Goal: Information Seeking & Learning: Learn about a topic

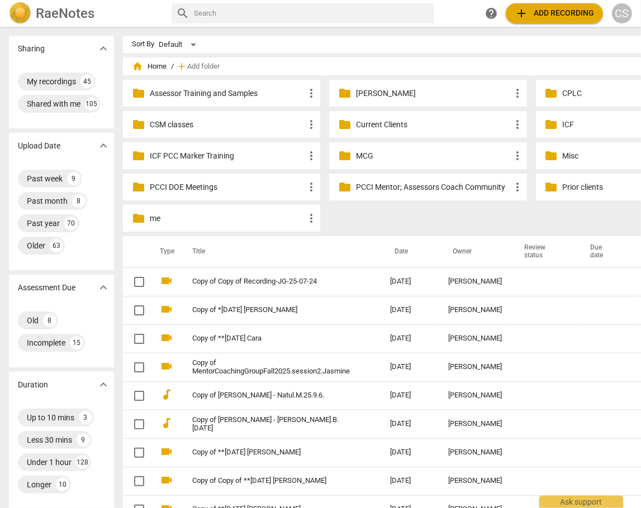
click at [376, 120] on p "Current Clients" at bounding box center [433, 125] width 155 height 12
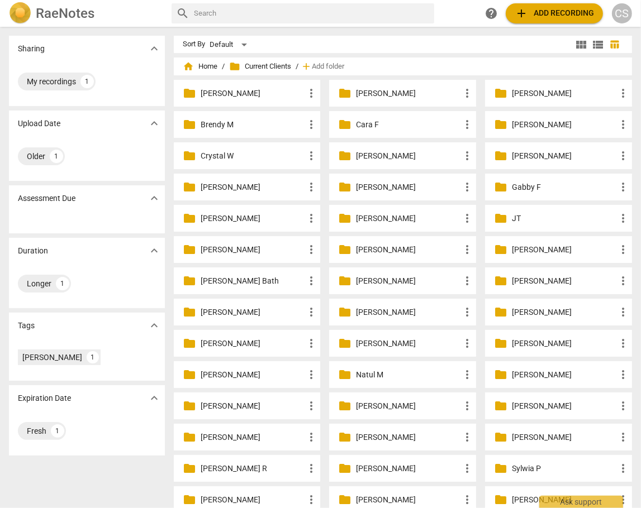
click at [217, 249] on p "[PERSON_NAME]" at bounding box center [253, 250] width 104 height 12
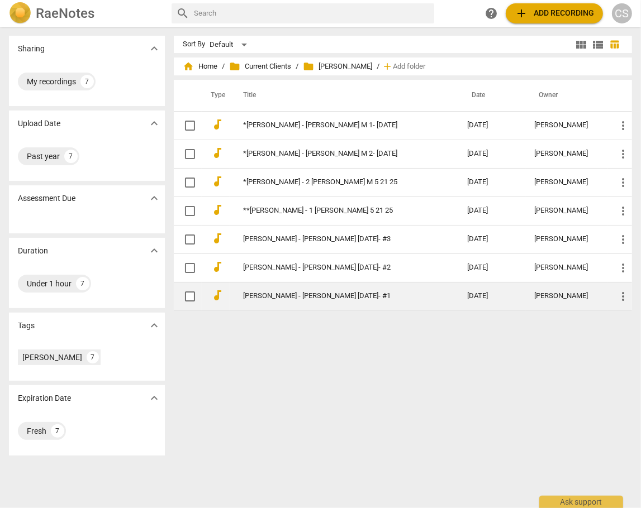
click at [295, 296] on link "[PERSON_NAME] - [PERSON_NAME] [DATE]- #1" at bounding box center [335, 296] width 184 height 8
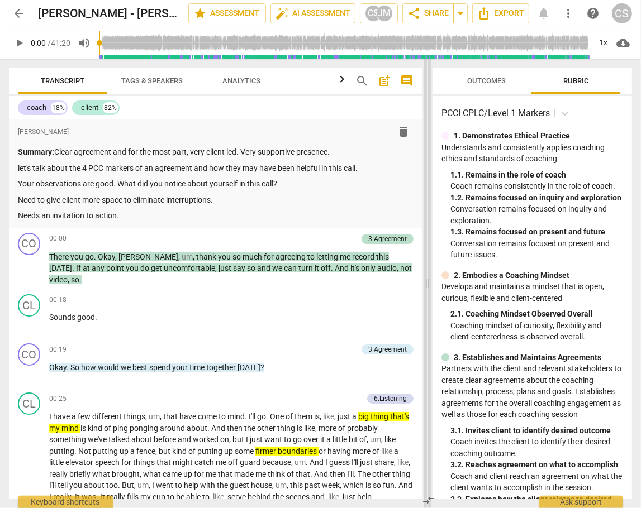
drag, startPoint x: 320, startPoint y: 284, endPoint x: 427, endPoint y: 288, distance: 107.4
click at [427, 288] on span at bounding box center [427, 284] width 7 height 450
click at [17, 15] on span "arrow_back" at bounding box center [18, 13] width 13 height 13
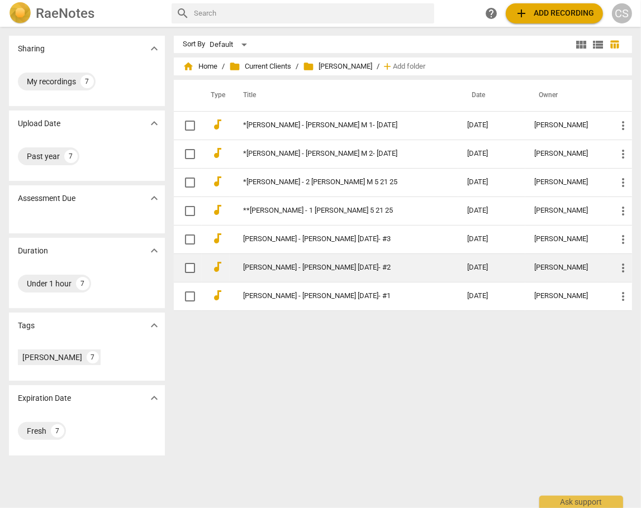
click at [275, 262] on td "[PERSON_NAME] - [PERSON_NAME] [DATE]- #2" at bounding box center [344, 268] width 229 height 28
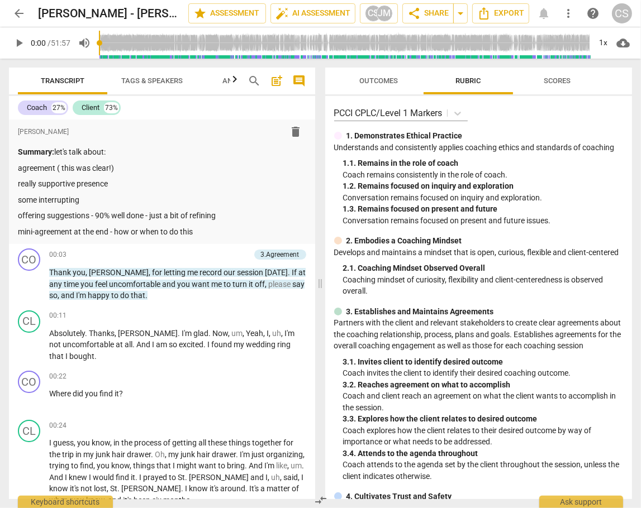
click at [20, 17] on span "arrow_back" at bounding box center [18, 13] width 13 height 13
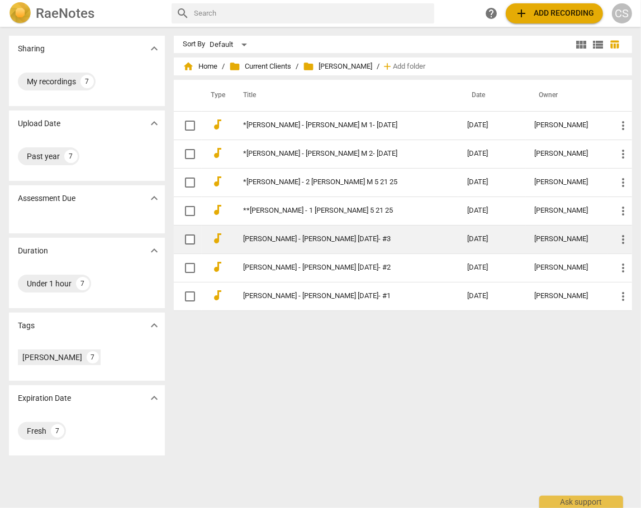
click at [326, 237] on link "[PERSON_NAME] - [PERSON_NAME] [DATE]- #3" at bounding box center [335, 239] width 184 height 8
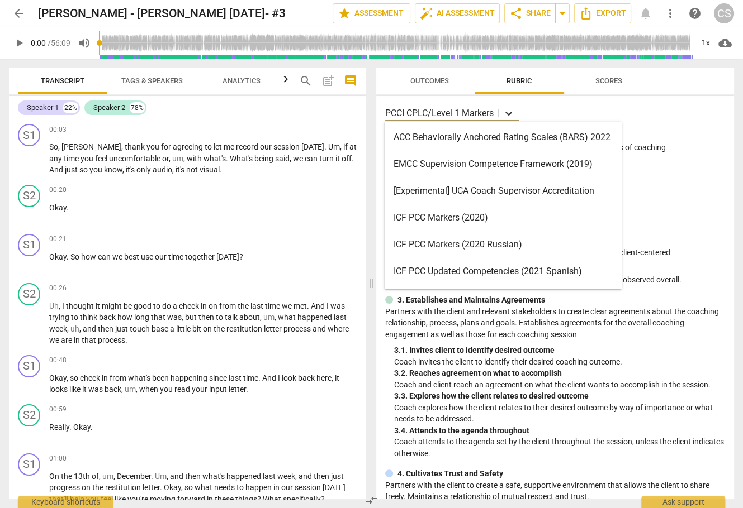
click at [511, 112] on icon at bounding box center [508, 113] width 11 height 11
click at [439, 219] on div "ICF PCC Markers (2020)" at bounding box center [502, 218] width 237 height 27
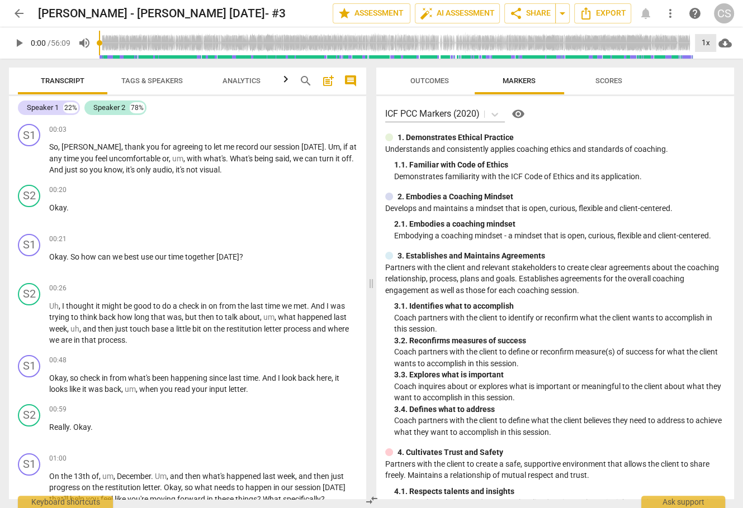
click at [640, 41] on div "1x" at bounding box center [705, 43] width 21 height 18
click at [640, 125] on li "2x" at bounding box center [713, 128] width 37 height 21
click at [30, 157] on span "play_arrow" at bounding box center [29, 159] width 13 height 13
click at [293, 128] on div "+" at bounding box center [296, 129] width 11 height 11
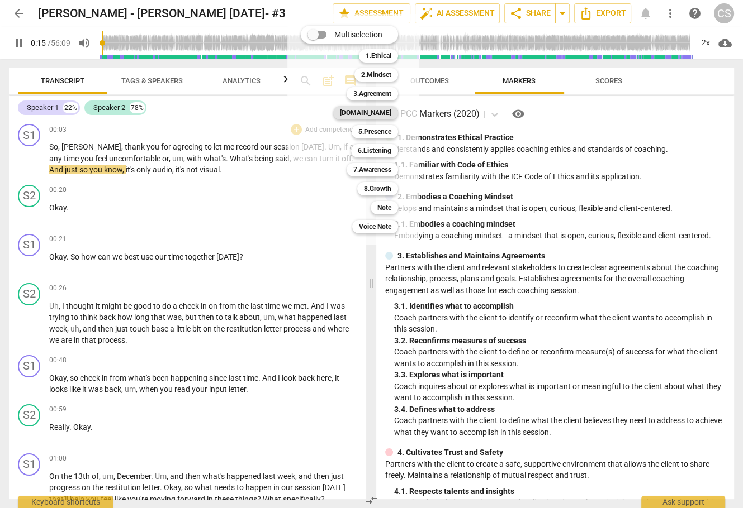
click at [381, 115] on b "[DOMAIN_NAME]" at bounding box center [365, 112] width 51 height 13
type input "16"
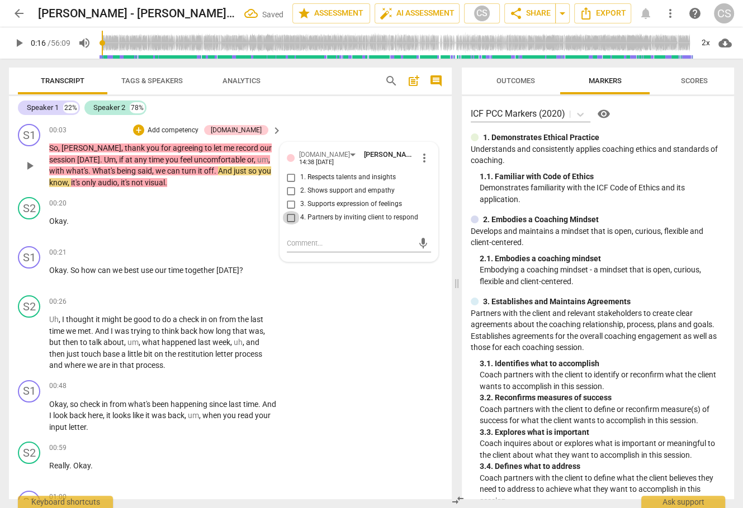
click at [294, 217] on input "4. Partners by inviting client to respond" at bounding box center [291, 217] width 18 height 13
checkbox input "true"
click at [29, 275] on span "play_arrow" at bounding box center [29, 275] width 13 height 13
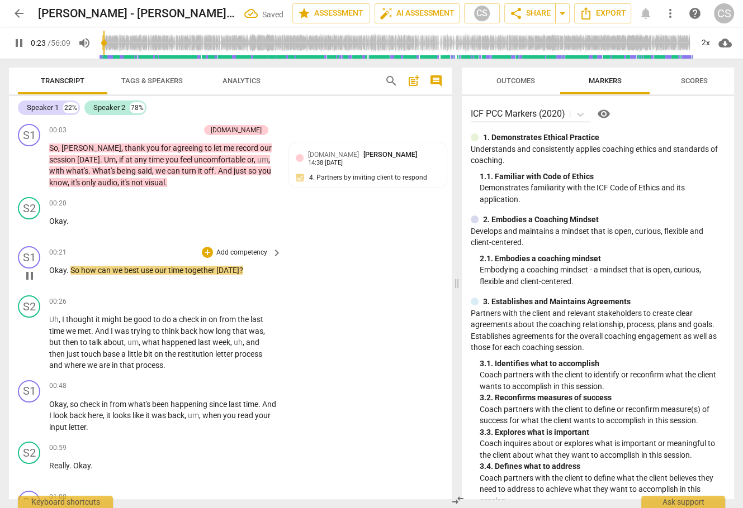
click at [207, 258] on div "+ Add competency keyboard_arrow_right" at bounding box center [240, 252] width 83 height 12
click at [206, 252] on div "+" at bounding box center [207, 252] width 11 height 11
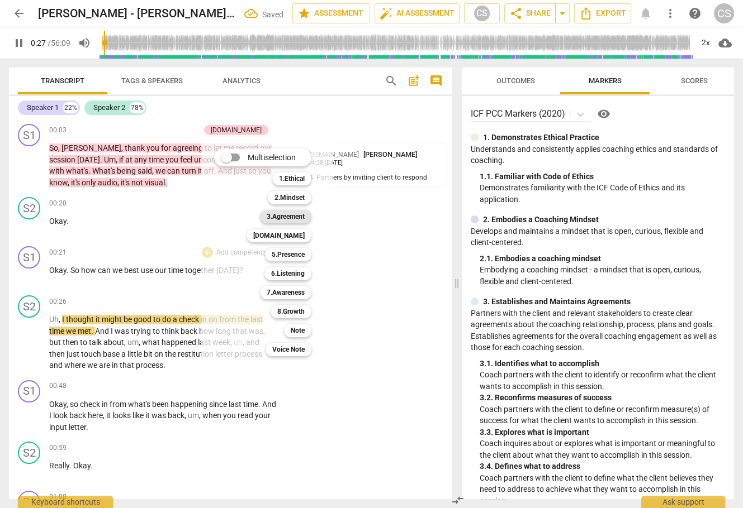
click at [282, 218] on b "3.Agreement" at bounding box center [286, 216] width 38 height 13
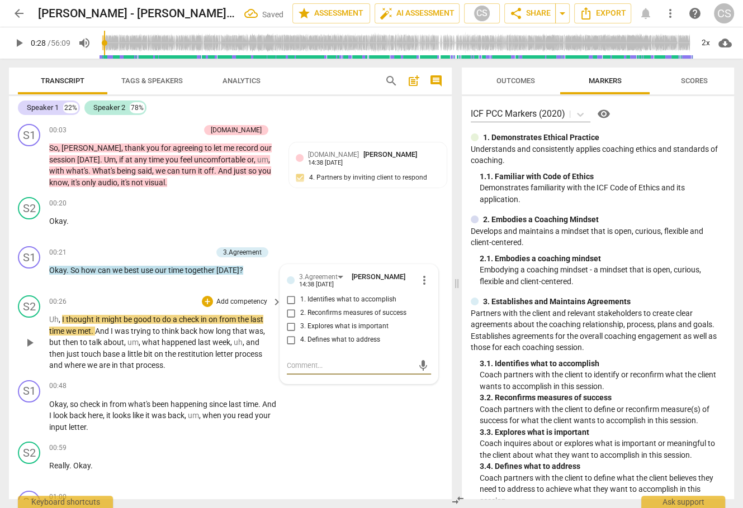
click at [31, 342] on span "play_arrow" at bounding box center [29, 342] width 13 height 13
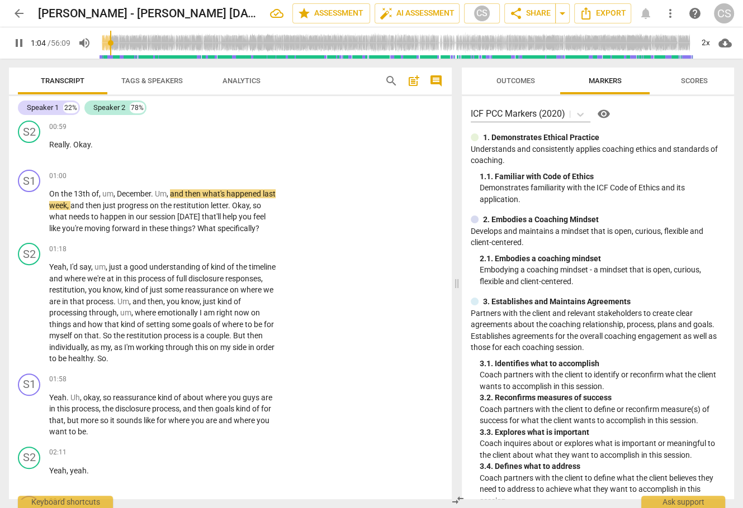
scroll to position [323, 0]
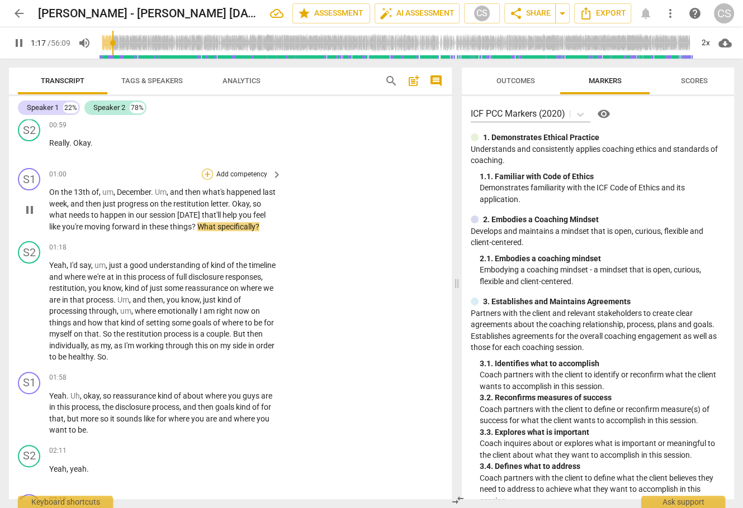
click at [205, 174] on div "+" at bounding box center [207, 174] width 11 height 11
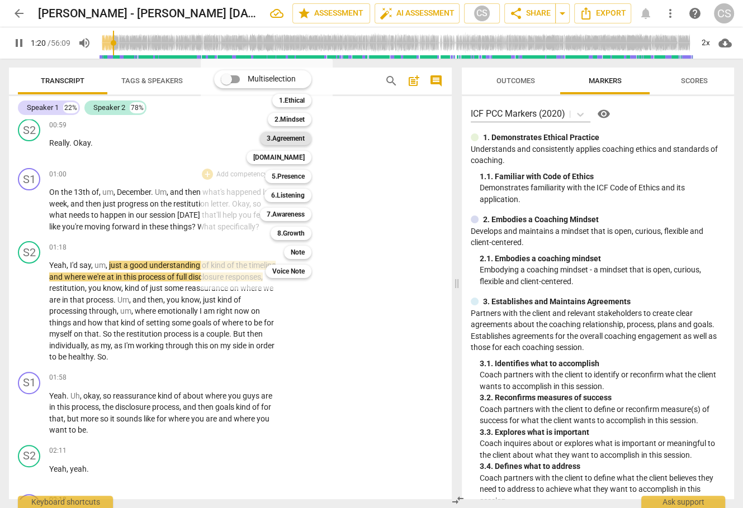
click at [300, 137] on b "3.Agreement" at bounding box center [286, 138] width 38 height 13
type input "81"
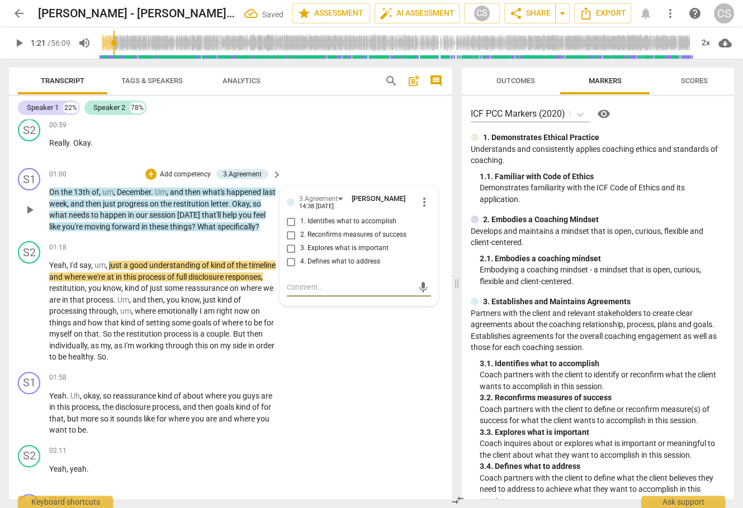
click at [288, 221] on input "1. Identifies what to accomplish" at bounding box center [291, 221] width 18 height 13
checkbox input "true"
click at [289, 263] on input "4. Defines what to address" at bounding box center [291, 261] width 18 height 13
checkbox input "true"
click at [32, 319] on span "play_arrow" at bounding box center [29, 311] width 13 height 13
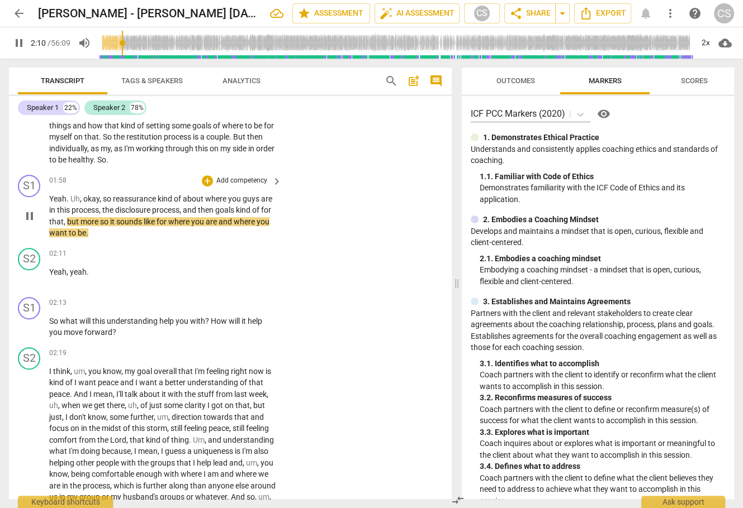
scroll to position [521, 0]
click at [205, 186] on div "+" at bounding box center [207, 180] width 11 height 11
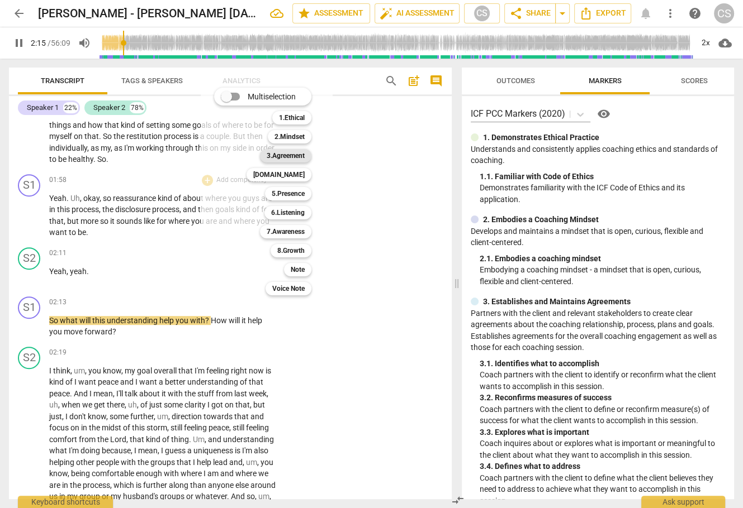
click at [277, 157] on b "3.Agreement" at bounding box center [286, 155] width 38 height 13
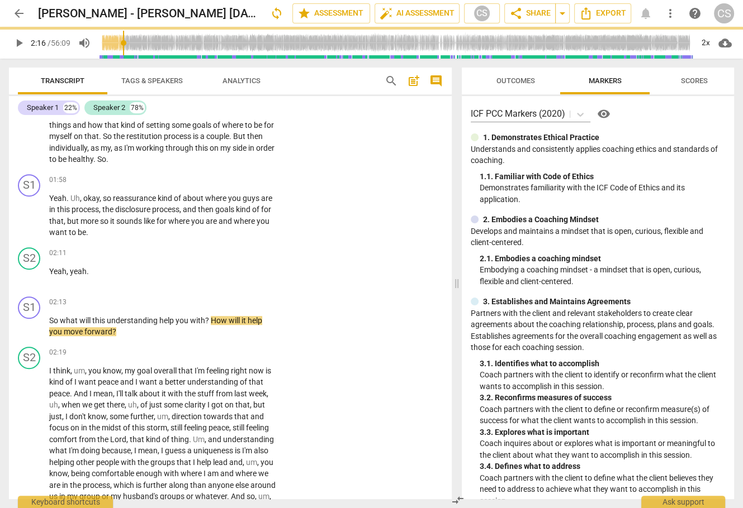
type input "137"
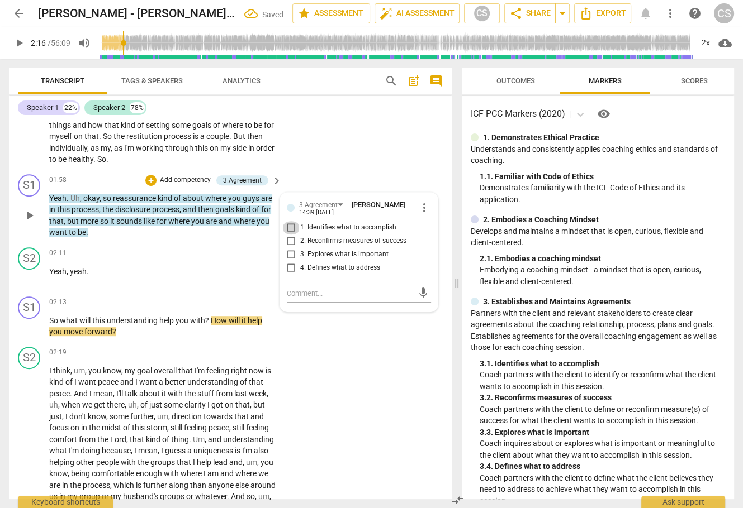
click at [291, 235] on input "1. Identifies what to accomplish" at bounding box center [291, 227] width 18 height 13
checkbox input "true"
click at [208, 308] on div "+" at bounding box center [207, 302] width 11 height 11
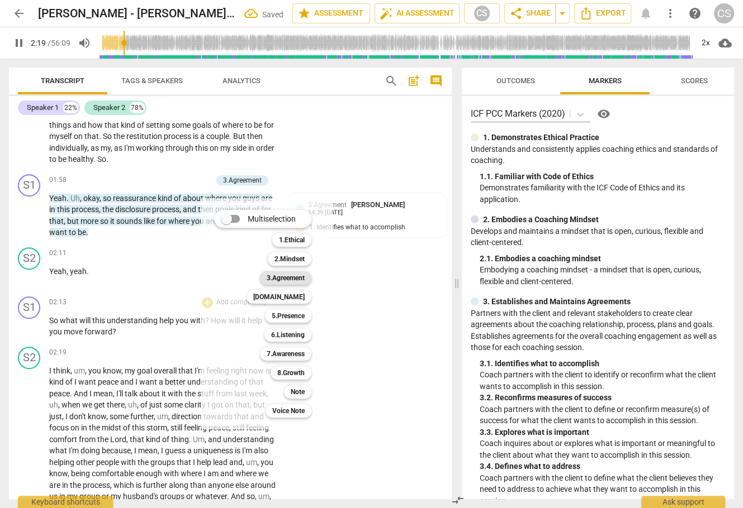
click at [278, 276] on b "3.Agreement" at bounding box center [286, 278] width 38 height 13
type input "140"
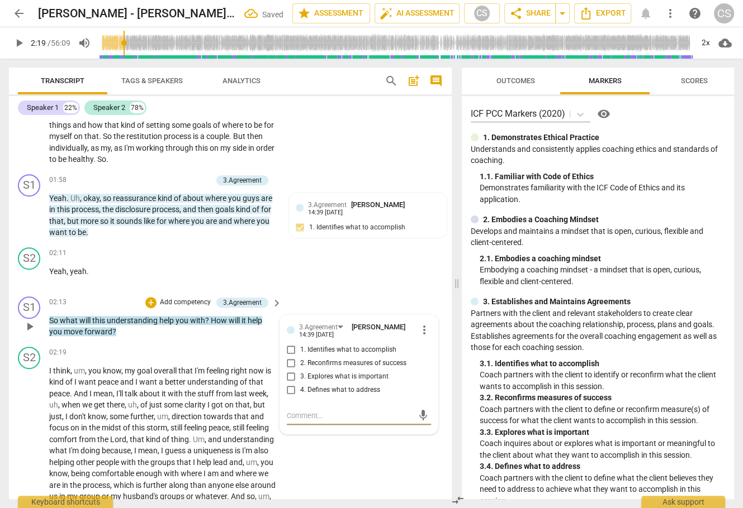
click at [288, 384] on input "3. Explores what is important" at bounding box center [291, 376] width 18 height 13
checkbox input "true"
click at [27, 453] on span "play_arrow" at bounding box center [29, 445] width 13 height 13
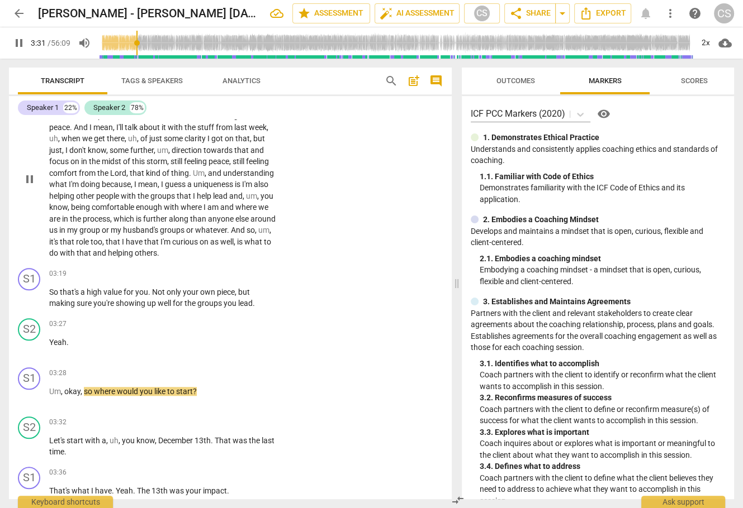
scroll to position [791, 0]
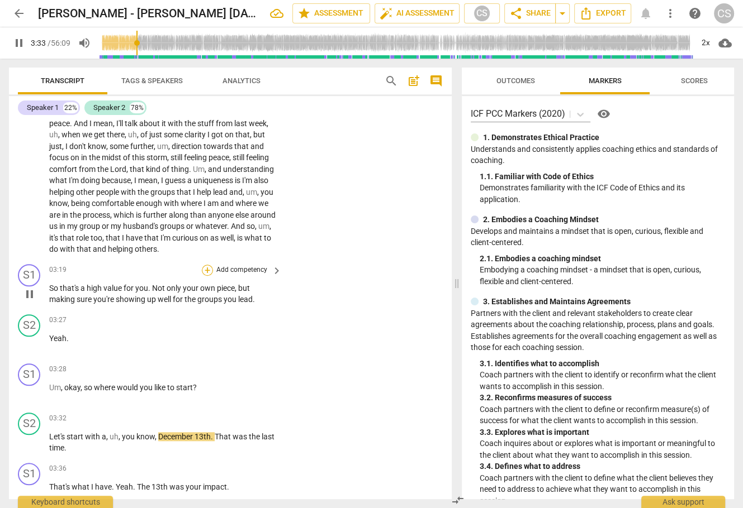
click at [206, 276] on div "+" at bounding box center [207, 270] width 11 height 11
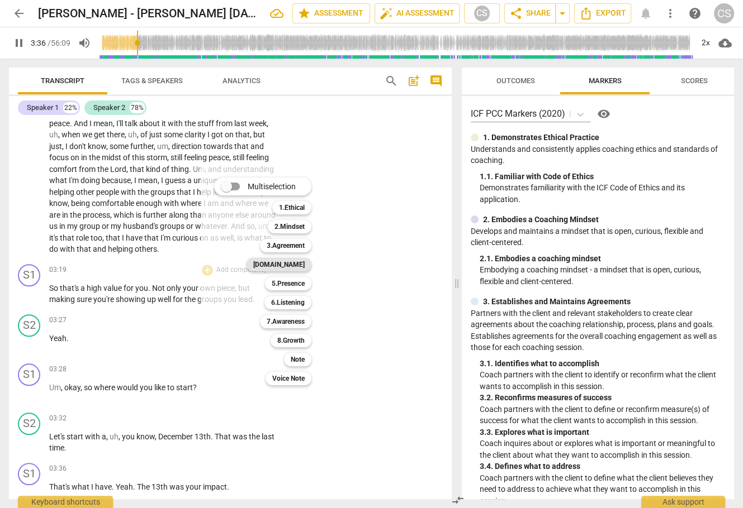
click at [285, 267] on b "[DOMAIN_NAME]" at bounding box center [278, 264] width 51 height 13
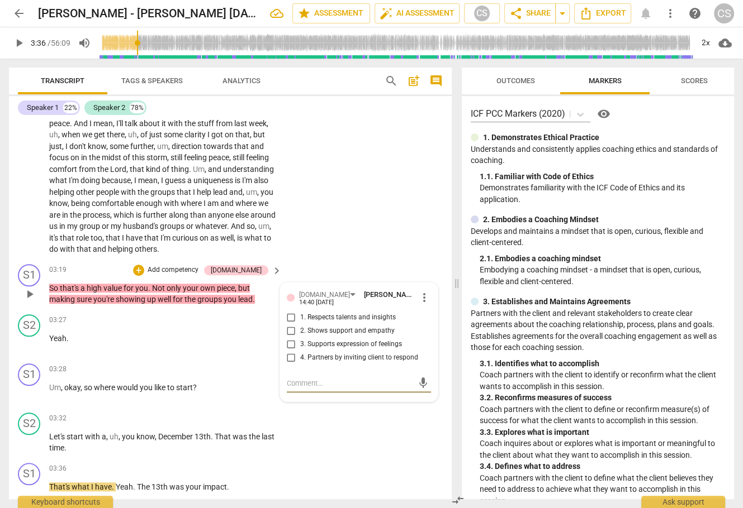
click at [423, 305] on span "more_vert" at bounding box center [423, 297] width 13 height 13
click at [424, 332] on li "Delete" at bounding box center [433, 330] width 39 height 21
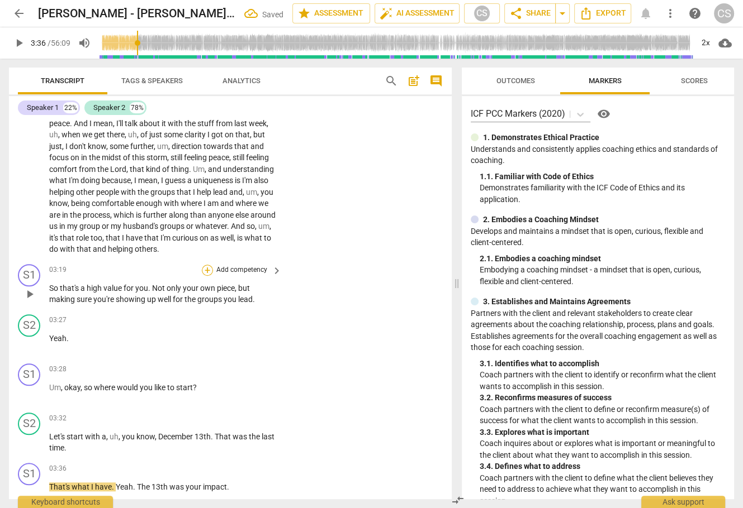
click at [204, 276] on div "+" at bounding box center [207, 270] width 11 height 11
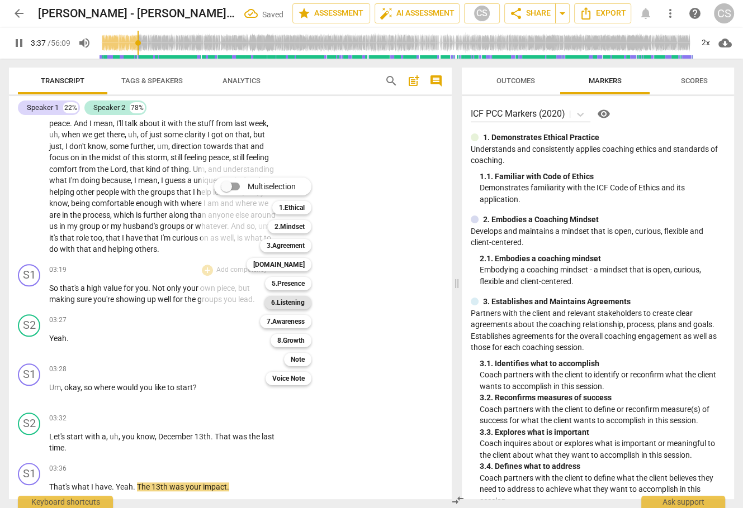
click at [281, 303] on b "6.Listening" at bounding box center [288, 302] width 34 height 13
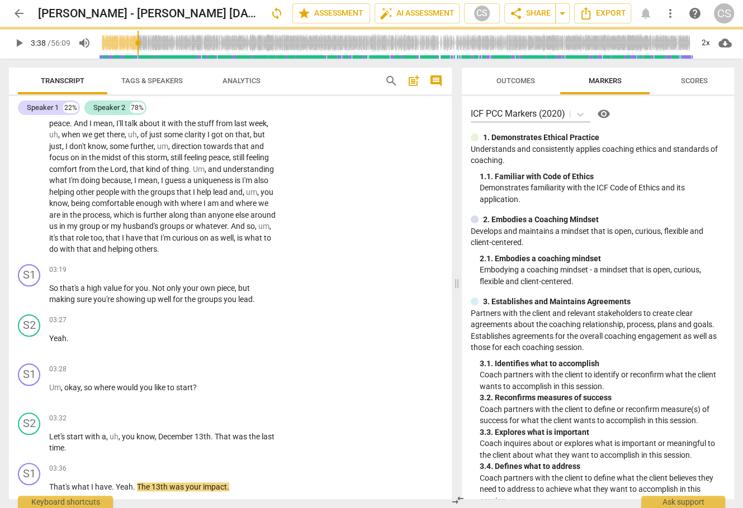
type input "219"
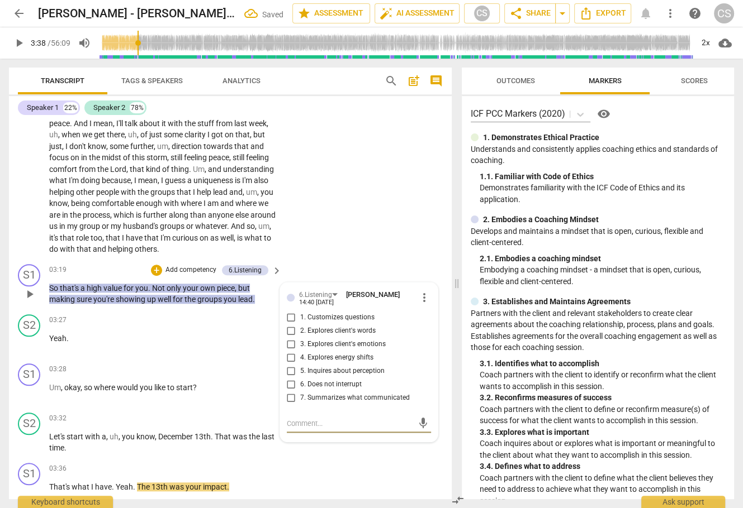
click at [288, 405] on input "7. Summarizes what communicated" at bounding box center [291, 398] width 18 height 13
checkbox input "true"
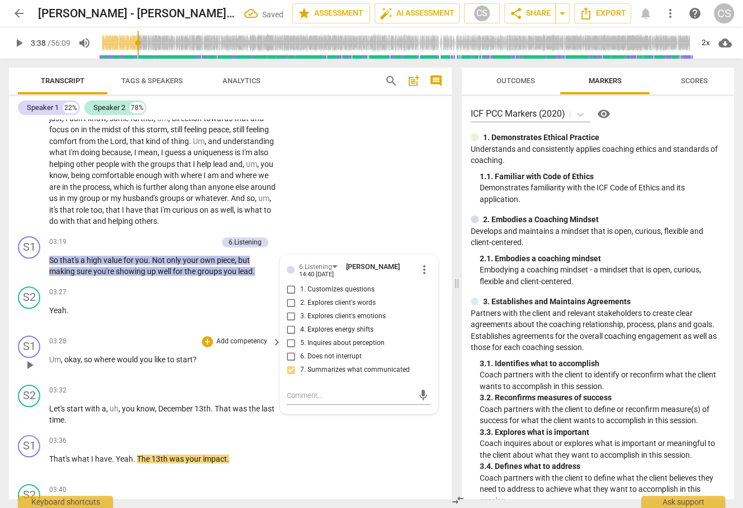
scroll to position [820, 0]
click at [204, 346] on div "+" at bounding box center [207, 340] width 11 height 11
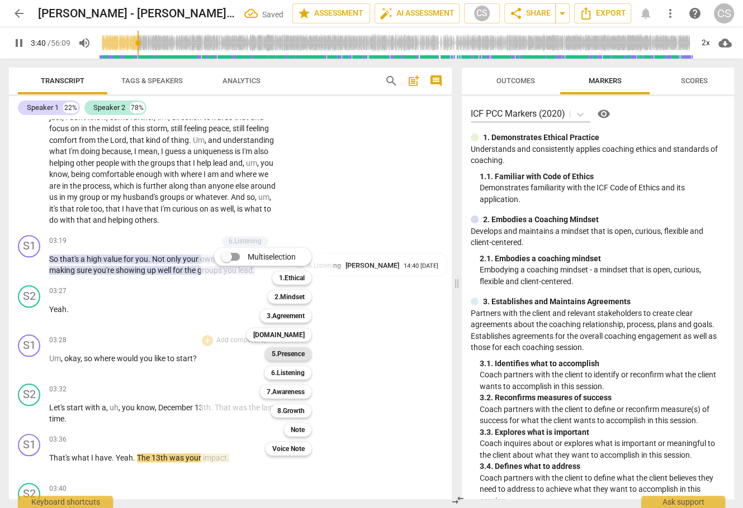
click at [273, 353] on b "5.Presence" at bounding box center [288, 354] width 33 height 13
type input "221"
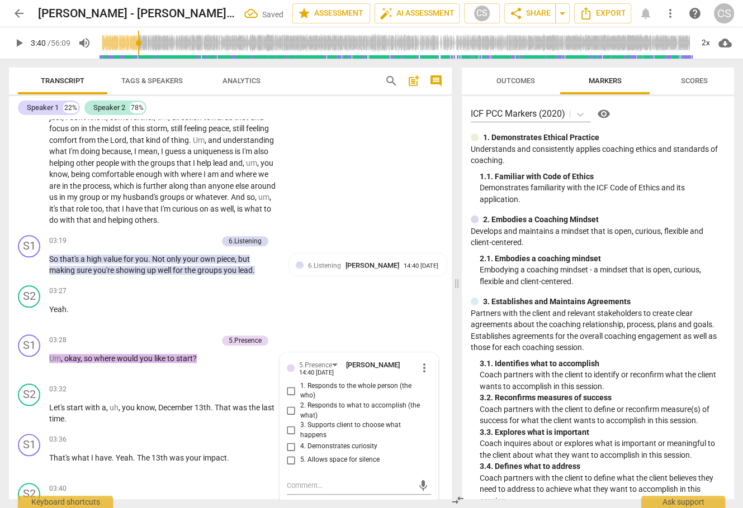
scroll to position [822, 0]
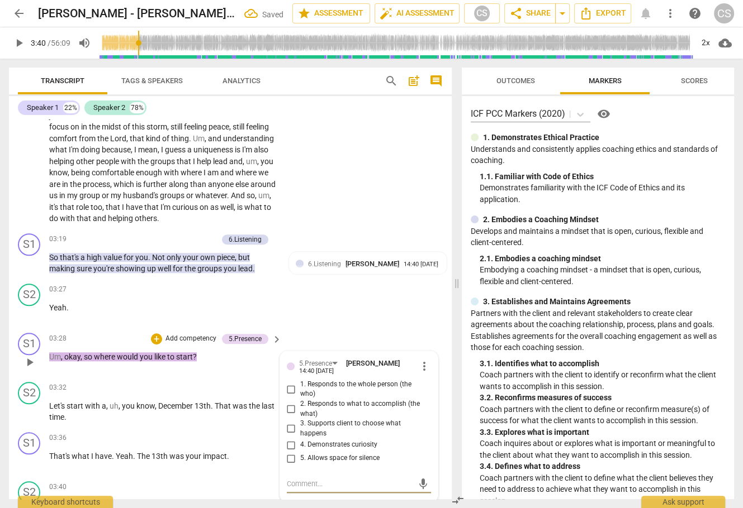
click at [287, 436] on input "3. Supports client to choose what happens" at bounding box center [291, 428] width 18 height 13
checkbox input "true"
click at [34, 419] on span "play_arrow" at bounding box center [29, 412] width 13 height 13
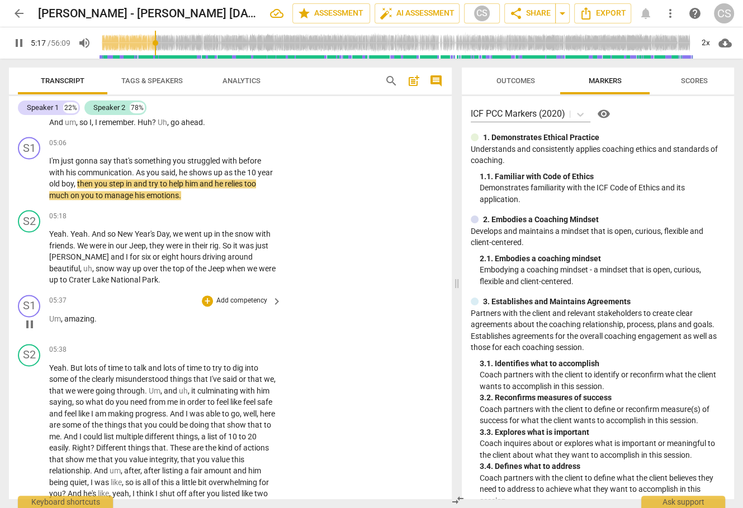
scroll to position [1465, 0]
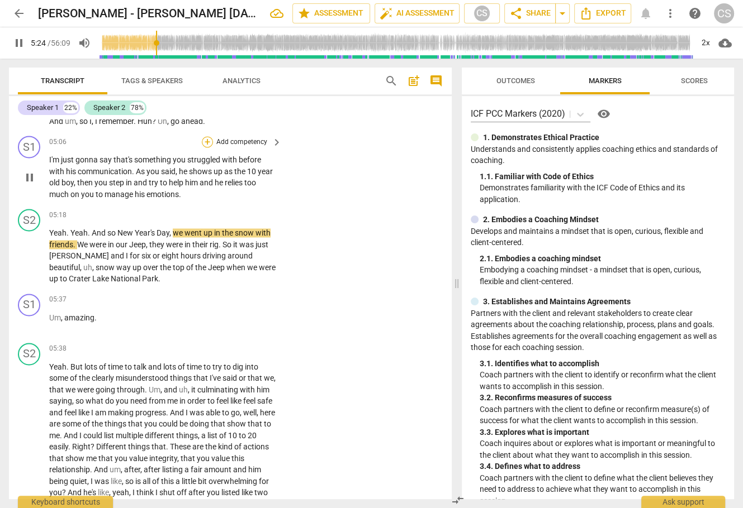
click at [205, 148] on div "+" at bounding box center [207, 141] width 11 height 11
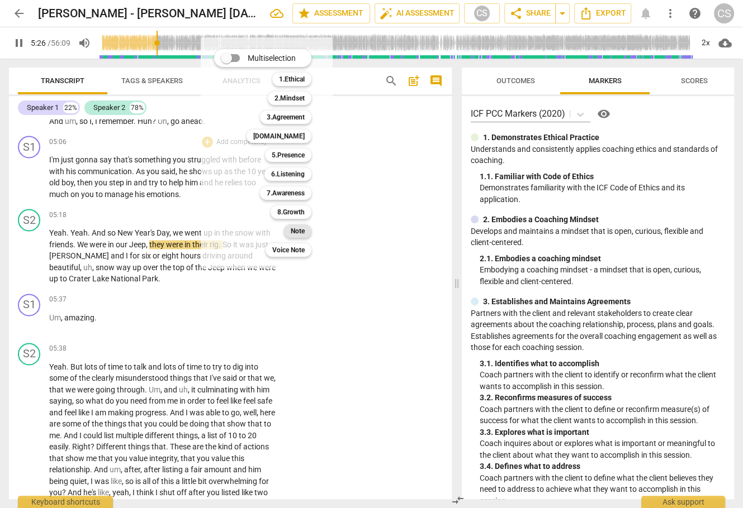
click at [294, 230] on b "Note" at bounding box center [298, 231] width 14 height 13
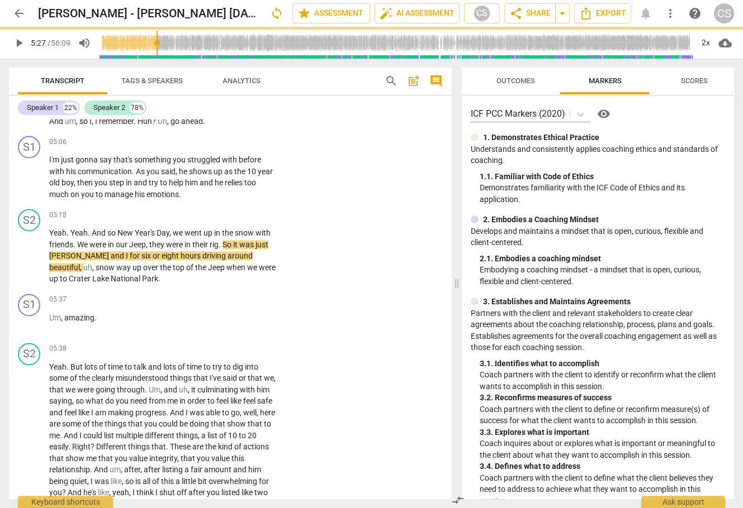
type input "327"
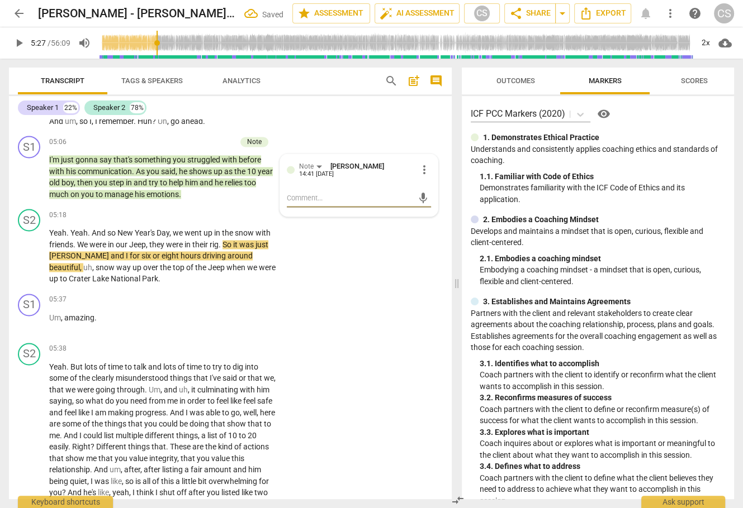
type textarea "m"
type textarea "ma"
type textarea "may"
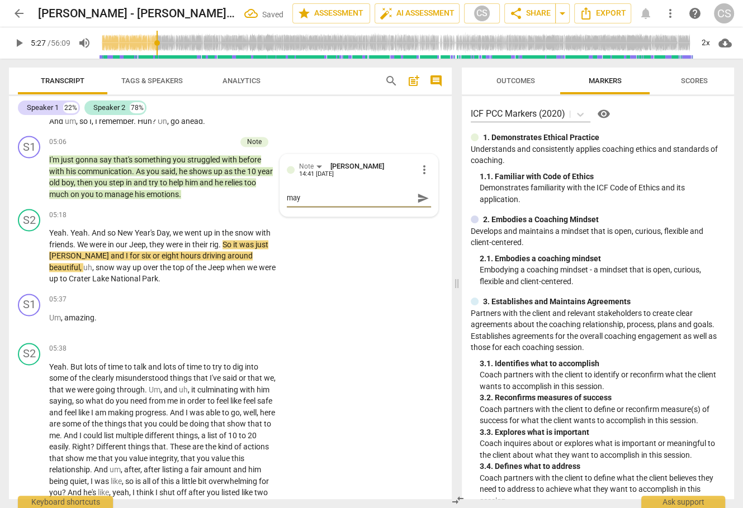
type textarea "may"
type textarea "may h"
type textarea "may ha"
type textarea "may hav"
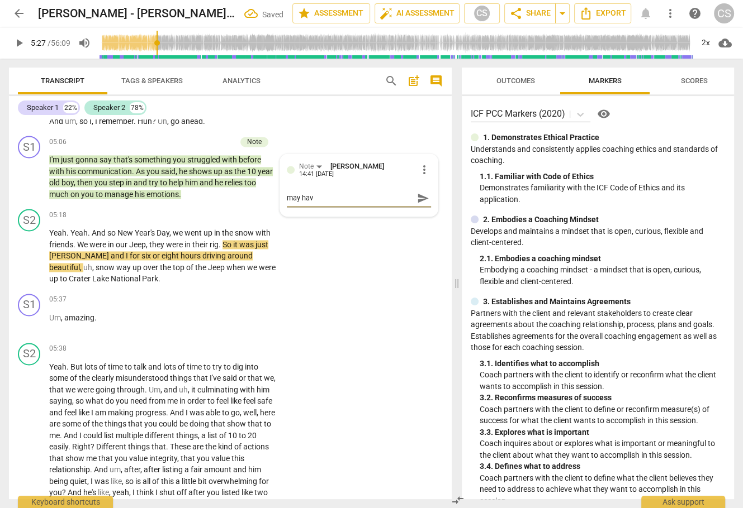
type textarea "may have"
type textarea "may have b"
type textarea "may have be"
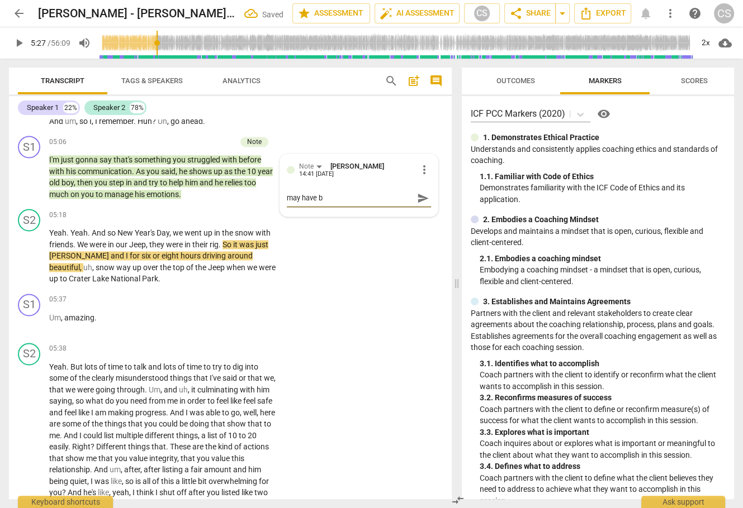
type textarea "may have be"
type textarea "may have bee"
type textarea "may have been"
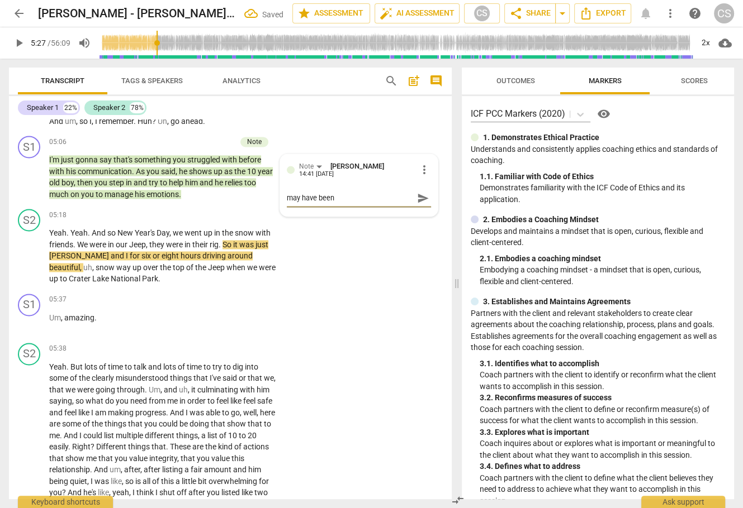
type textarea "may have been"
type textarea "may have been s"
type textarea "may have been so"
type textarea "may have been som"
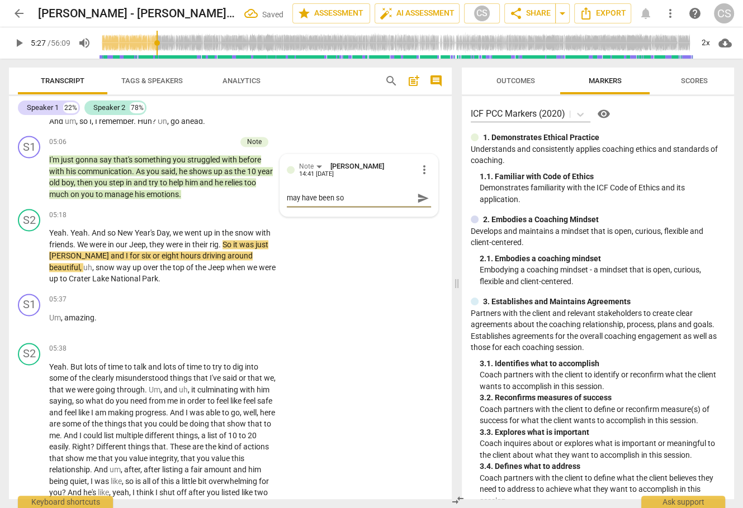
type textarea "may have been som"
type textarea "may have been some"
type textarea "may have been some i"
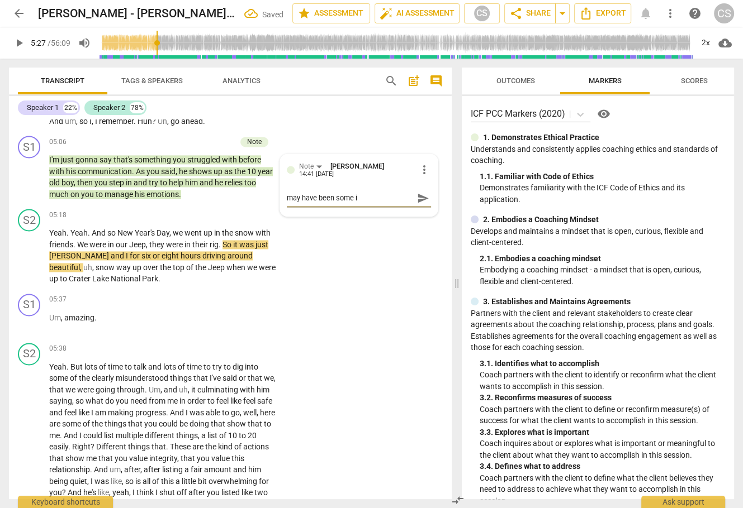
type textarea "may have been some in"
type textarea "may have been some int"
type textarea "may have been some intg"
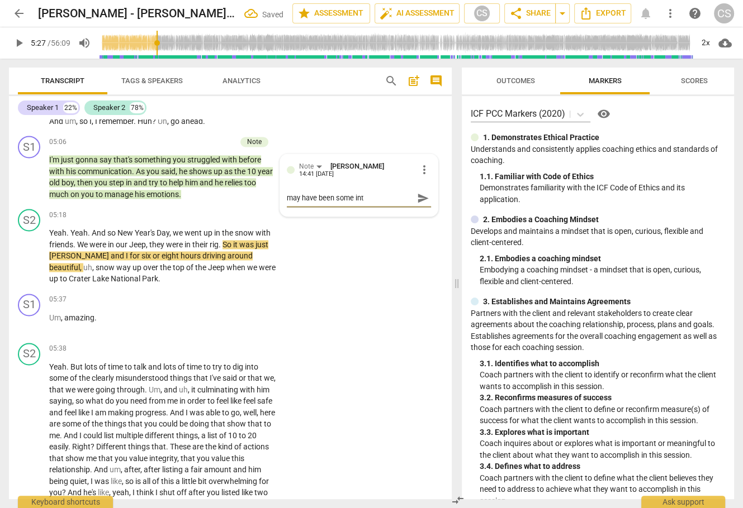
type textarea "may have been some intg"
type textarea "may have been some intge"
type textarea "may have been some intger"
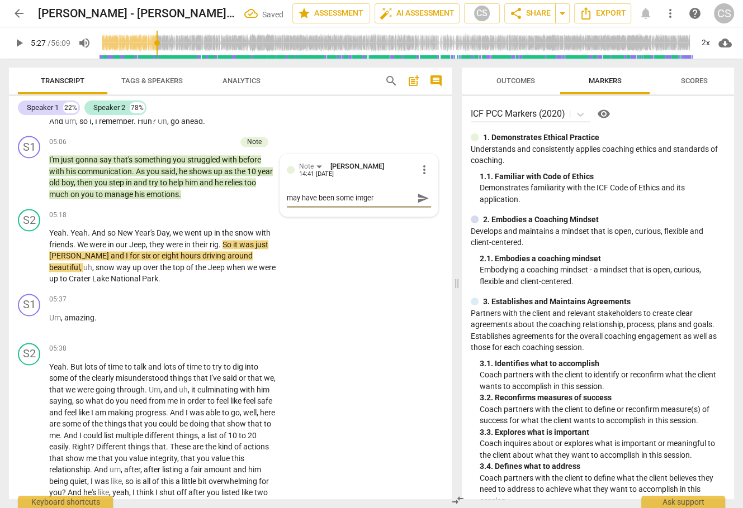
type textarea "may have been some intge"
type textarea "may have been some intg"
type textarea "may have been some intge"
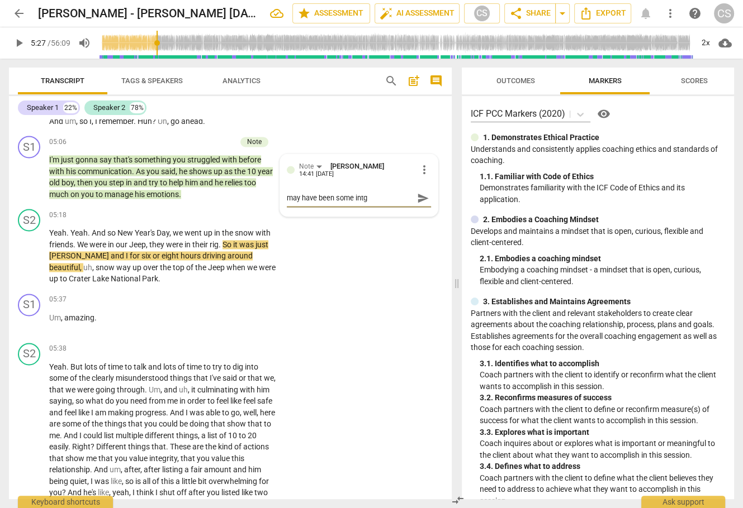
type textarea "may have been some intge"
type textarea "may have been some intg"
type textarea "may have been some int"
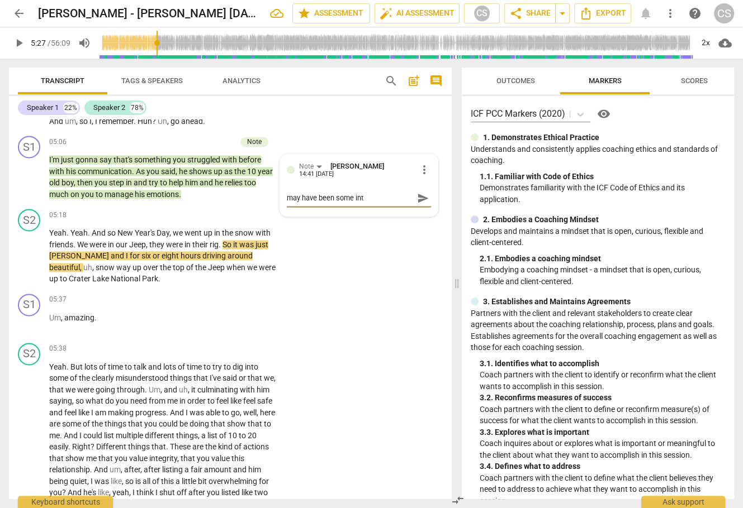
type textarea "may have been some inte"
type textarea "may have been some inter"
type textarea "may have been some interr"
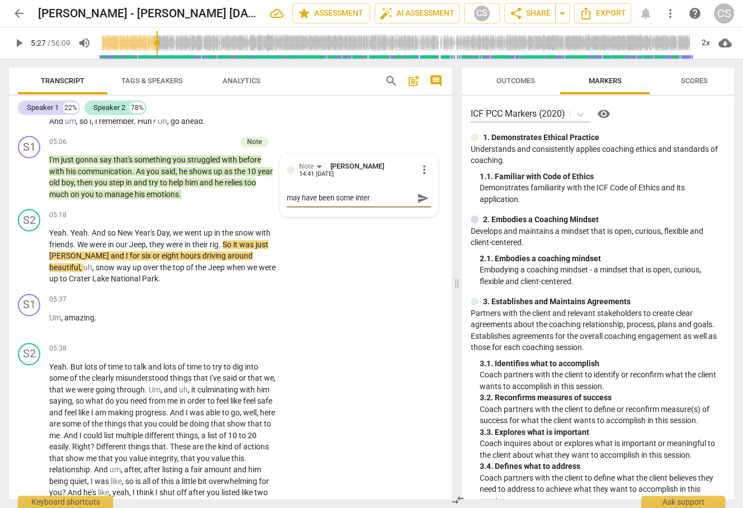
type textarea "may have been some interr"
type textarea "may have been some interru"
type textarea "may have been some interrup"
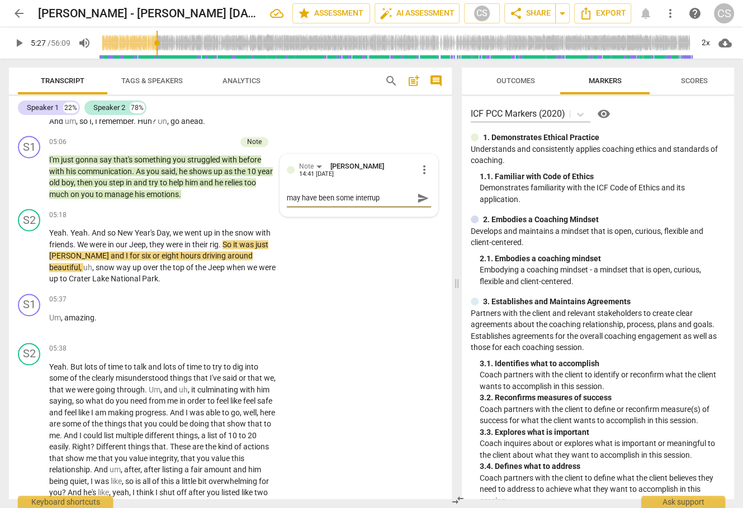
type textarea "may have been some interrupt"
type textarea "may have been some interrupti"
type textarea "may have been some interruptio"
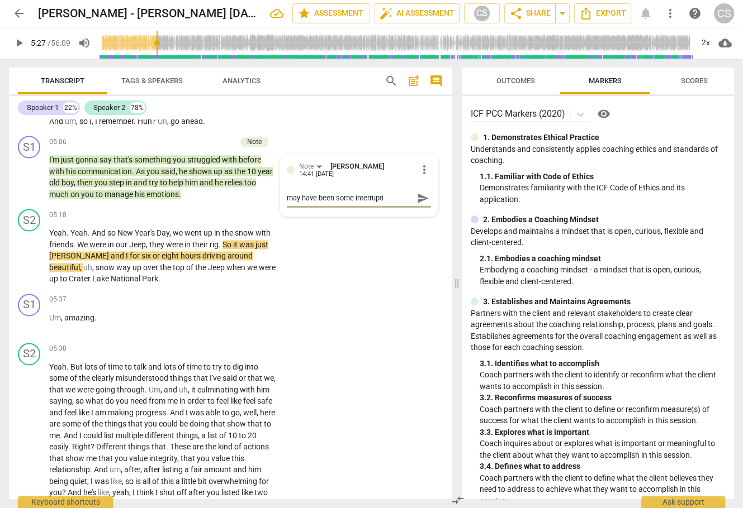
type textarea "may have been some interruptio"
type textarea "may have been some interruption"
type textarea "may have been some interruption h"
type textarea "may have been some interruption he"
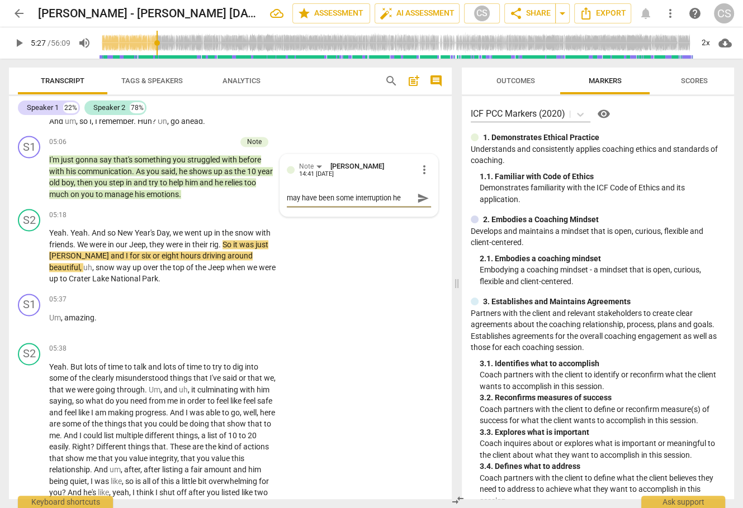
type textarea "may have been some interruption her"
type textarea "may have been some interruption here"
type textarea "may have been some interruption here?"
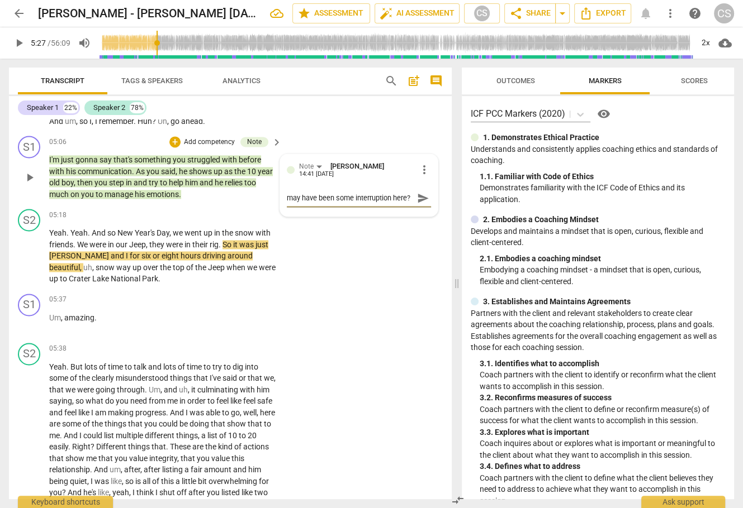
type textarea "may have been some interruption here?"
click at [421, 205] on span "send" at bounding box center [423, 198] width 12 height 12
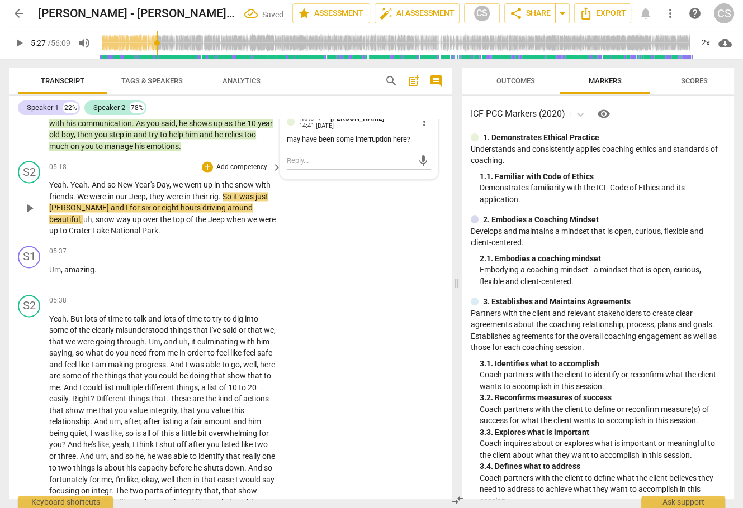
scroll to position [1514, 0]
click at [34, 215] on span "play_arrow" at bounding box center [29, 207] width 13 height 13
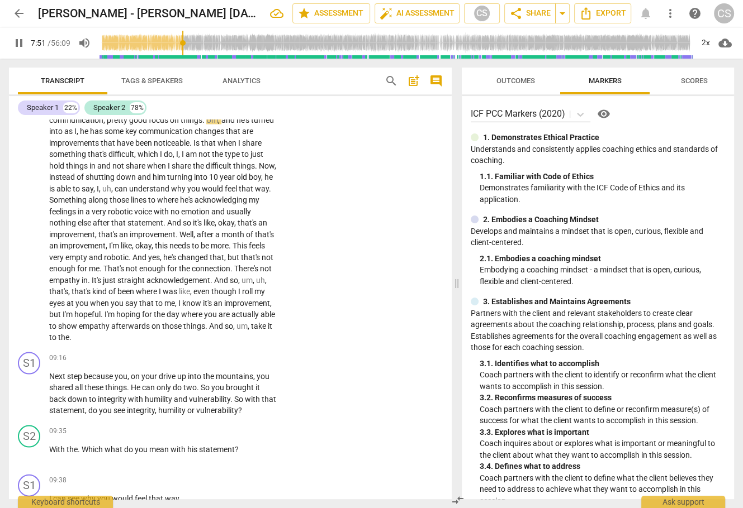
scroll to position [1987, 0]
click at [251, 331] on span "take" at bounding box center [259, 326] width 17 height 9
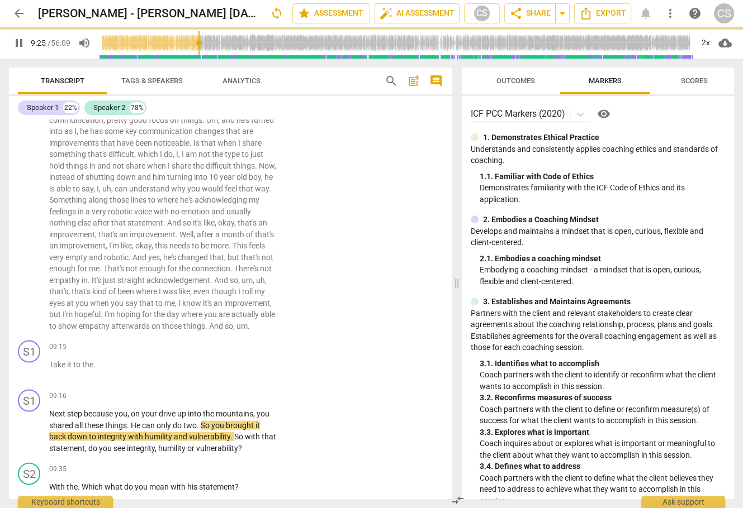
scroll to position [2036, 0]
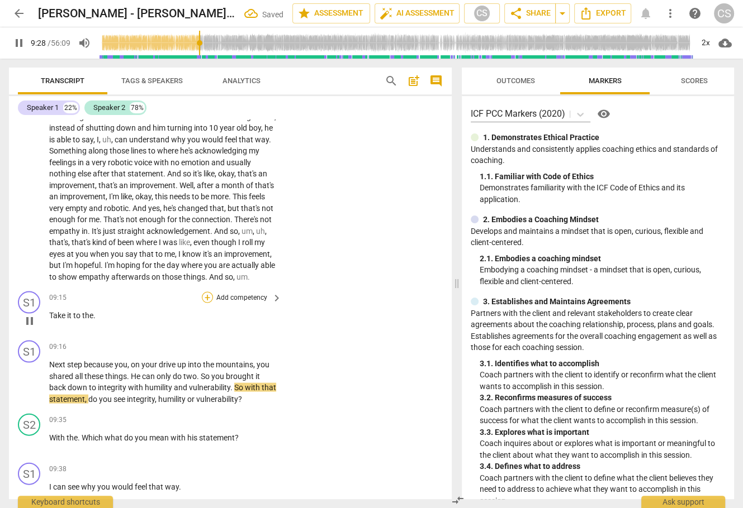
click at [204, 303] on div "+" at bounding box center [207, 297] width 11 height 11
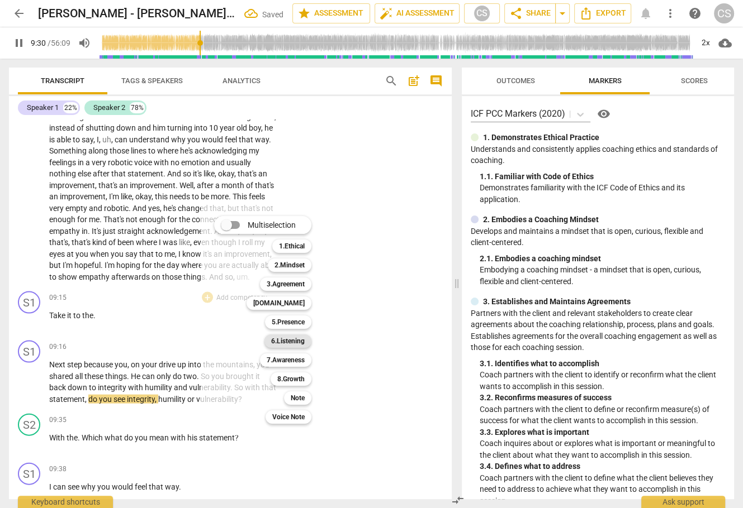
click at [279, 341] on b "6.Listening" at bounding box center [288, 341] width 34 height 13
type input "572"
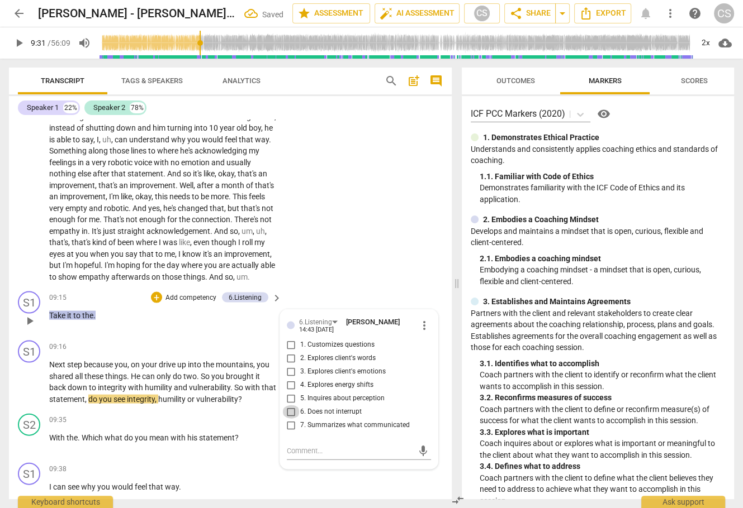
click at [289, 419] on input "6. Does not interrupt" at bounding box center [291, 412] width 18 height 13
checkbox input "true"
click at [33, 389] on span "play_arrow" at bounding box center [29, 382] width 13 height 13
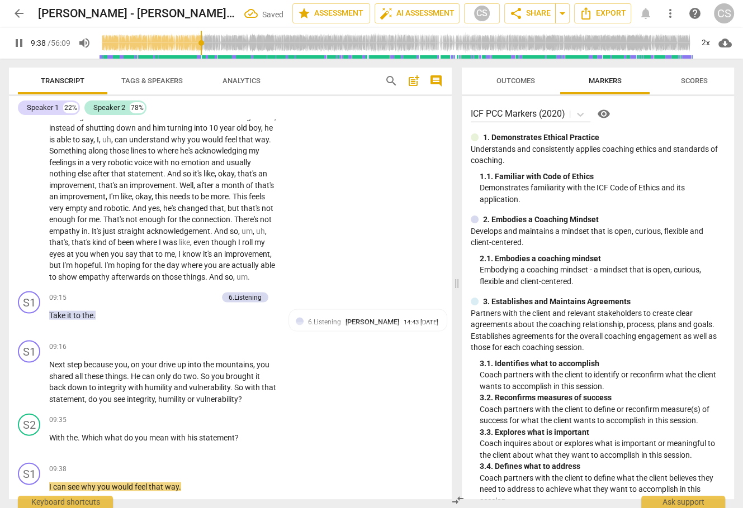
scroll to position [2422, 0]
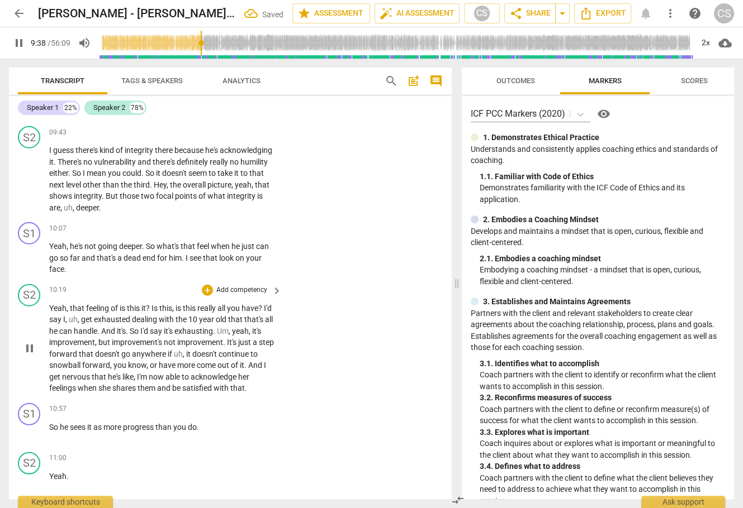
click at [75, 370] on span "snowball" at bounding box center [65, 365] width 33 height 9
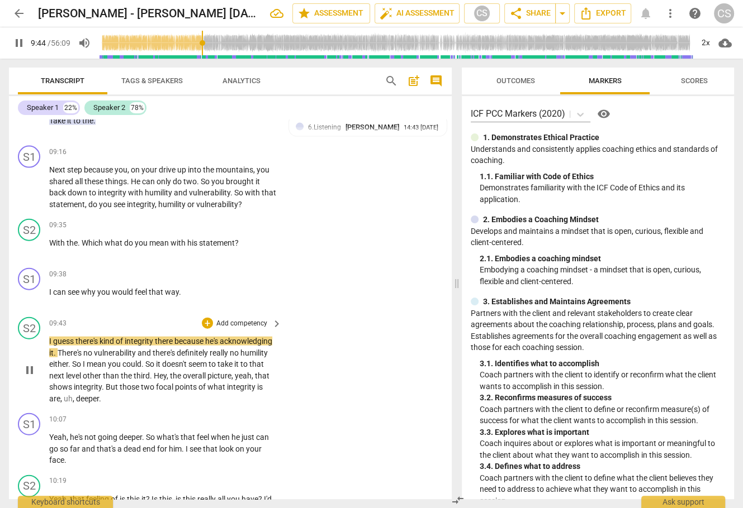
scroll to position [2228, 0]
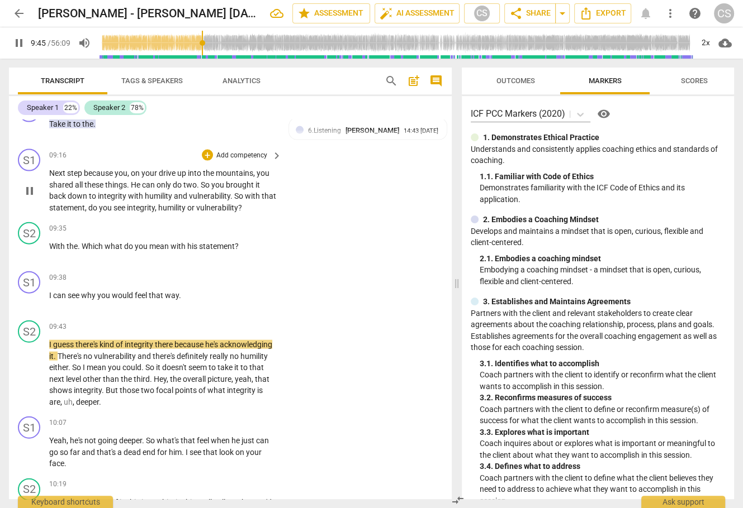
click at [75, 178] on span "step" at bounding box center [75, 173] width 17 height 9
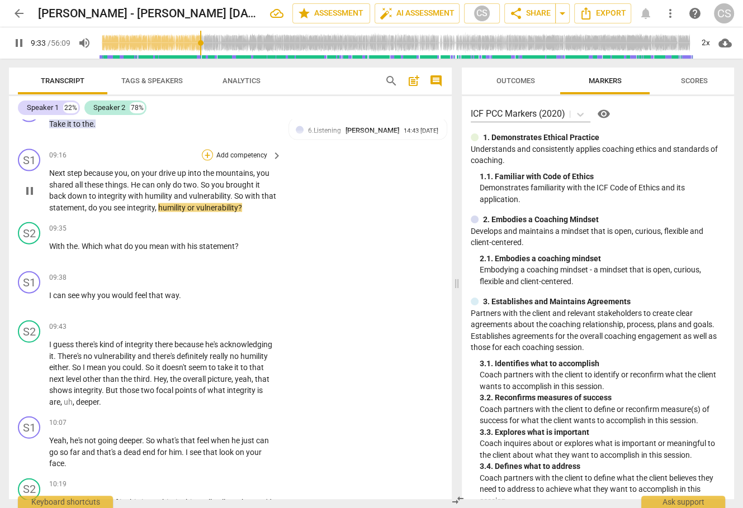
click at [202, 161] on div "+" at bounding box center [207, 155] width 11 height 11
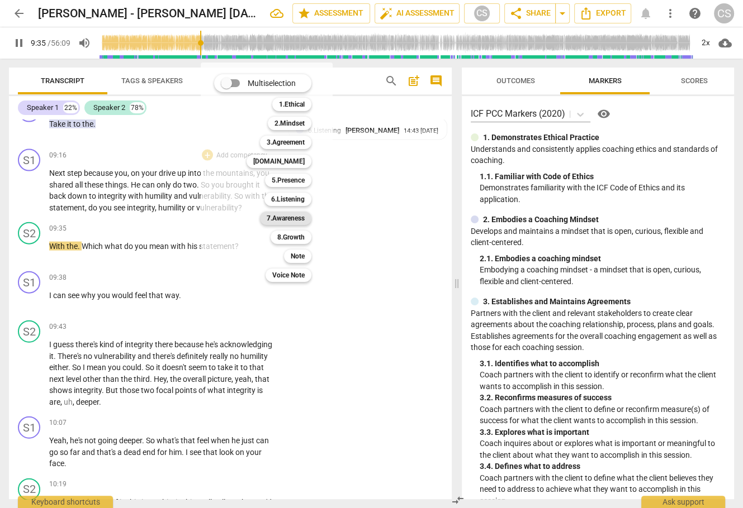
click at [280, 218] on b "7.Awareness" at bounding box center [286, 218] width 38 height 13
type input "576"
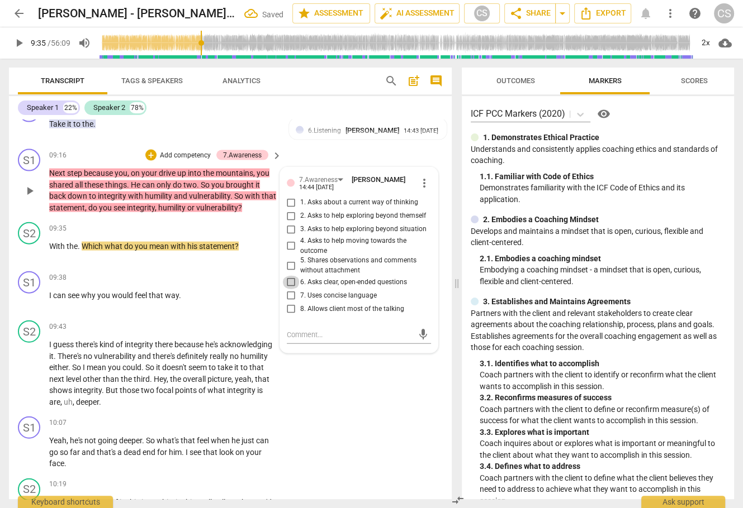
click at [292, 289] on input "6. Asks clear, open-ended questions" at bounding box center [291, 282] width 18 height 13
checkbox input "true"
click at [310, 340] on textarea at bounding box center [350, 335] width 126 height 11
type textarea "c"
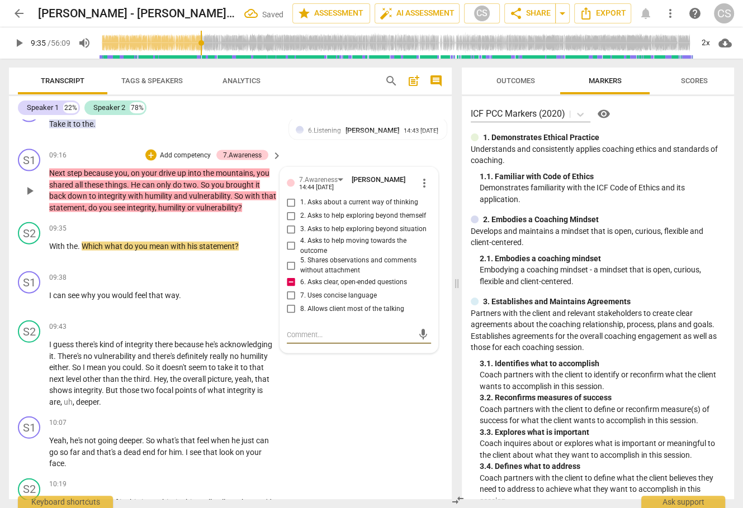
type textarea "c"
type textarea "cl"
type textarea "clo"
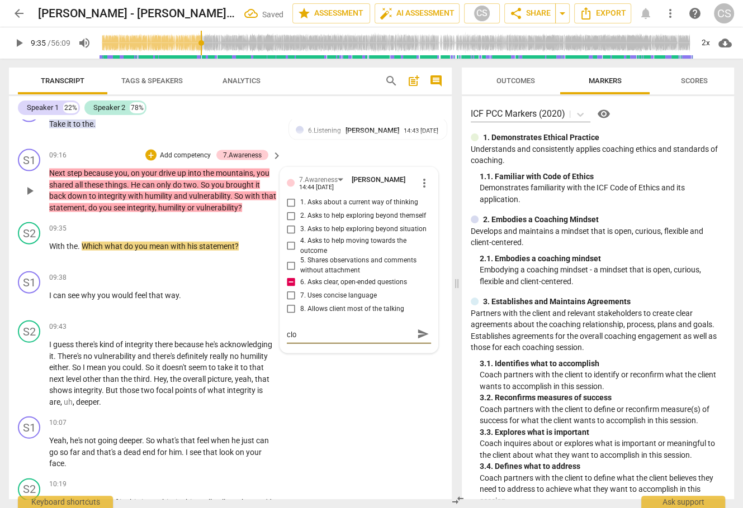
type textarea "clos"
type textarea "close"
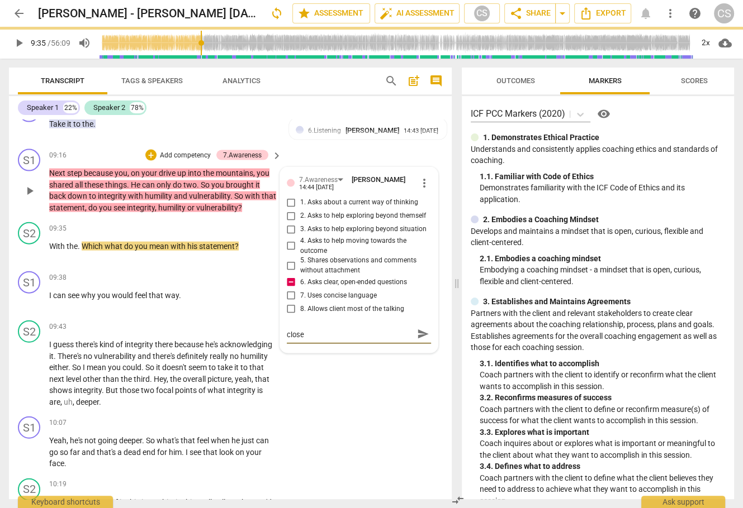
type textarea "closed"
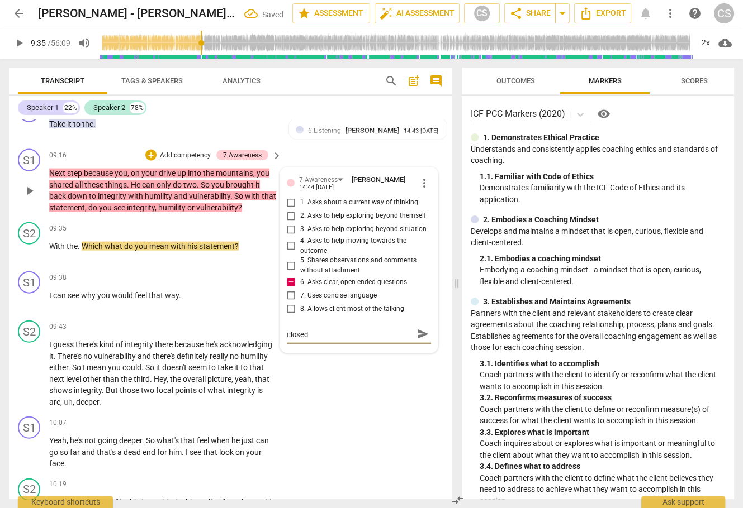
type textarea "closed"
click at [427, 353] on div "7.Awareness [PERSON_NAME] 14:44 [DATE] more_vert 1. Asks about a current way of…" at bounding box center [359, 261] width 158 height 186
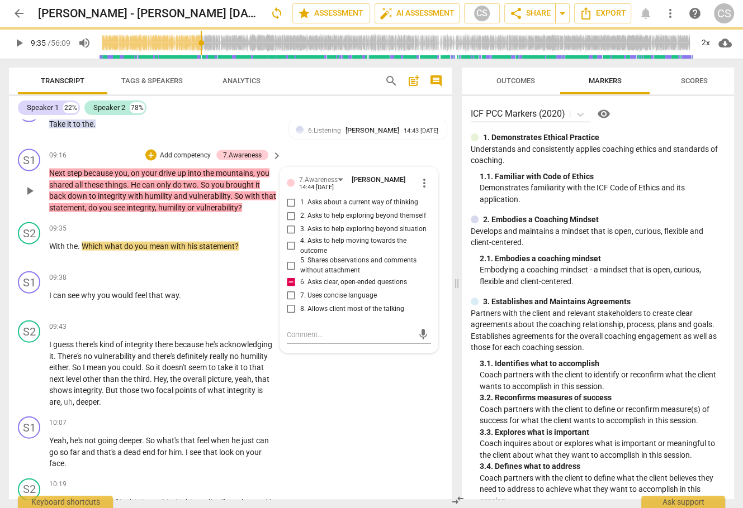
click at [418, 346] on div "mic" at bounding box center [359, 334] width 144 height 25
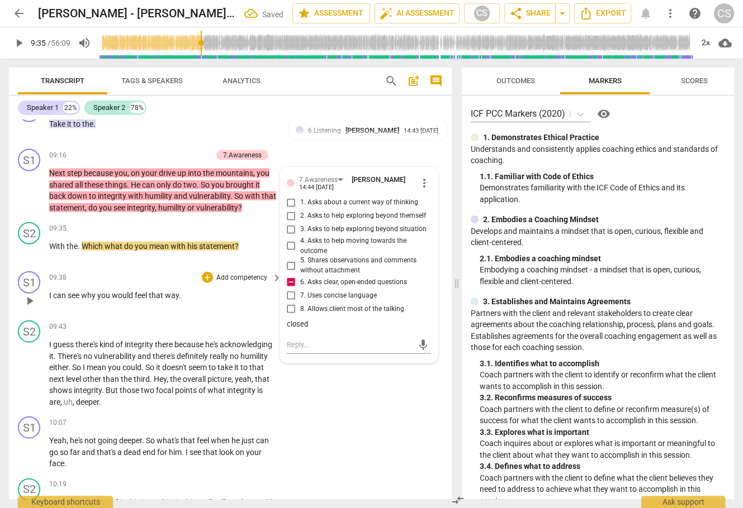
click at [34, 308] on span "play_arrow" at bounding box center [29, 300] width 13 height 13
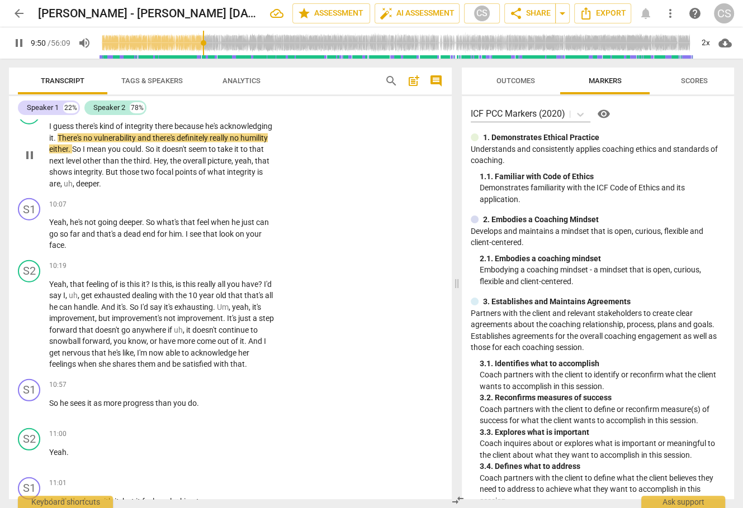
scroll to position [2449, 0]
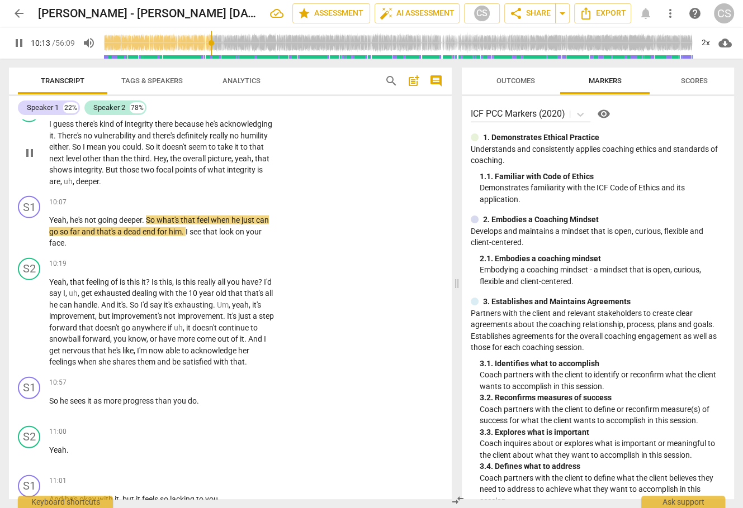
click at [99, 186] on span "deeper" at bounding box center [87, 181] width 23 height 9
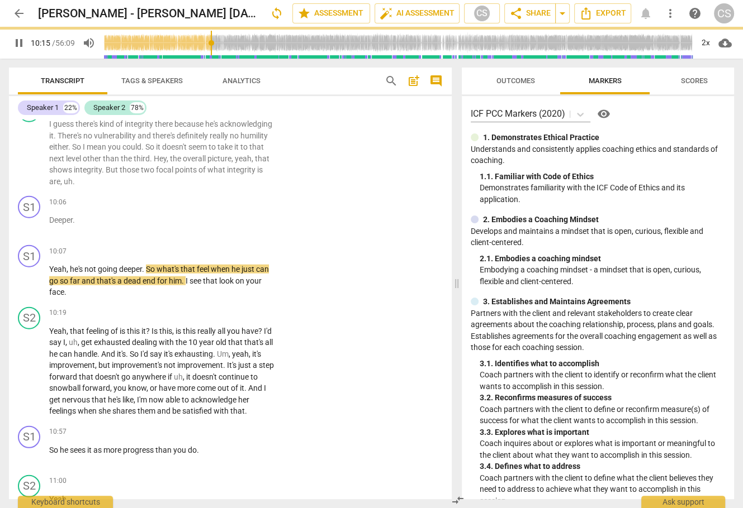
scroll to position [2498, 0]
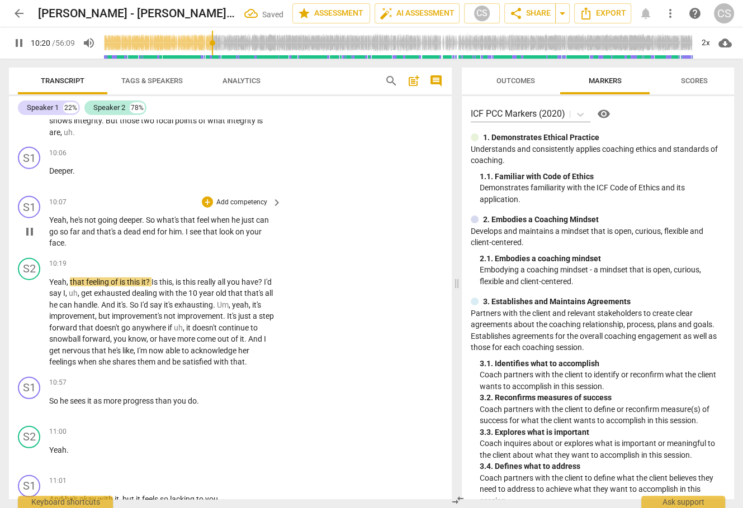
click at [50, 225] on span "Yeah" at bounding box center [57, 220] width 17 height 9
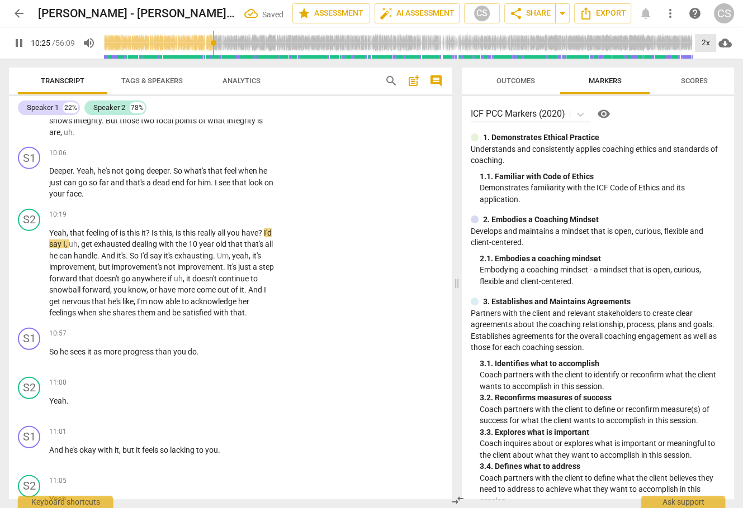
click at [640, 43] on div "2x" at bounding box center [705, 43] width 21 height 18
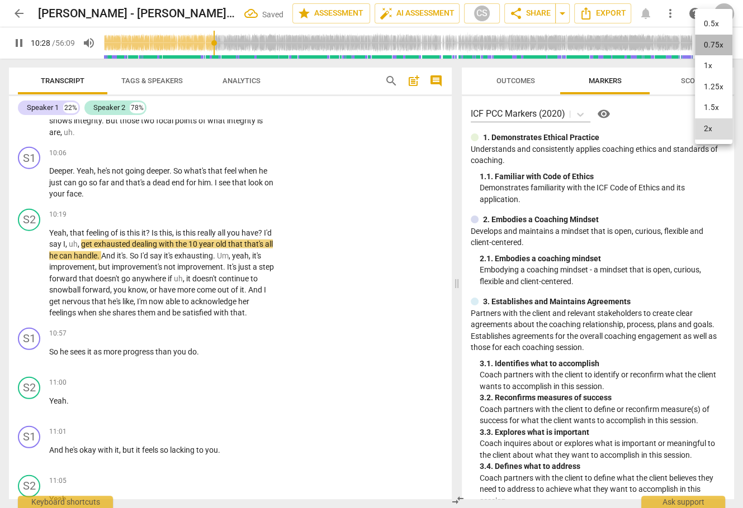
click at [640, 54] on li "0.75x" at bounding box center [713, 45] width 37 height 21
click at [640, 45] on div "0.75x" at bounding box center [705, 43] width 21 height 18
click at [640, 68] on li "1x" at bounding box center [713, 65] width 37 height 21
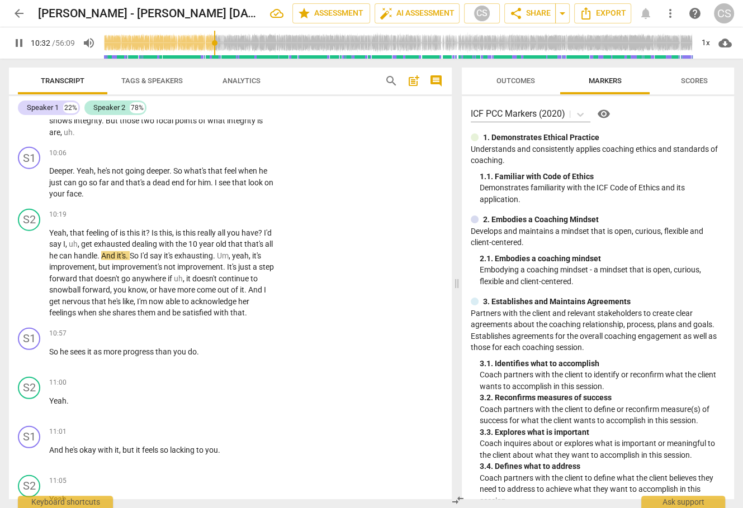
click at [120, 125] on span "But" at bounding box center [113, 120] width 14 height 9
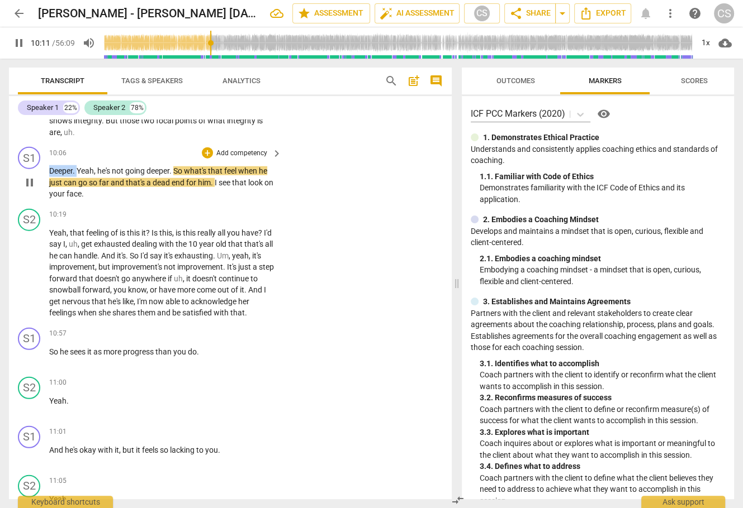
drag, startPoint x: 49, startPoint y: 193, endPoint x: 76, endPoint y: 193, distance: 26.8
click at [77, 193] on p "Deeper . Yeah , he's not going deeper . So what's that feel when he just can go…" at bounding box center [162, 182] width 227 height 35
click at [85, 177] on div "+" at bounding box center [87, 179] width 11 height 11
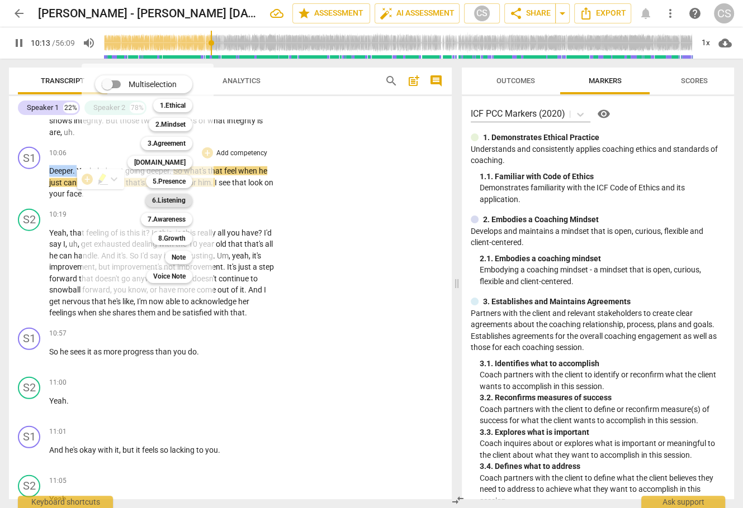
click at [163, 198] on b "6.Listening" at bounding box center [169, 200] width 34 height 13
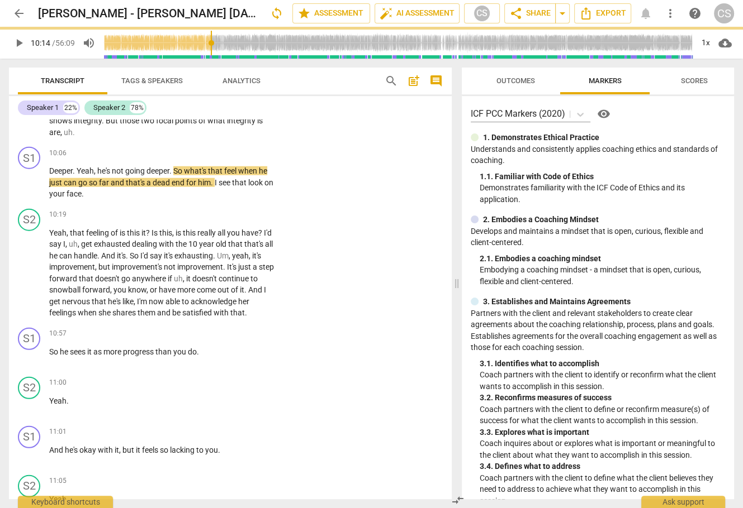
type input "614"
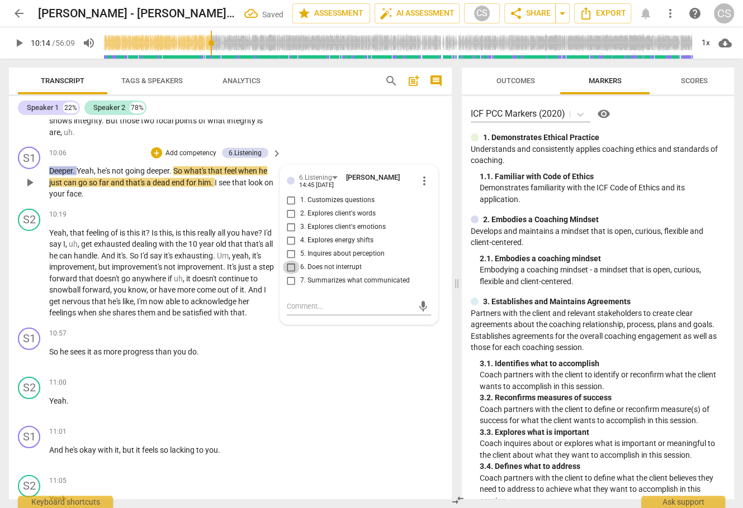
click at [289, 274] on input "6. Does not interrupt" at bounding box center [291, 267] width 18 height 13
checkbox input "true"
click at [367, 142] on div "S2 play_arrow pause 09:43 + Add competency keyboard_arrow_right I guess there's…" at bounding box center [230, 94] width 443 height 96
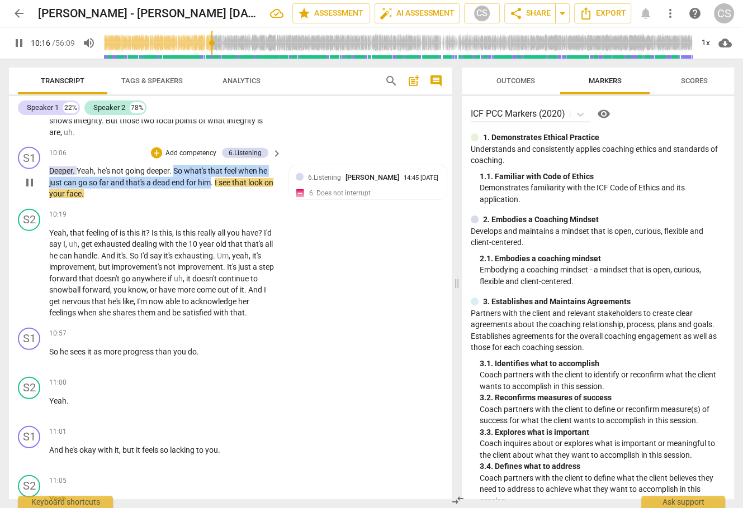
drag, startPoint x: 176, startPoint y: 194, endPoint x: 211, endPoint y: 205, distance: 36.4
click at [211, 200] on p "Deeper . Yeah , he's not going deeper . So what's that feel when he just can go…" at bounding box center [162, 182] width 227 height 35
click at [222, 190] on div "+" at bounding box center [221, 191] width 11 height 11
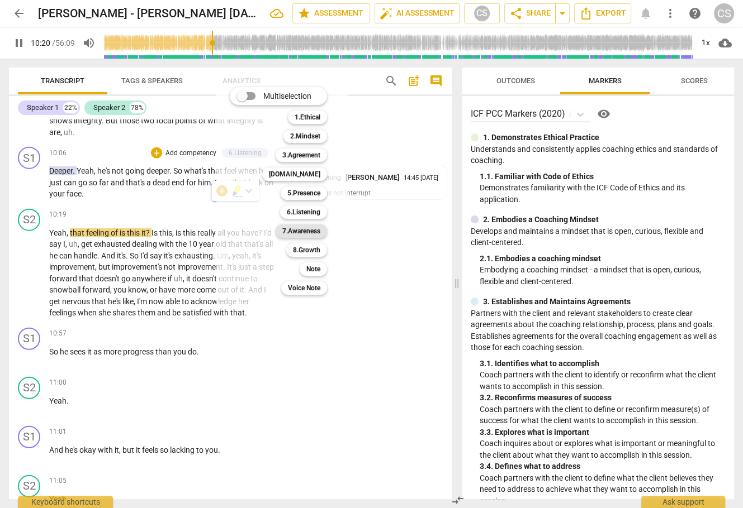
click at [297, 232] on b "7.Awareness" at bounding box center [301, 231] width 38 height 13
type input "621"
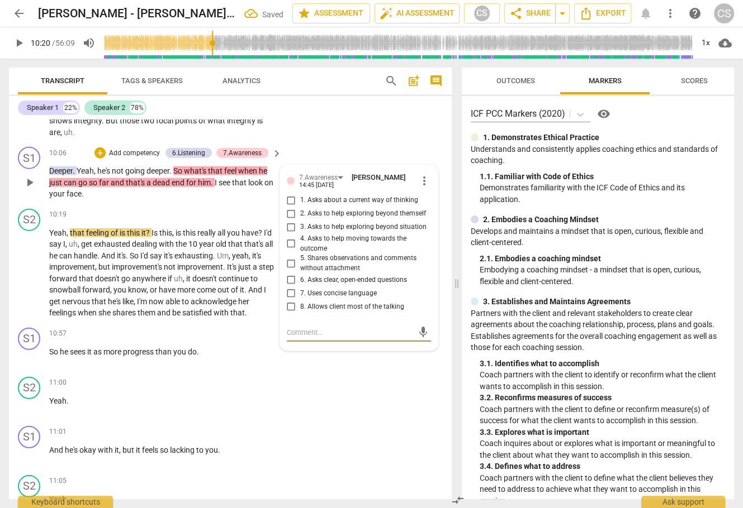
type textarea "c"
type textarea "co"
type textarea "cou"
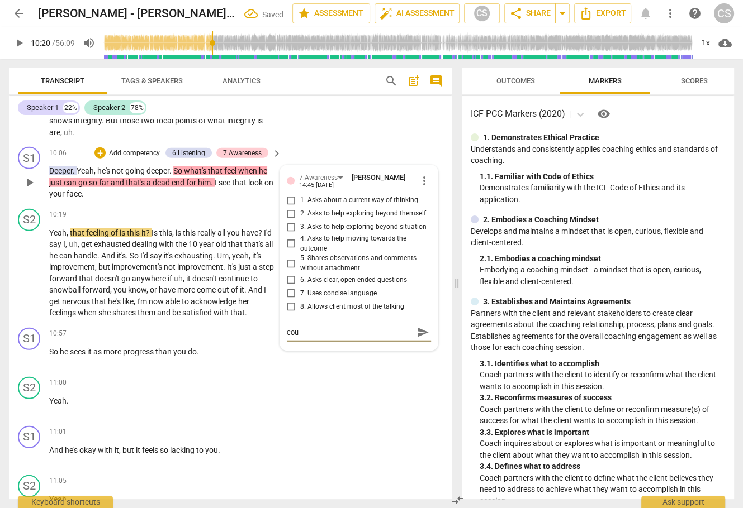
type textarea "coul"
type textarea "could"
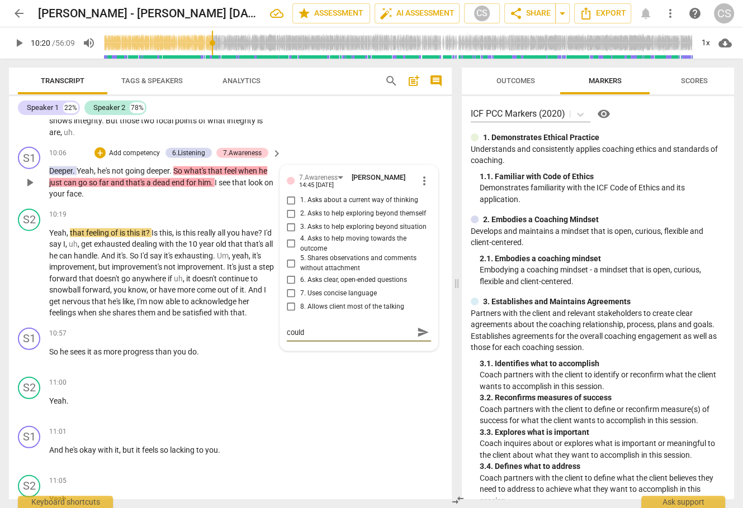
type textarea "could"
type textarea "could b"
type textarea "could be"
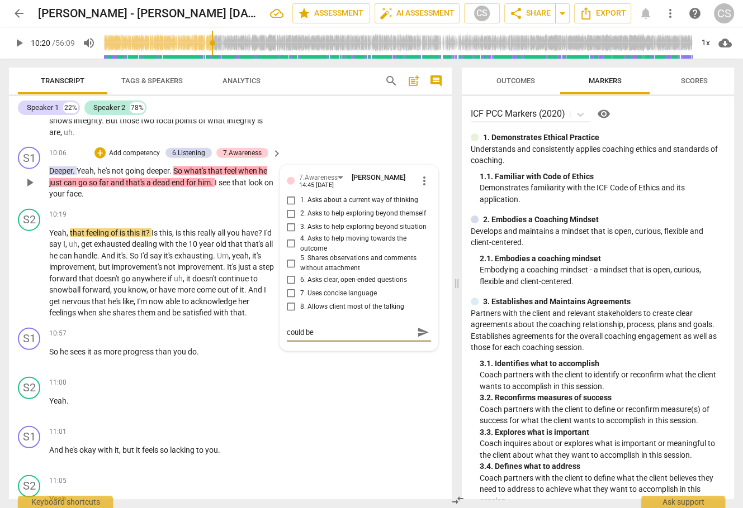
type textarea "could be m"
type textarea "could be mo"
type textarea "could be mor"
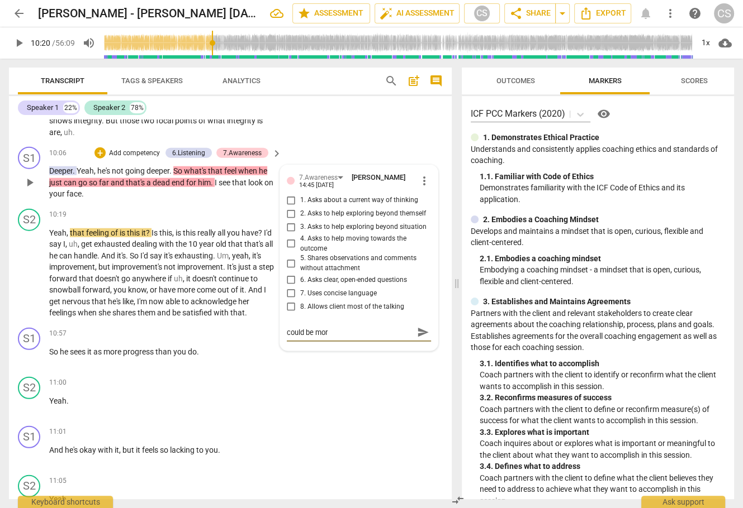
type textarea "could be more"
type textarea "could be more n"
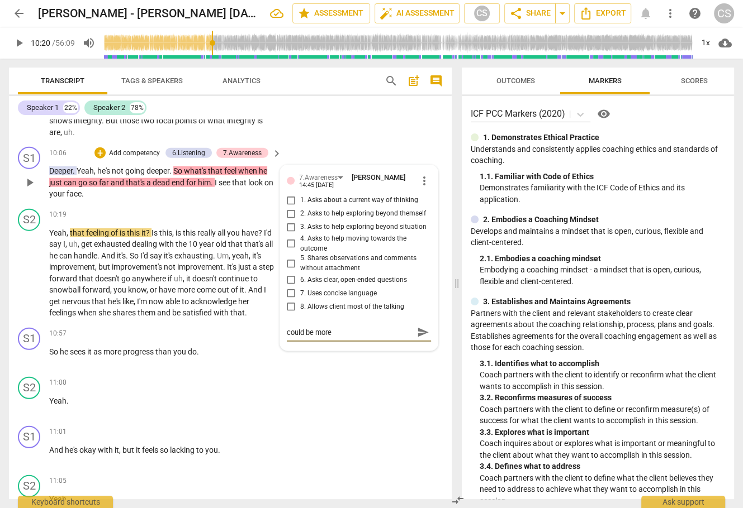
type textarea "could be more n"
type textarea "could be more ne"
type textarea "could be more neu"
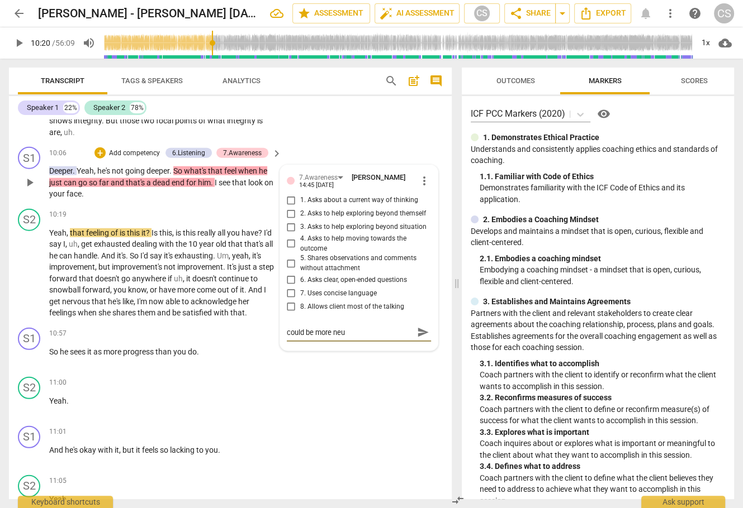
type textarea "could be more neut"
type textarea "could be more neutr"
type textarea "could be more neut"
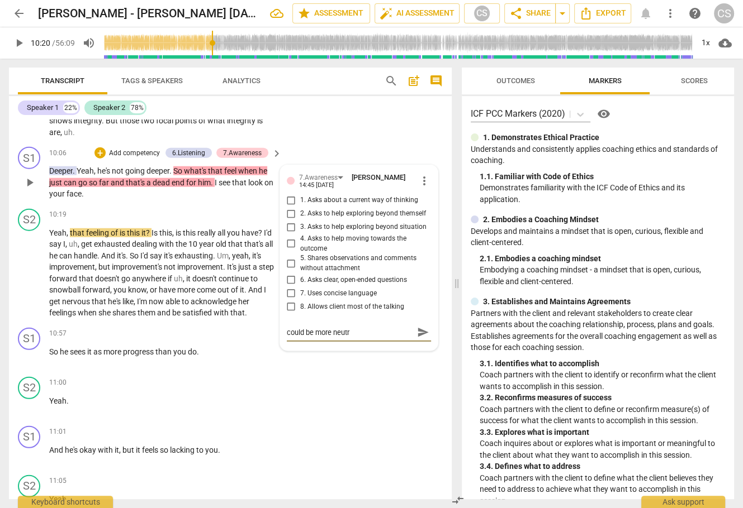
type textarea "could be more neut"
type textarea "could be more neu"
type textarea "could be more ne"
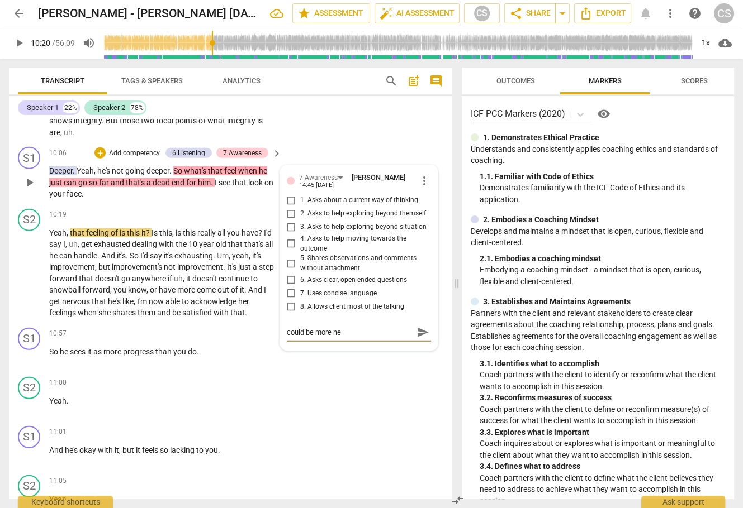
type textarea "could be more n"
type textarea "could be more"
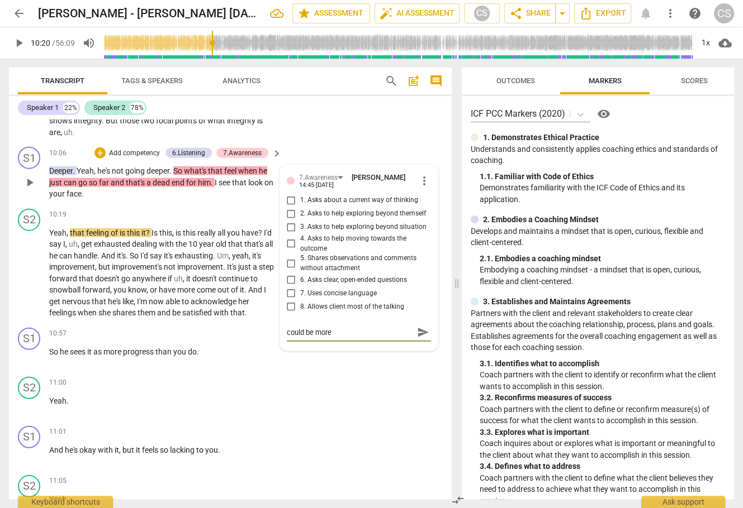
type textarea "could be more"
type textarea "could be mor"
type textarea "could be mo"
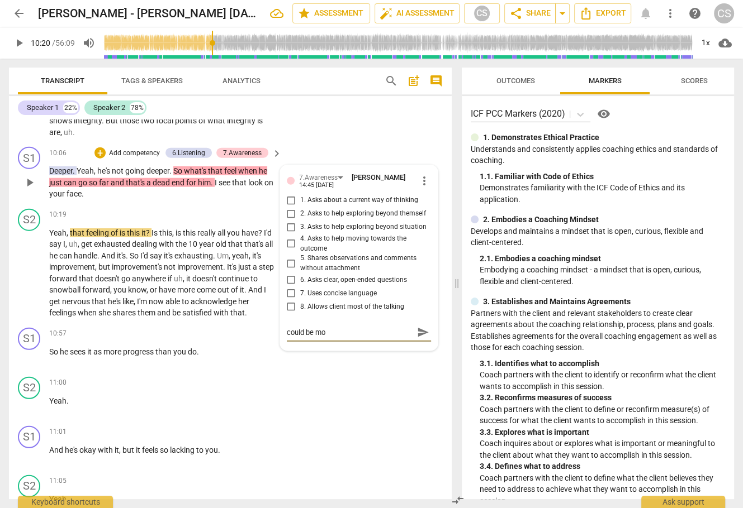
type textarea "could be m"
type textarea "could be"
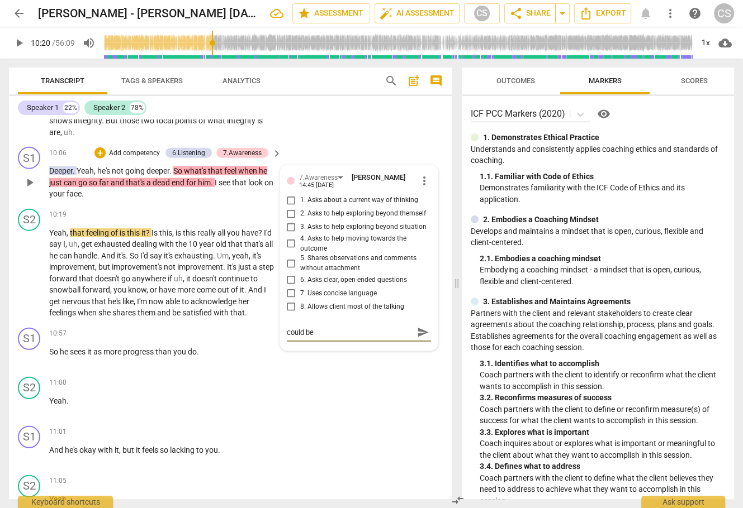
type textarea "could be"
type textarea "could b"
type textarea "could"
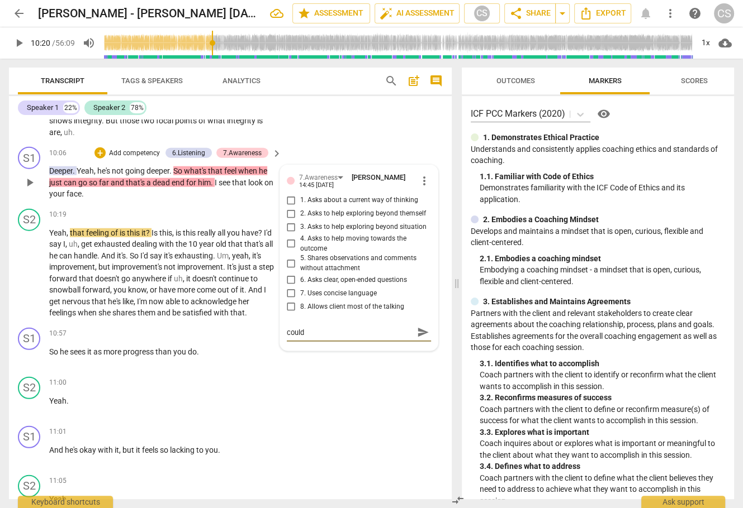
type textarea "could"
type textarea "coul"
type textarea "cou"
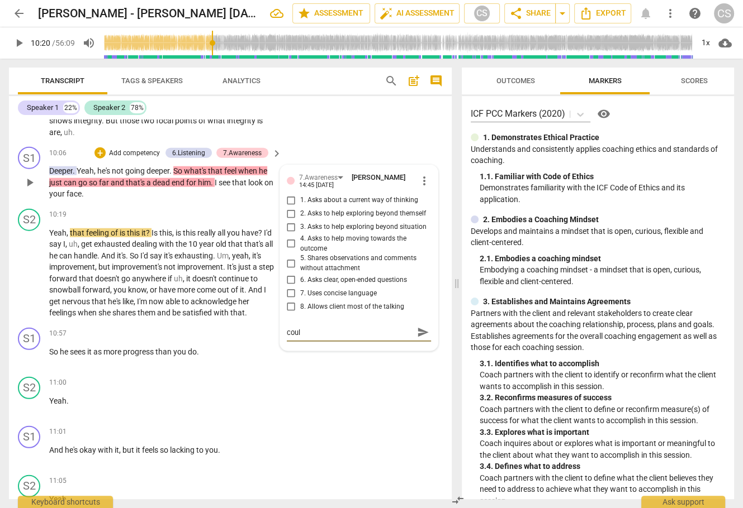
type textarea "cou"
type textarea "co"
type textarea "c"
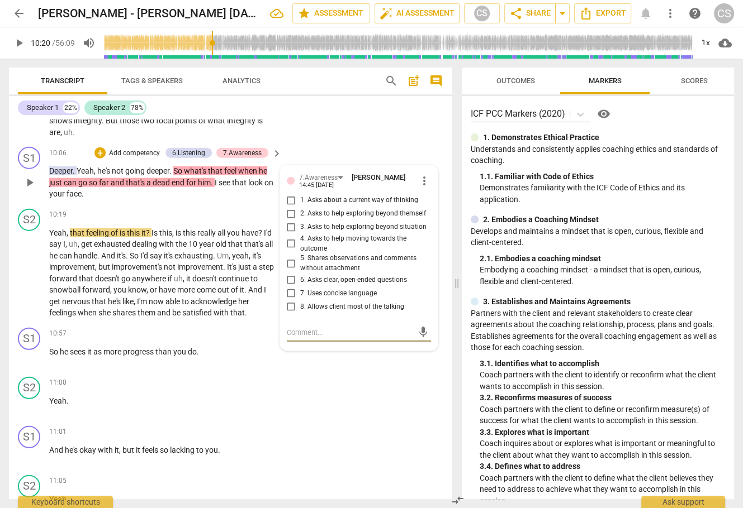
type textarea "c"
type textarea "cu"
type textarea "c"
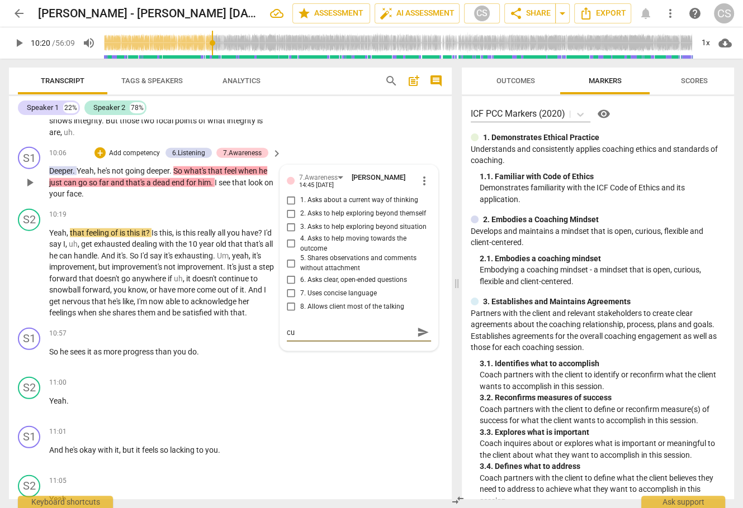
type textarea "c"
type textarea "cp"
type textarea "cpu"
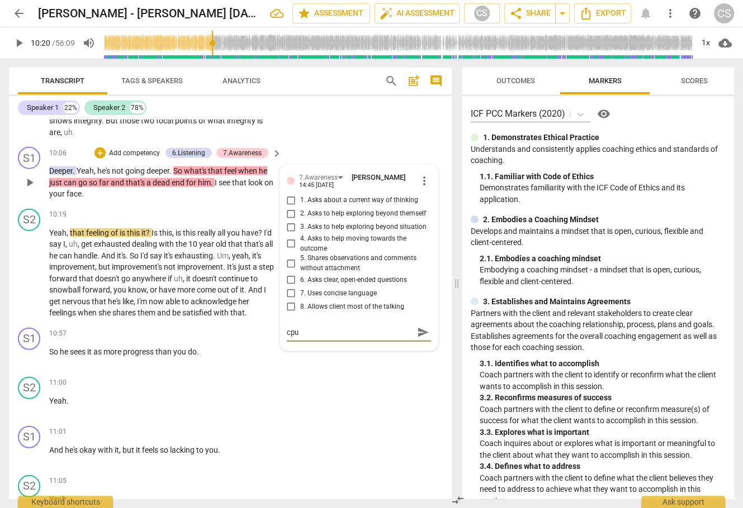
type textarea "cpul"
type textarea "cpu"
type textarea "cp"
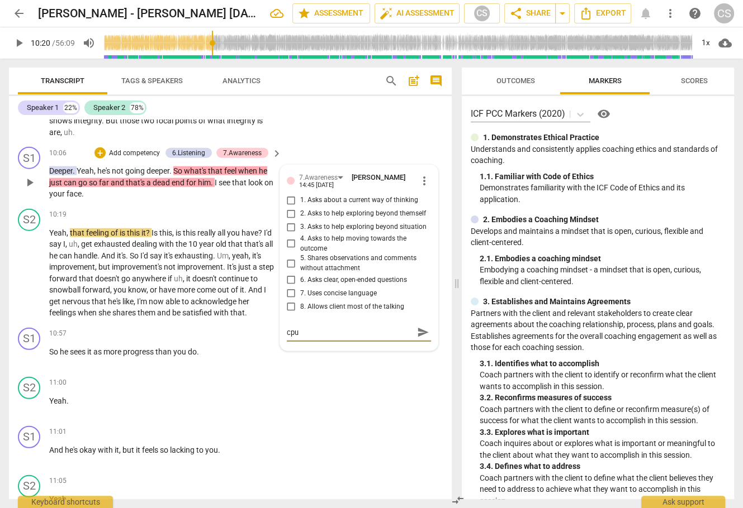
type textarea "cp"
type textarea "c"
click at [421, 188] on span "more_vert" at bounding box center [423, 180] width 13 height 13
click at [433, 222] on li "Delete" at bounding box center [433, 224] width 39 height 21
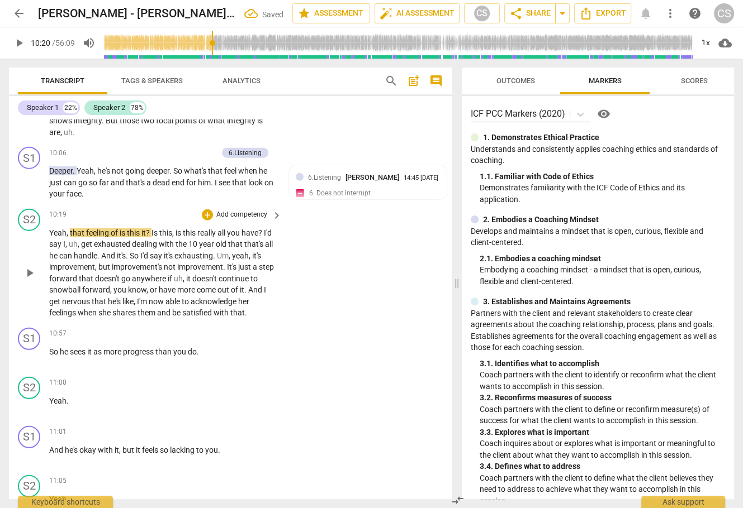
click at [31, 280] on span "play_arrow" at bounding box center [29, 273] width 13 height 13
click at [640, 42] on div "1x" at bounding box center [705, 43] width 21 height 18
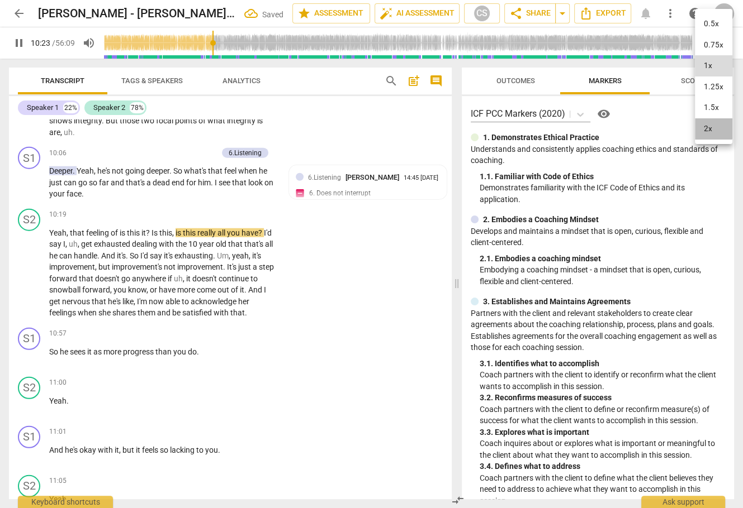
click at [640, 127] on li "2x" at bounding box center [713, 128] width 37 height 21
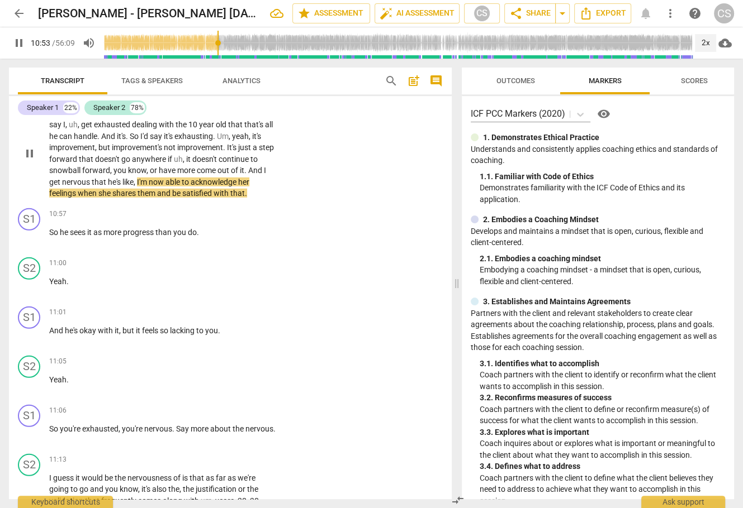
scroll to position [2624, 0]
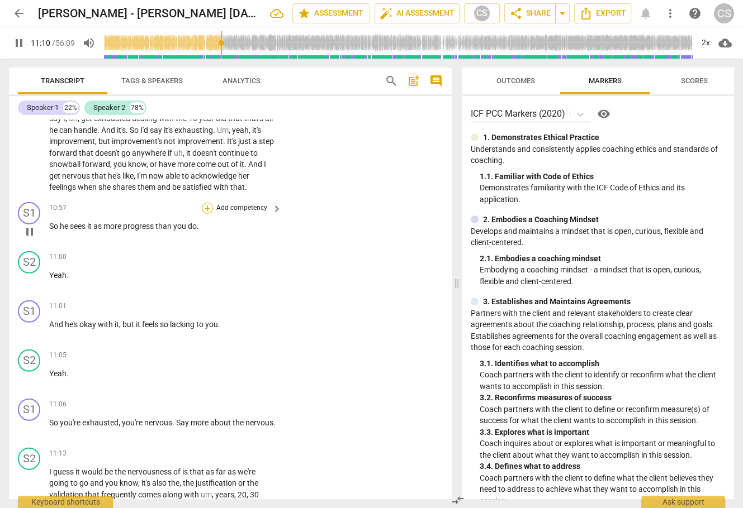
click at [206, 214] on div "+" at bounding box center [207, 208] width 11 height 11
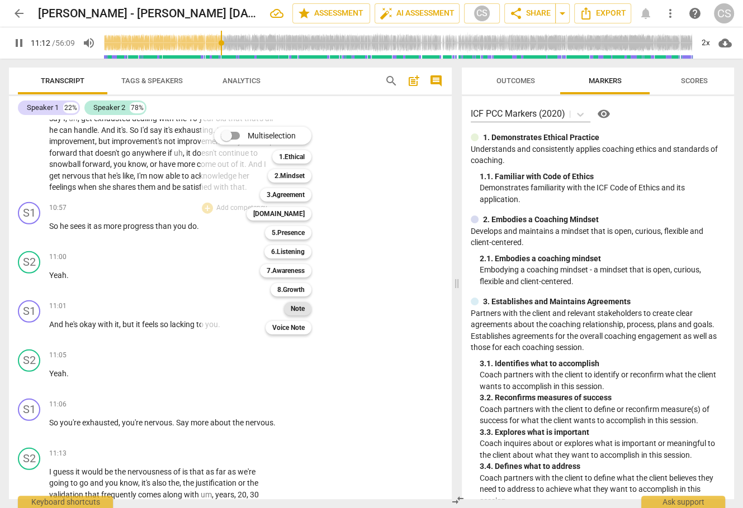
click at [299, 312] on b "Note" at bounding box center [298, 308] width 14 height 13
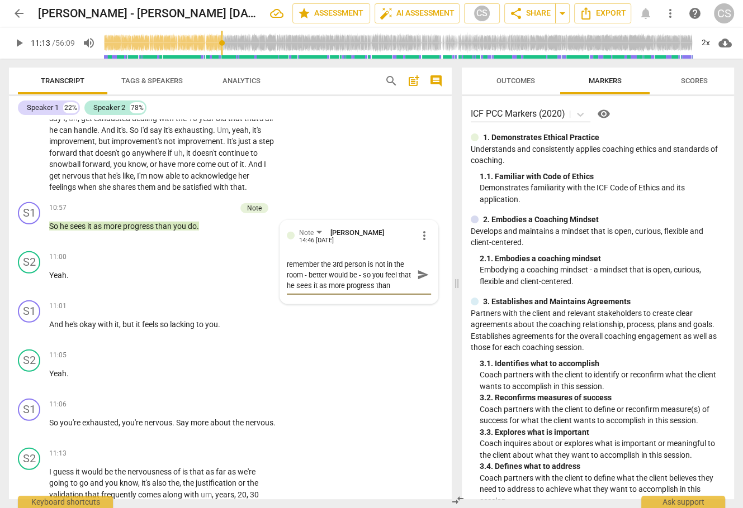
scroll to position [9, 0]
click at [420, 281] on span "send" at bounding box center [423, 275] width 12 height 12
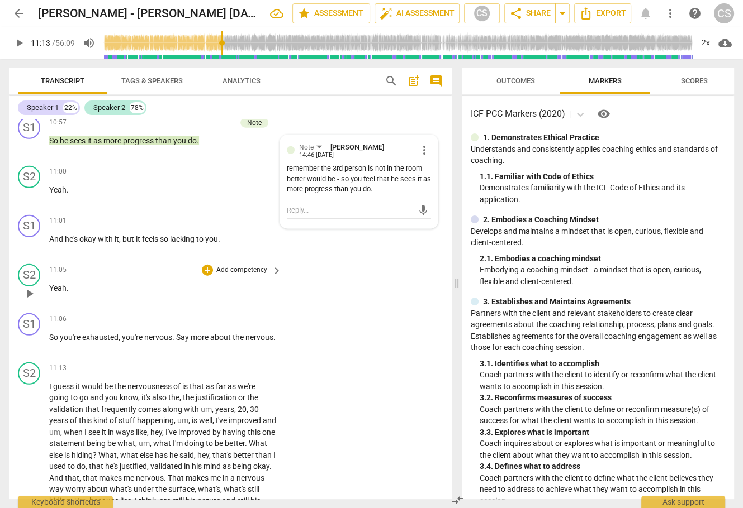
scroll to position [2728, 0]
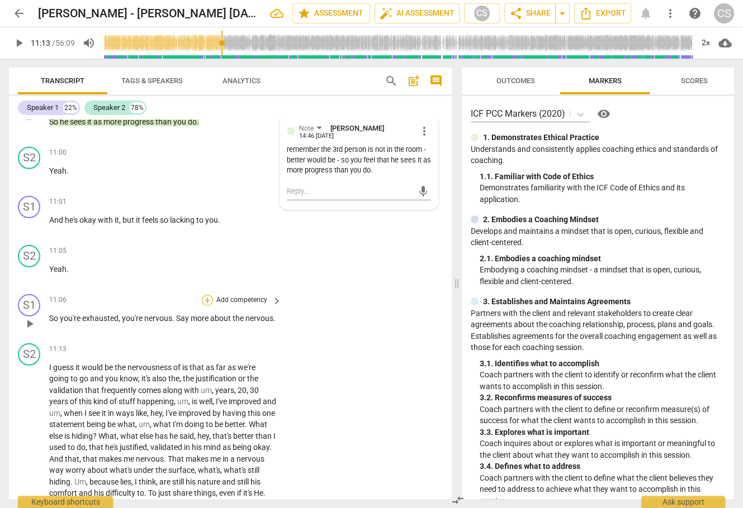
click at [207, 306] on div "+" at bounding box center [207, 300] width 11 height 11
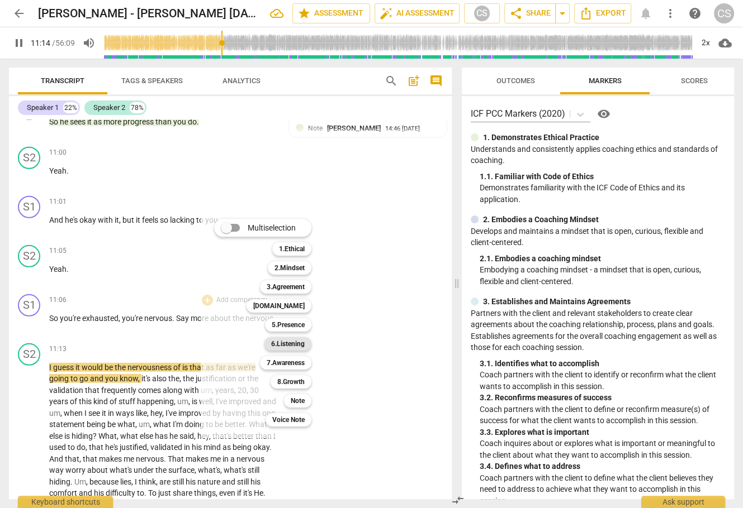
click at [284, 344] on b "6.Listening" at bounding box center [288, 344] width 34 height 13
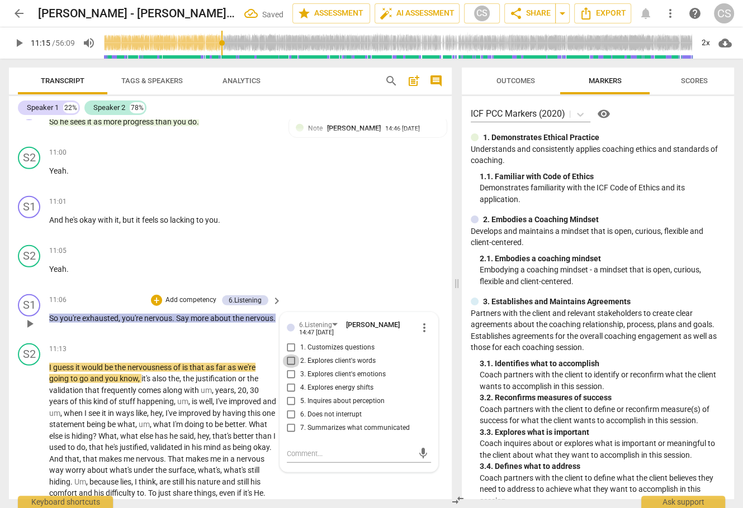
click at [289, 368] on input "2. Explores client's words" at bounding box center [291, 361] width 18 height 13
click at [364, 289] on div "S2 play_arrow pause 11:05 + Add competency keyboard_arrow_right Yeah ." at bounding box center [230, 265] width 443 height 49
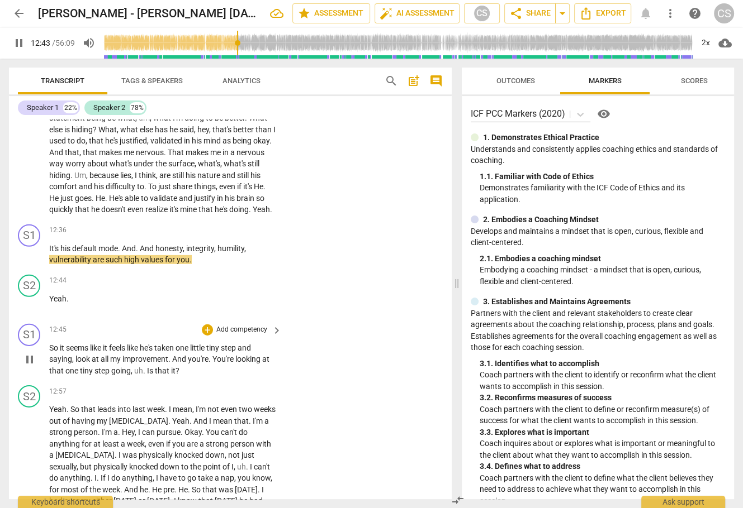
scroll to position [3034, 0]
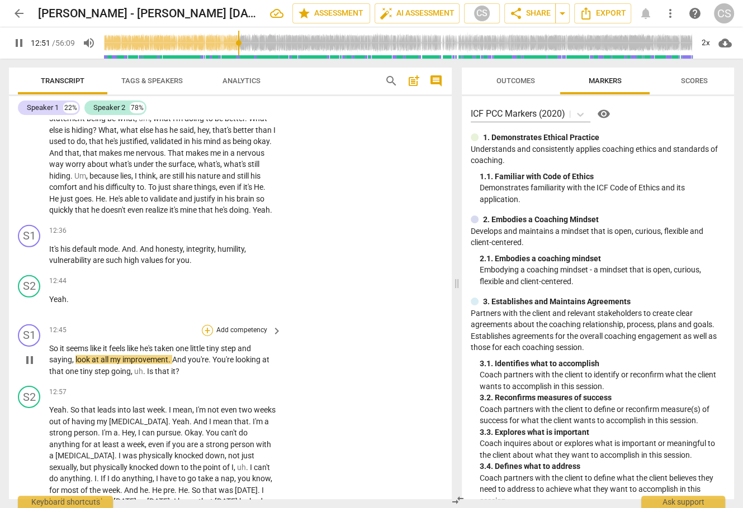
click at [207, 336] on div "+" at bounding box center [207, 330] width 11 height 11
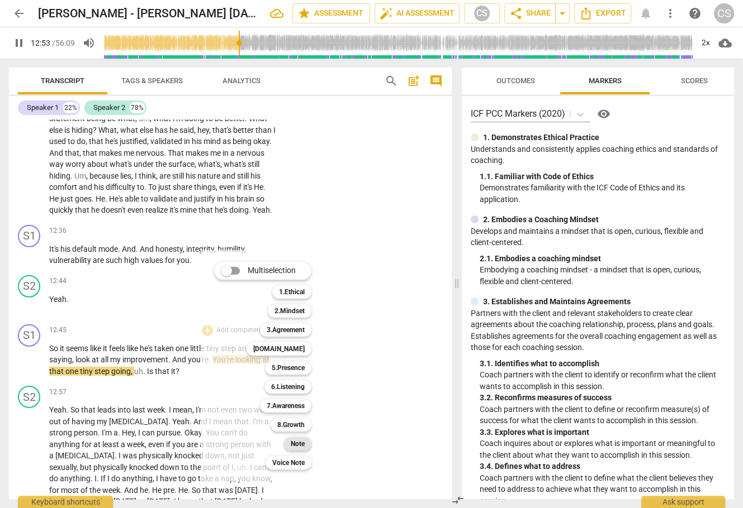
click at [296, 444] on b "Note" at bounding box center [298, 444] width 14 height 13
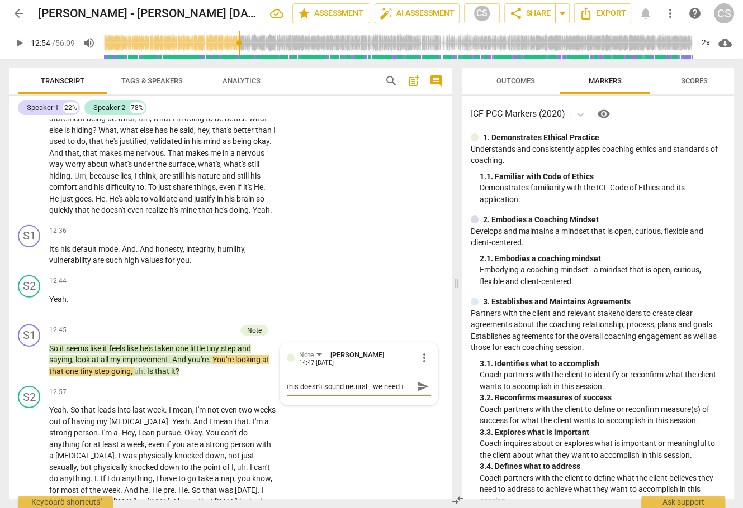
scroll to position [0, 0]
click at [422, 365] on span "more_vert" at bounding box center [423, 357] width 13 height 13
click at [427, 420] on li "Delete" at bounding box center [433, 414] width 39 height 21
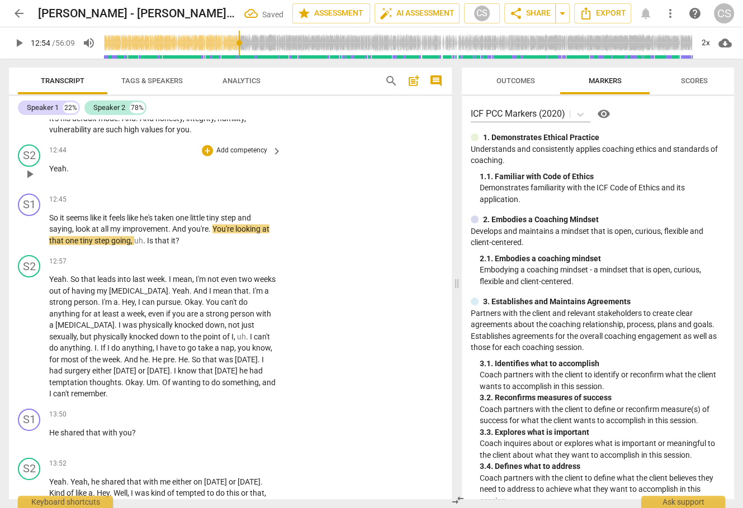
scroll to position [3174, 0]
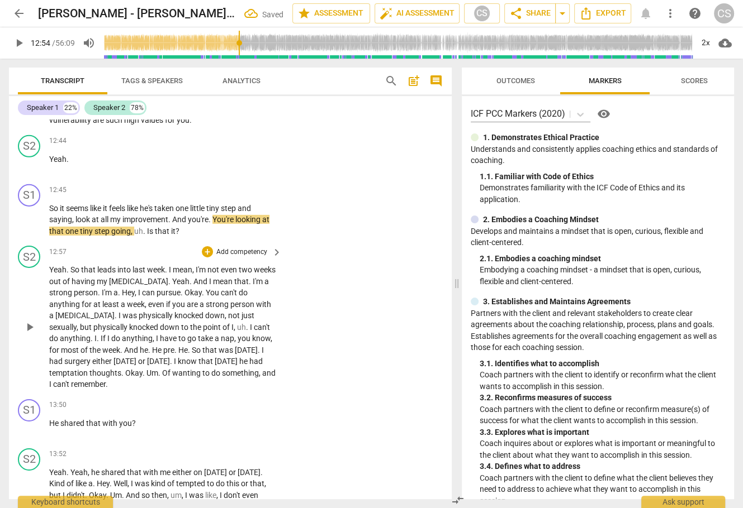
click at [60, 274] on span "Yeah" at bounding box center [57, 269] width 17 height 9
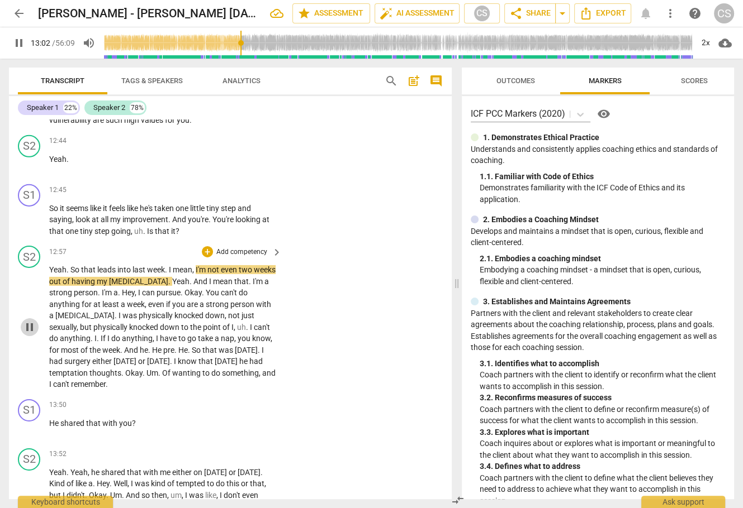
click at [27, 334] on span "pause" at bounding box center [29, 327] width 13 height 13
click at [640, 13] on span "more_vert" at bounding box center [669, 13] width 13 height 13
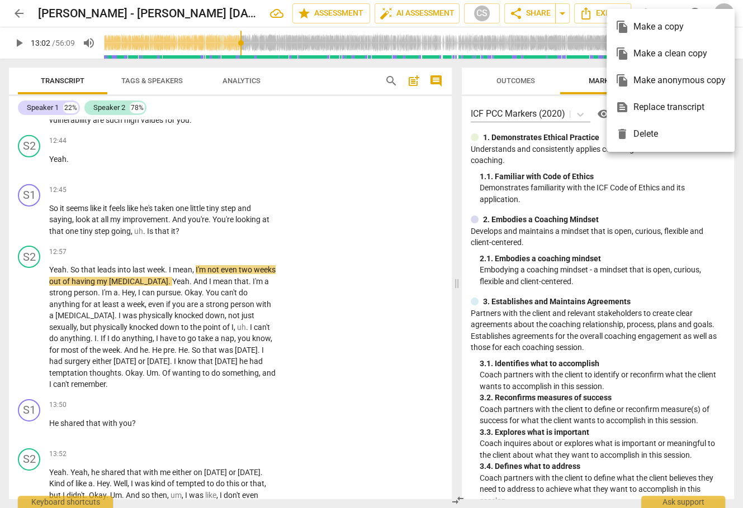
click at [640, 53] on div "file_copy Make a clean copy" at bounding box center [670, 53] width 110 height 27
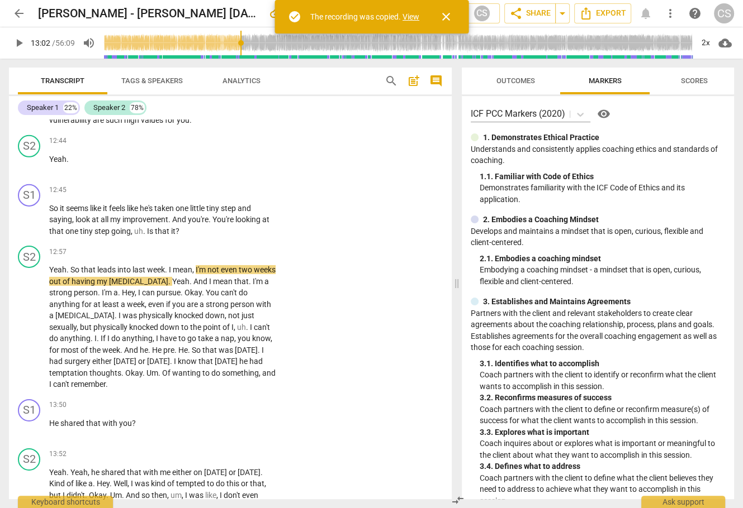
click at [411, 15] on link "View" at bounding box center [410, 16] width 17 height 9
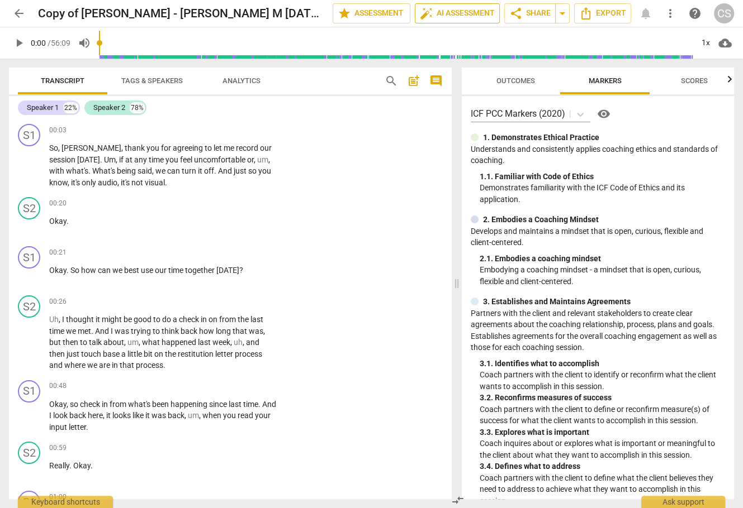
click at [471, 13] on span "auto_fix_high AI Assessment" at bounding box center [457, 13] width 75 height 13
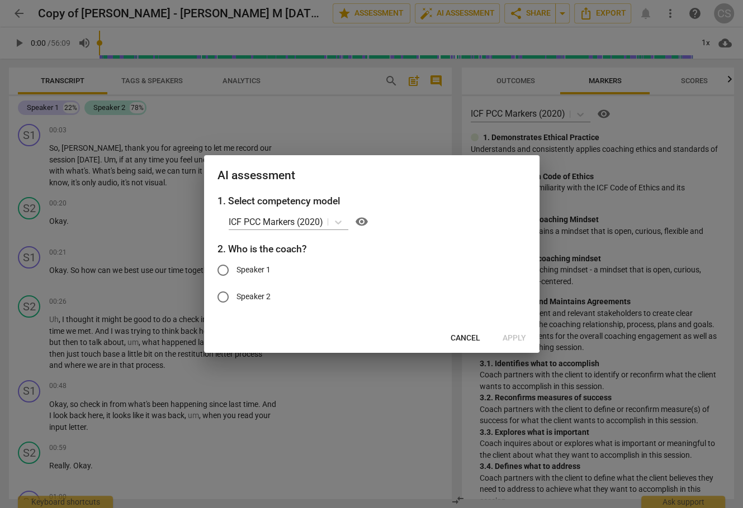
click at [223, 273] on input "Speaker 1" at bounding box center [223, 270] width 27 height 27
click at [507, 340] on span "Apply" at bounding box center [513, 338] width 23 height 11
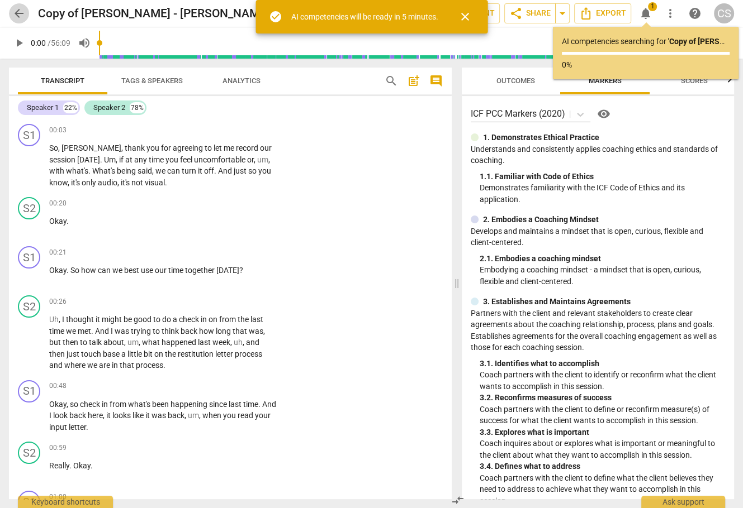
click at [21, 11] on span "arrow_back" at bounding box center [18, 13] width 13 height 13
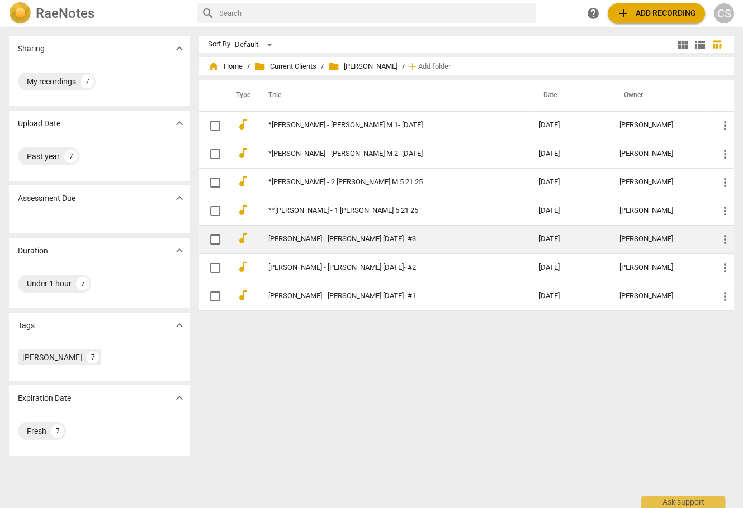
click at [331, 236] on link "[PERSON_NAME] - [PERSON_NAME] [DATE]- #3" at bounding box center [383, 239] width 230 height 8
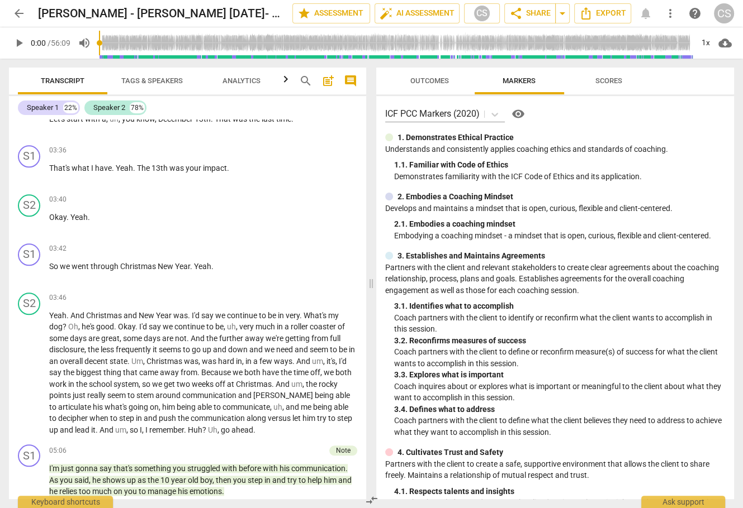
scroll to position [1126, 0]
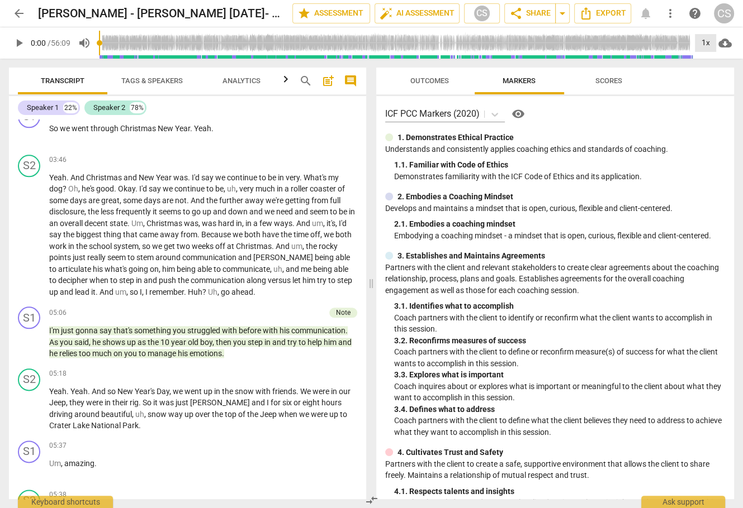
click at [640, 44] on div "1x" at bounding box center [705, 43] width 21 height 18
click at [640, 125] on li "2x" at bounding box center [713, 128] width 37 height 21
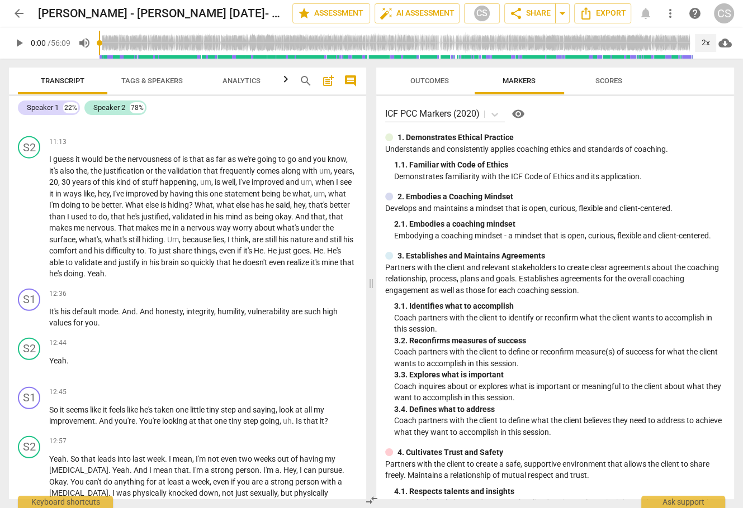
scroll to position [2546, 0]
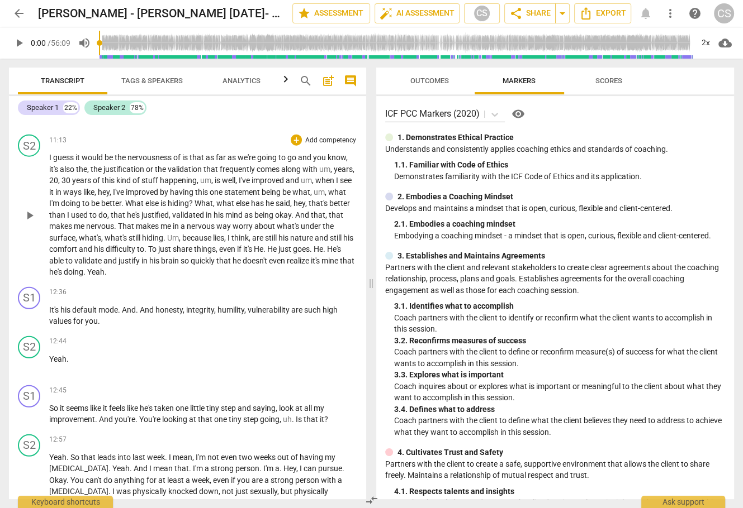
click at [104, 272] on span "Yeah" at bounding box center [95, 272] width 17 height 9
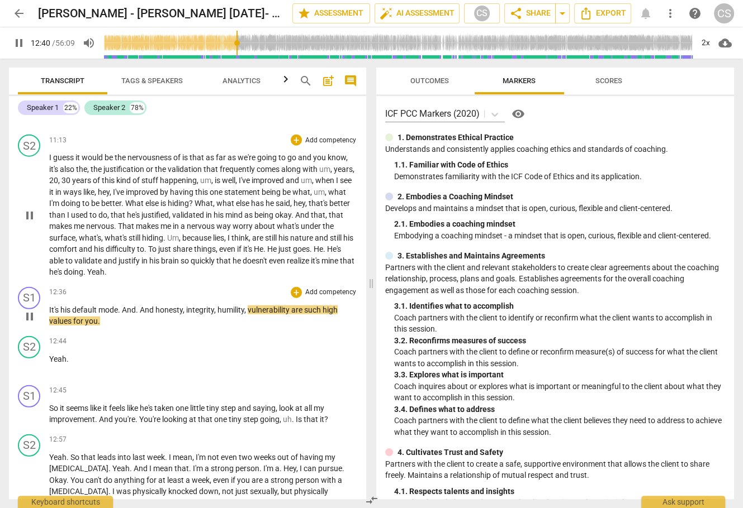
drag, startPoint x: 48, startPoint y: 308, endPoint x: 64, endPoint y: 308, distance: 15.6
click at [64, 308] on div "S1 play_arrow pause 12:36 + Add competency keyboard_arrow_right It's his defaul…" at bounding box center [187, 307] width 357 height 49
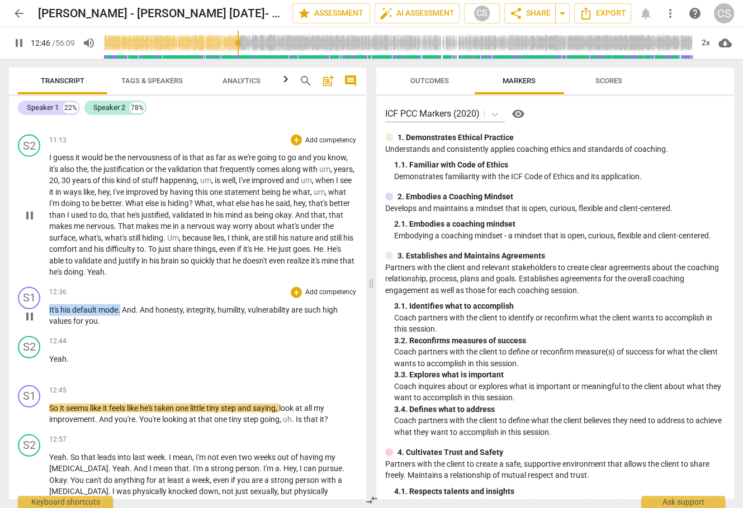
drag, startPoint x: 49, startPoint y: 308, endPoint x: 120, endPoint y: 308, distance: 71.0
click at [120, 308] on p "It's his default mode . And . And honesty , integrity , humility , vulnerabilit…" at bounding box center [203, 316] width 308 height 23
click at [135, 297] on div "+" at bounding box center [133, 294] width 11 height 11
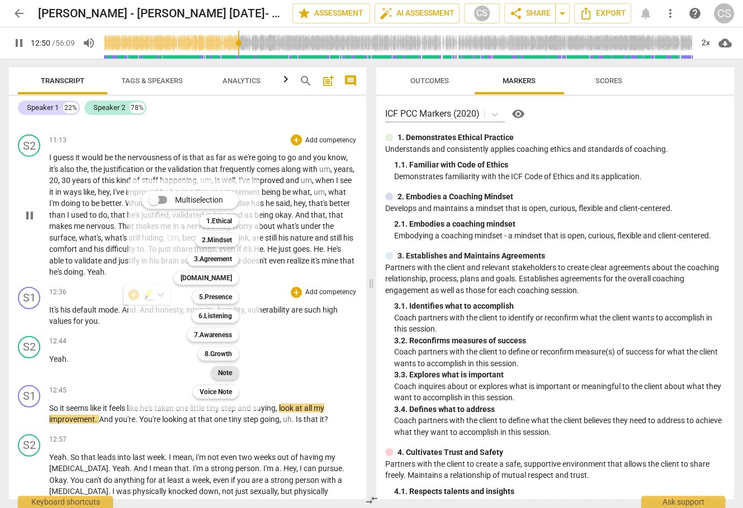
click at [230, 373] on b "Note" at bounding box center [225, 373] width 14 height 13
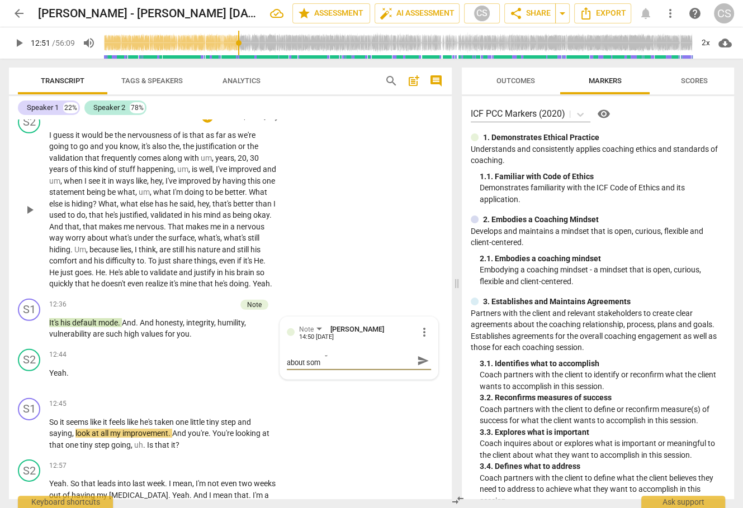
scroll to position [0, 0]
click at [417, 373] on span "send" at bounding box center [423, 366] width 12 height 12
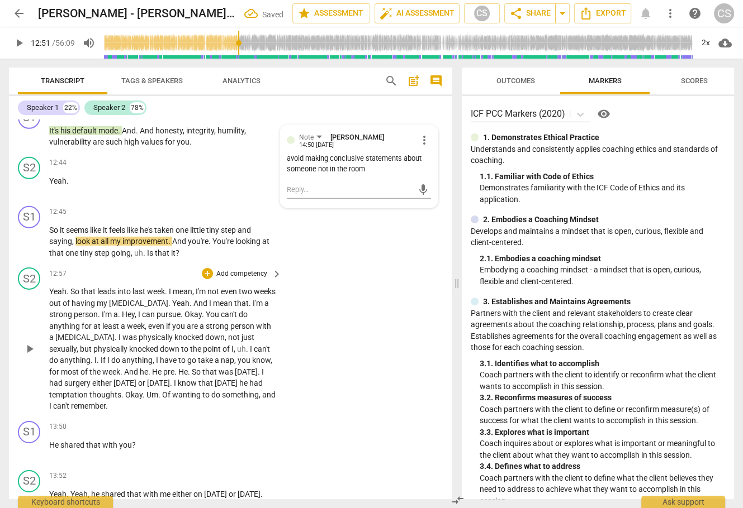
scroll to position [3155, 0]
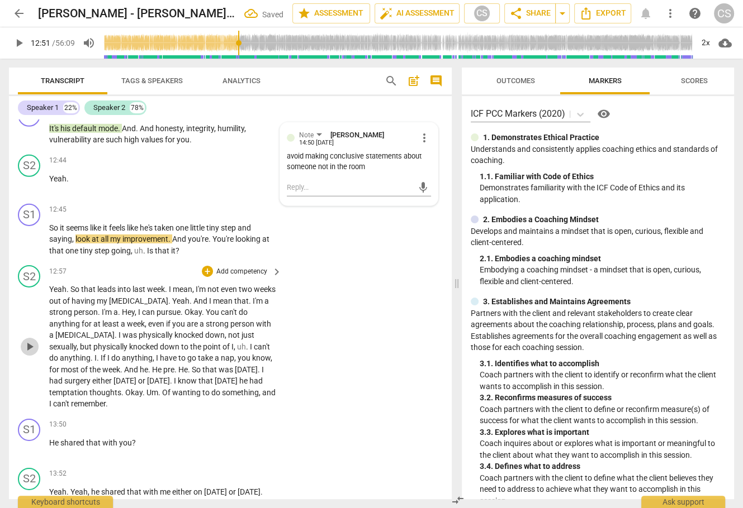
click at [28, 354] on span "play_arrow" at bounding box center [29, 346] width 13 height 13
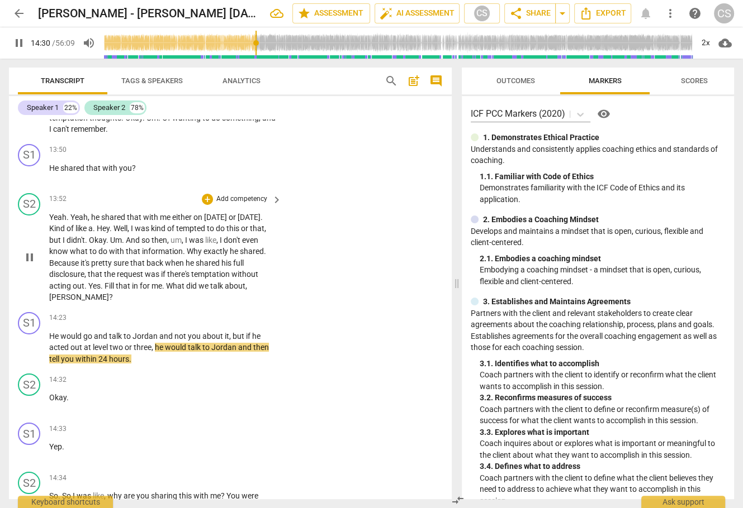
scroll to position [3457, 0]
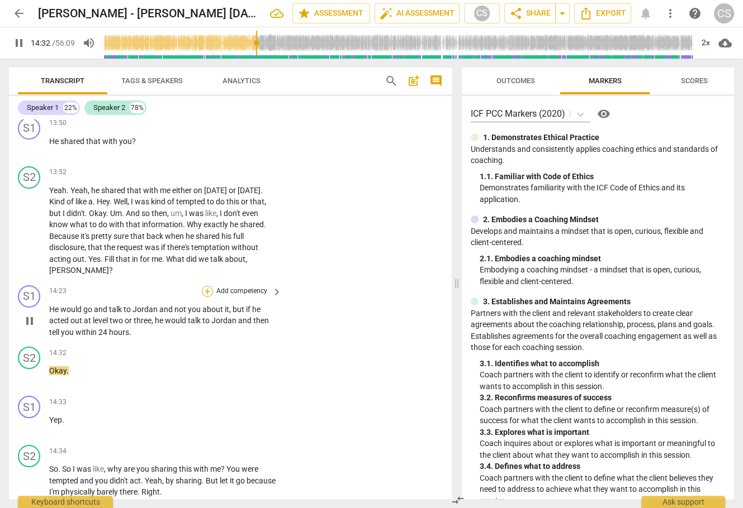
click at [205, 297] on div "+" at bounding box center [207, 291] width 11 height 11
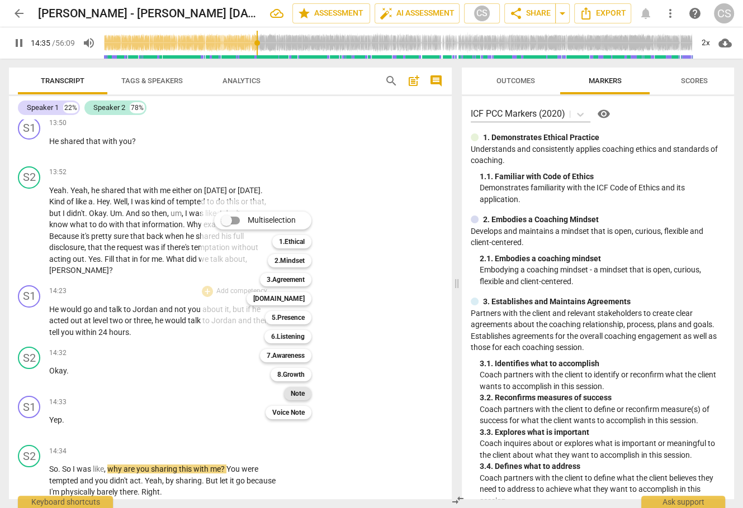
click at [304, 394] on b "Note" at bounding box center [298, 393] width 14 height 13
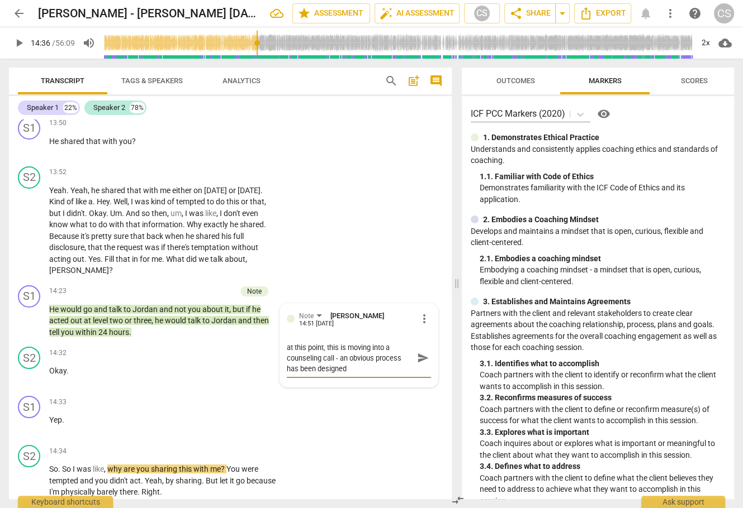
scroll to position [9, 0]
click at [419, 359] on span "send" at bounding box center [423, 353] width 12 height 12
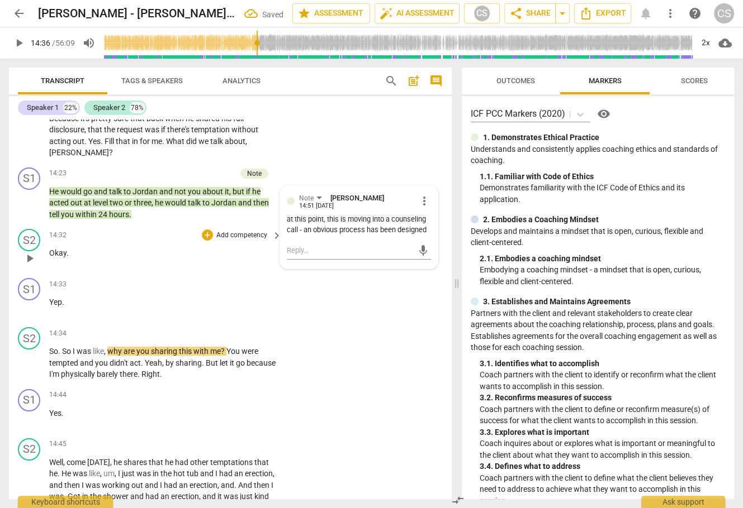
scroll to position [3589, 0]
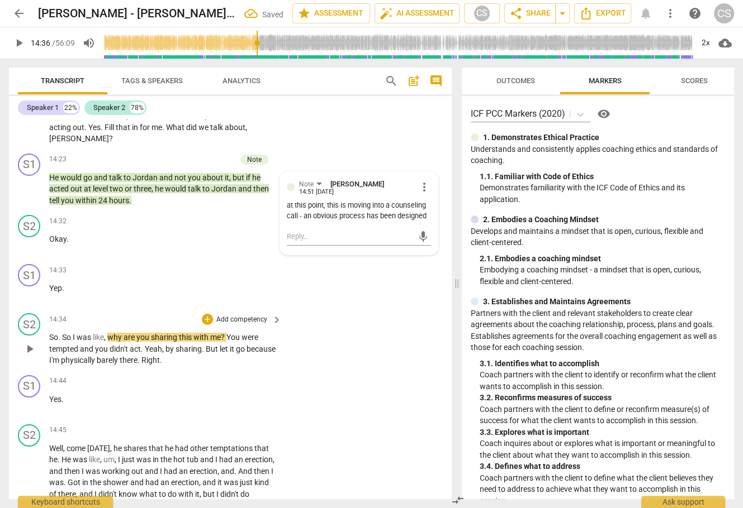
click at [32, 356] on span "play_arrow" at bounding box center [29, 349] width 13 height 13
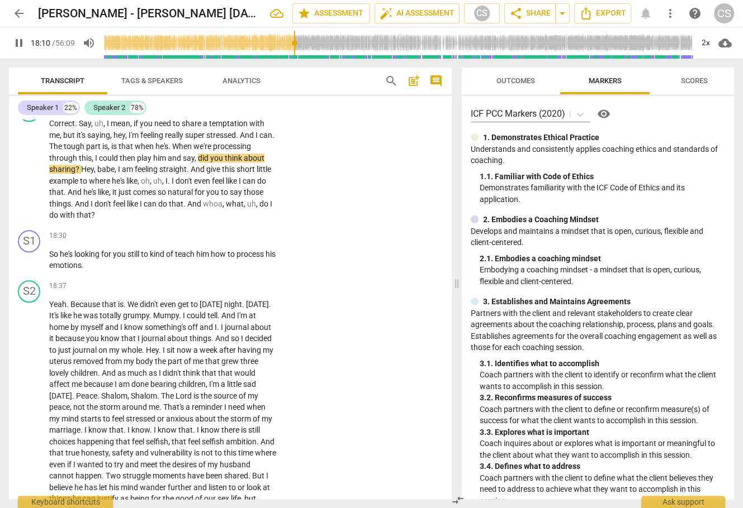
scroll to position [4737, 0]
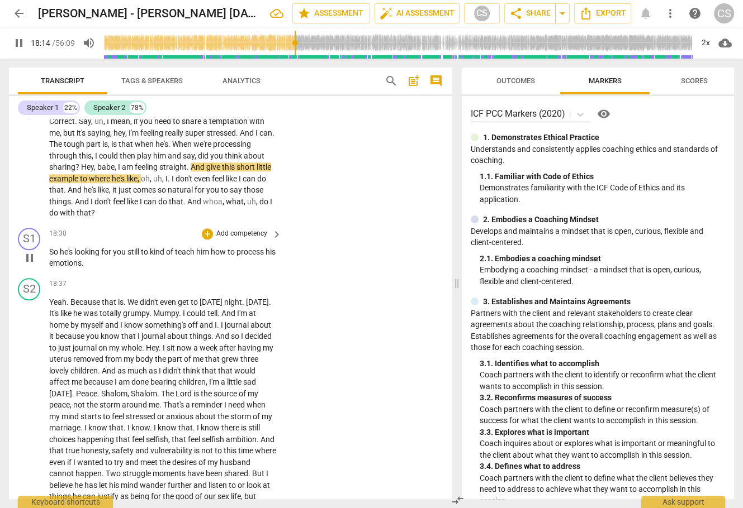
click at [53, 256] on span "So" at bounding box center [54, 252] width 11 height 9
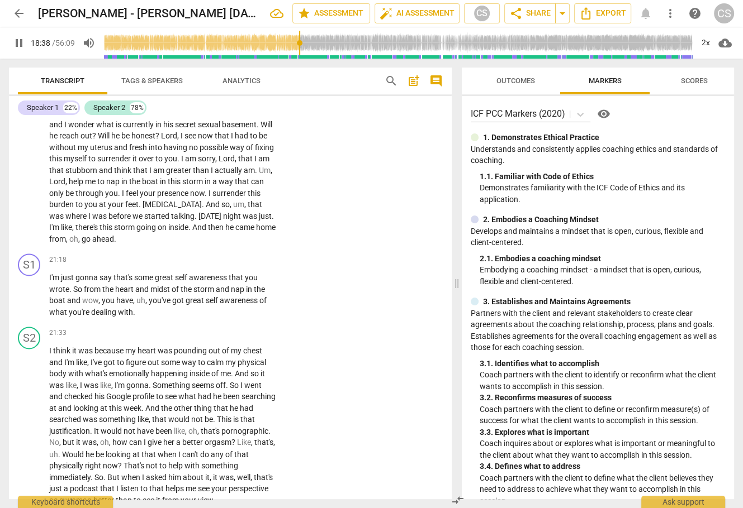
scroll to position [5253, 0]
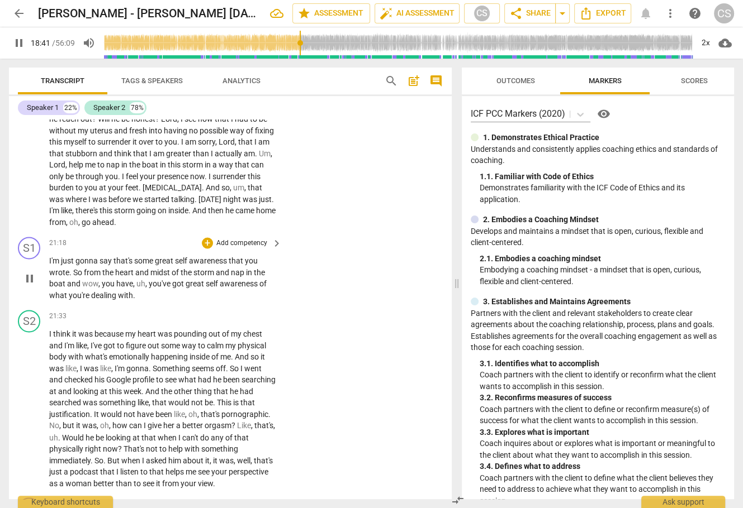
click at [54, 265] on span "I'm" at bounding box center [55, 260] width 12 height 9
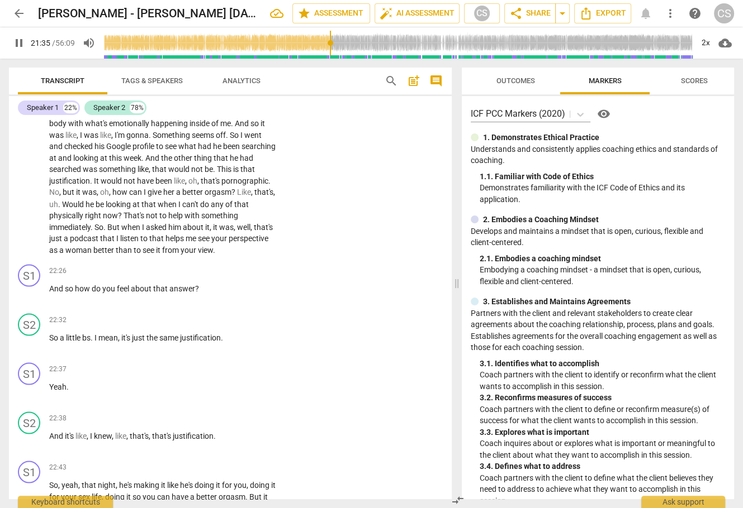
scroll to position [5486, 0]
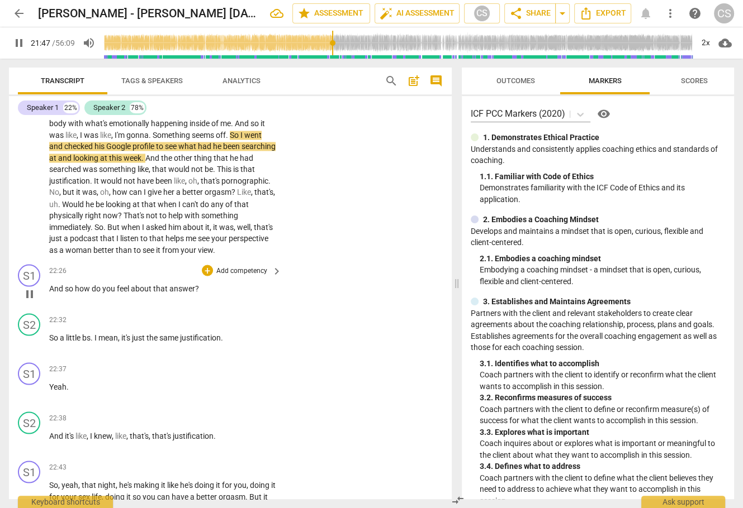
click at [56, 293] on span "And" at bounding box center [57, 288] width 16 height 9
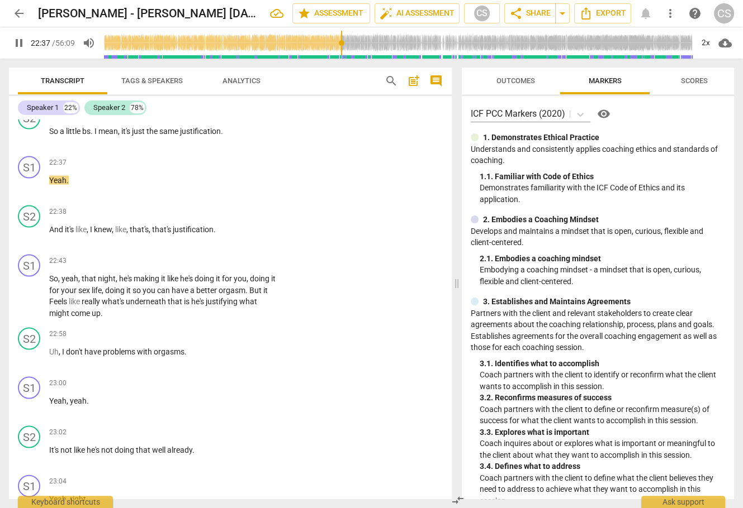
scroll to position [5693, 0]
click at [54, 283] on span "So" at bounding box center [53, 278] width 9 height 9
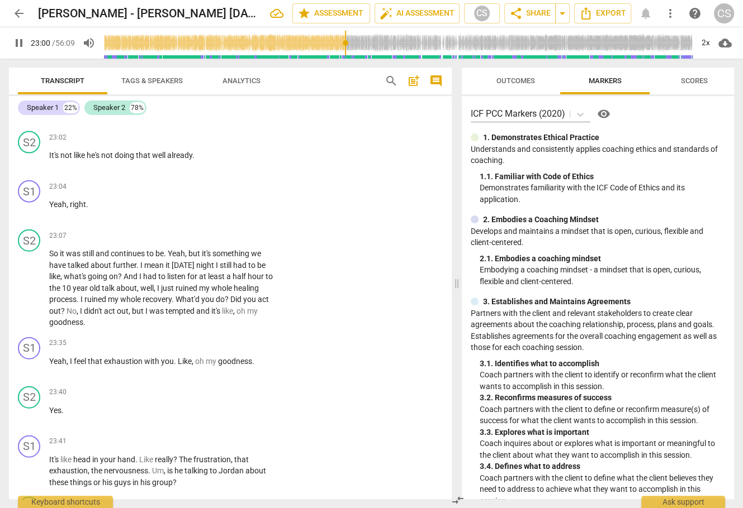
scroll to position [5996, 0]
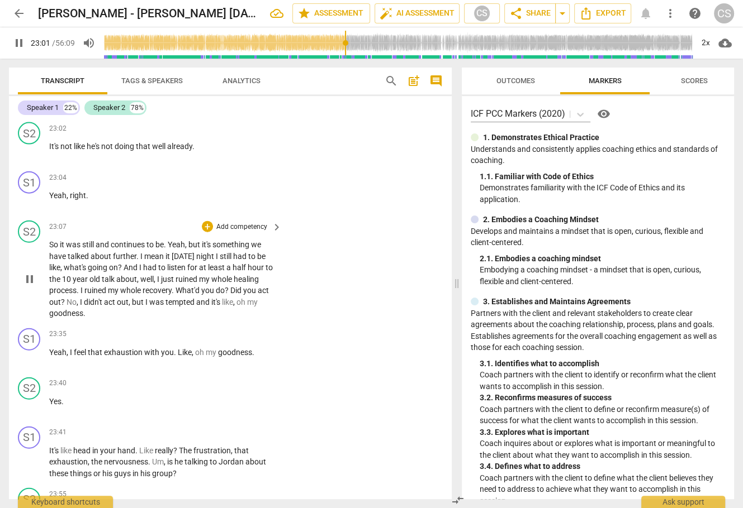
click at [34, 286] on span "pause" at bounding box center [29, 279] width 13 height 13
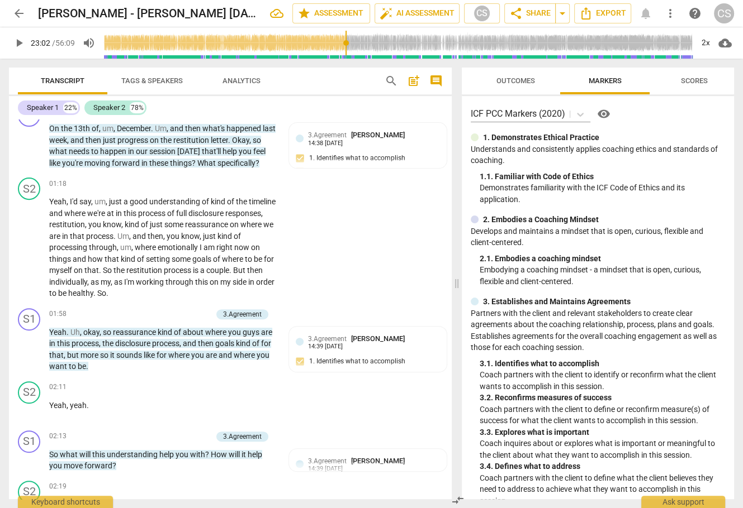
scroll to position [0, 0]
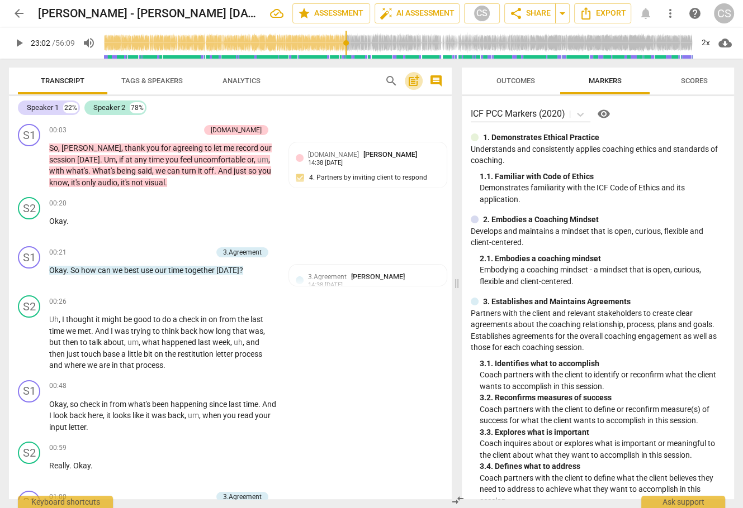
click at [408, 82] on span "post_add" at bounding box center [413, 80] width 13 height 13
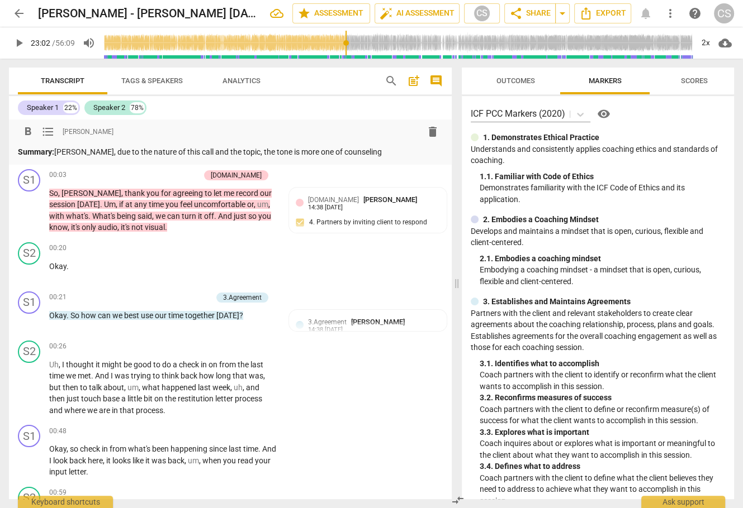
click at [225, 152] on p "Summary: [PERSON_NAME], due to the nature of this call and the topic, the tone …" at bounding box center [230, 152] width 425 height 12
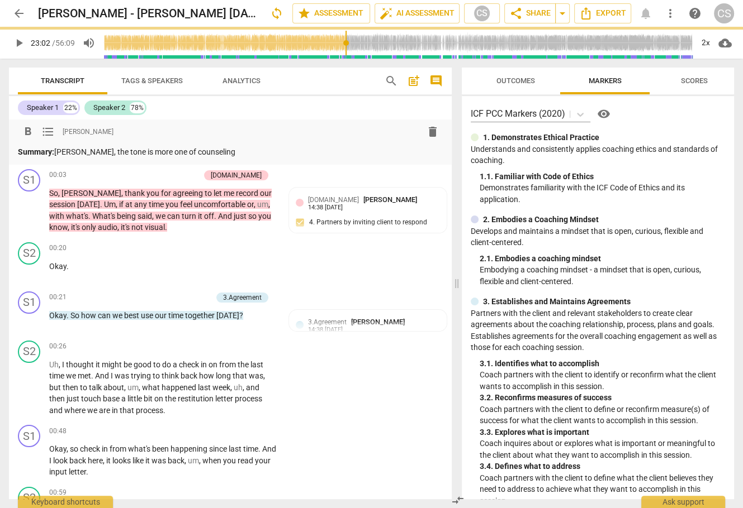
click at [105, 153] on p "Summary: [PERSON_NAME], the tone is more one of counseling" at bounding box center [230, 152] width 425 height 12
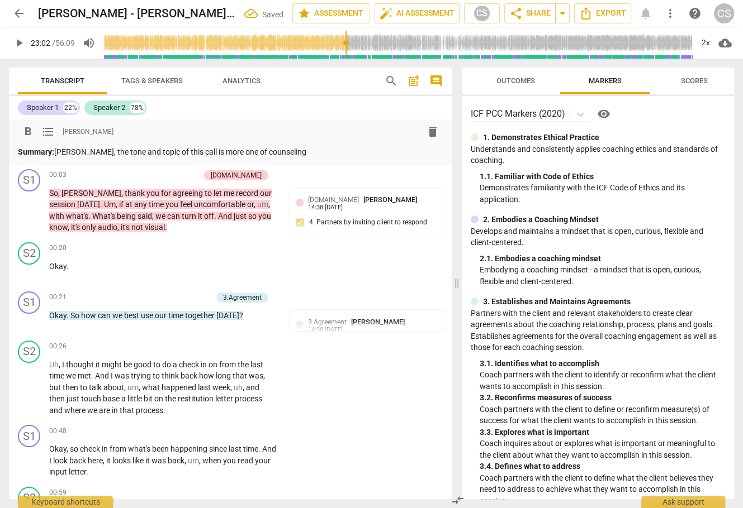
click at [273, 151] on p "Summary: [PERSON_NAME], the tone and topic of this call is more one of counseli…" at bounding box center [230, 152] width 425 height 12
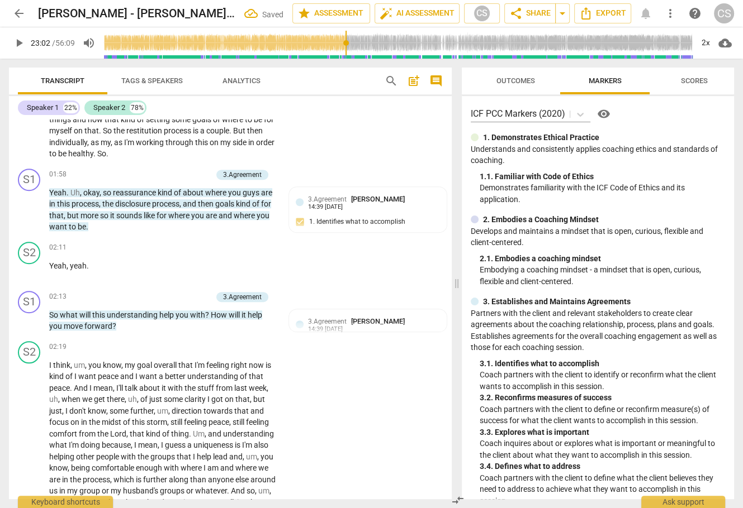
scroll to position [637, 0]
click at [36, 104] on div "Speaker 1" at bounding box center [43, 107] width 32 height 11
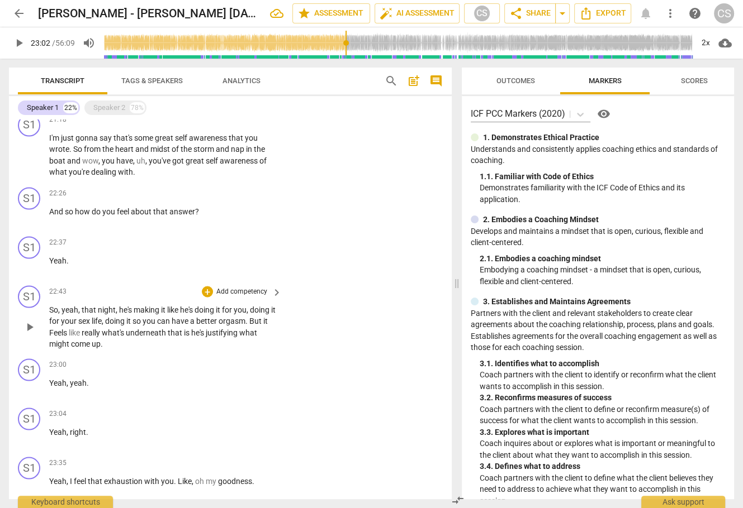
scroll to position [1787, 0]
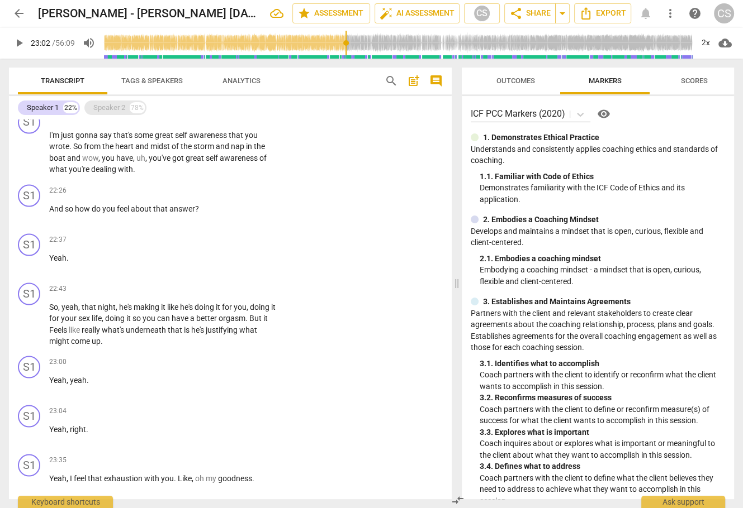
click at [104, 107] on div "Speaker 2" at bounding box center [109, 107] width 32 height 11
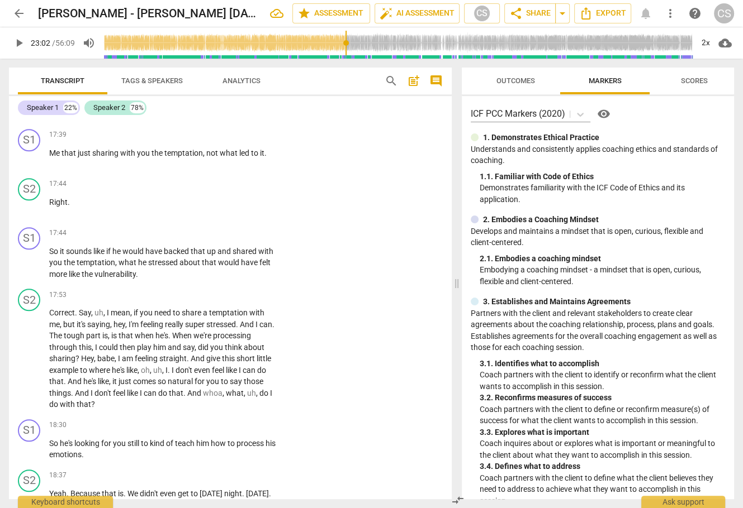
scroll to position [4659, 0]
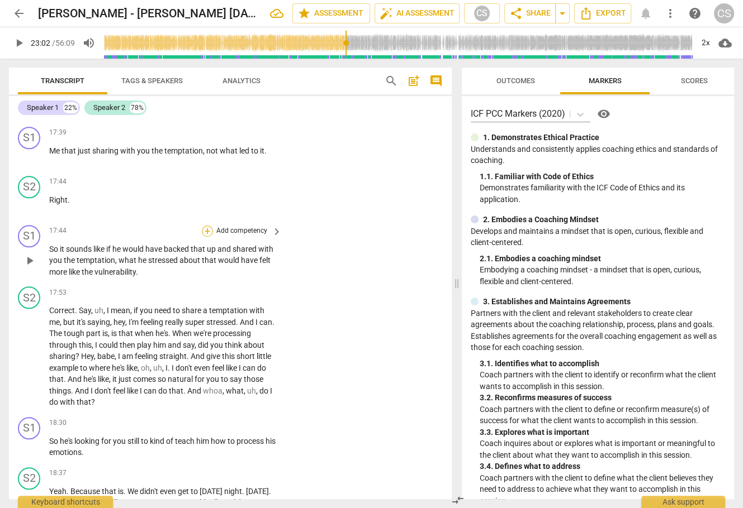
click at [206, 237] on div "+" at bounding box center [207, 231] width 11 height 11
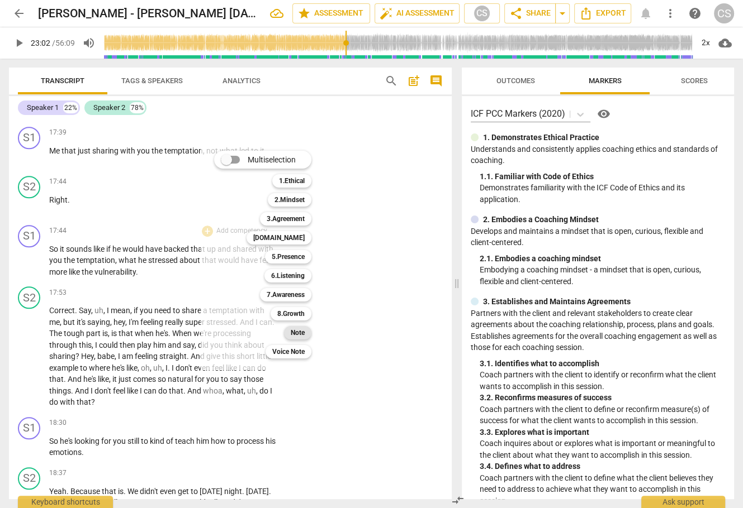
click at [295, 331] on b "Note" at bounding box center [298, 332] width 14 height 13
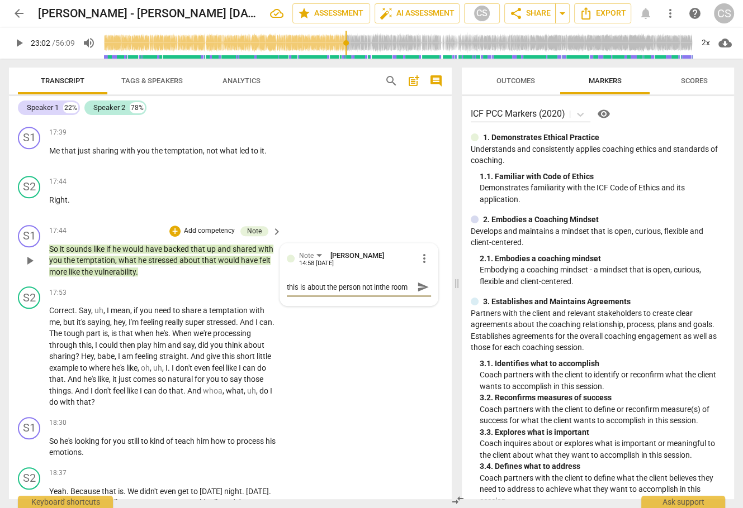
click at [378, 293] on textarea "this is about the person not inthe room" at bounding box center [350, 287] width 126 height 11
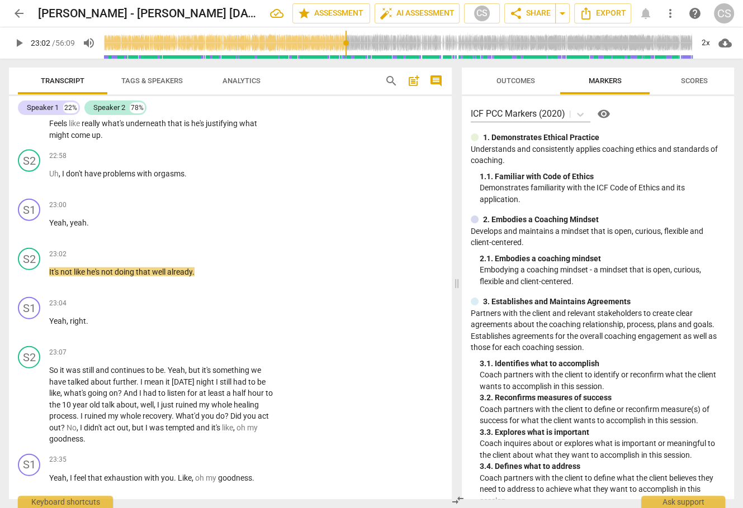
scroll to position [5984, 0]
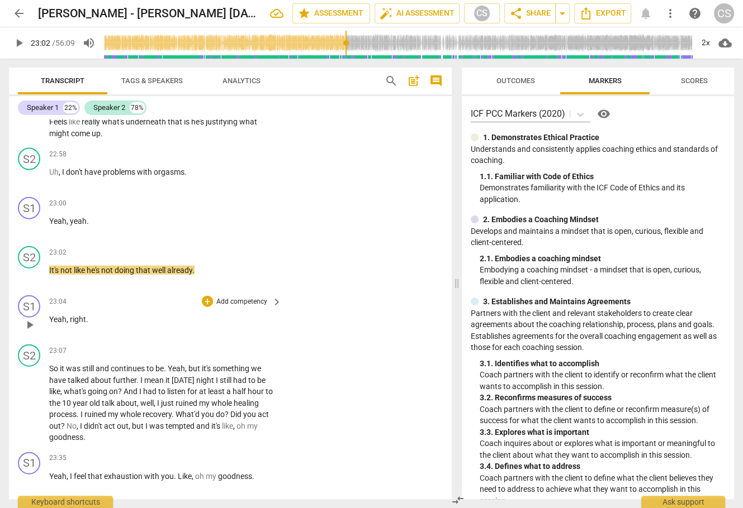
click at [357, 340] on div "S1 play_arrow pause 23:04 + Add competency keyboard_arrow_right Yeah , right ." at bounding box center [230, 315] width 443 height 49
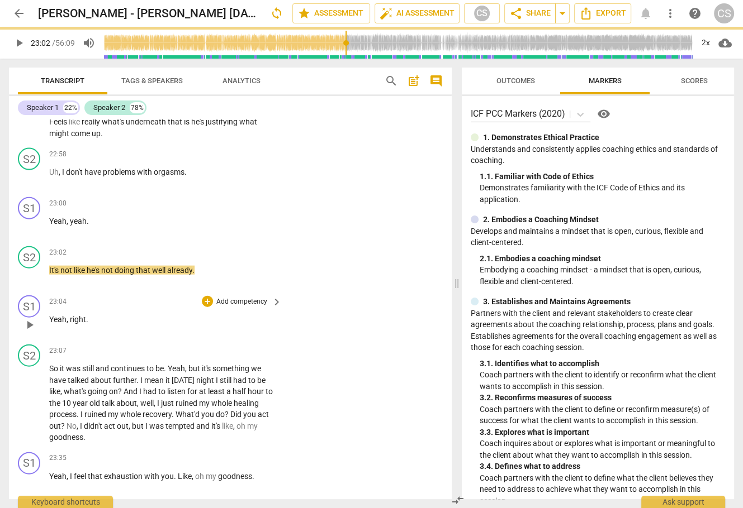
click at [357, 340] on div "S1 play_arrow pause 23:04 + Add competency keyboard_arrow_right Yeah , right ." at bounding box center [230, 315] width 443 height 49
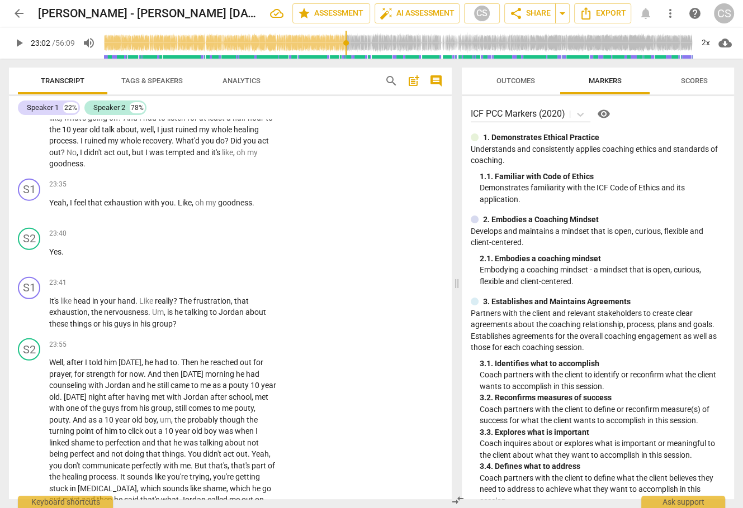
scroll to position [6262, 0]
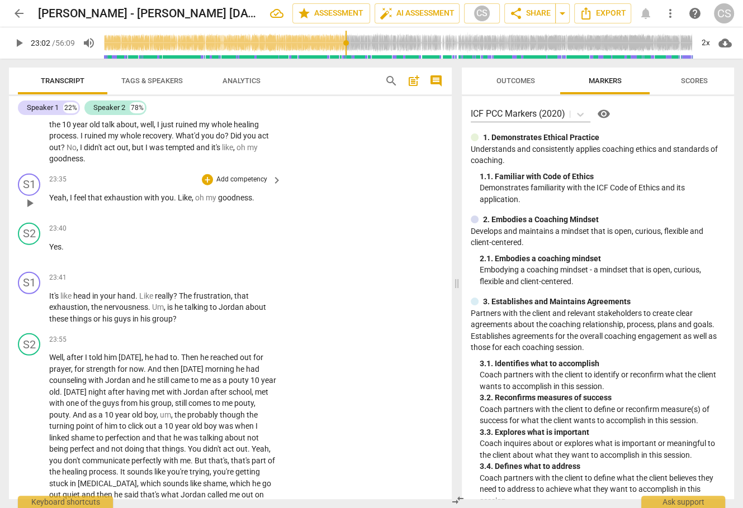
click at [61, 202] on span "Yeah" at bounding box center [57, 197] width 17 height 9
click at [31, 210] on span "pause" at bounding box center [29, 203] width 13 height 13
click at [206, 186] on div "+" at bounding box center [207, 179] width 11 height 11
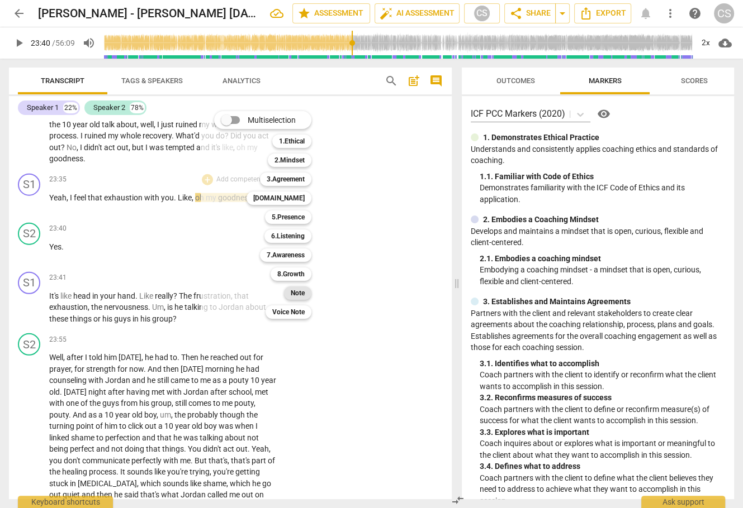
click at [301, 293] on b "Note" at bounding box center [298, 293] width 14 height 13
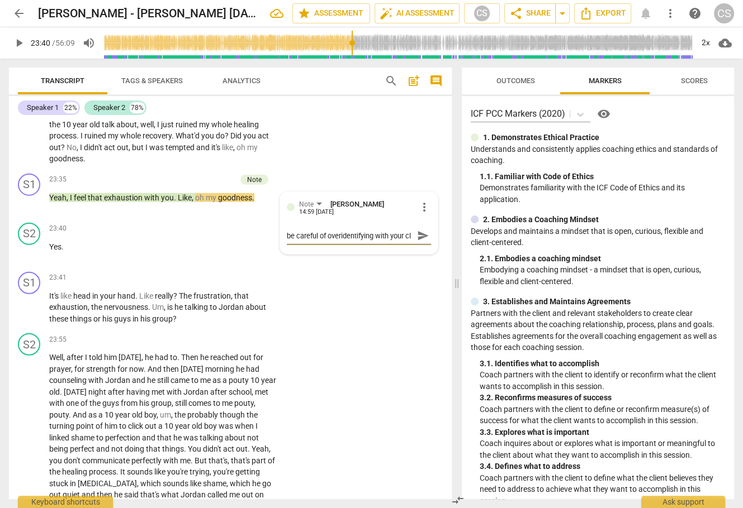
scroll to position [9, 0]
click at [417, 242] on span "send" at bounding box center [423, 236] width 12 height 12
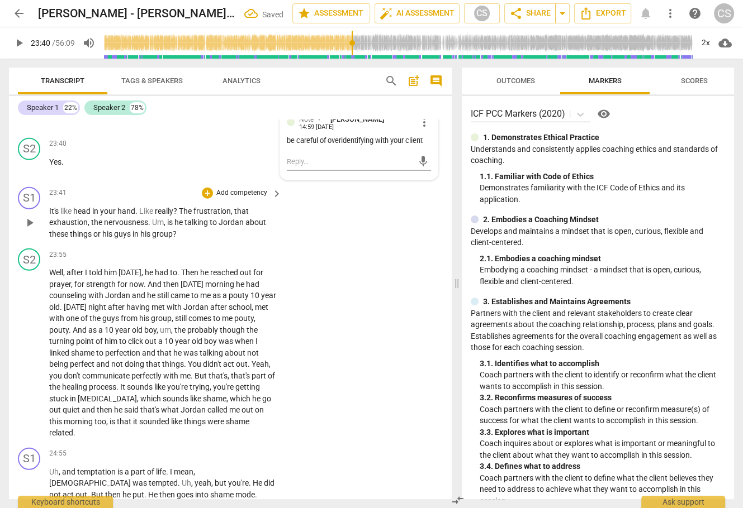
scroll to position [6350, 0]
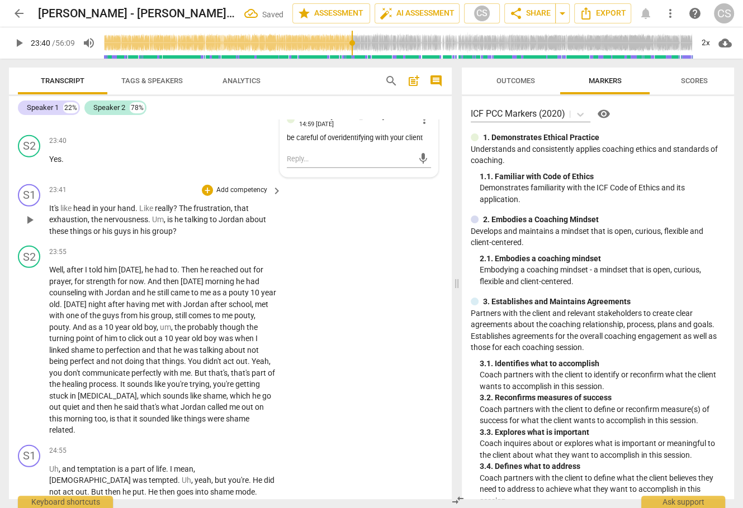
click at [169, 224] on span "is" at bounding box center [170, 219] width 7 height 9
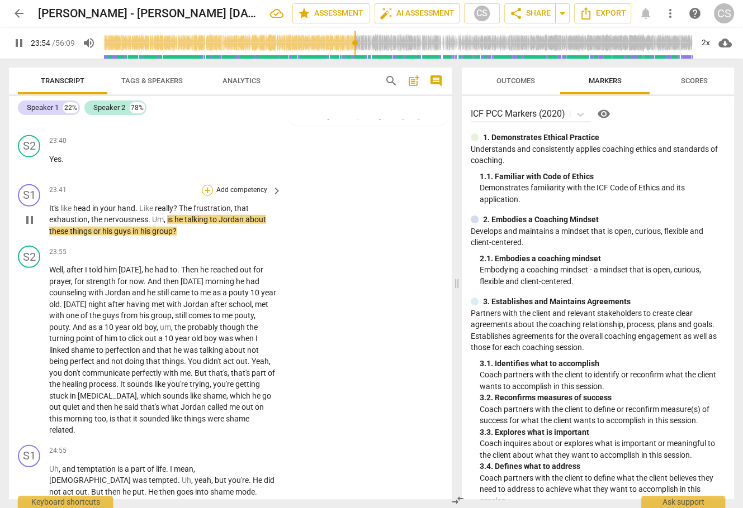
click at [205, 196] on div "+" at bounding box center [207, 190] width 11 height 11
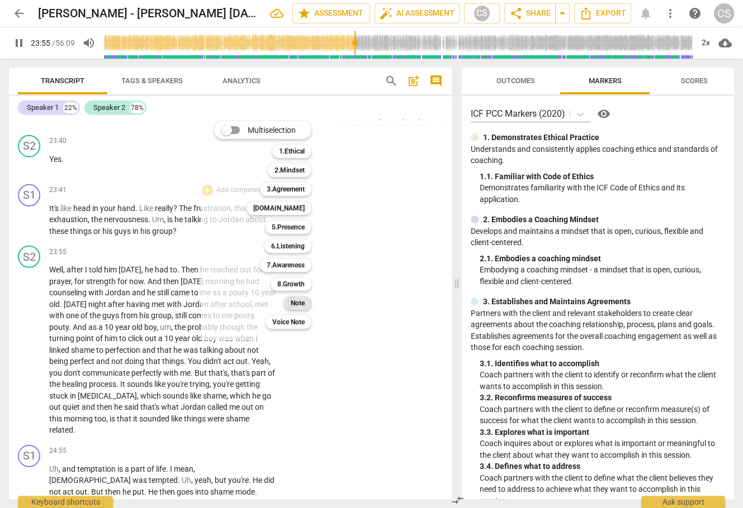
click at [294, 307] on b "Note" at bounding box center [298, 303] width 14 height 13
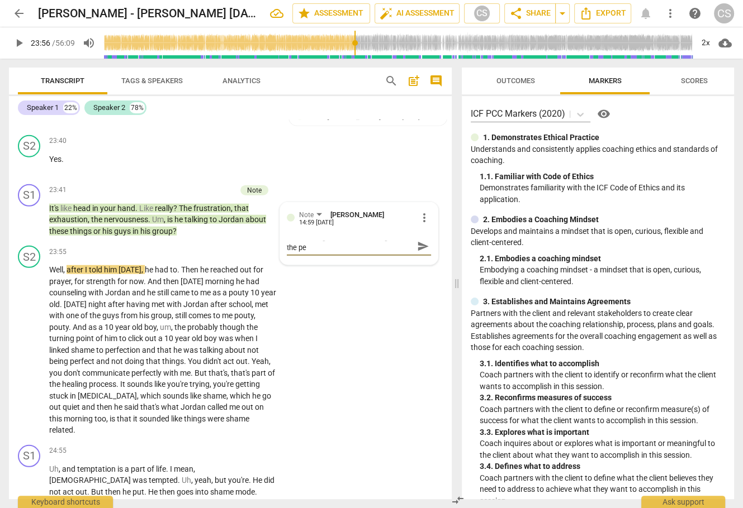
scroll to position [0, 0]
click at [420, 258] on span "send" at bounding box center [423, 252] width 12 height 12
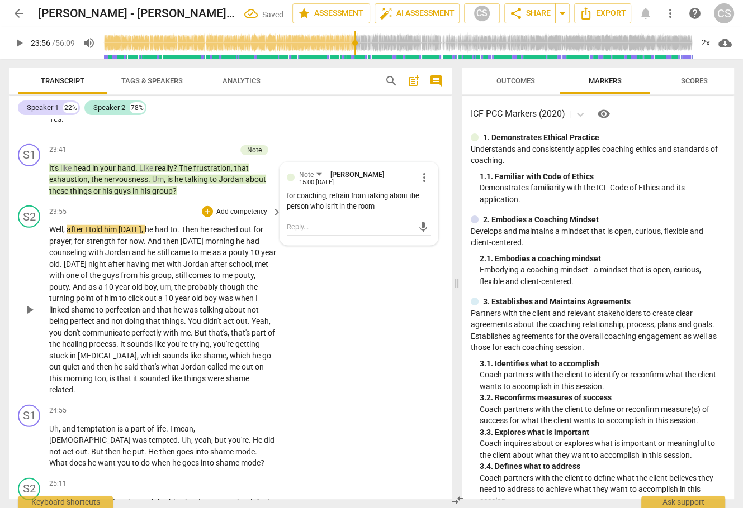
scroll to position [6391, 0]
click at [124, 382] on span "that" at bounding box center [125, 377] width 16 height 9
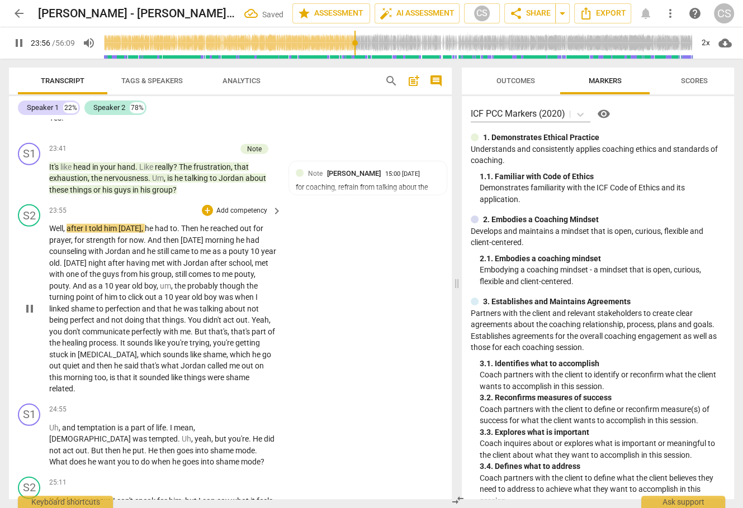
click at [124, 382] on span "that" at bounding box center [125, 377] width 16 height 9
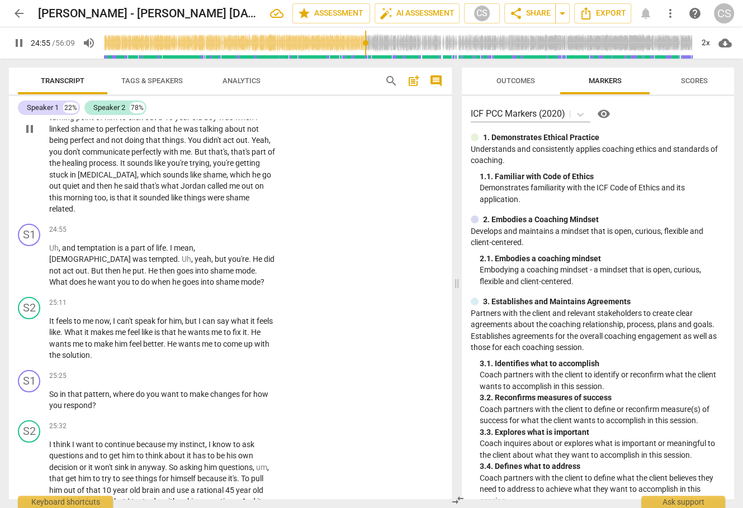
scroll to position [6575, 0]
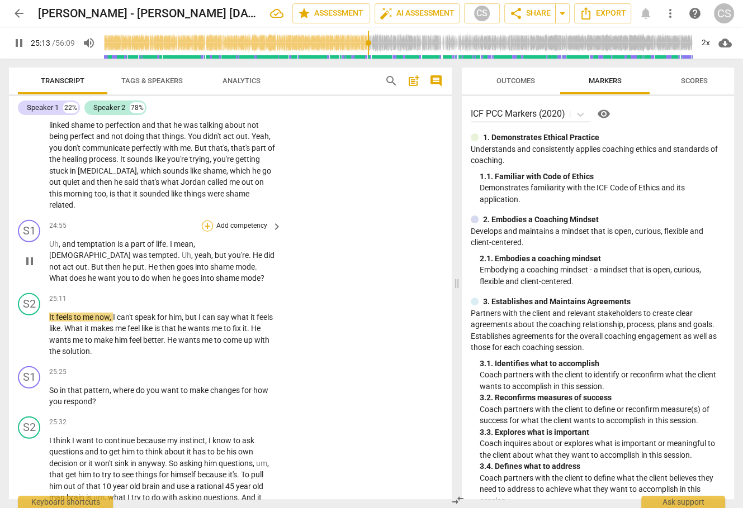
click at [205, 232] on div "+" at bounding box center [207, 226] width 11 height 11
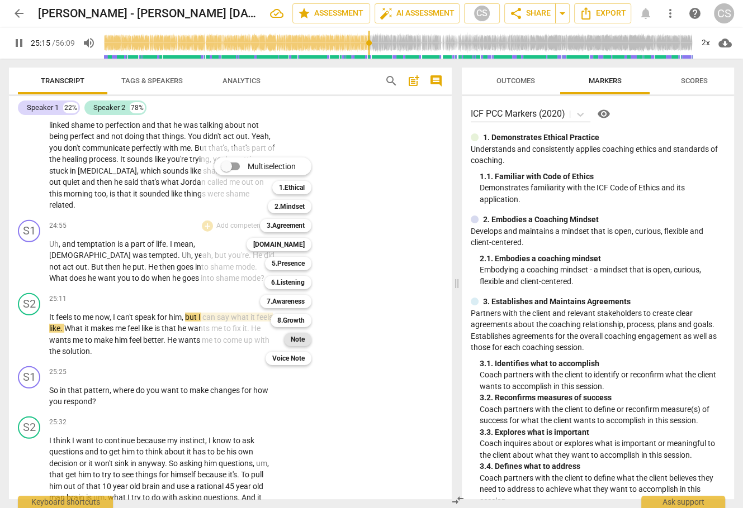
click at [298, 341] on b "Note" at bounding box center [298, 339] width 14 height 13
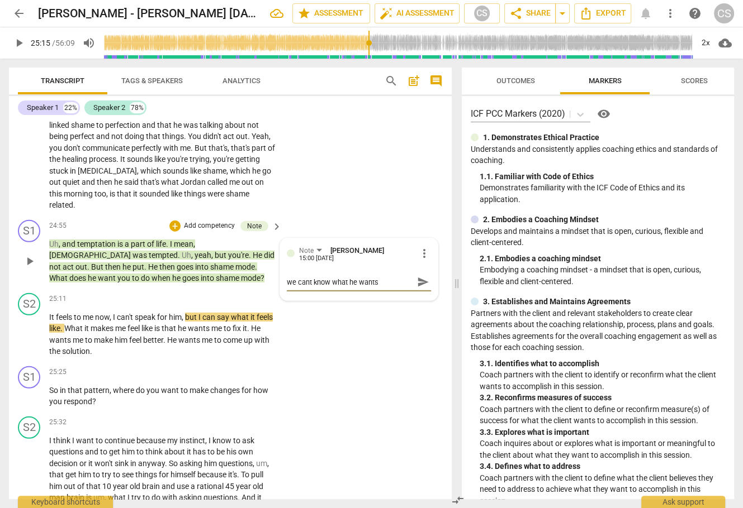
click at [419, 288] on span "send" at bounding box center [423, 282] width 12 height 12
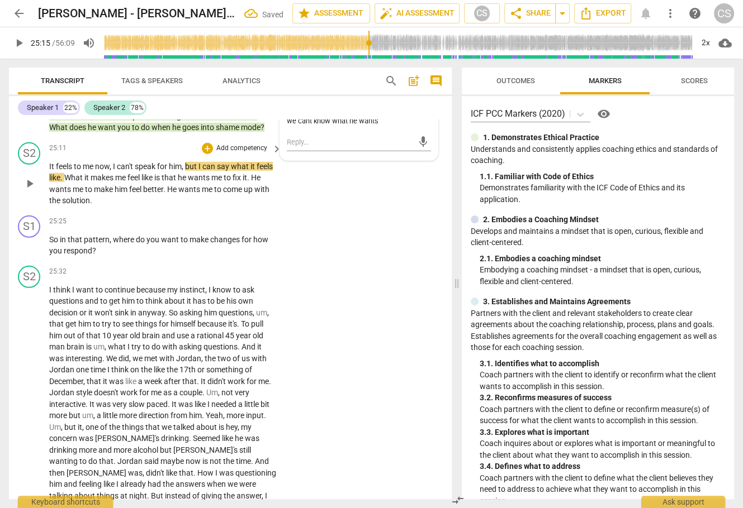
scroll to position [6731, 0]
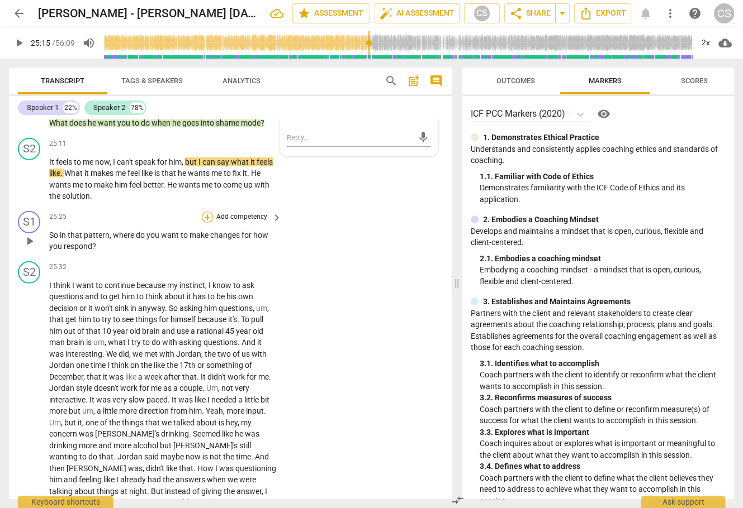
click at [208, 223] on div "+" at bounding box center [207, 217] width 11 height 11
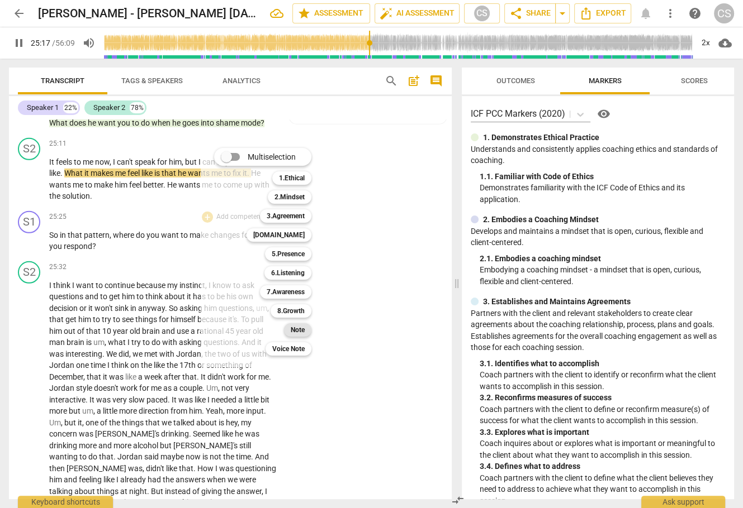
click at [294, 328] on b "Note" at bounding box center [298, 330] width 14 height 13
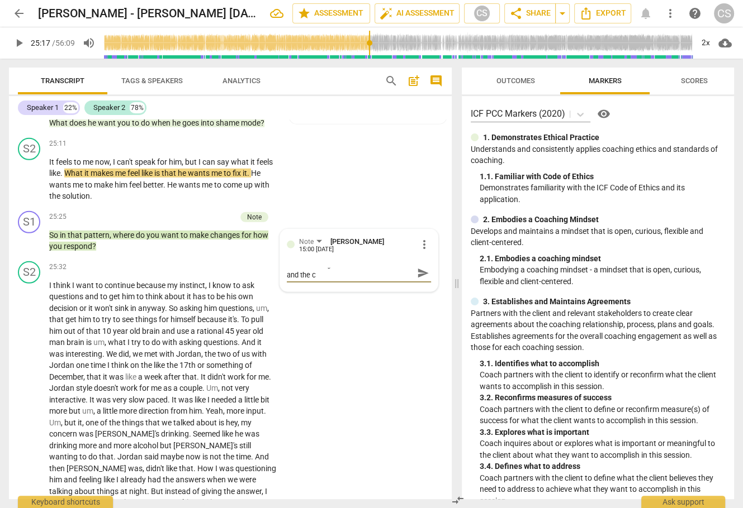
scroll to position [0, 0]
click at [427, 302] on div "Note [PERSON_NAME] 15:00 [DATE] more_vert this is shifting the focus to the fut…" at bounding box center [359, 266] width 158 height 73
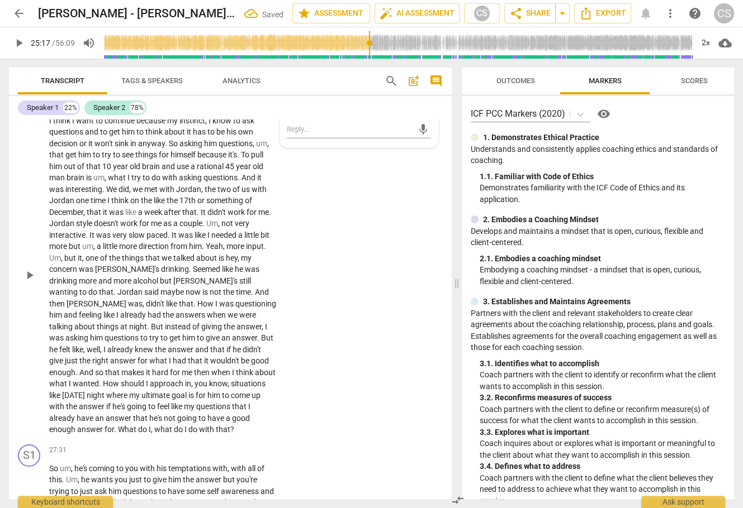
scroll to position [6897, 0]
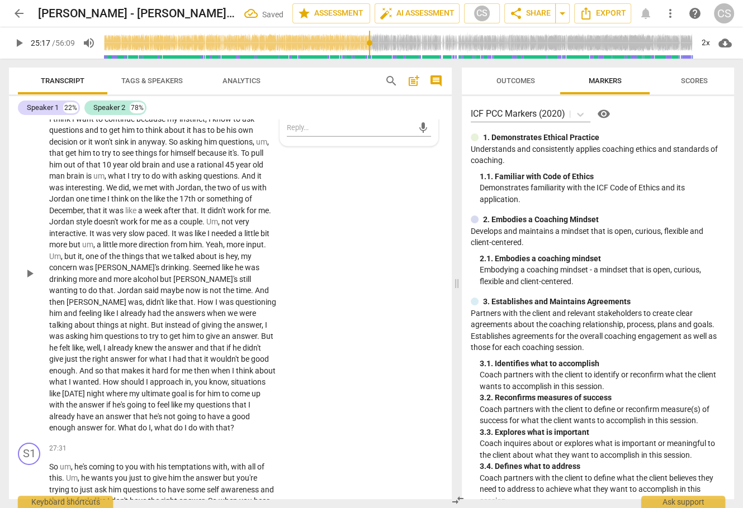
click at [177, 434] on p "I think I want to continue because my instinct , I know to ask questions and to…" at bounding box center [162, 273] width 227 height 321
click at [138, 433] on span "What" at bounding box center [128, 428] width 20 height 9
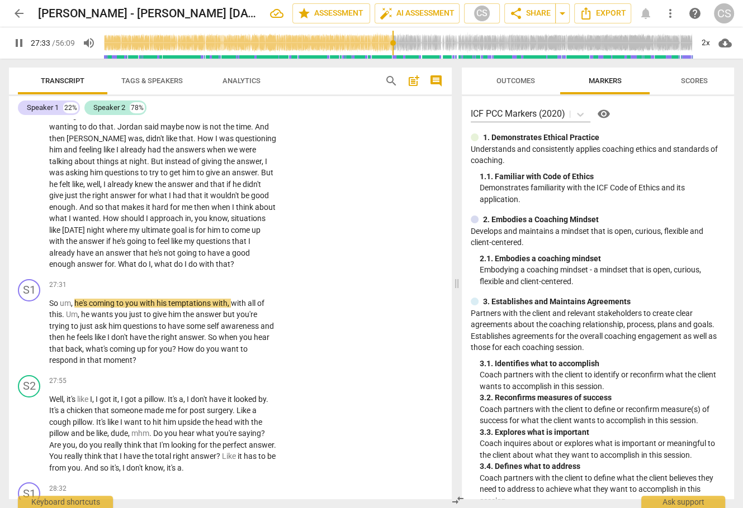
scroll to position [7064, 0]
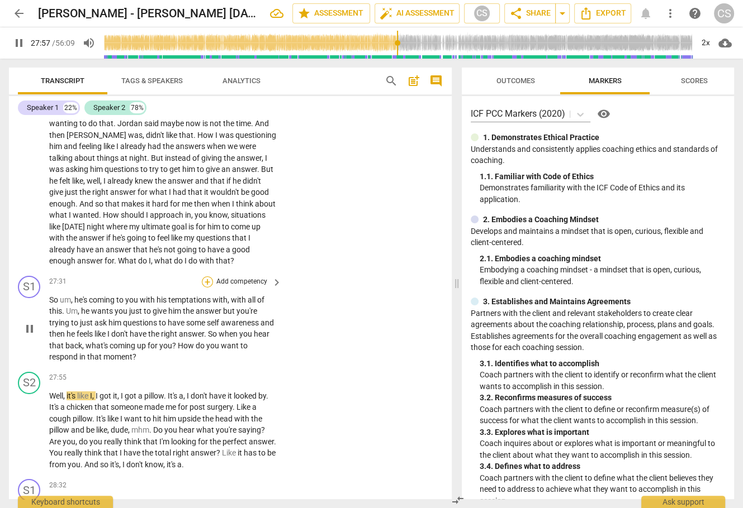
click at [205, 288] on div "+" at bounding box center [207, 282] width 11 height 11
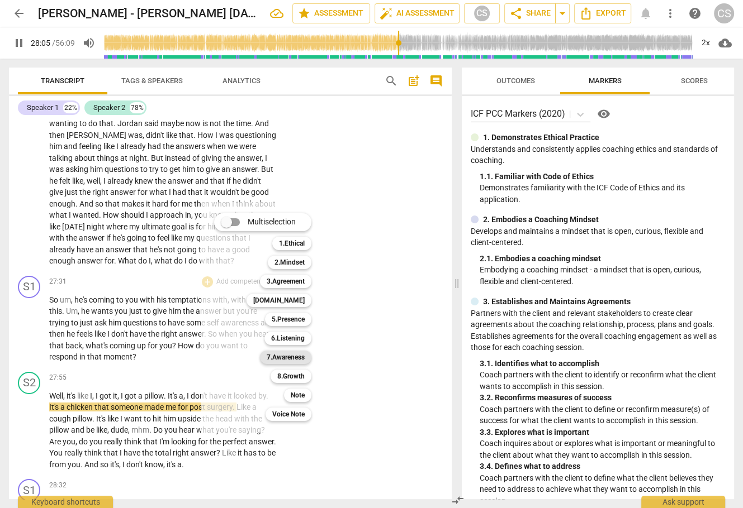
click at [298, 357] on b "7.Awareness" at bounding box center [286, 357] width 38 height 13
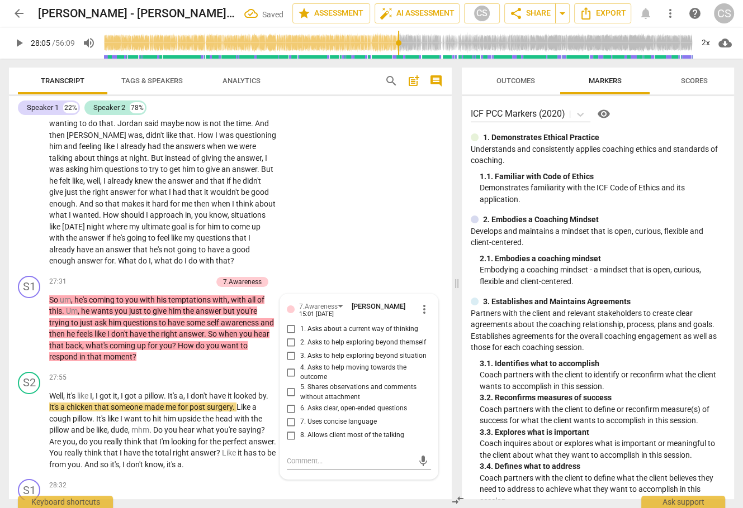
scroll to position [7065, 0]
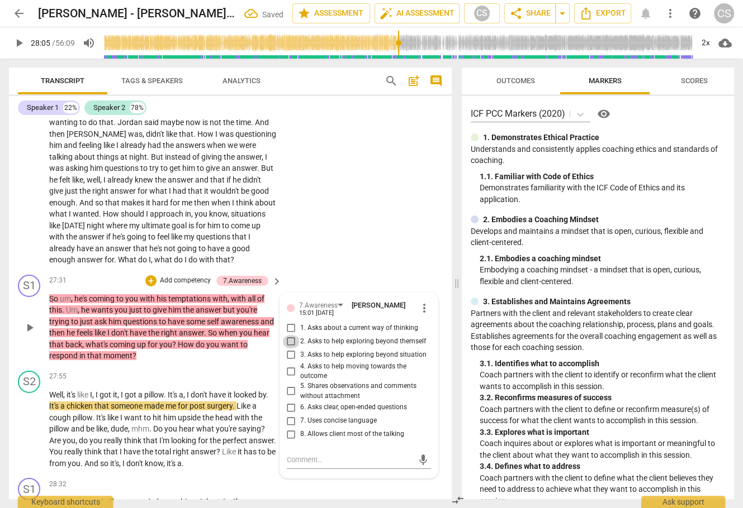
click at [288, 349] on input "2. Asks to help exploring beyond themself" at bounding box center [291, 341] width 18 height 13
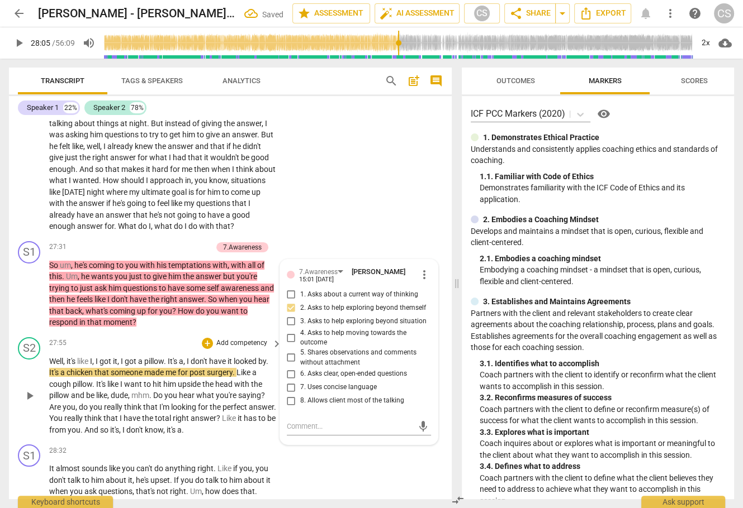
scroll to position [7104, 0]
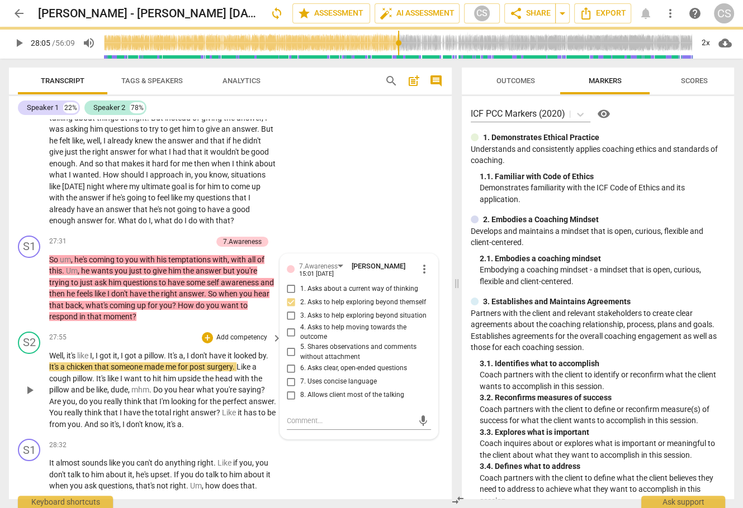
click at [30, 397] on span "play_arrow" at bounding box center [29, 390] width 13 height 13
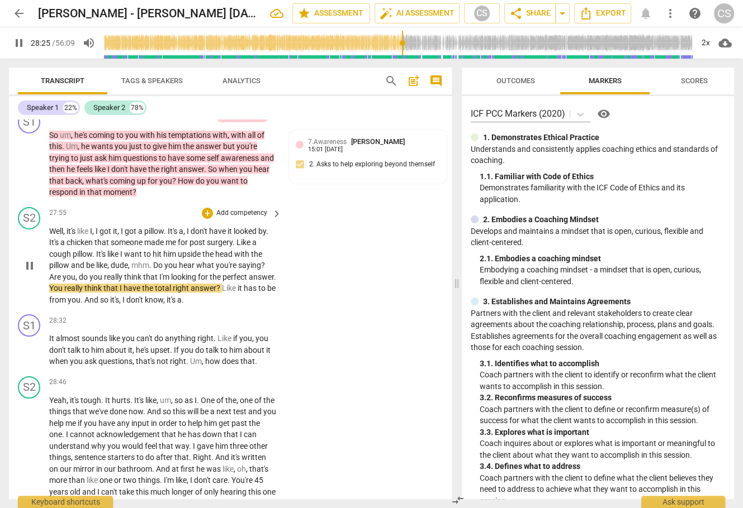
scroll to position [7230, 0]
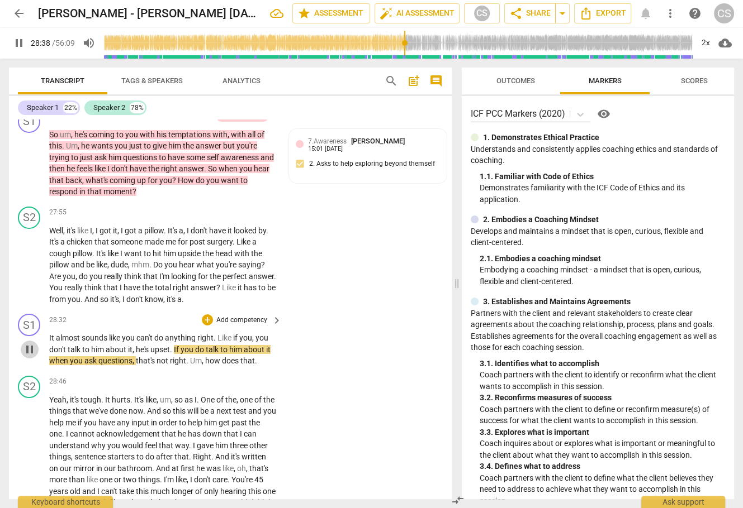
click at [34, 357] on span "pause" at bounding box center [29, 349] width 13 height 13
click at [30, 357] on span "play_arrow" at bounding box center [29, 349] width 13 height 13
click at [30, 357] on span "pause" at bounding box center [29, 349] width 13 height 13
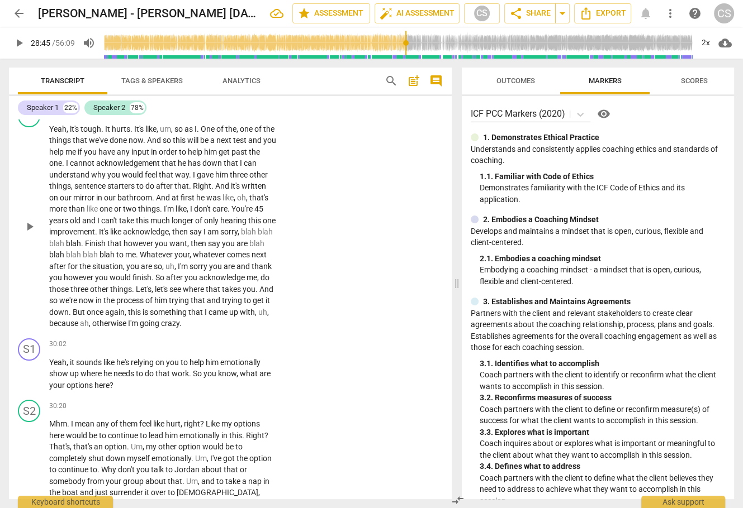
scroll to position [7501, 0]
click at [107, 248] on span "Finish" at bounding box center [96, 243] width 22 height 9
click at [57, 367] on span "Yeah" at bounding box center [57, 362] width 17 height 9
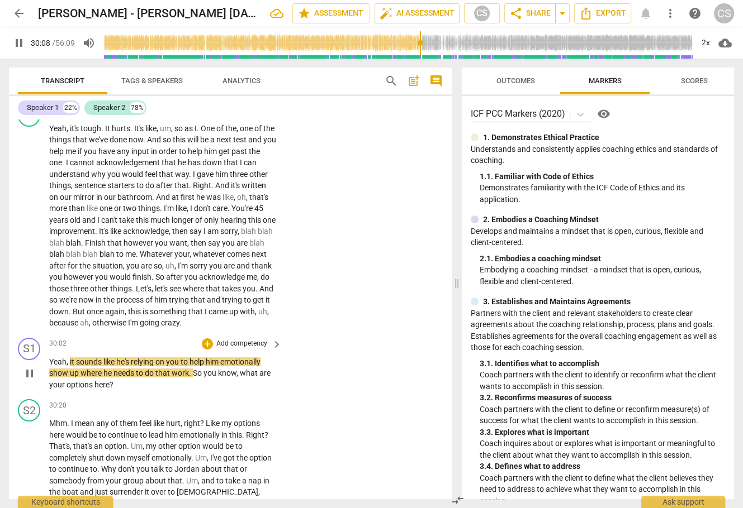
click at [26, 381] on span "pause" at bounding box center [29, 373] width 13 height 13
click at [206, 350] on div "+" at bounding box center [207, 344] width 11 height 11
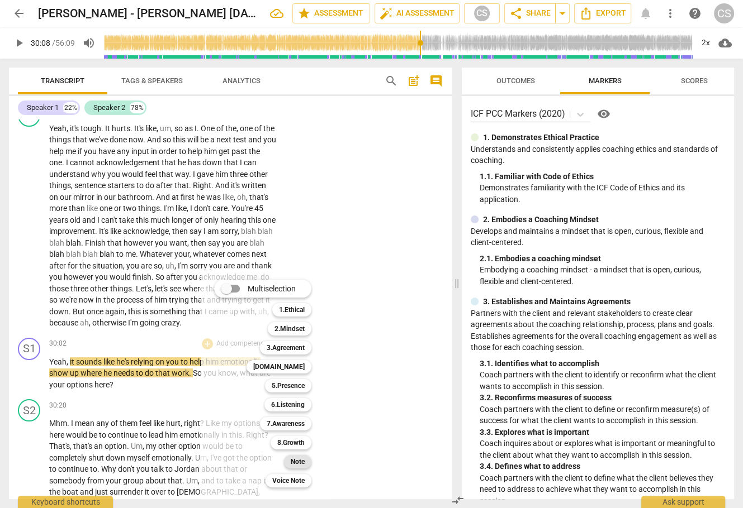
click at [301, 461] on b "Note" at bounding box center [298, 461] width 14 height 13
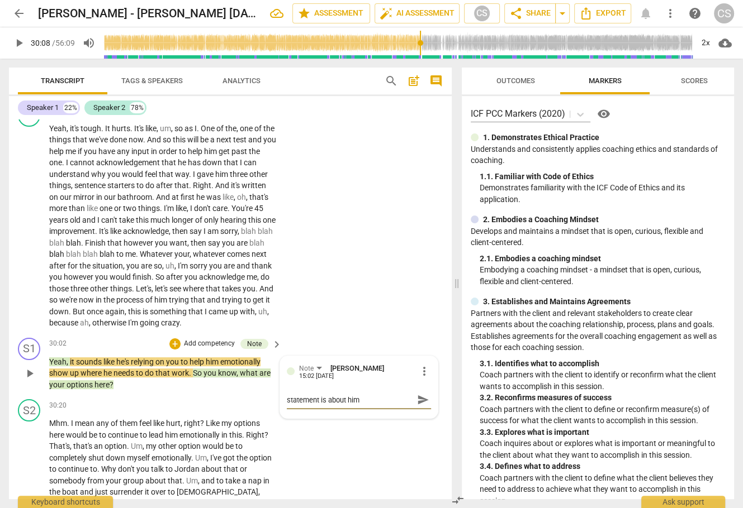
click at [417, 406] on span "send" at bounding box center [423, 400] width 12 height 12
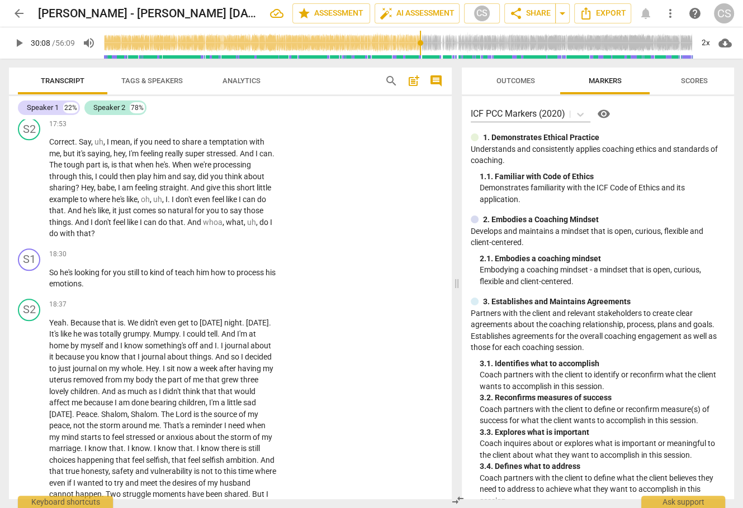
scroll to position [4167, 0]
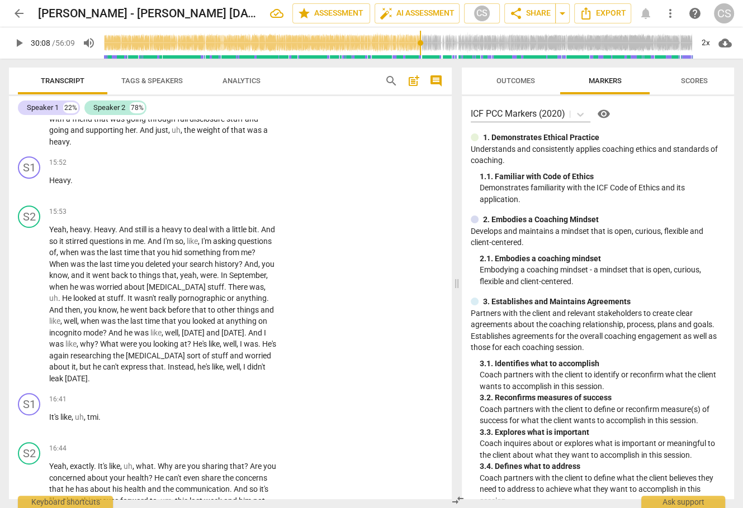
click at [23, 11] on span "arrow_back" at bounding box center [18, 13] width 13 height 13
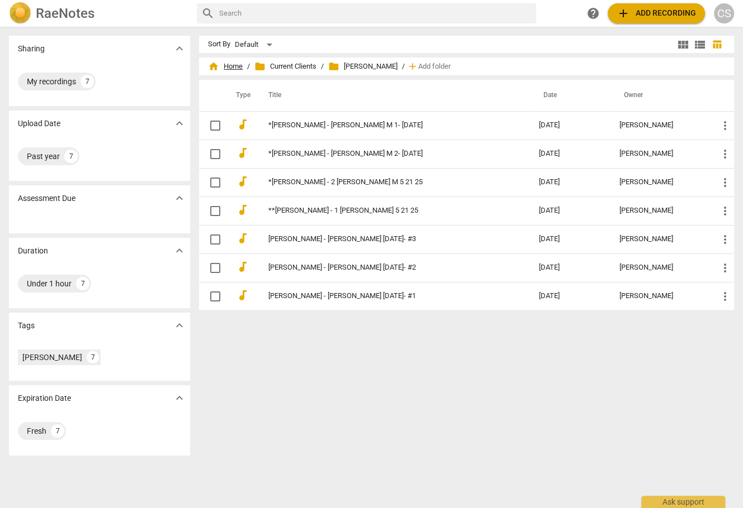
click at [234, 64] on span "home Home" at bounding box center [225, 66] width 35 height 11
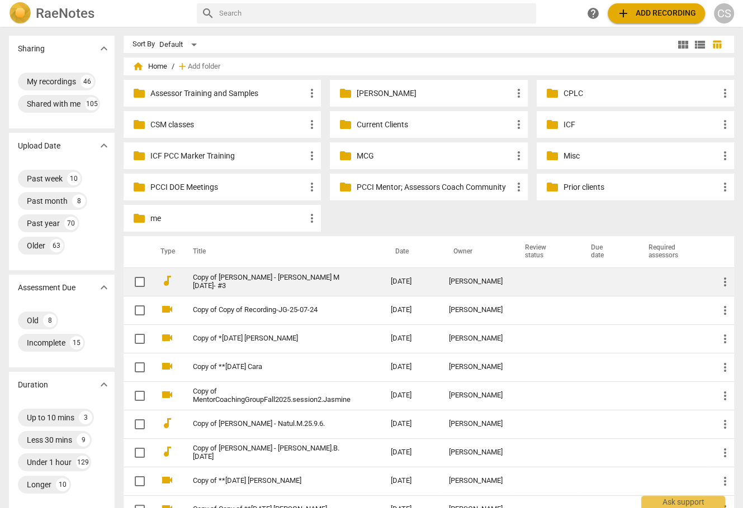
click at [404, 286] on td "[DATE]" at bounding box center [411, 282] width 58 height 28
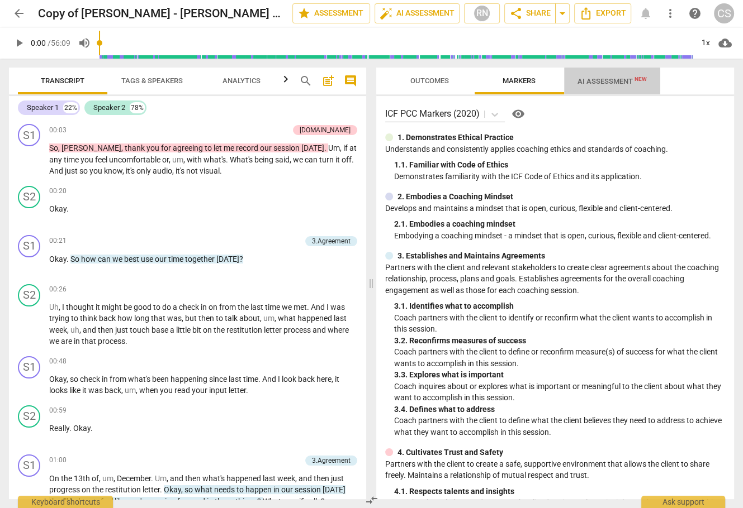
click at [597, 81] on span "AI Assessment New" at bounding box center [611, 81] width 69 height 8
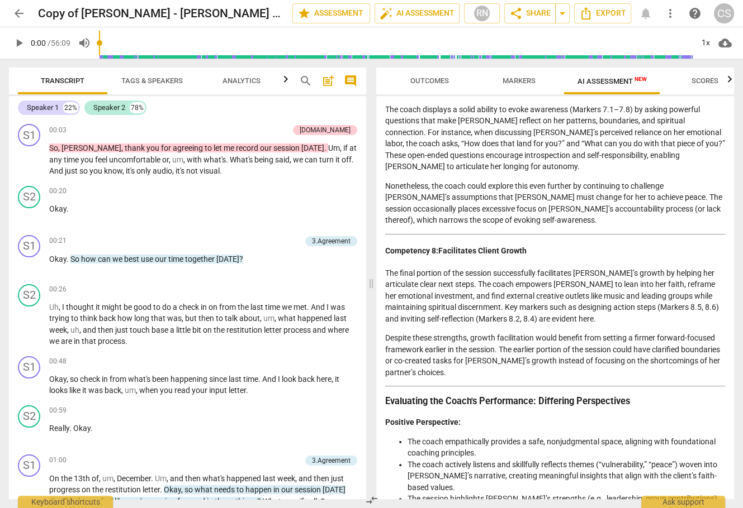
scroll to position [1500, 0]
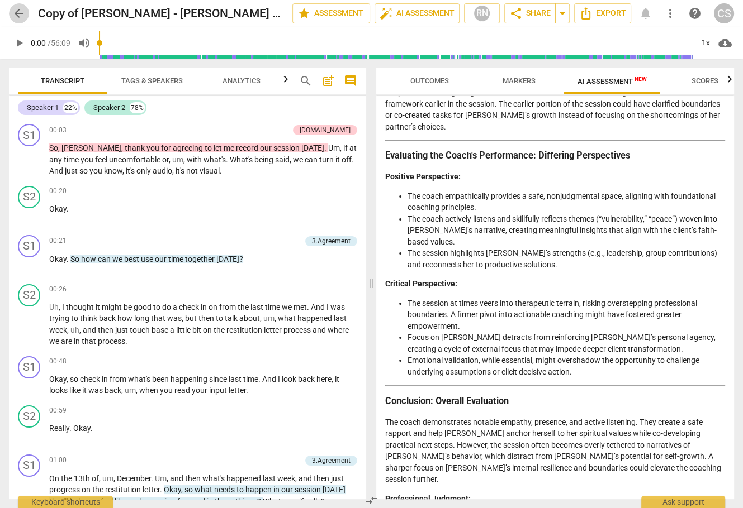
click at [21, 13] on span "arrow_back" at bounding box center [18, 13] width 13 height 13
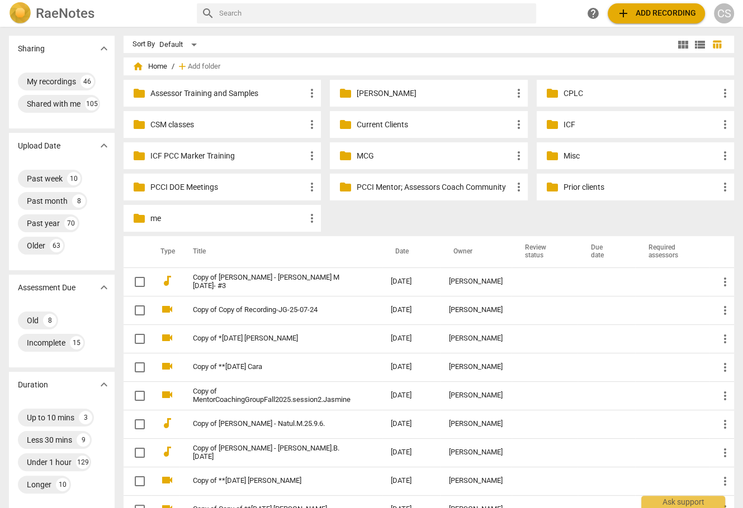
click at [392, 129] on p "Current Clients" at bounding box center [434, 125] width 155 height 12
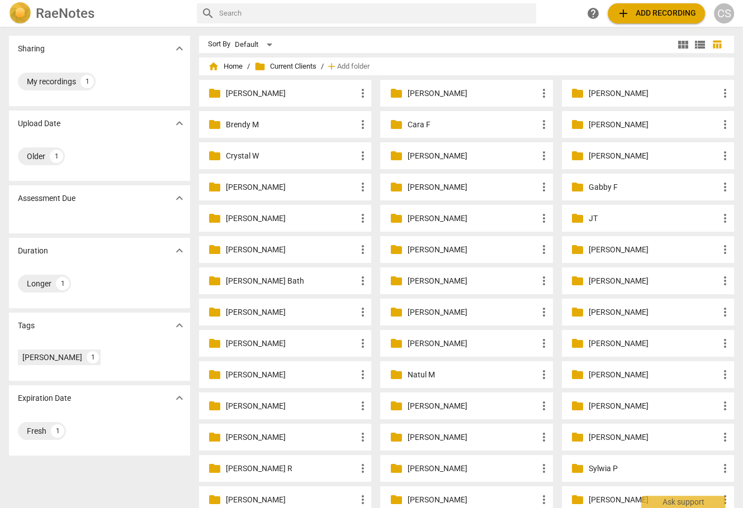
click at [239, 245] on p "[PERSON_NAME]" at bounding box center [291, 250] width 130 height 12
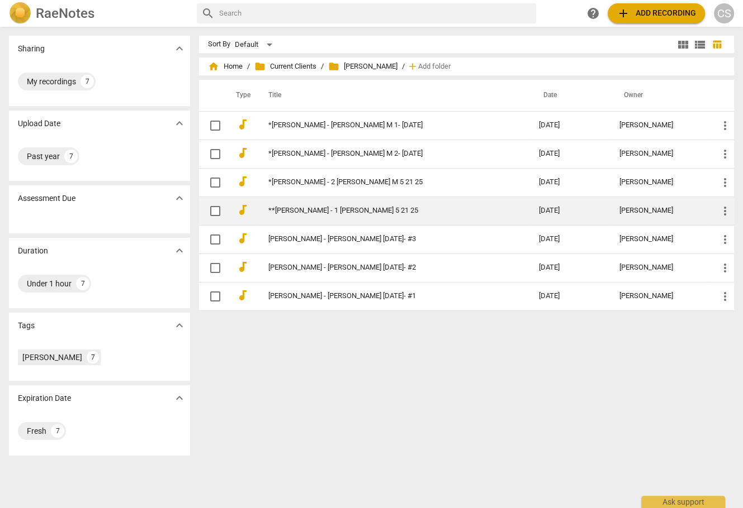
click at [306, 212] on link "**[PERSON_NAME] - 1 [PERSON_NAME] 5 21 25" at bounding box center [383, 211] width 230 height 8
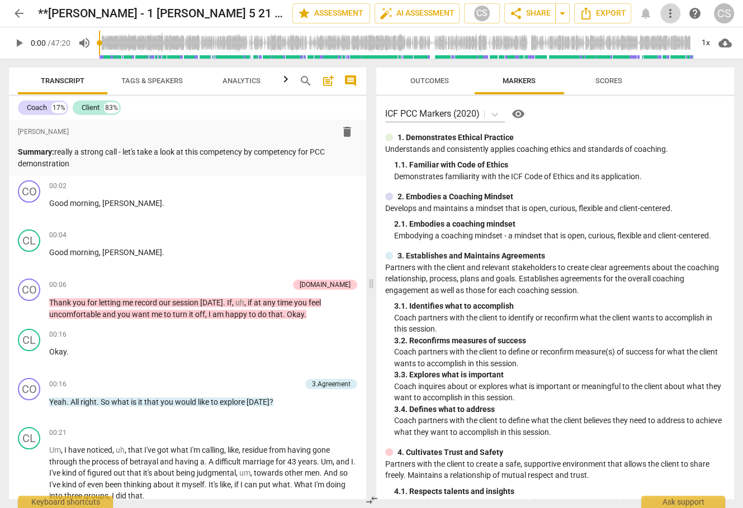
click at [640, 11] on span "more_vert" at bounding box center [669, 13] width 13 height 13
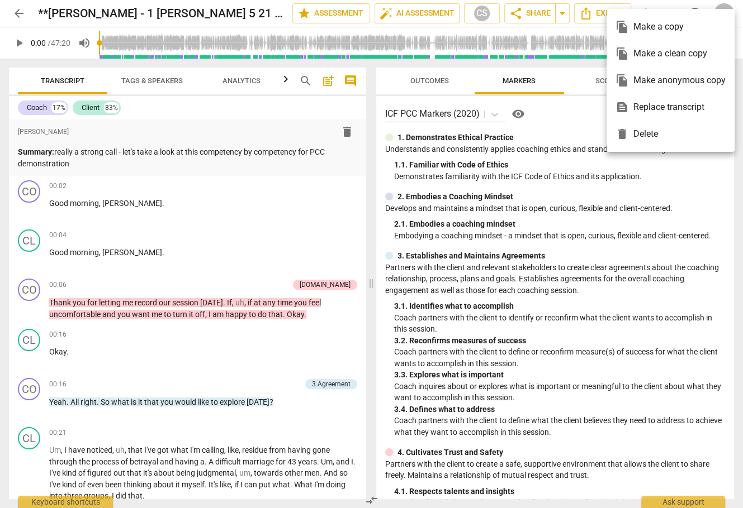
click at [640, 54] on div "file_copy Make a clean copy" at bounding box center [670, 53] width 110 height 27
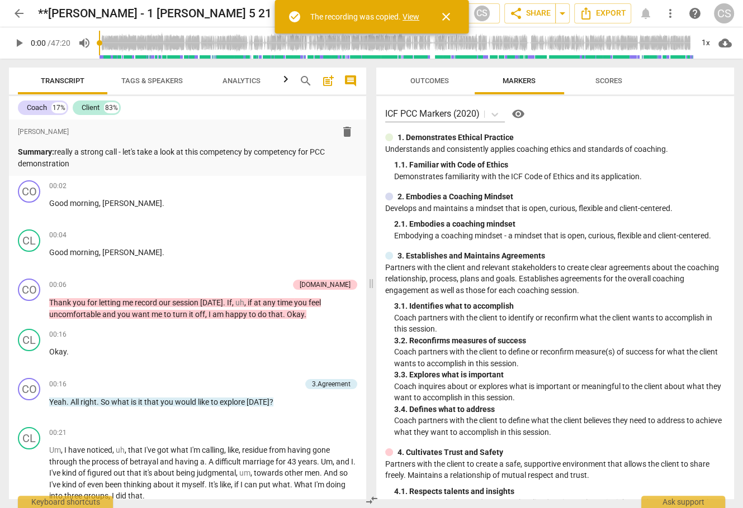
click at [414, 10] on div "check_circle The recording was copied. View" at bounding box center [353, 16] width 131 height 13
click at [411, 17] on link "View" at bounding box center [410, 16] width 17 height 9
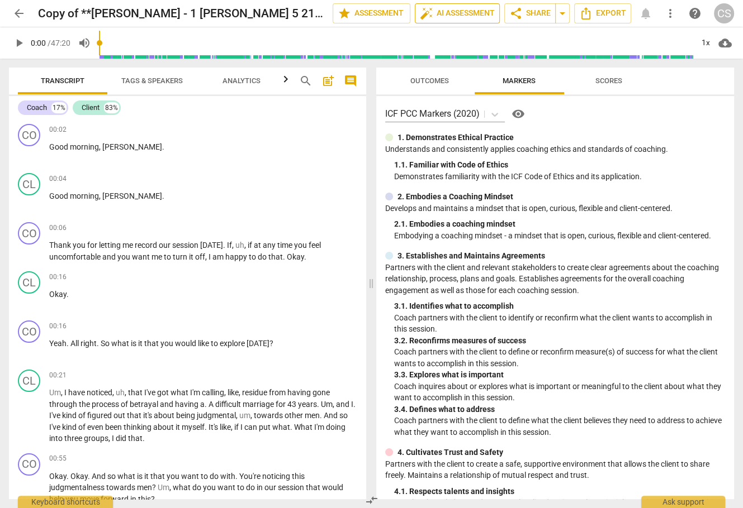
click at [472, 13] on span "auto_fix_high AI Assessment" at bounding box center [457, 13] width 75 height 13
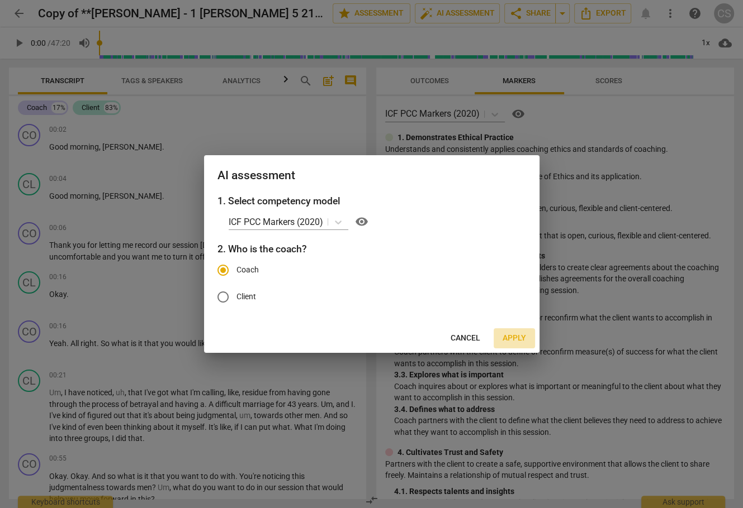
click at [509, 336] on span "Apply" at bounding box center [513, 338] width 23 height 11
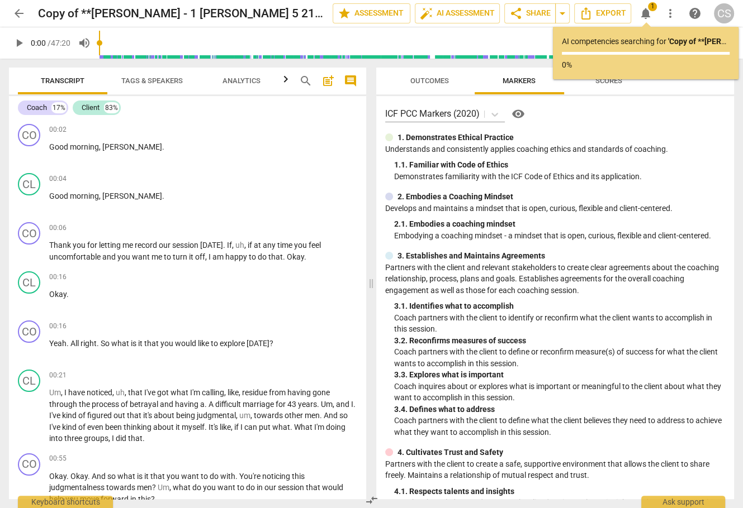
click at [20, 13] on span "arrow_back" at bounding box center [18, 13] width 13 height 13
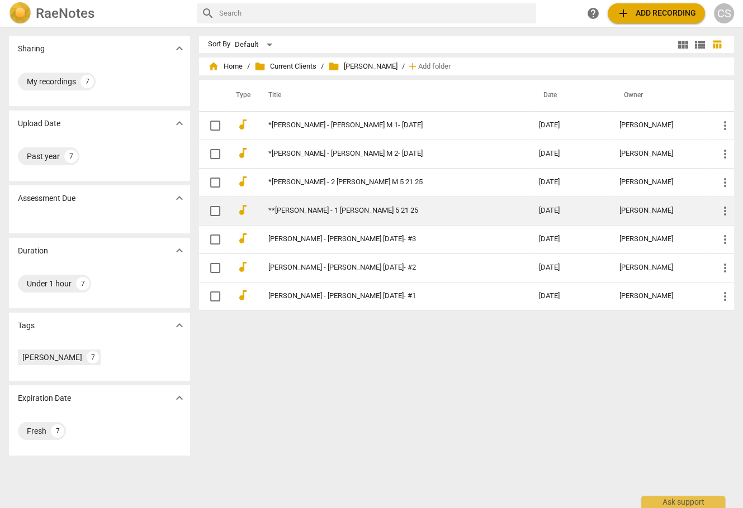
click at [304, 211] on link "**[PERSON_NAME] - 1 [PERSON_NAME] 5 21 25" at bounding box center [383, 211] width 230 height 8
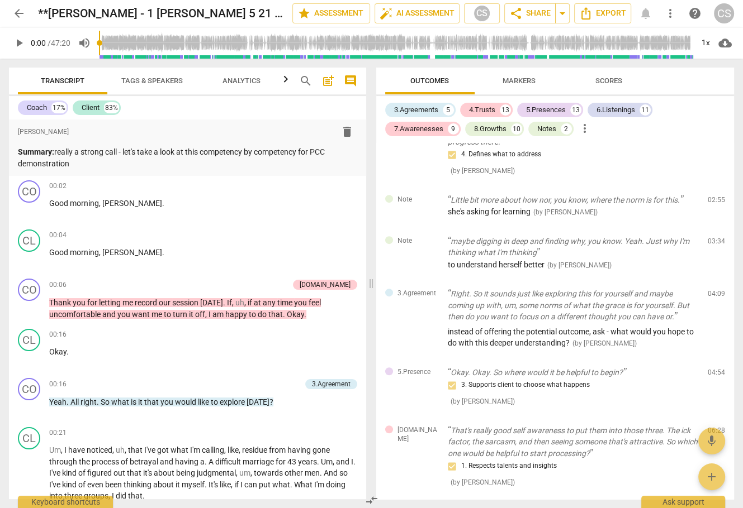
scroll to position [471, 0]
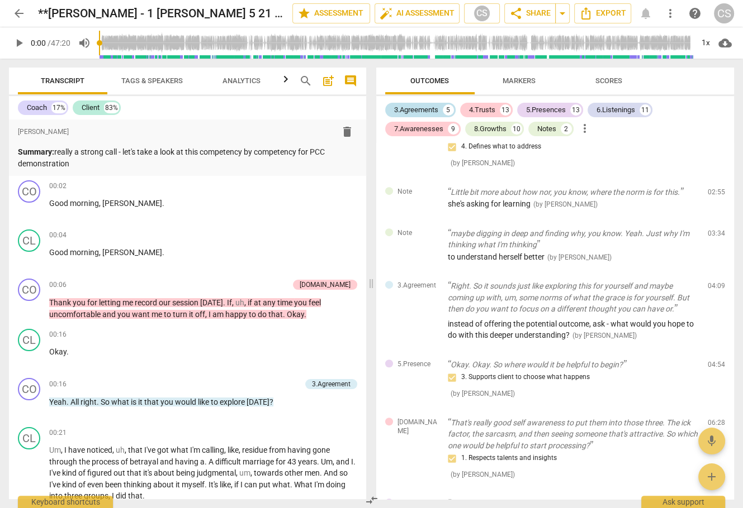
click at [430, 112] on div "3.Agreements" at bounding box center [416, 109] width 44 height 11
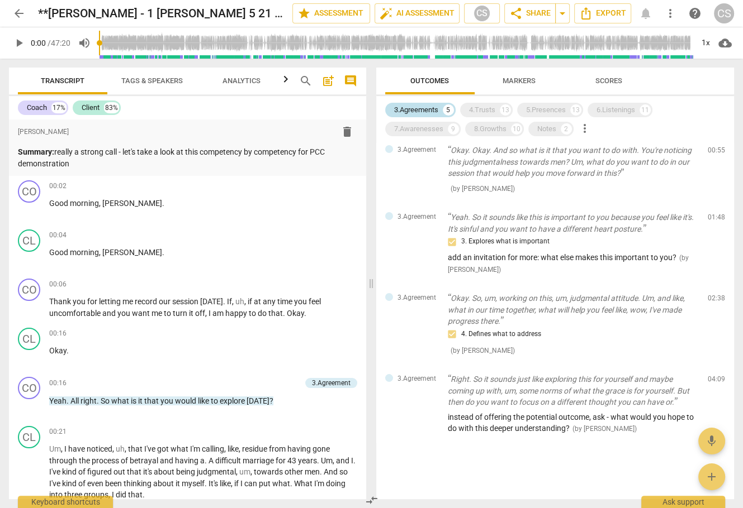
scroll to position [51, 0]
click at [241, 164] on p "Summary: really a strong call - let's take a look at this competency by compete…" at bounding box center [187, 157] width 339 height 23
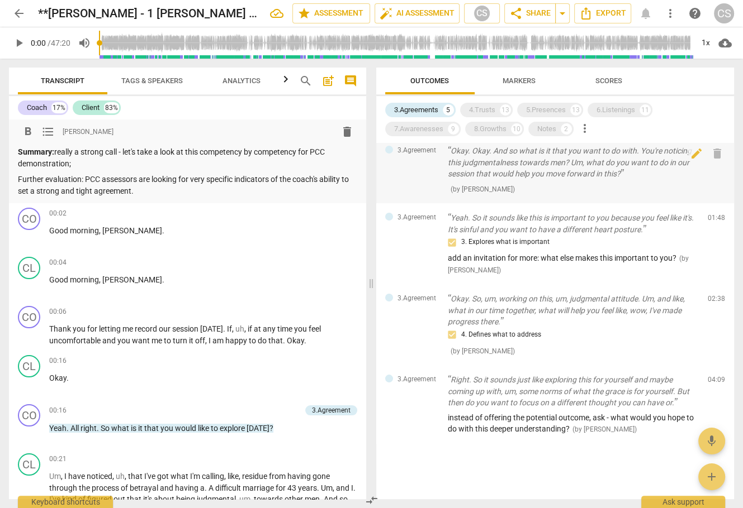
scroll to position [0, 0]
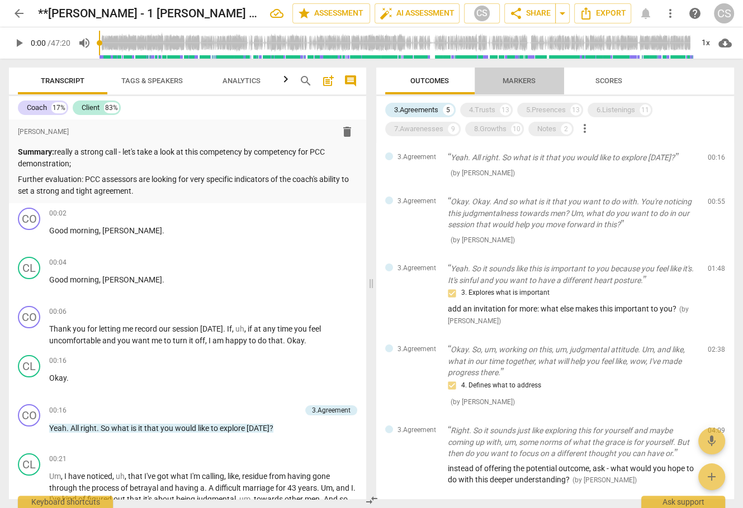
click at [515, 83] on span "Markers" at bounding box center [518, 81] width 33 height 8
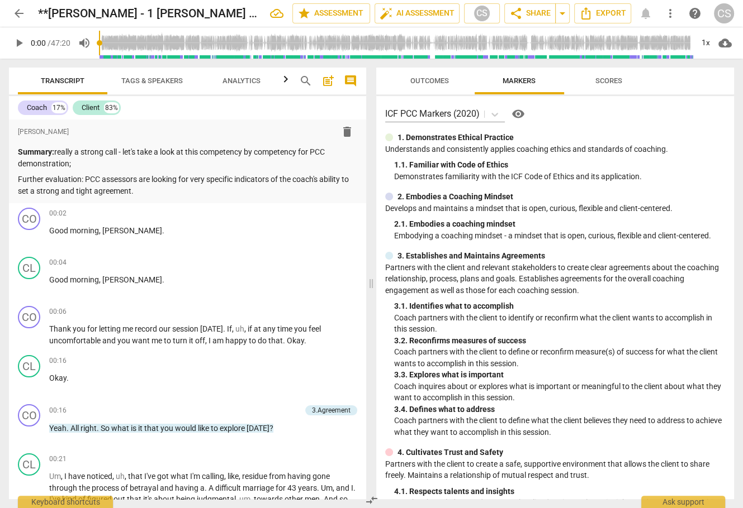
click at [600, 80] on span "Scores" at bounding box center [608, 81] width 27 height 8
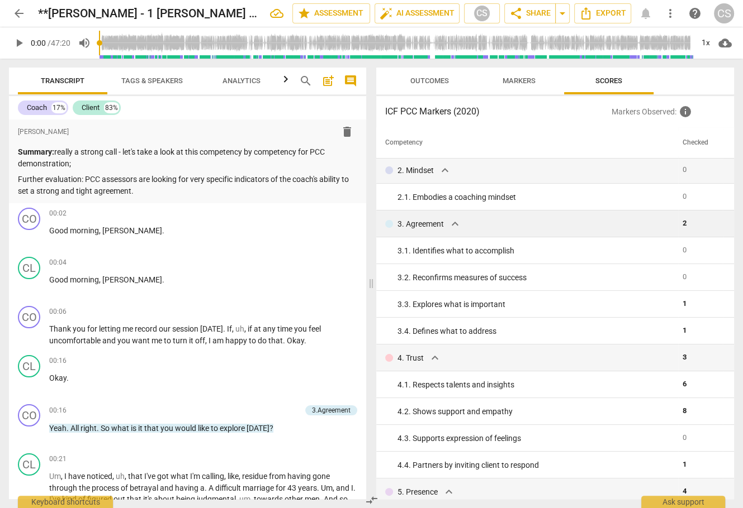
scroll to position [59, 0]
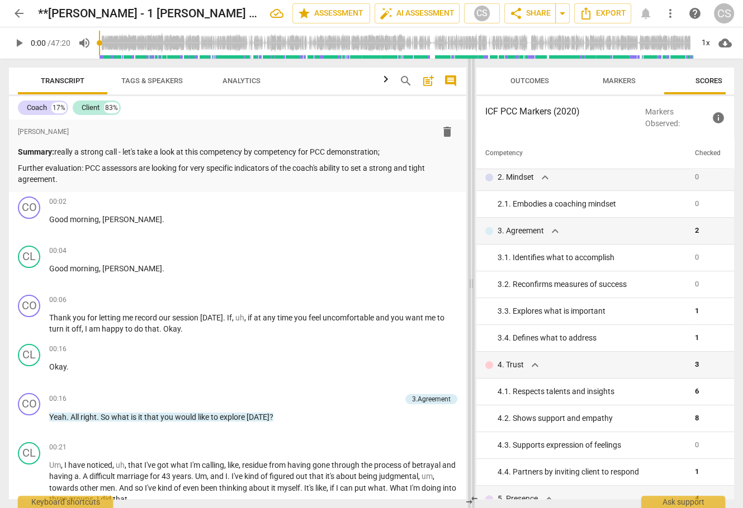
drag, startPoint x: 372, startPoint y: 284, endPoint x: 471, endPoint y: 289, distance: 99.1
click at [472, 289] on span at bounding box center [471, 284] width 7 height 450
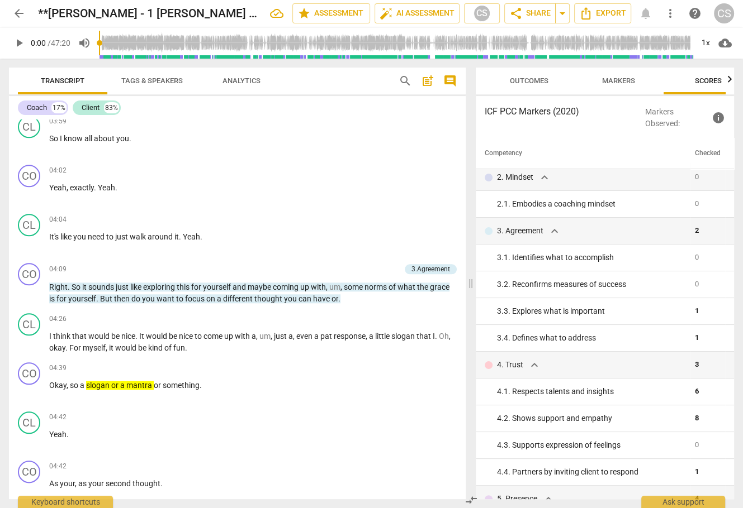
scroll to position [1048, 0]
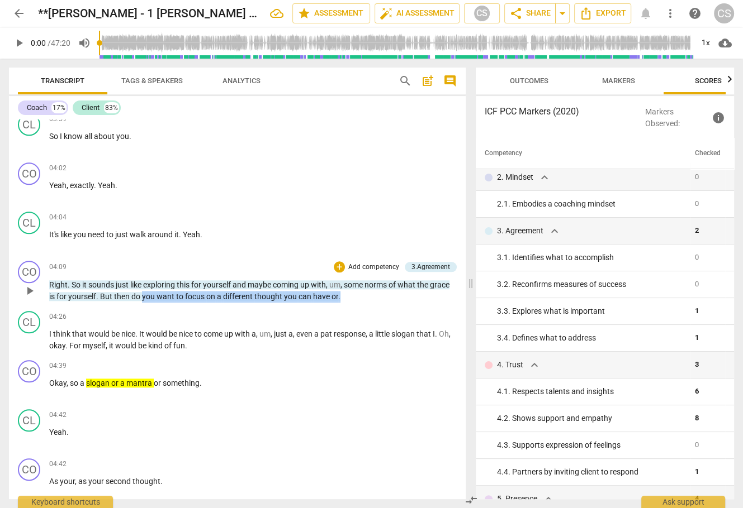
drag, startPoint x: 164, startPoint y: 295, endPoint x: 352, endPoint y: 305, distance: 188.6
click at [352, 305] on div "CO play_arrow pause 04:09 + Add competency 3.Agreement keyboard_arrow_right Rig…" at bounding box center [237, 281] width 457 height 50
click at [371, 281] on div "+" at bounding box center [370, 282] width 11 height 11
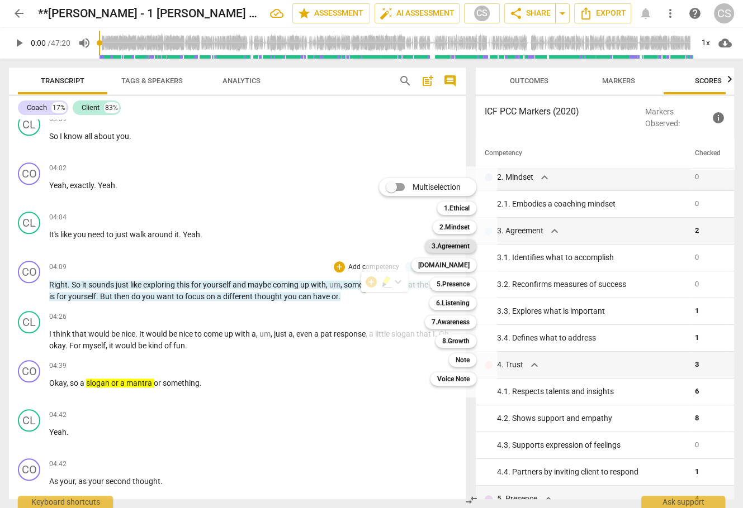
click at [438, 246] on b "3.Agreement" at bounding box center [450, 246] width 38 height 13
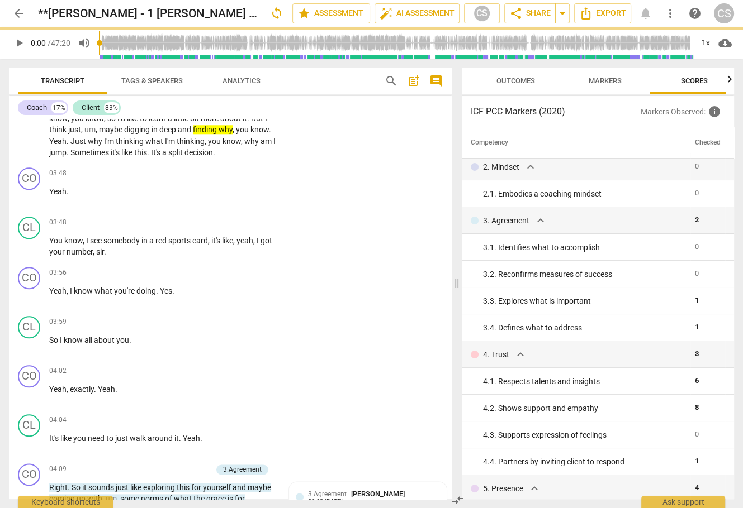
scroll to position [1251, 0]
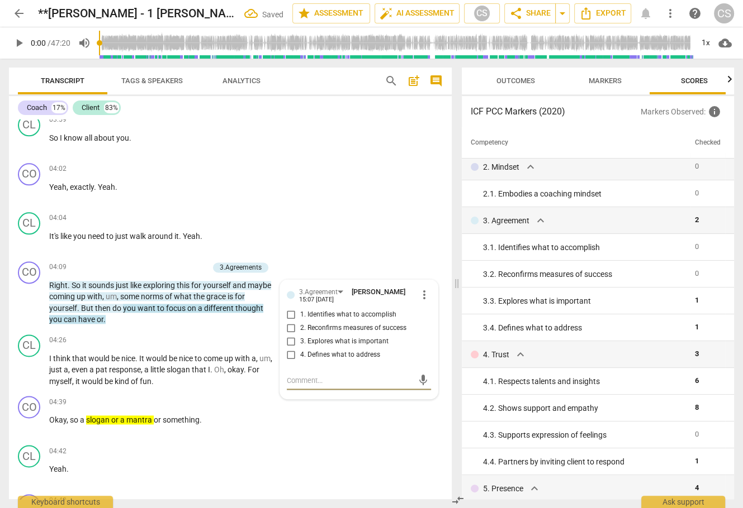
type textarea "t"
type textarea "th"
type textarea "thi"
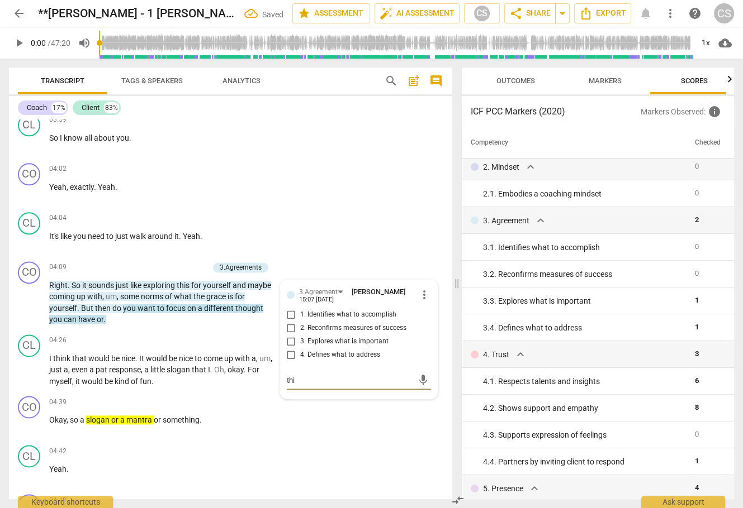
type textarea "this"
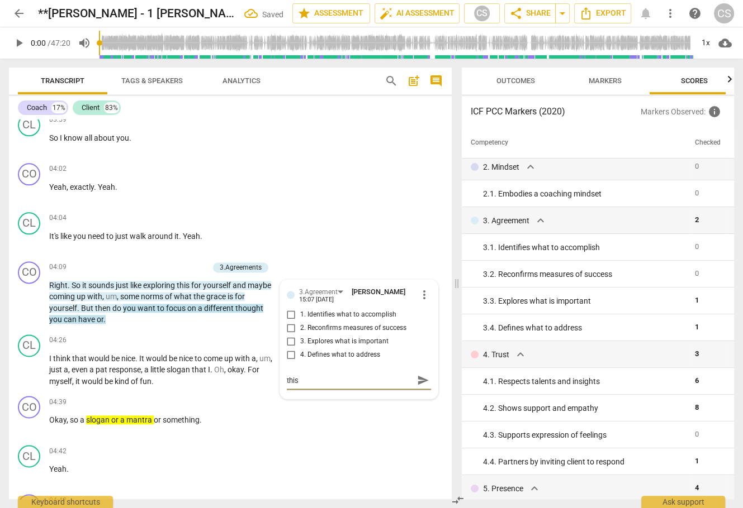
type textarea "thi"
type textarea "th"
type textarea "t"
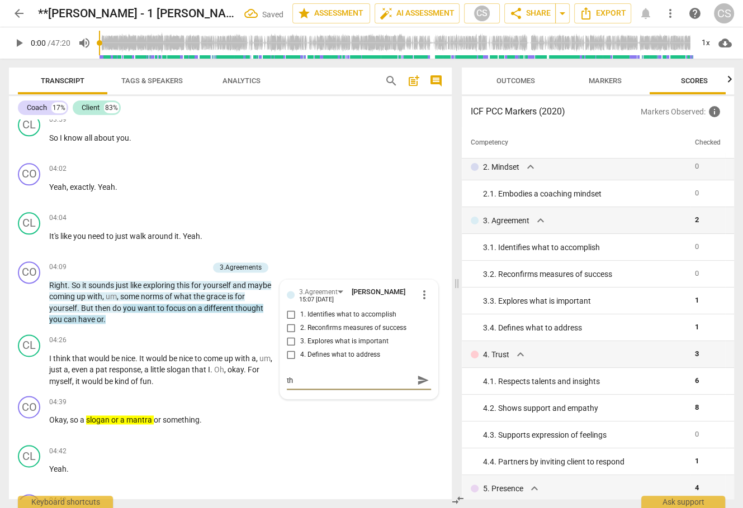
type textarea "t"
type textarea "i"
type textarea "in"
type textarea "ins"
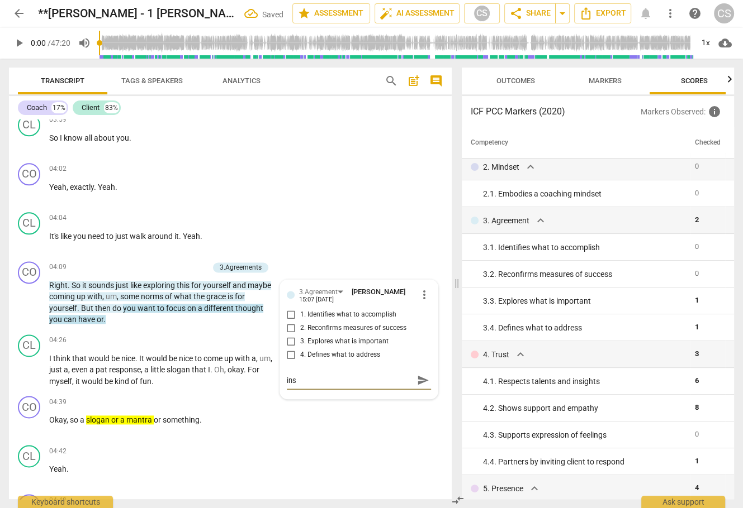
type textarea "ins"
type textarea "inst"
type textarea "inste"
type textarea "instea"
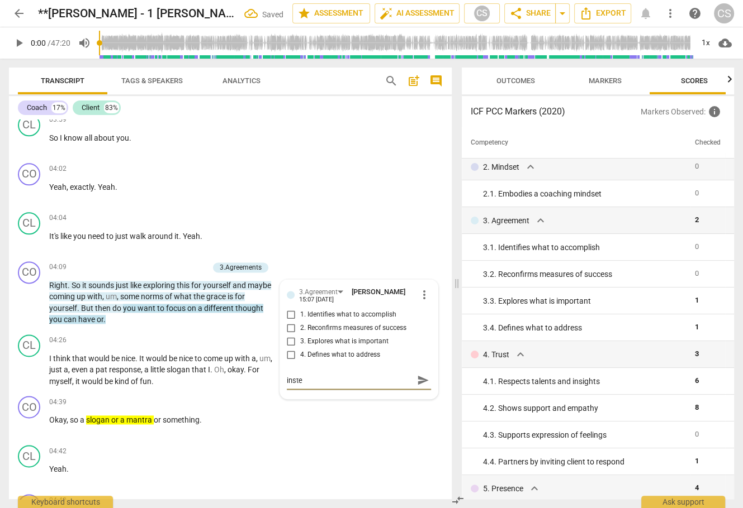
type textarea "instea"
type textarea "instead"
type textarea "instead o"
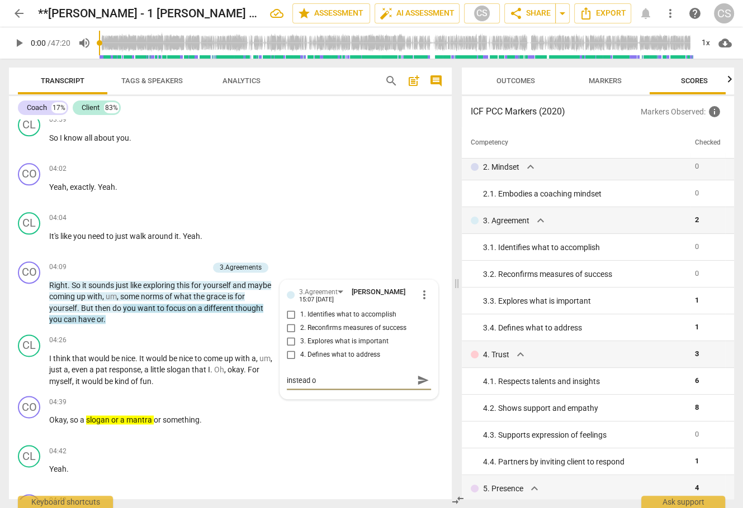
type textarea "instead o"
type textarea "instead of"
type textarea "instead of o"
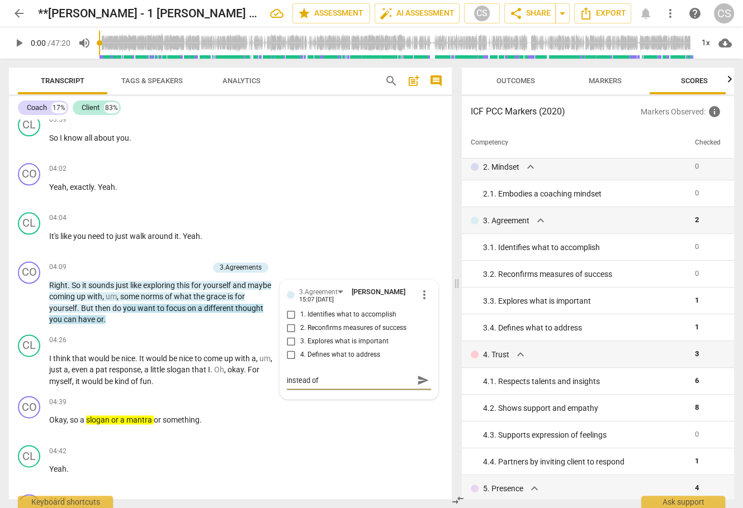
type textarea "instead of o"
type textarea "instead of of"
type textarea "instead of off"
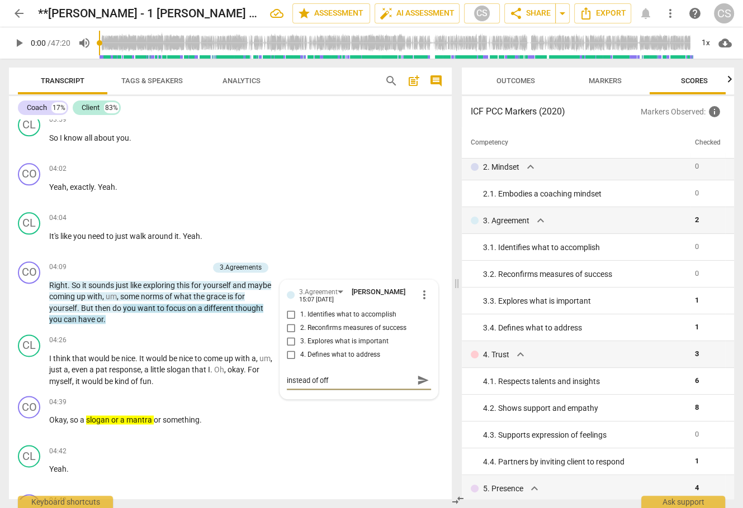
type textarea "instead of offe"
type textarea "instead of offer"
type textarea "instead of offeri"
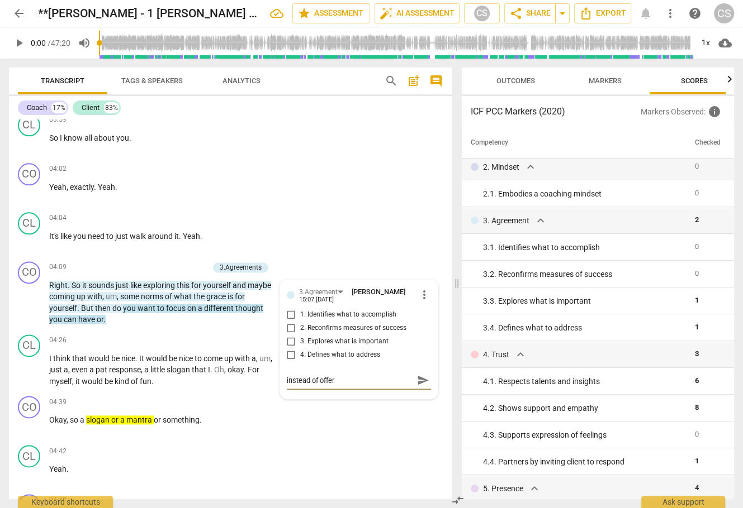
type textarea "instead of offeri"
type textarea "instead of offerin"
type textarea "instead of offering"
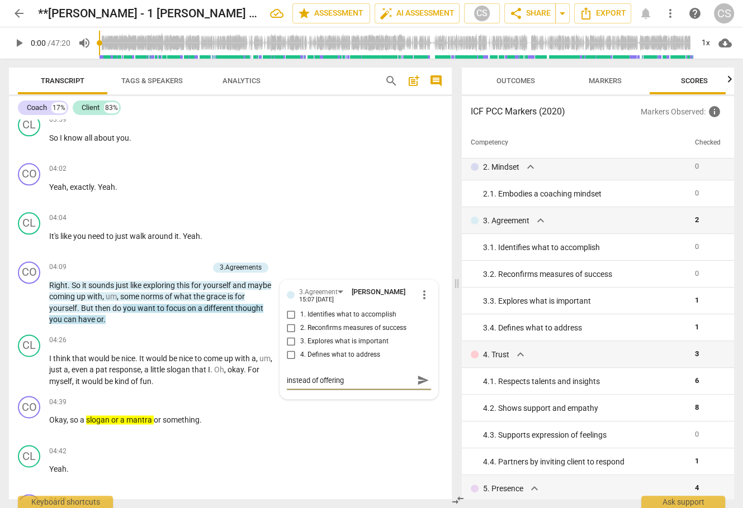
type textarea "instead of offering a"
type textarea "instead of offering an"
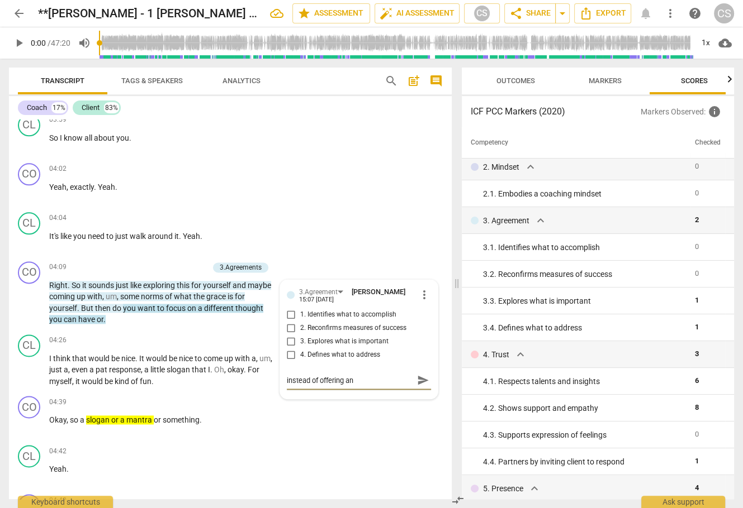
type textarea "instead of offering an"
type textarea "instead of offering an o"
type textarea "instead of offering an ou"
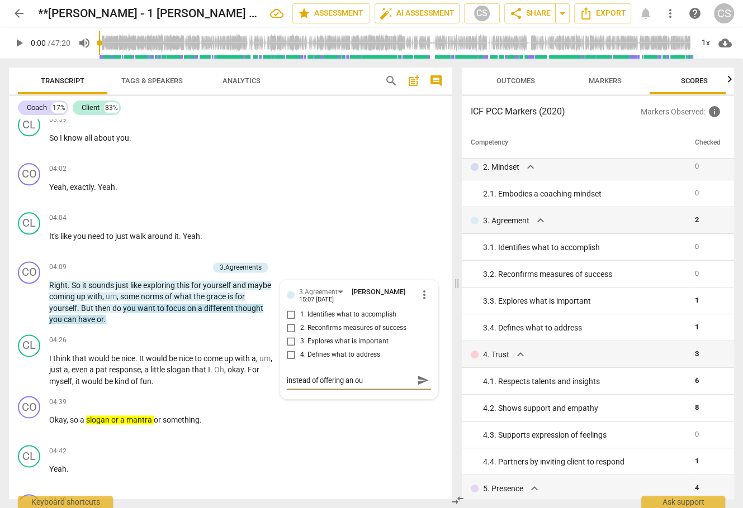
type textarea "instead of offering an out"
type textarea "instead of offering an outc"
type textarea "instead of offering an outco"
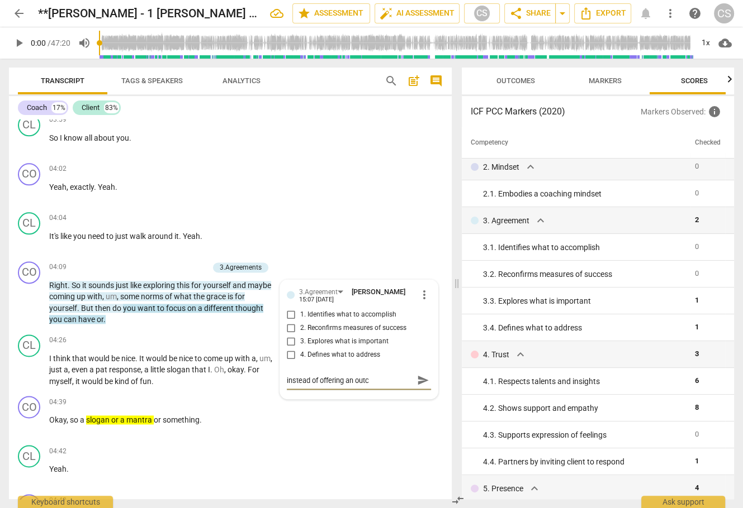
type textarea "instead of offering an outco"
type textarea "instead of offering an outcom"
type textarea "instead of offering an outcome"
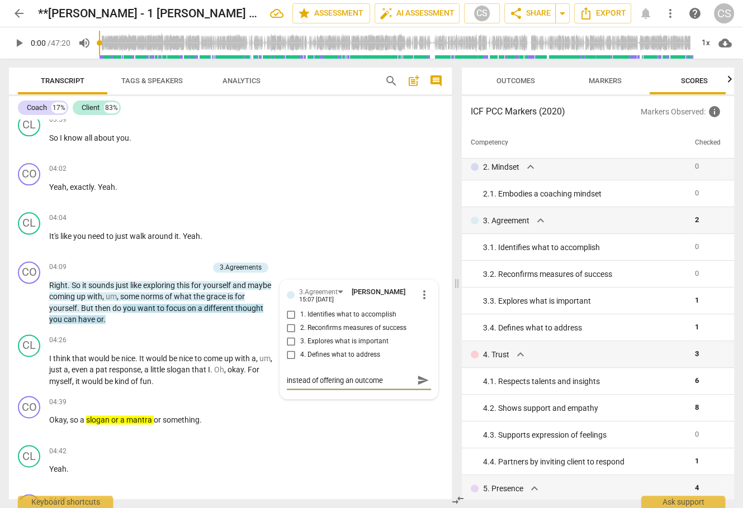
type textarea "instead of offering an outcome -"
type textarea "instead of offering an outcome - e"
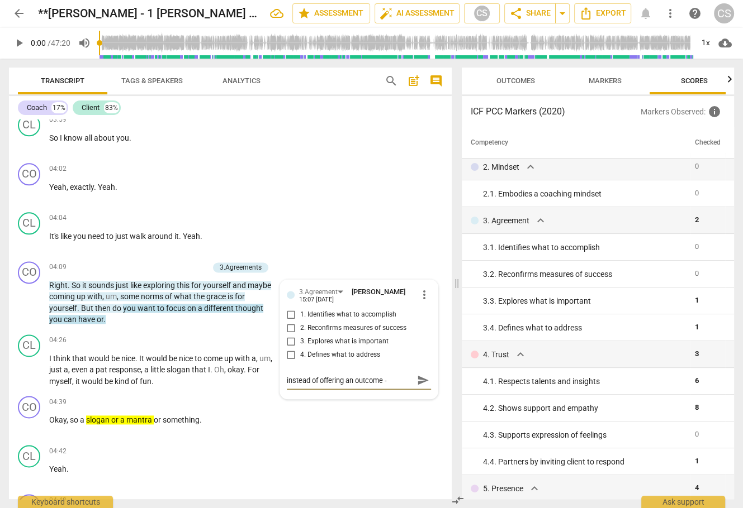
type textarea "instead of offering an outcome - e"
type textarea "instead of offering an outcome - ex"
type textarea "instead of offering an outcome - exp"
type textarea "instead of offering an outcome - expl"
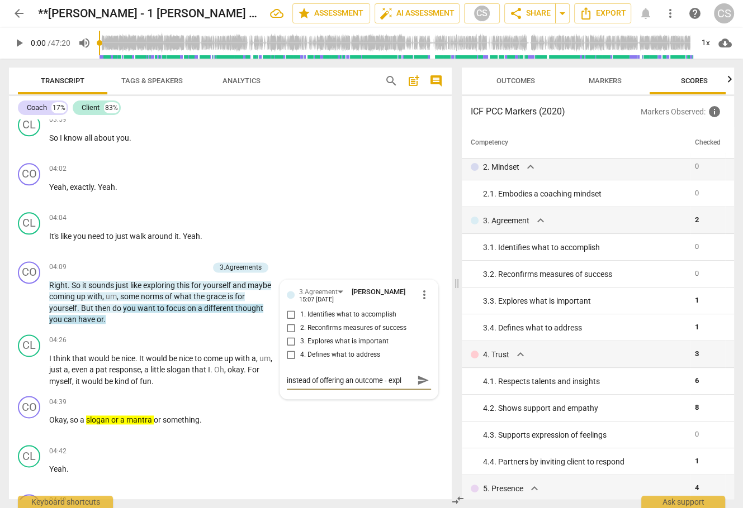
type textarea "instead of offering an outcome - explo"
type textarea "instead of offering an outcome - explor"
type textarea "instead of offering an outcome - explore"
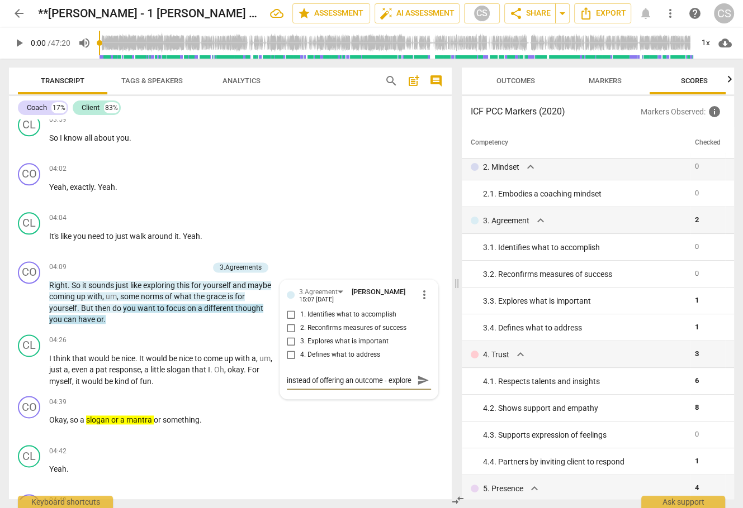
type textarea "instead of offering an outcome - explore"
type textarea "instead of offering an outcome - explore w"
type textarea "instead of offering an outcome - explore wi"
type textarea "instead of offering an outcome - explore wit"
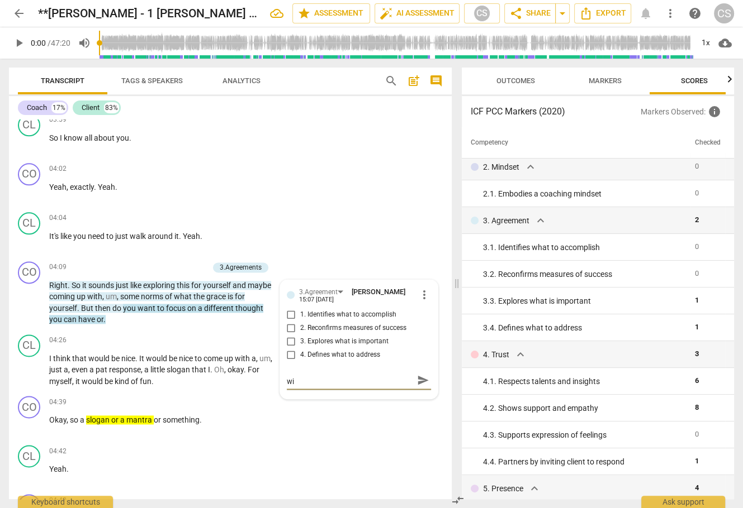
type textarea "instead of offering an outcome - explore wit"
type textarea "instead of offering an outcome - explore with"
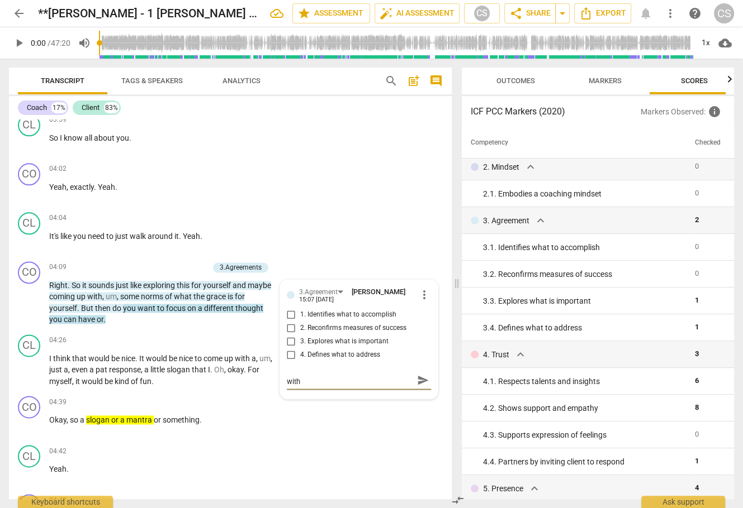
type textarea "instead of offering an outcome - explore with t"
type textarea "instead of offering an outcome - explore with th"
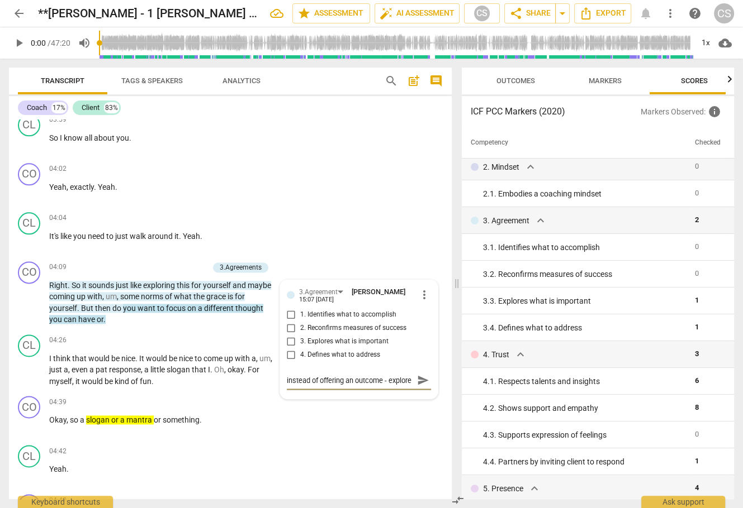
type textarea "instead of offering an outcome - explore with the"
type textarea "instead of offering an outcome - explore with the c"
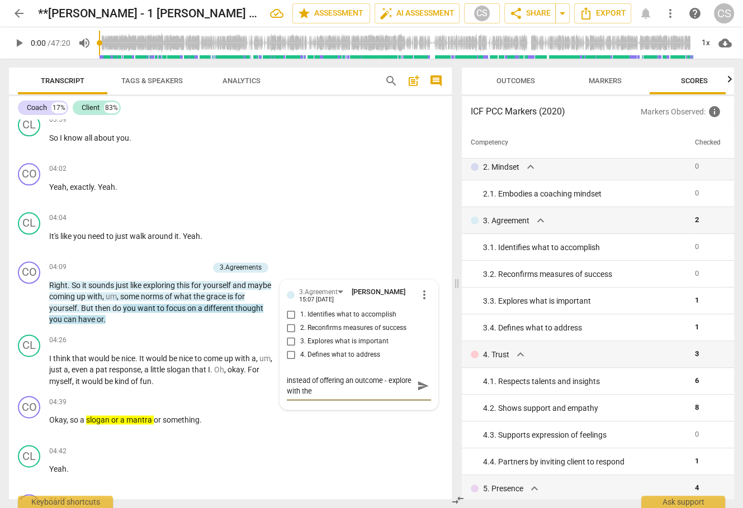
type textarea "instead of offering an outcome - explore with the c"
type textarea "instead of offering an outcome - explore with the cl"
type textarea "instead of offering an outcome - explore with the cli"
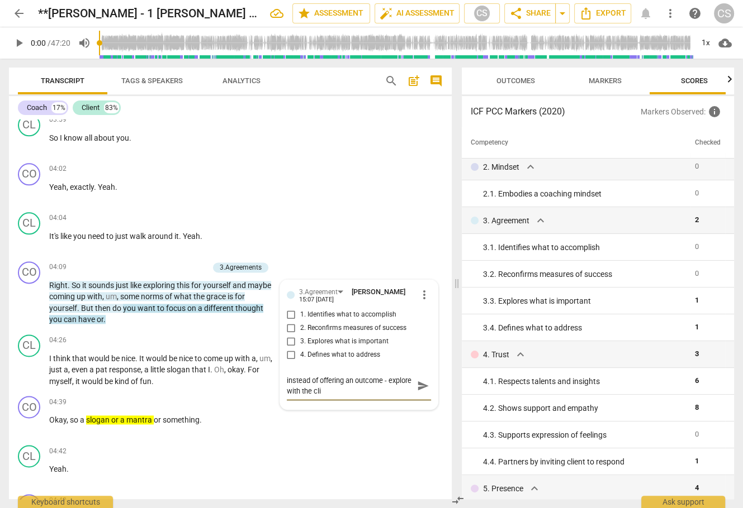
type textarea "instead of offering an outcome - explore with the clie"
type textarea "instead of offering an outcome - explore with the clien"
type textarea "instead of offering an outcome - explore with the client"
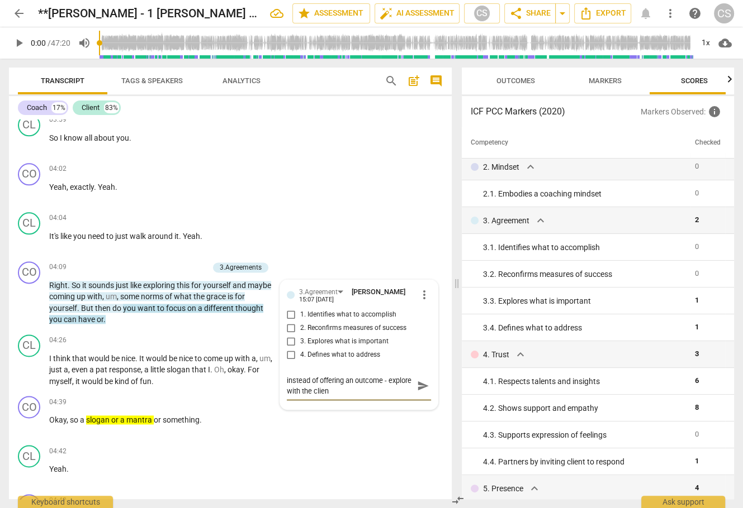
type textarea "instead of offering an outcome - explore with the client"
type textarea "instead of offering an outcome - explore with the client."
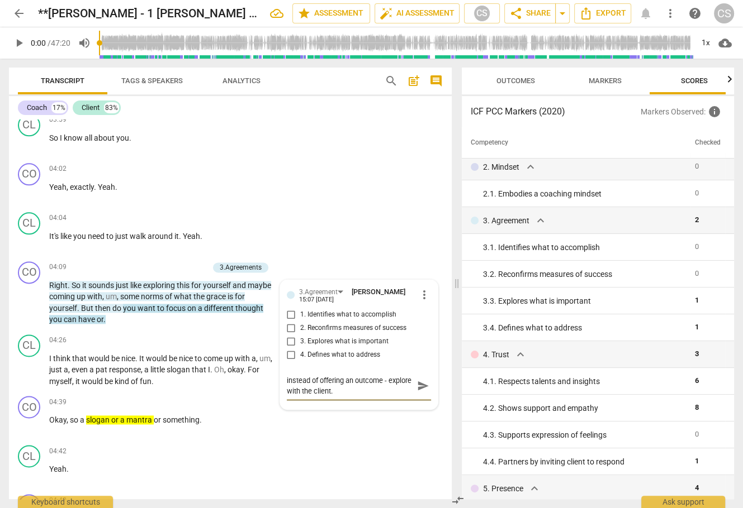
type textarea "instead of offering an outcome - explore with the client. W"
type textarea "instead of offering an outcome - explore with the client. Wh"
type textarea "instead of offering an outcome - explore with the client. Wha"
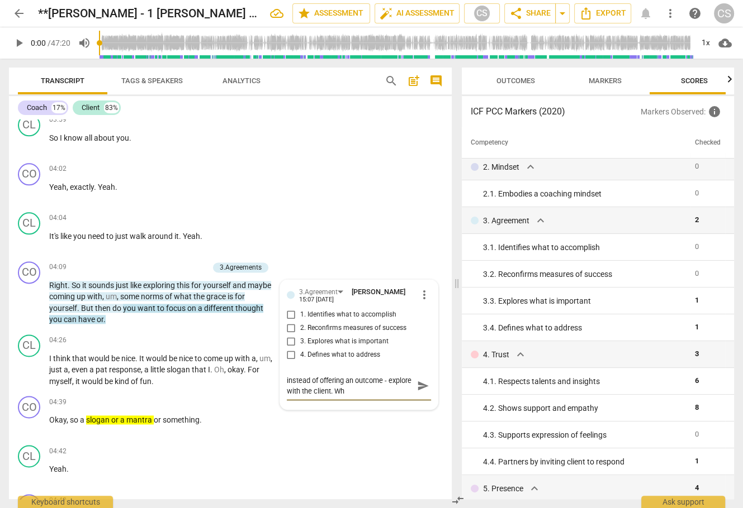
type textarea "instead of offering an outcome - explore with the client. Wha"
type textarea "instead of offering an outcome - explore with the client. What"
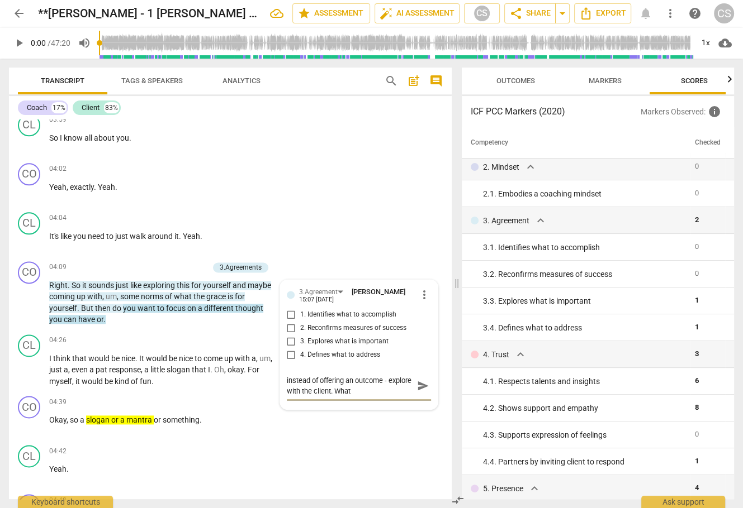
type textarea "instead of offering an outcome - explore with the client. What d"
type textarea "instead of offering an outcome - explore with the client. What do"
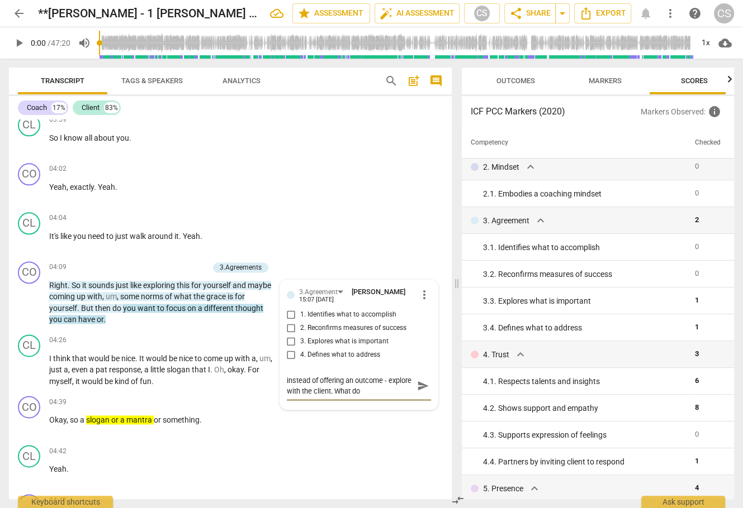
type textarea "instead of offering an outcome - explore with the client. What do u"
type textarea "instead of offering an outcome - explore with the client. What do uy"
type textarea "instead of offering an outcome - explore with the client. What do uyo"
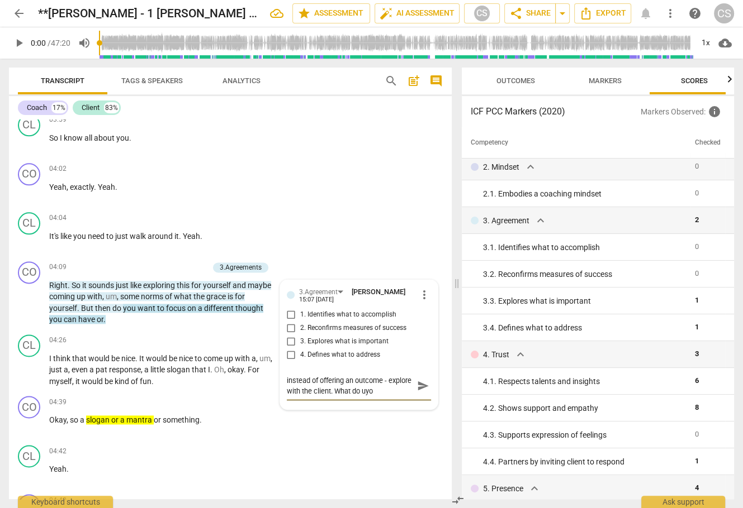
type textarea "instead of offering an outcome - explore with the client. What do uyou"
type textarea "instead of offering an outcome - explore with the client. What do uyo"
type textarea "instead of offering an outcome - explore with the client. What do uy"
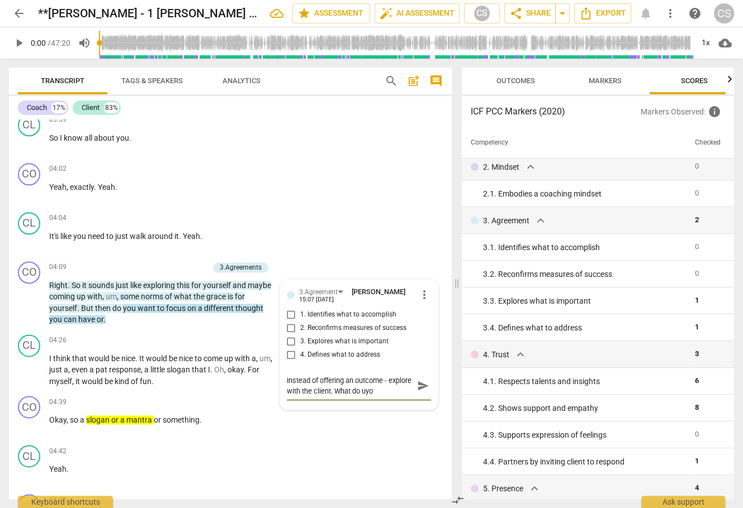
type textarea "instead of offering an outcome - explore with the client. What do uy"
type textarea "instead of offering an outcome - explore with the client. What do u"
type textarea "instead of offering an outcome - explore with the client. What do"
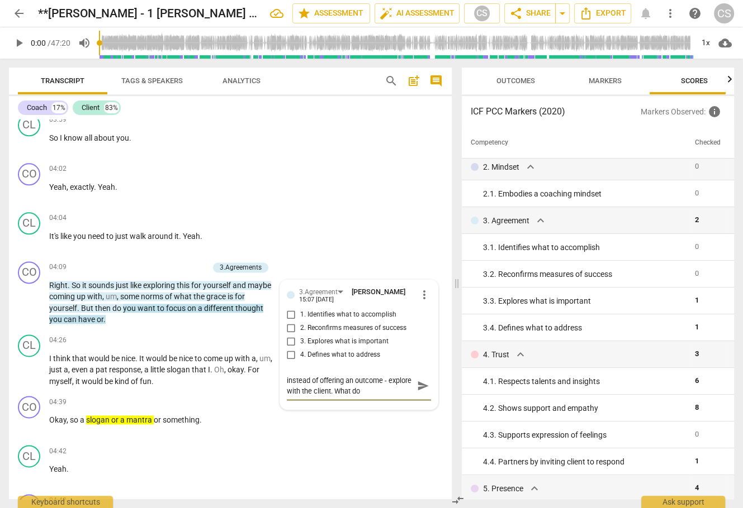
type textarea "instead of offering an outcome - explore with the client. What do y"
type textarea "instead of offering an outcome - explore with the client. What do yo"
type textarea "instead of offering an outcome - explore with the client. What do you"
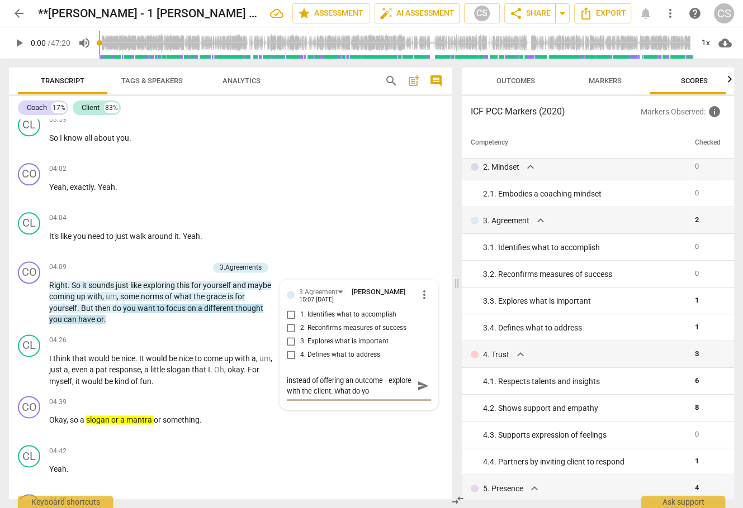
type textarea "instead of offering an outcome - explore with the client. What do you"
type textarea "instead of offering an outcome - explore with the client. What do you w"
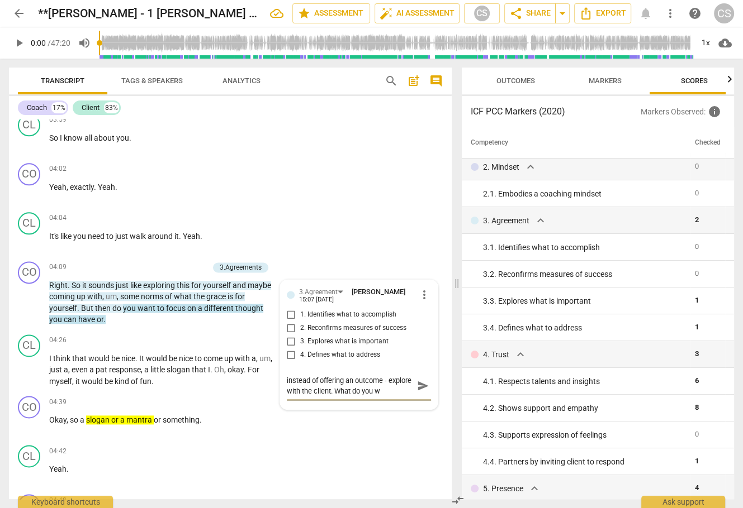
type textarea "instead of offering an outcome - explore with the client. What do you wa"
type textarea "instead of offering an outcome - explore with the client. What do you wan"
type textarea "instead of offering an outcome - explore with the client. What do you want"
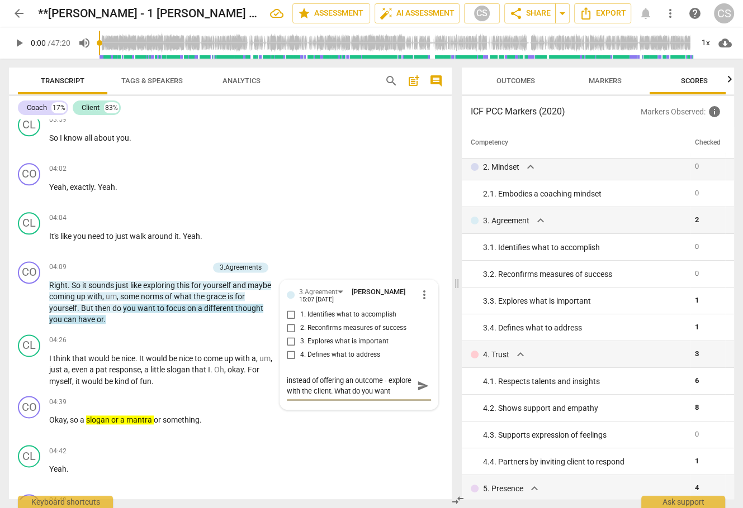
type textarea "instead of offering an outcome - explore with the client. What do you want"
type textarea "instead of offering an outcome - explore with the client. What do you want t"
type textarea "instead of offering an outcome - explore with the client. What do you want to"
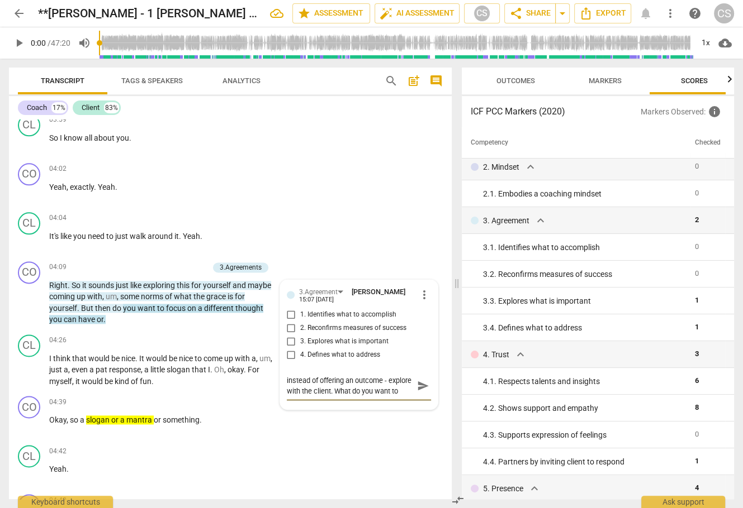
type textarea "instead of offering an outcome - explore with the client. What do you want to"
type textarea "instead of offering an outcome - explore with the client. What do you want to g"
type textarea "instead of offering an outcome - explore with the client. What do you want to ga"
type textarea "instead of offering an outcome - explore with the client. What do you want to g…"
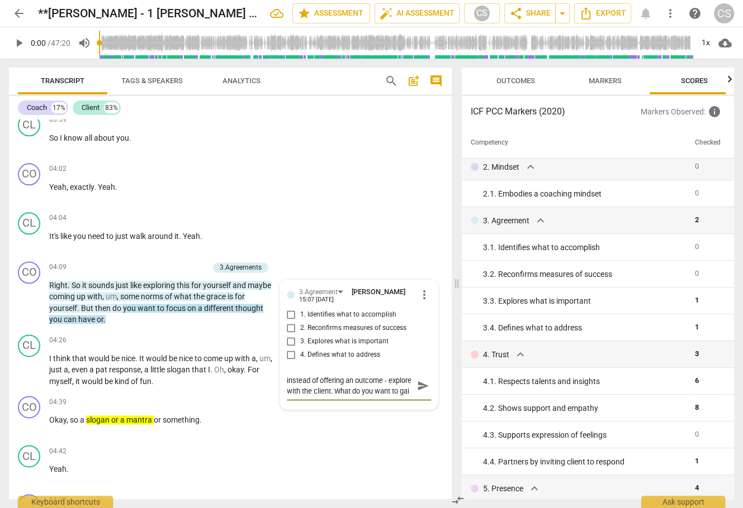
type textarea "instead of offering an outcome - explore with the client. What do you want to g…"
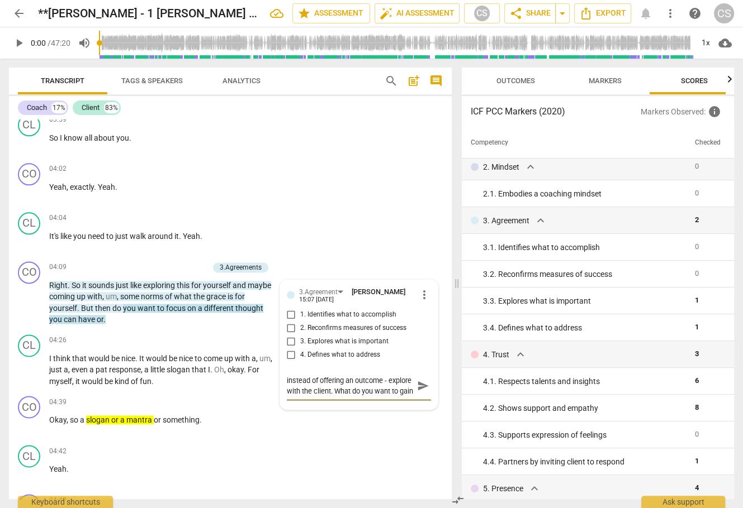
type textarea "instead of offering an outcome - explore with the client. What do you want to g…"
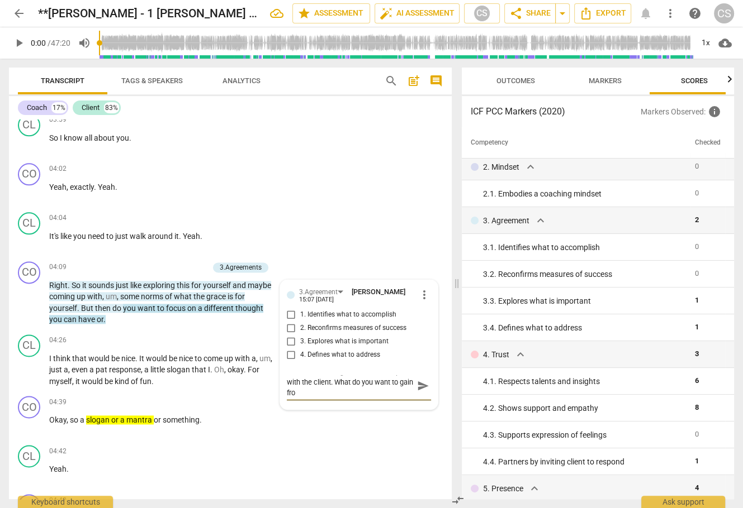
type textarea "instead of offering an outcome - explore with the client. What do you want to g…"
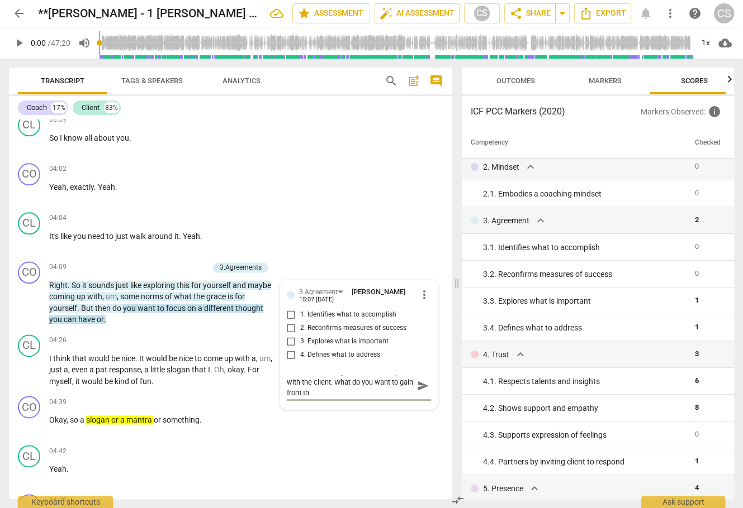
type textarea "instead of offering an outcome - explore with the client. What do you want to g…"
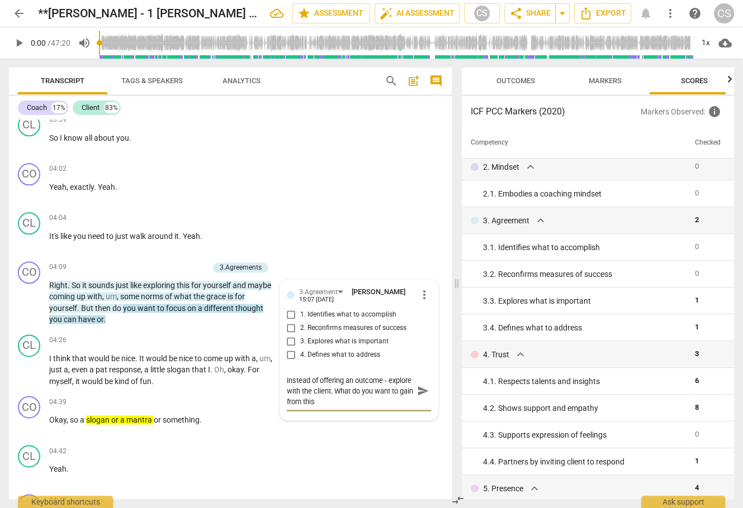
type textarea "instead of offering an outcome - explore with the client. What do you want to g…"
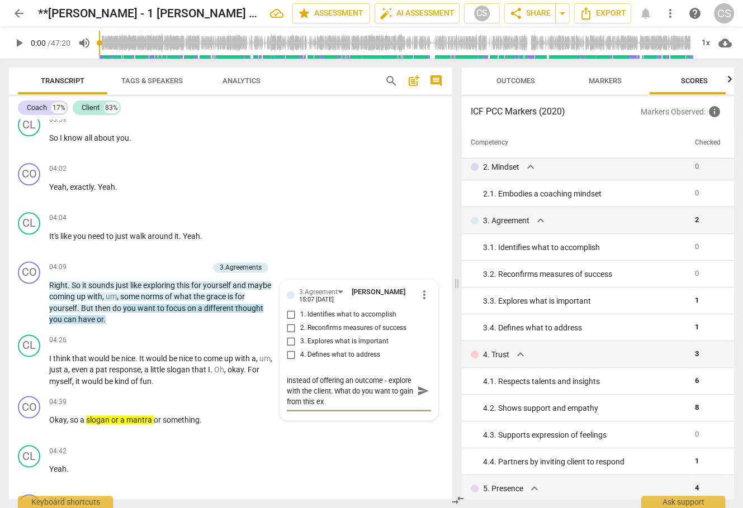
type textarea "instead of offering an outcome - explore with the client. What do you want to g…"
click at [286, 449] on div "CL play_arrow pause 04:42 + Add competency keyboard_arrow_right Yeah ." at bounding box center [230, 465] width 443 height 49
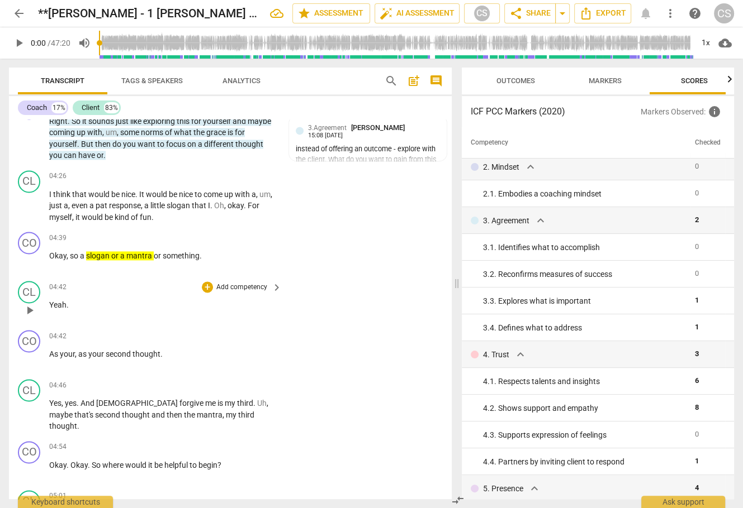
scroll to position [1412, 0]
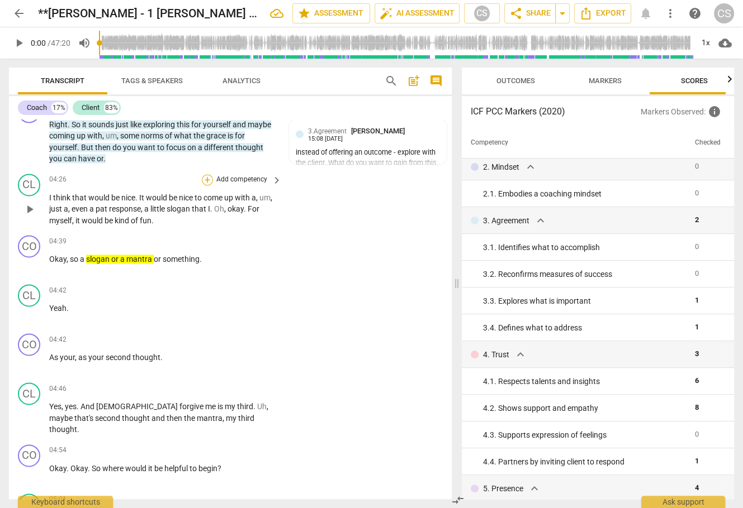
click at [203, 180] on div "+" at bounding box center [207, 179] width 11 height 11
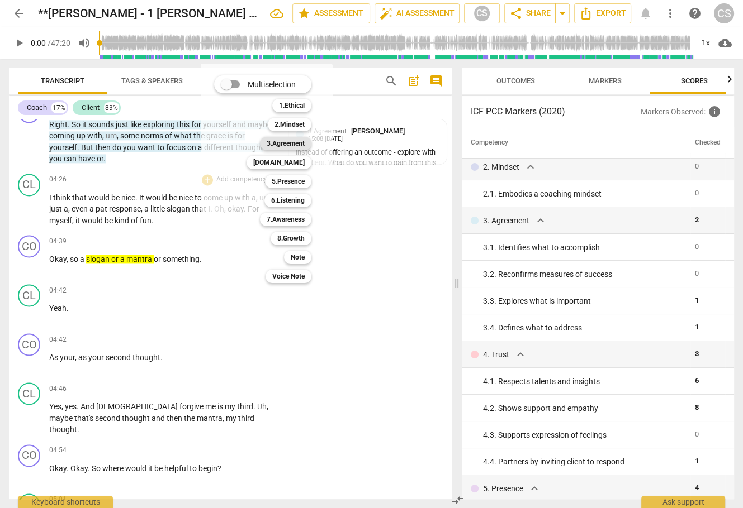
click at [289, 148] on b "3.Agreement" at bounding box center [286, 143] width 38 height 13
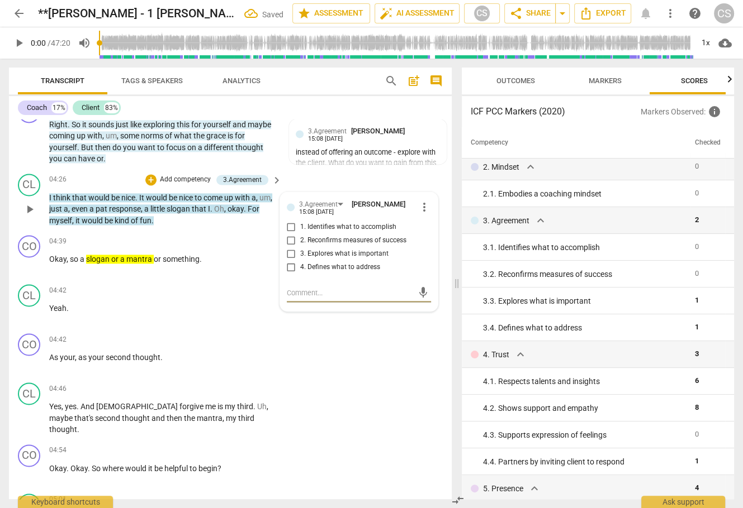
click at [289, 226] on input "1. Identifies what to accomplish" at bounding box center [291, 227] width 18 height 13
click at [365, 387] on div "CL play_arrow pause 04:46 + Add competency keyboard_arrow_right Yes , yes . And…" at bounding box center [230, 409] width 443 height 62
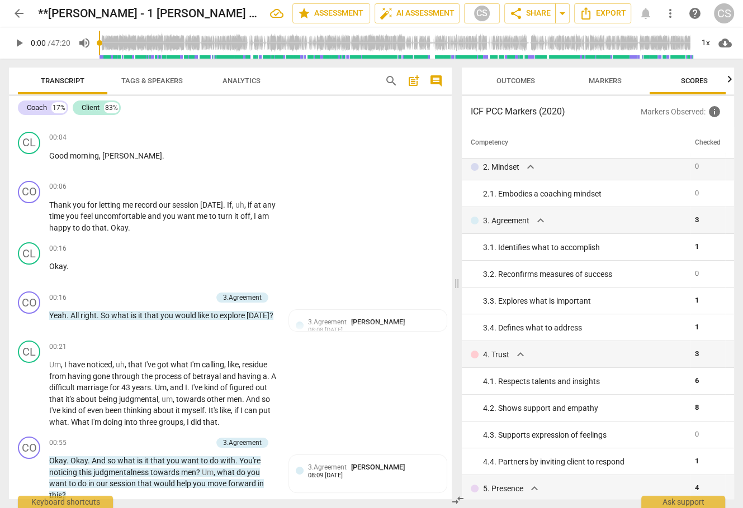
scroll to position [0, 0]
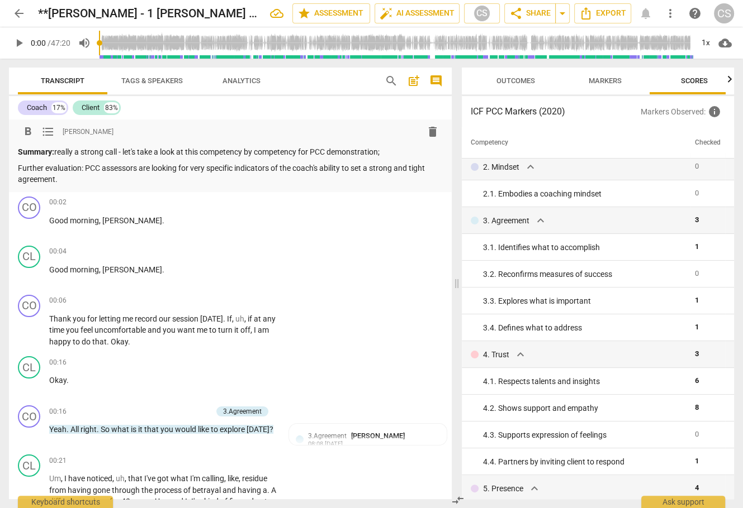
drag, startPoint x: 18, startPoint y: 166, endPoint x: 74, endPoint y: 179, distance: 57.5
click at [74, 179] on p "Further evaluation: PCC assessors are looking for very specific indicators of t…" at bounding box center [230, 174] width 425 height 23
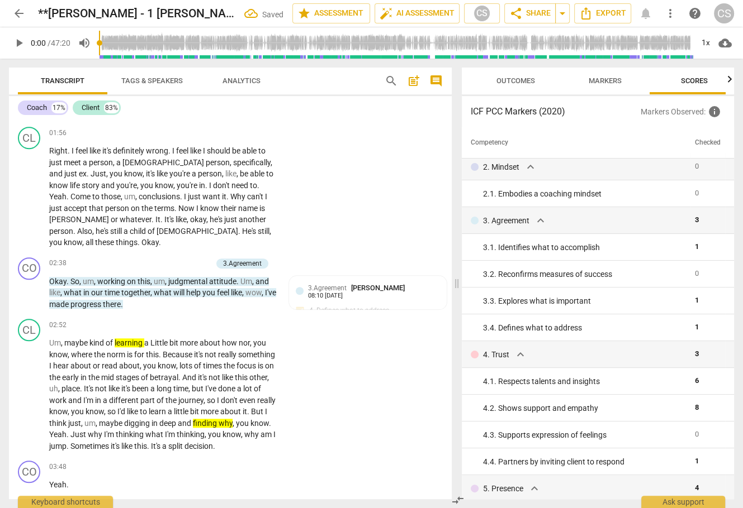
scroll to position [745, 0]
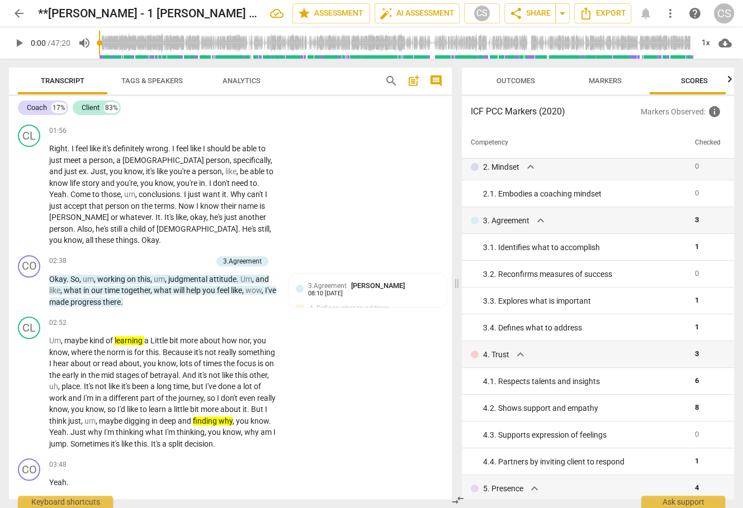
click at [595, 83] on span "Markers" at bounding box center [604, 81] width 33 height 8
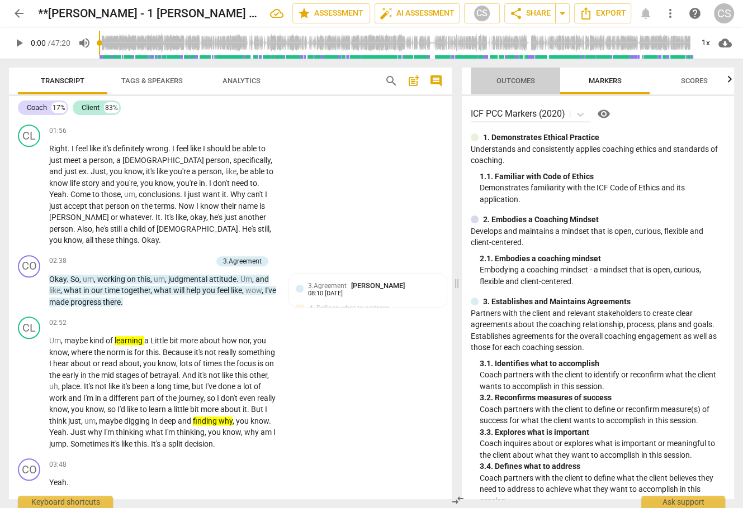
click at [512, 78] on span "Outcomes" at bounding box center [515, 81] width 39 height 8
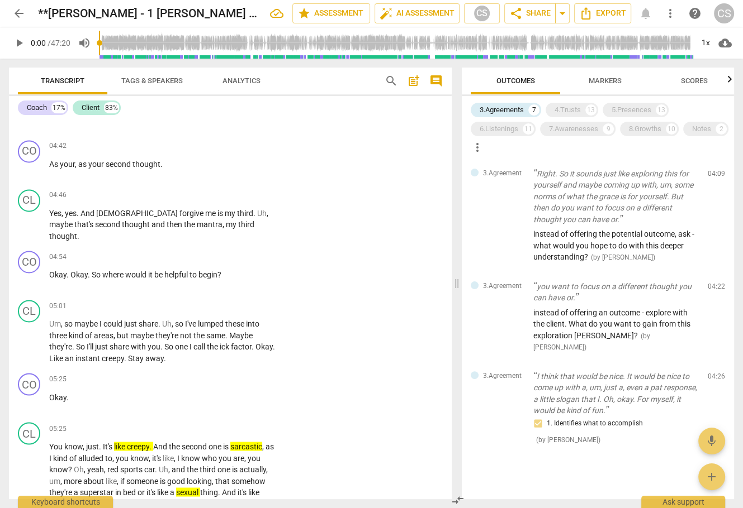
scroll to position [1596, 0]
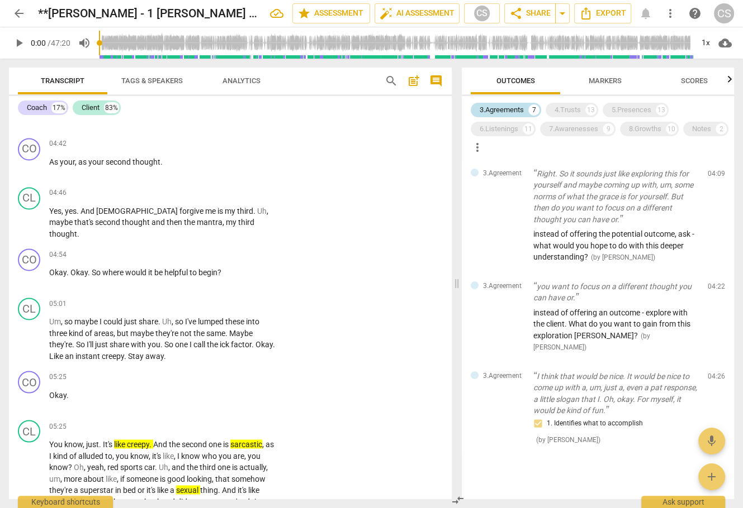
click at [499, 109] on div "3.Agreements" at bounding box center [501, 109] width 44 height 11
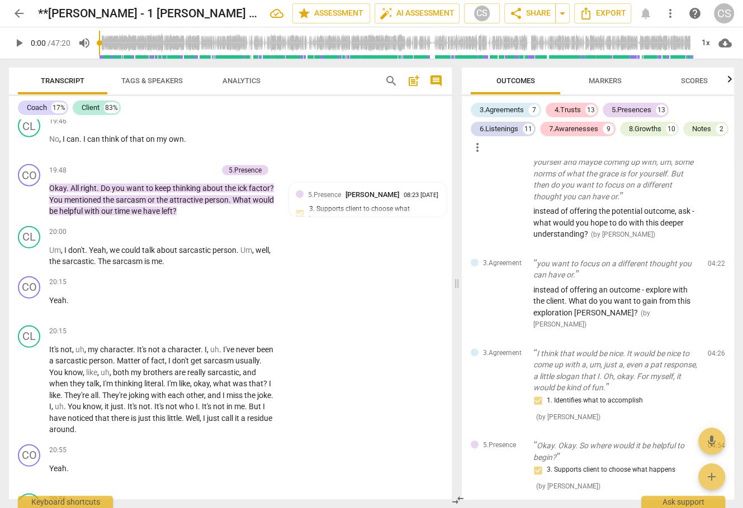
scroll to position [6027, 0]
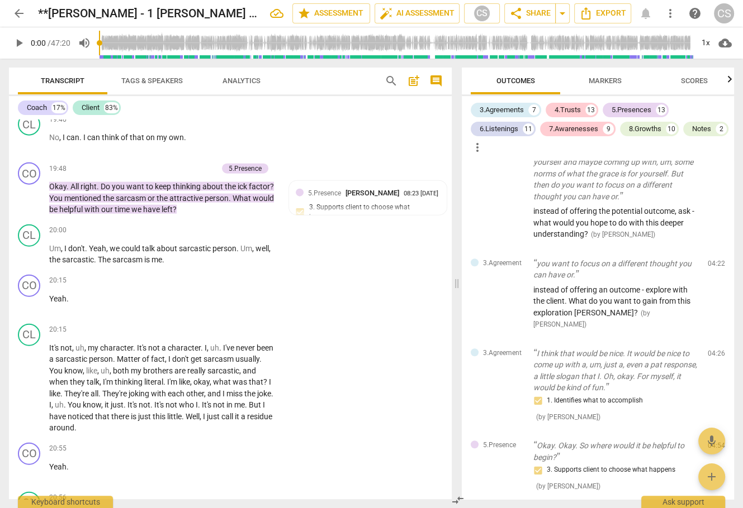
click at [353, 263] on div "CL play_arrow pause 20:00 + Add competency keyboard_arrow_right Um , I don't . …" at bounding box center [230, 245] width 443 height 50
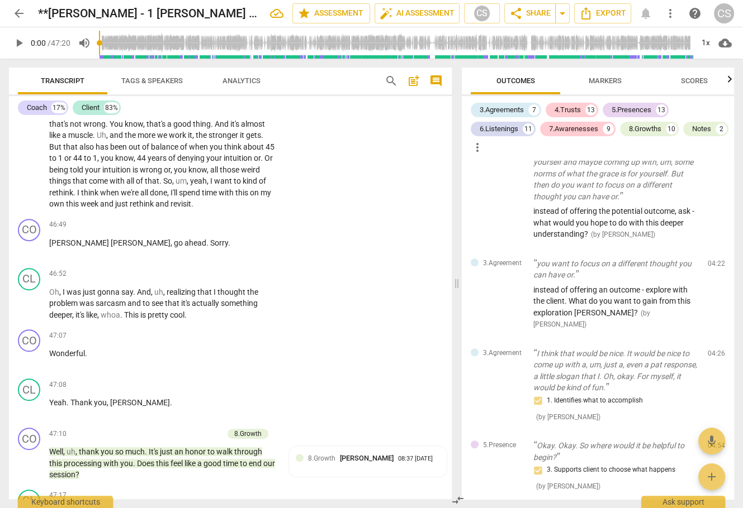
scroll to position [11562, 0]
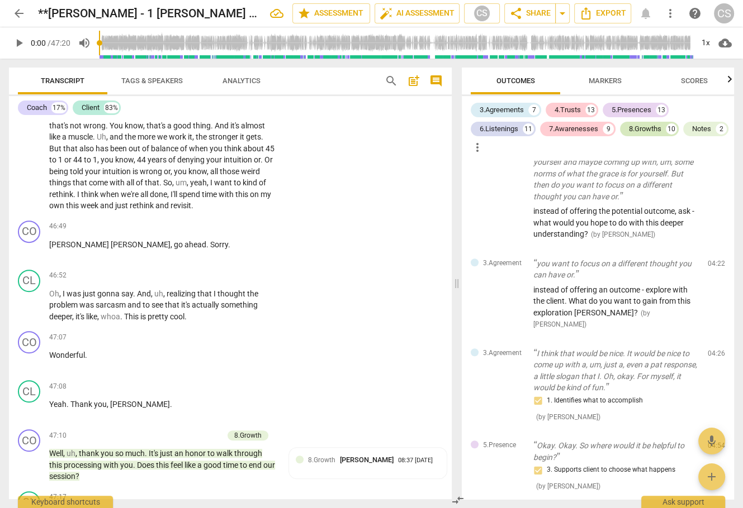
click at [655, 126] on div "8.Growths" at bounding box center [645, 128] width 32 height 11
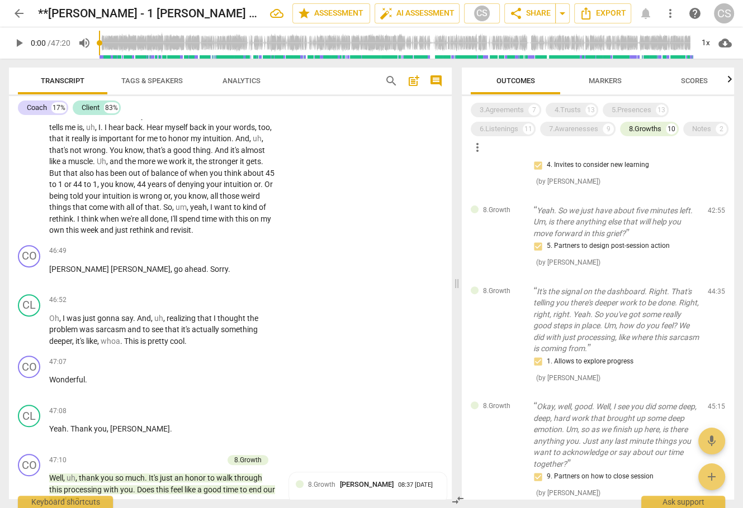
scroll to position [390, 0]
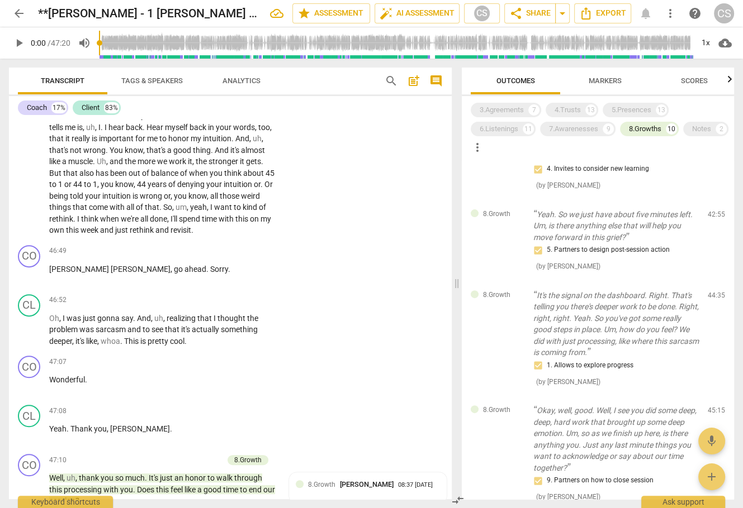
click at [21, 13] on span "arrow_back" at bounding box center [18, 13] width 13 height 13
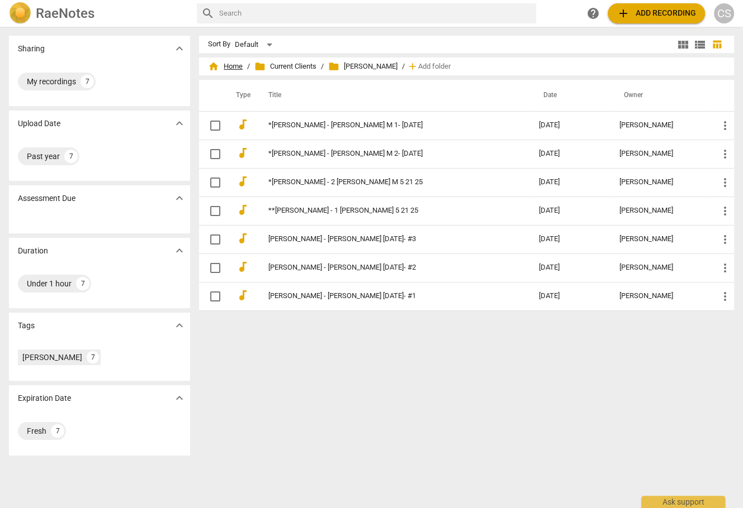
click at [233, 66] on span "home Home" at bounding box center [225, 66] width 35 height 11
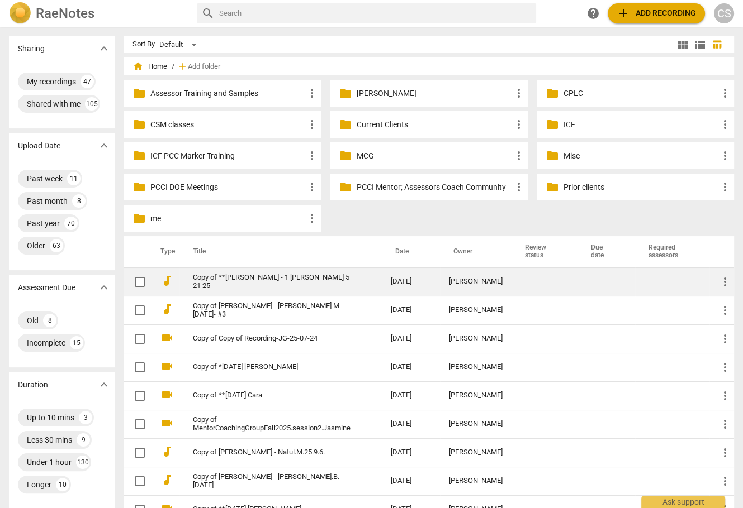
click at [531, 279] on td at bounding box center [544, 282] width 66 height 28
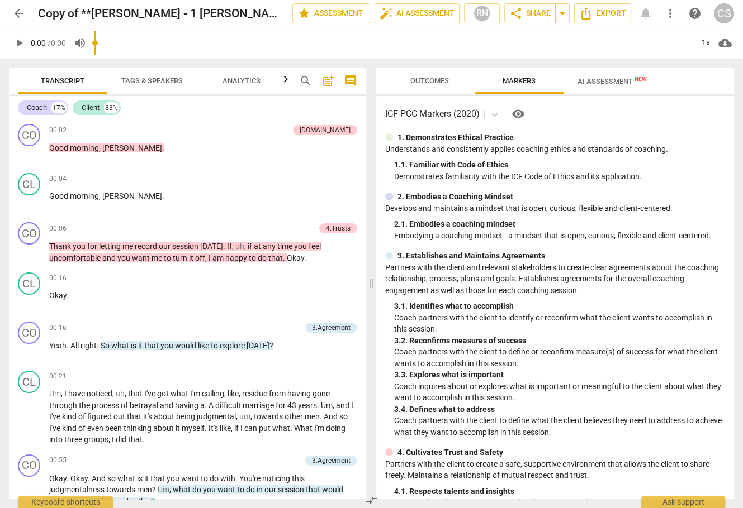
click at [592, 84] on span "AI Assessment New" at bounding box center [611, 81] width 69 height 8
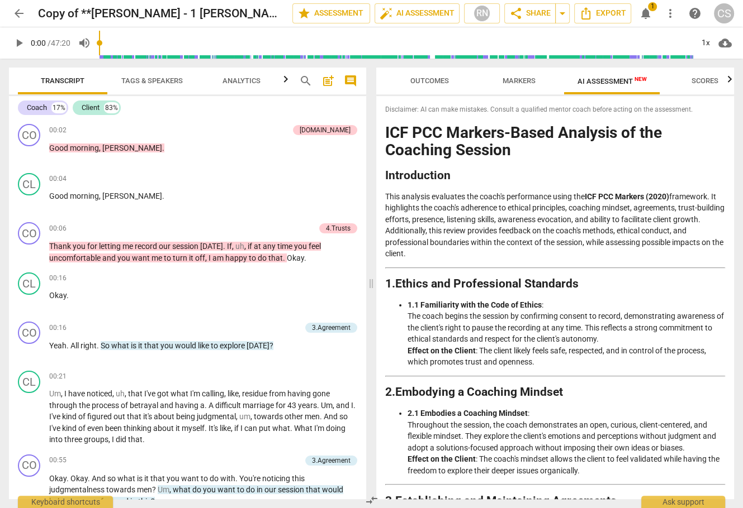
click at [598, 83] on span "AI Assessment New" at bounding box center [611, 81] width 69 height 8
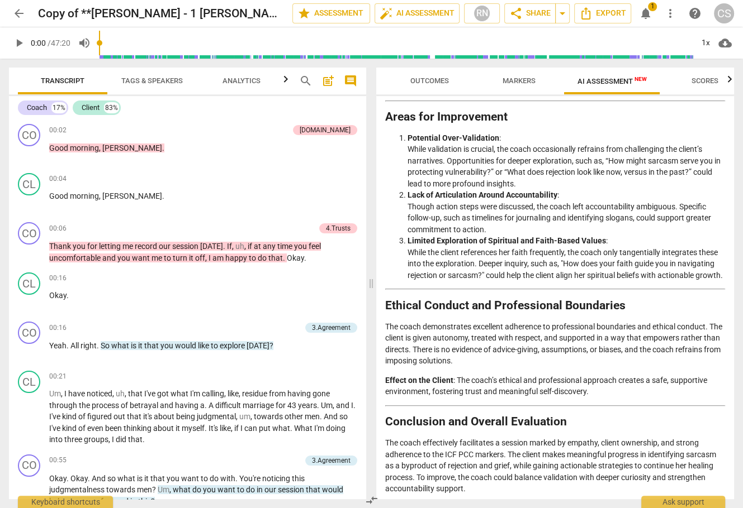
scroll to position [1713, 0]
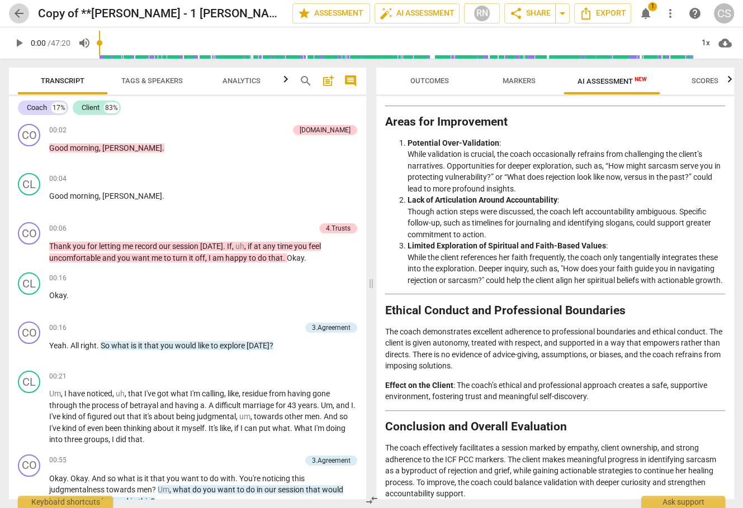
click at [21, 15] on span "arrow_back" at bounding box center [18, 13] width 13 height 13
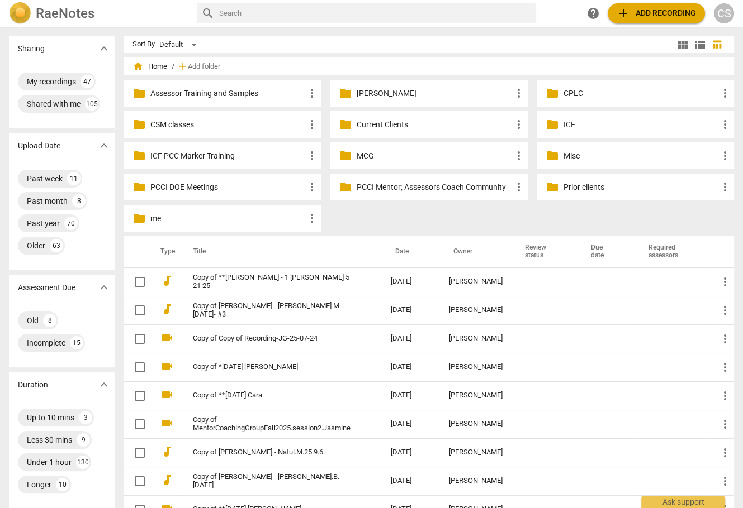
click at [358, 122] on p "Current Clients" at bounding box center [434, 125] width 155 height 12
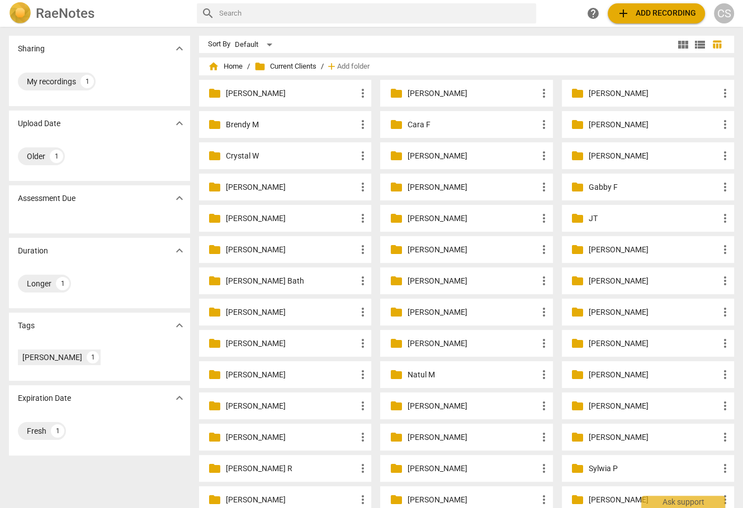
click at [234, 251] on p "[PERSON_NAME]" at bounding box center [291, 250] width 130 height 12
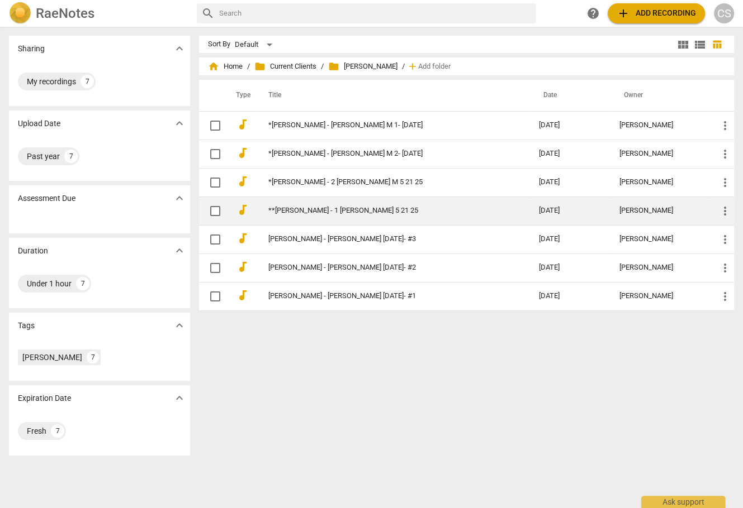
click at [288, 207] on link "**[PERSON_NAME] - 1 [PERSON_NAME] 5 21 25" at bounding box center [383, 211] width 230 height 8
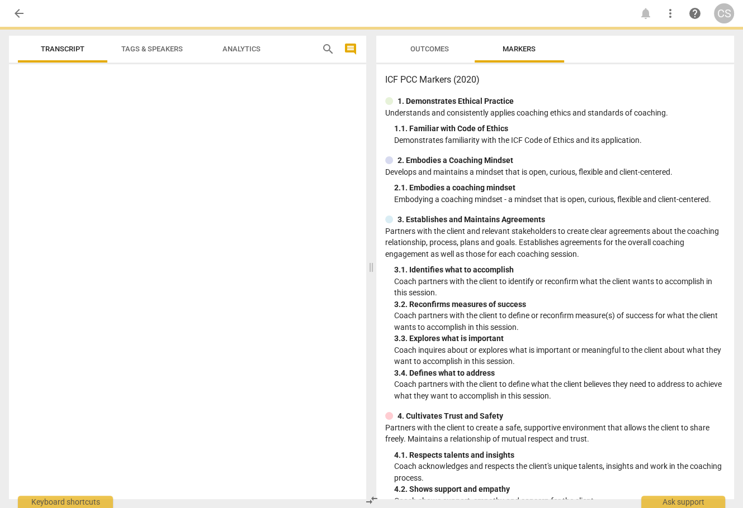
click at [288, 207] on div at bounding box center [187, 284] width 357 height 431
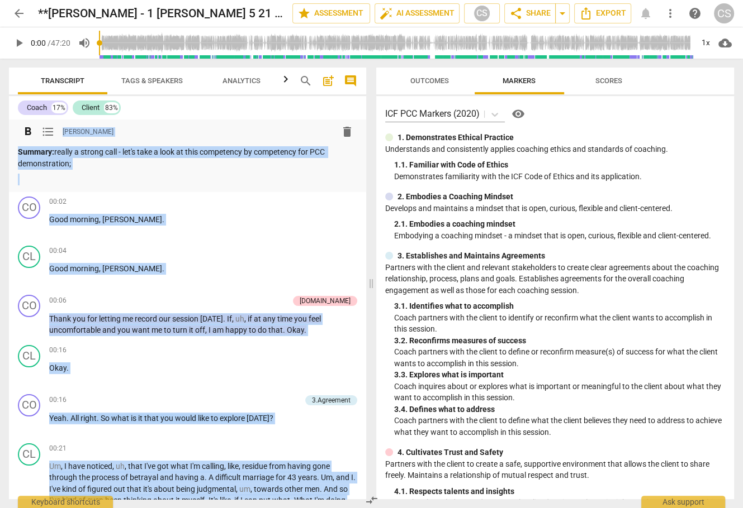
click at [196, 173] on div "Summary: really a strong call - let's take a look at this competency by compete…" at bounding box center [187, 165] width 339 height 39
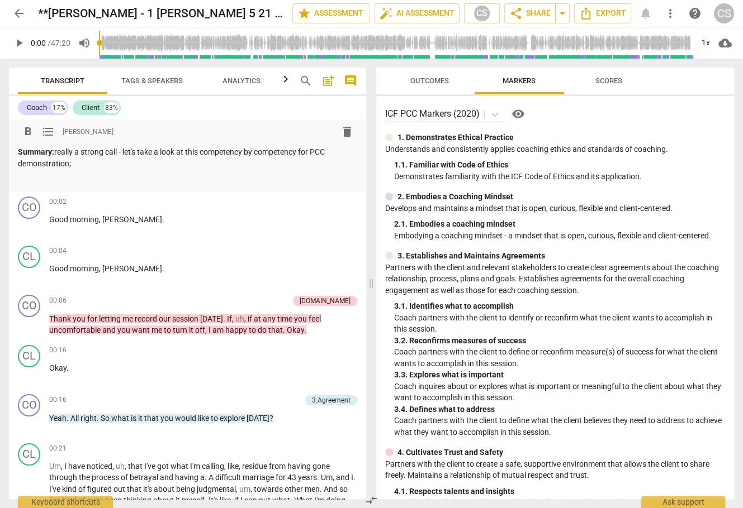
click at [601, 81] on span "Scores" at bounding box center [608, 81] width 27 height 8
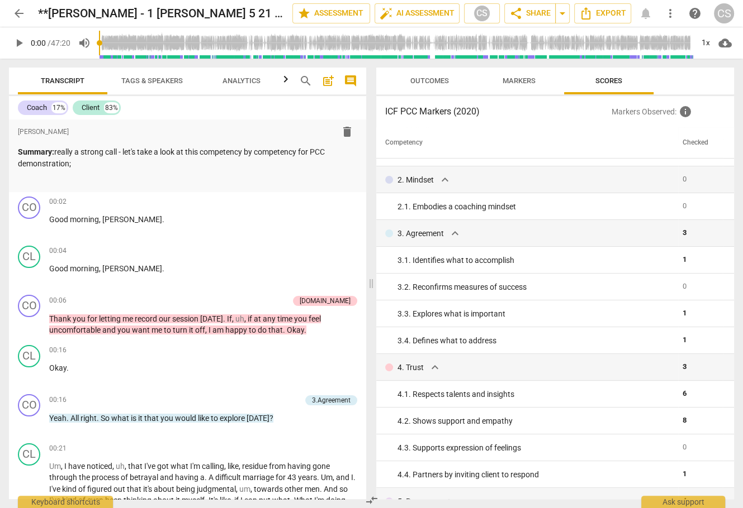
scroll to position [43, 0]
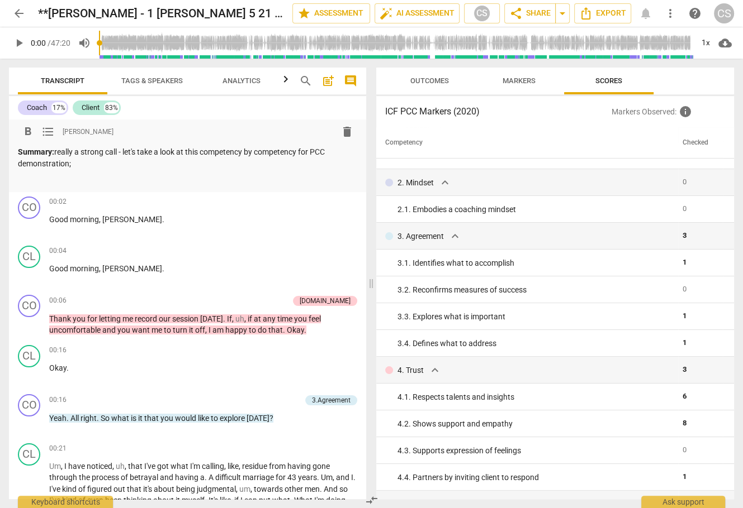
click at [104, 170] on div "Summary: really a strong call - let's take a look at this competency by compete…" at bounding box center [187, 165] width 339 height 39
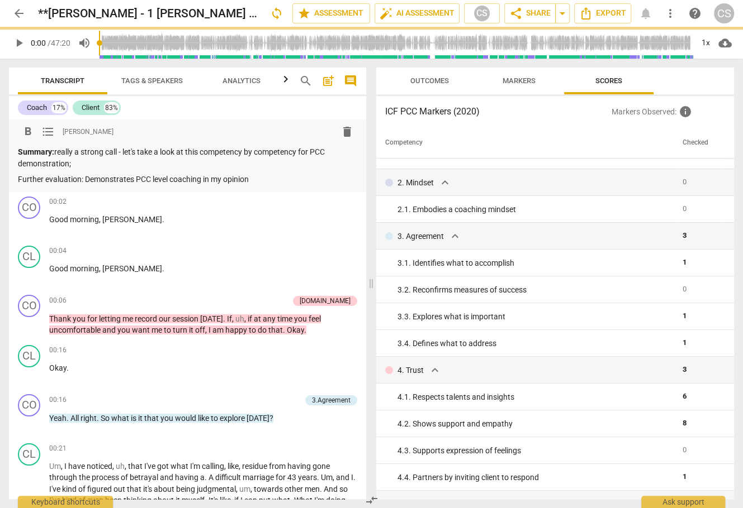
click at [20, 12] on span "arrow_back" at bounding box center [18, 13] width 13 height 13
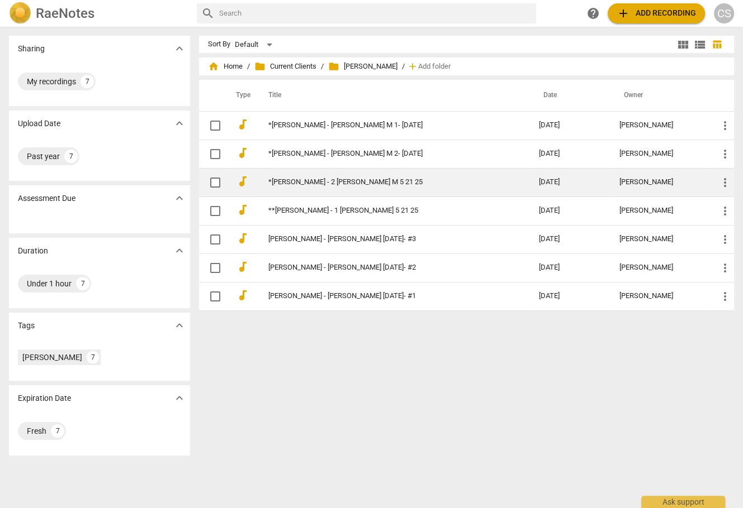
click at [323, 182] on link "*[PERSON_NAME] - 2 [PERSON_NAME] M 5 21 25" at bounding box center [383, 182] width 230 height 8
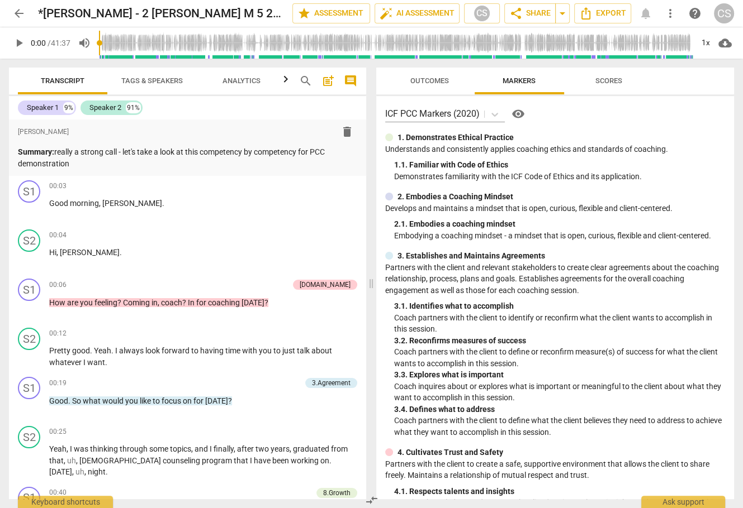
click at [593, 78] on span "Scores" at bounding box center [609, 81] width 54 height 15
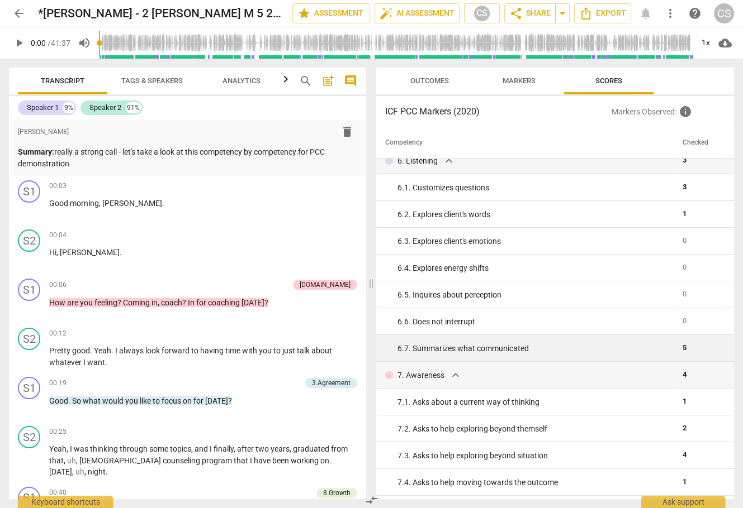
scroll to position [527, 0]
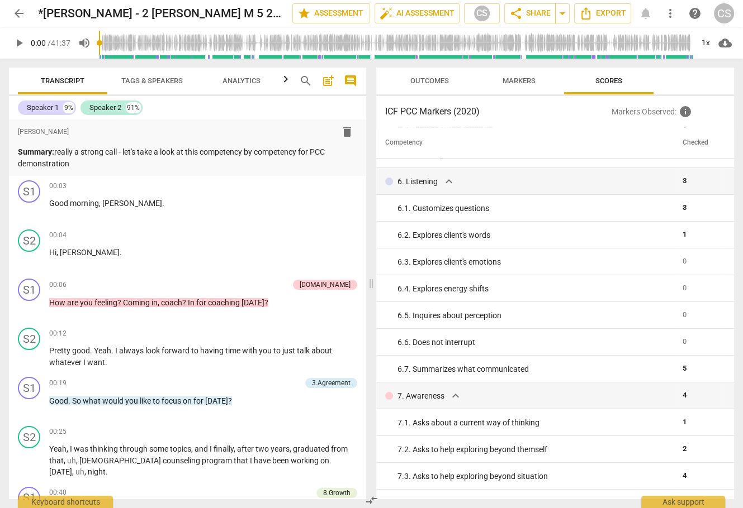
click at [435, 78] on span "Outcomes" at bounding box center [429, 81] width 39 height 8
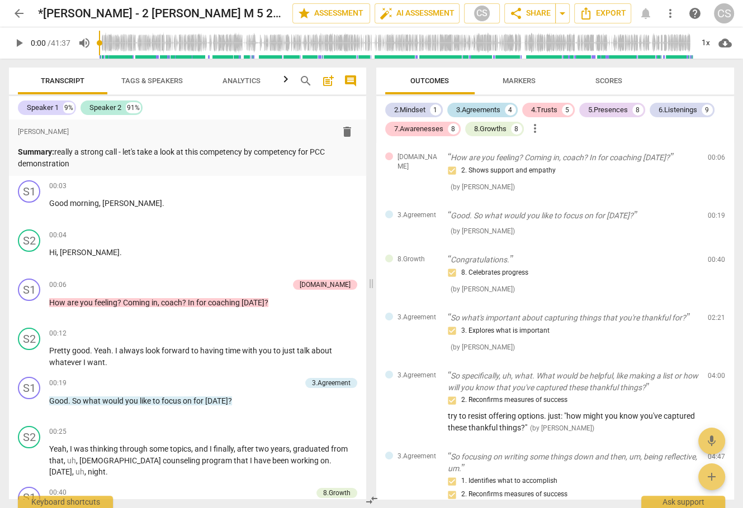
click at [497, 108] on div "3.Agreements" at bounding box center [478, 109] width 44 height 11
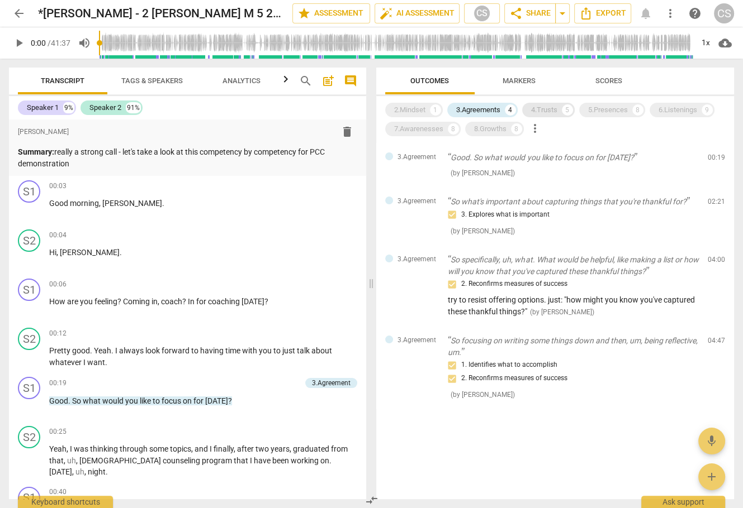
click at [544, 108] on div "4.Trusts" at bounding box center [544, 109] width 26 height 11
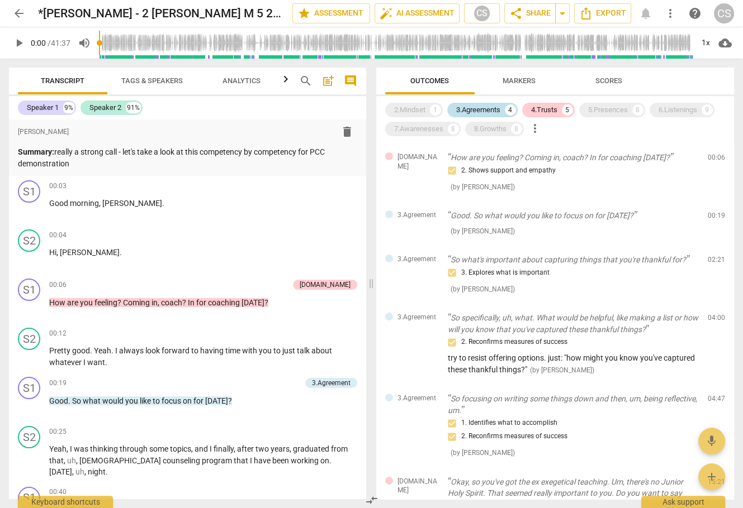
click at [482, 110] on div "3.Agreements" at bounding box center [478, 109] width 44 height 11
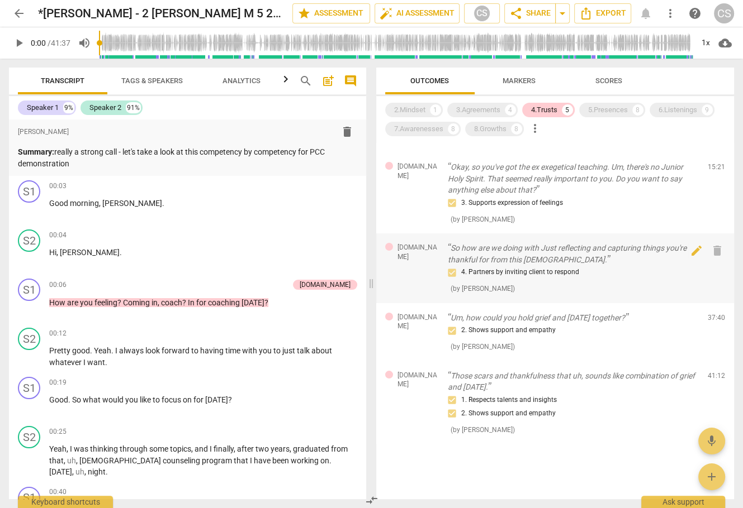
scroll to position [0, 0]
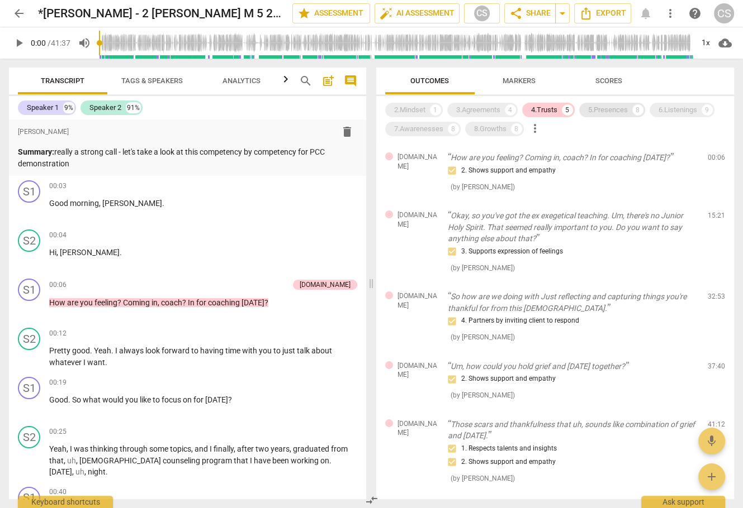
click at [603, 109] on div "5.Presences" at bounding box center [608, 109] width 40 height 11
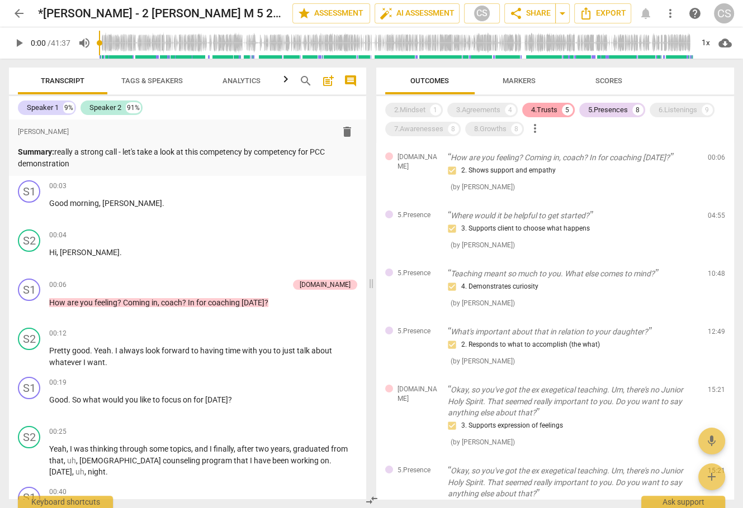
click at [548, 108] on div "4.Trusts" at bounding box center [544, 109] width 26 height 11
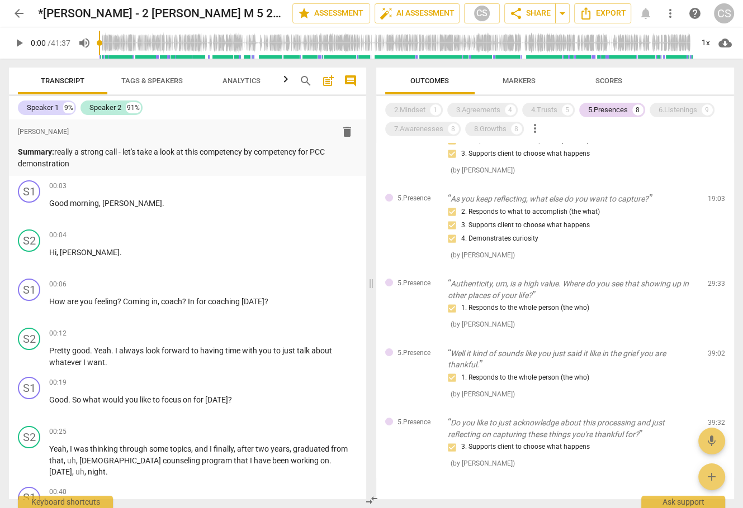
scroll to position [262, 0]
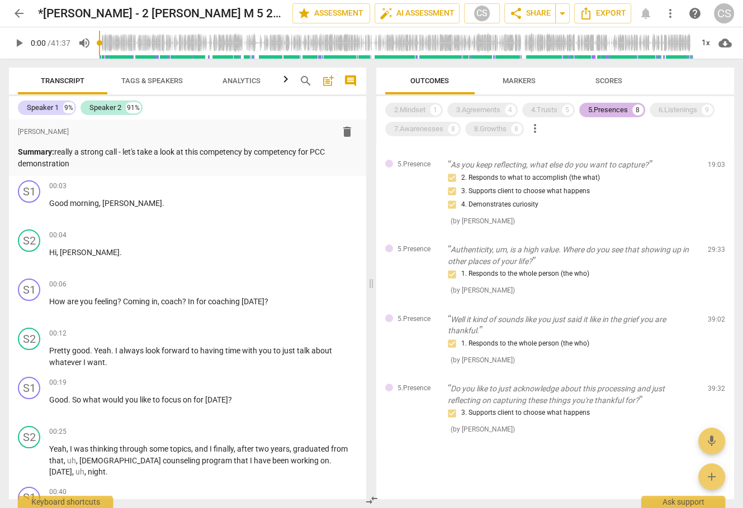
click at [626, 110] on div "5.Presences" at bounding box center [608, 109] width 40 height 11
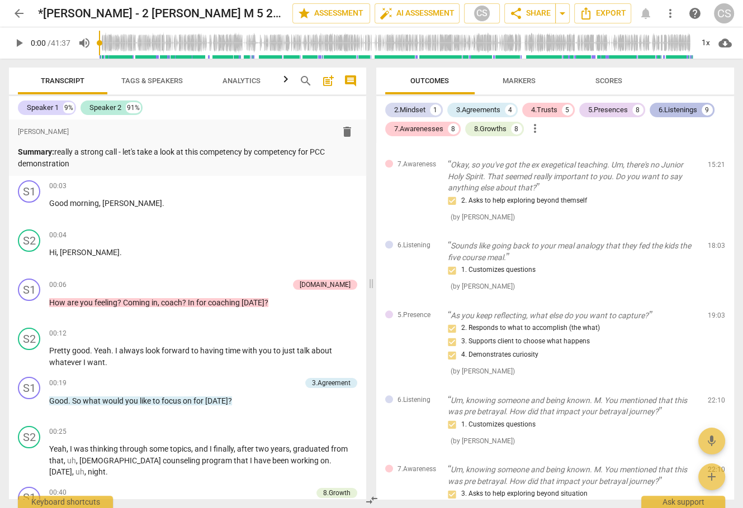
click at [664, 108] on div "6.Listenings" at bounding box center [677, 109] width 39 height 11
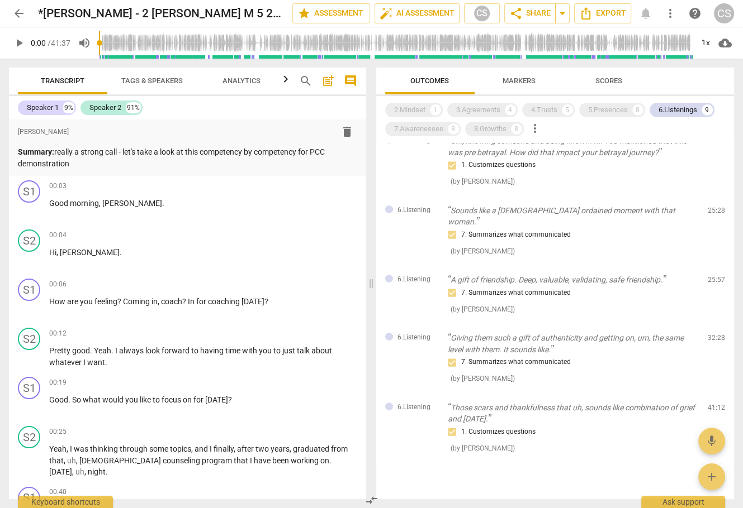
scroll to position [279, 0]
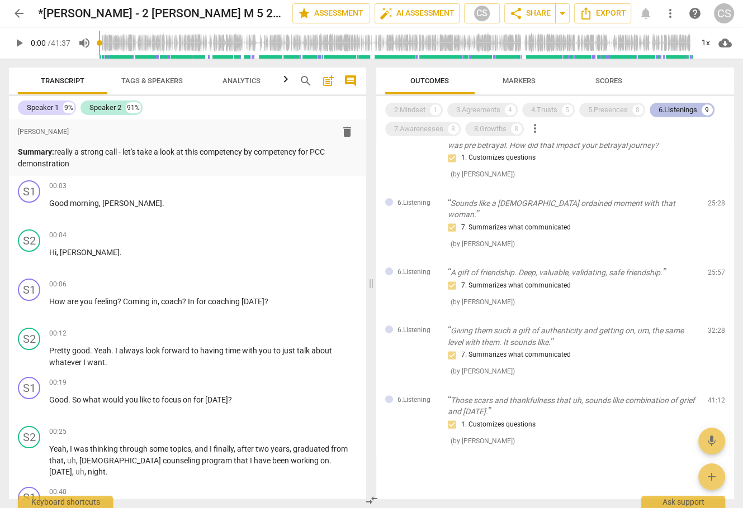
click at [666, 108] on div "6.Listenings" at bounding box center [677, 109] width 39 height 11
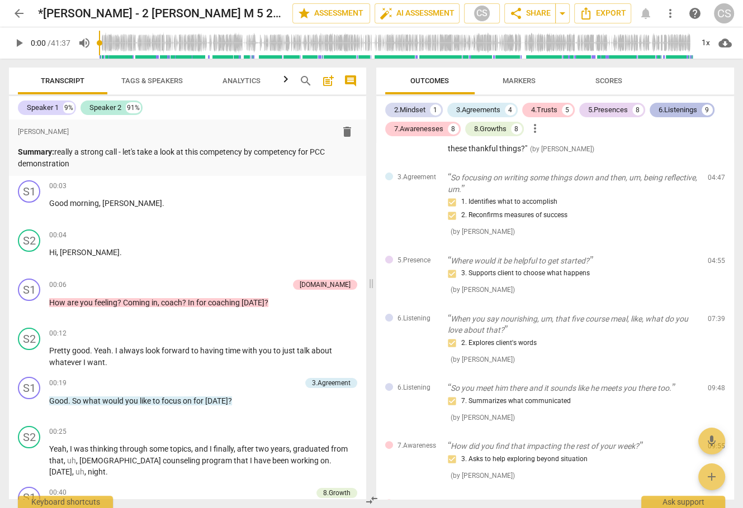
scroll to position [1352, 0]
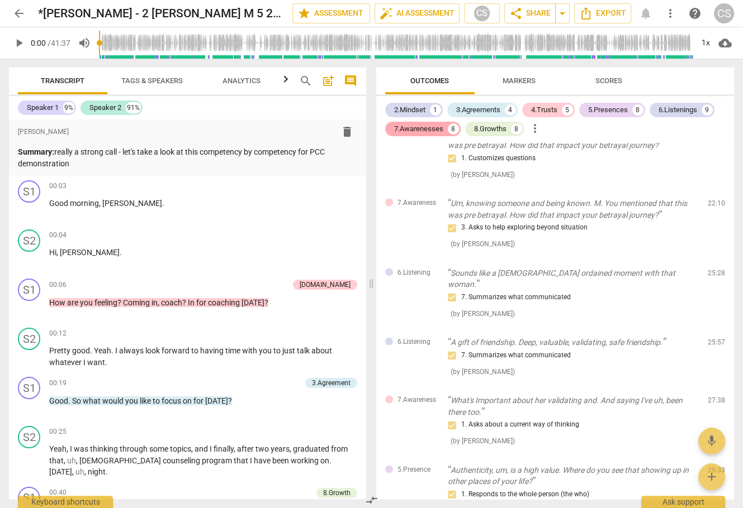
click at [438, 129] on div "7.Awarenesses" at bounding box center [418, 128] width 49 height 11
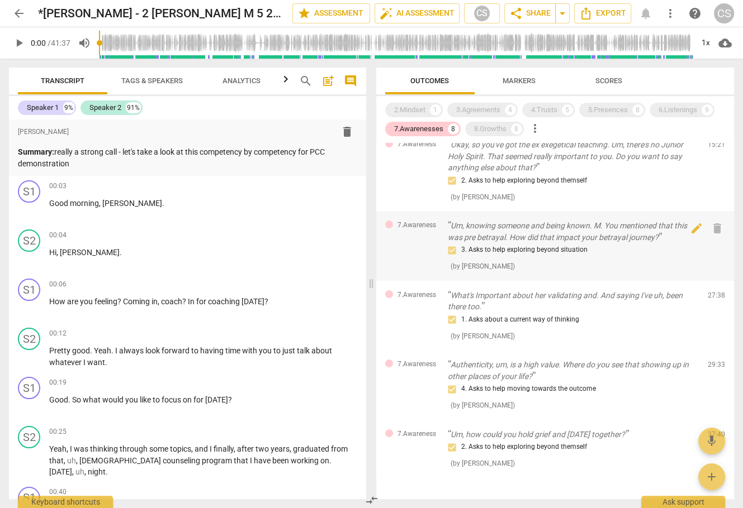
scroll to position [221, 0]
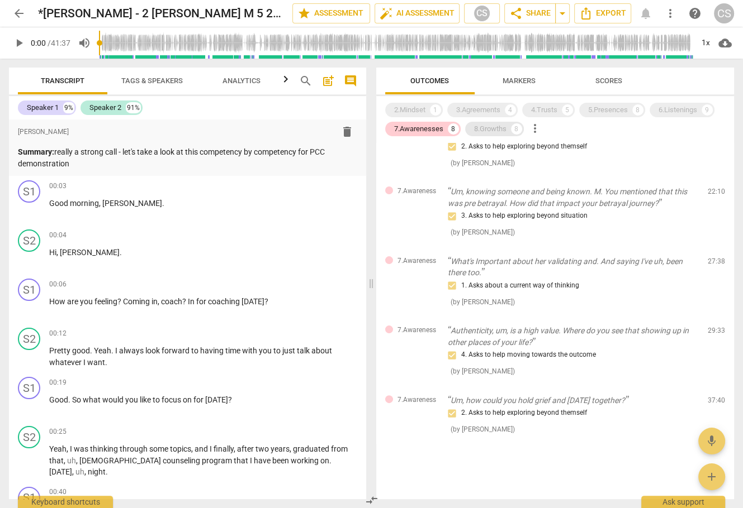
click at [482, 130] on div "8.Growths" at bounding box center [490, 128] width 32 height 11
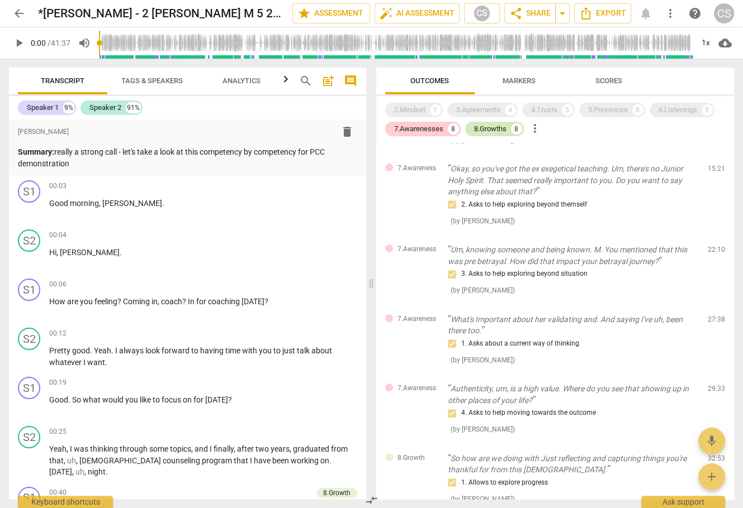
scroll to position [279, 0]
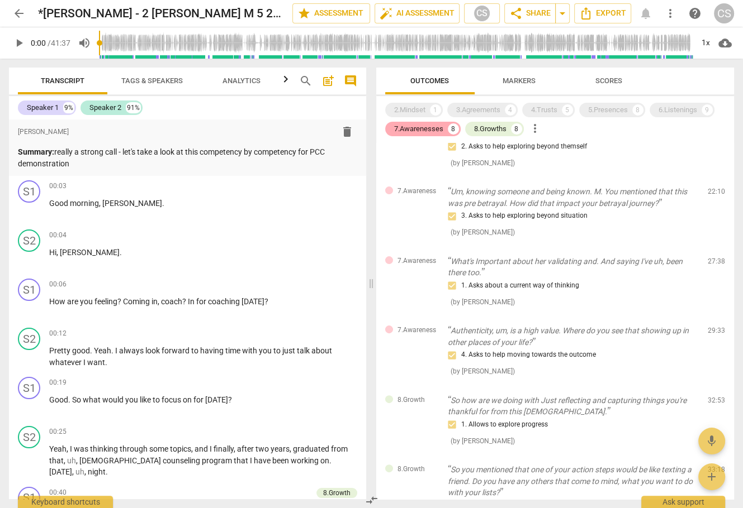
click at [430, 130] on div "7.Awarenesses" at bounding box center [418, 128] width 49 height 11
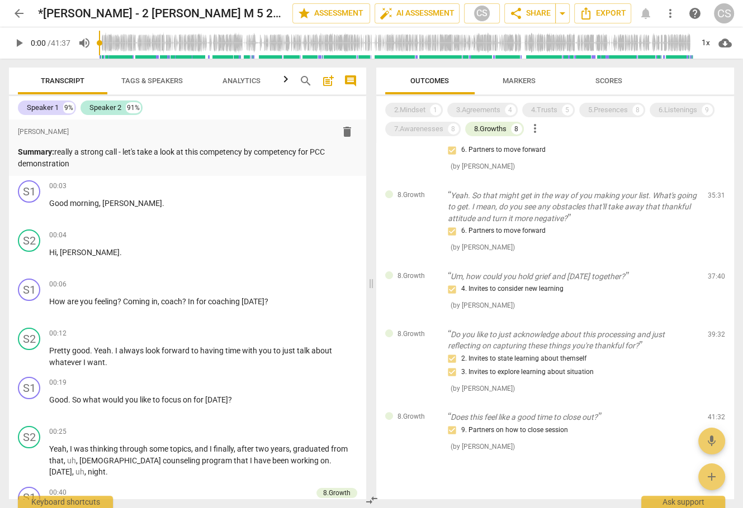
scroll to position [281, 0]
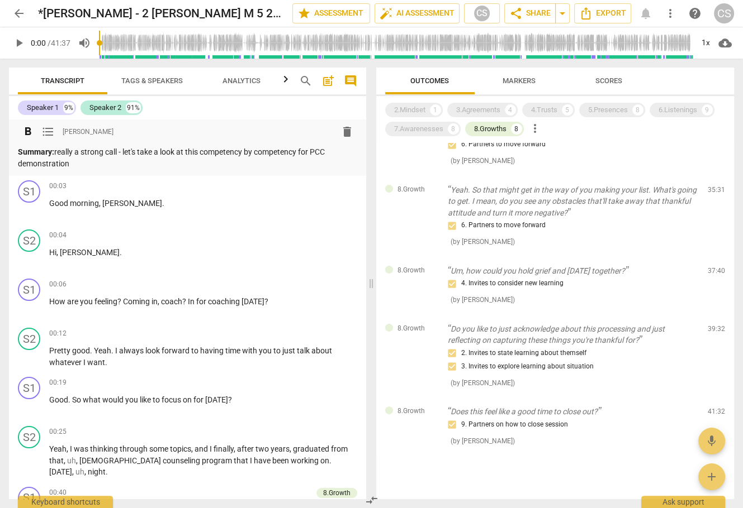
click at [205, 164] on p "Summary: really a strong call - let's take a look at this competency by compete…" at bounding box center [187, 157] width 339 height 23
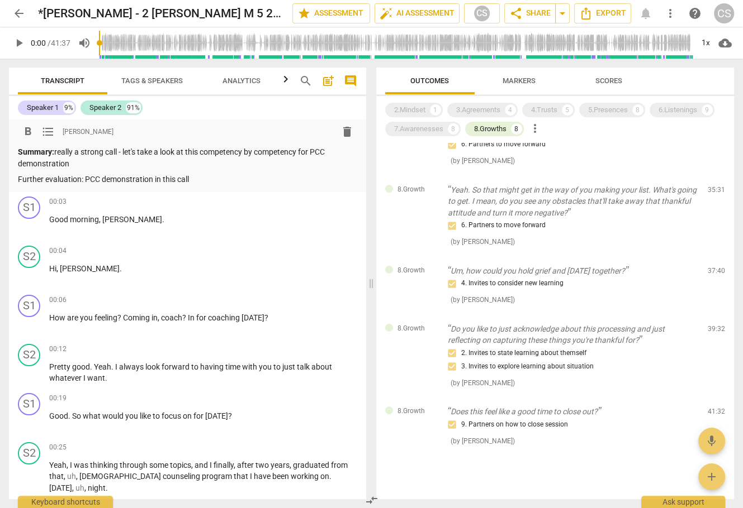
click at [17, 14] on span "arrow_back" at bounding box center [18, 13] width 13 height 13
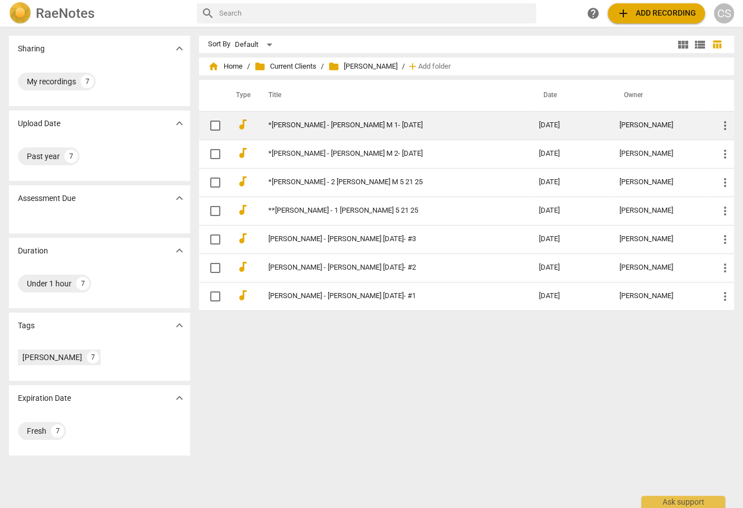
click at [279, 123] on link "*[PERSON_NAME] - [PERSON_NAME] M 1- [DATE]" at bounding box center [383, 125] width 230 height 8
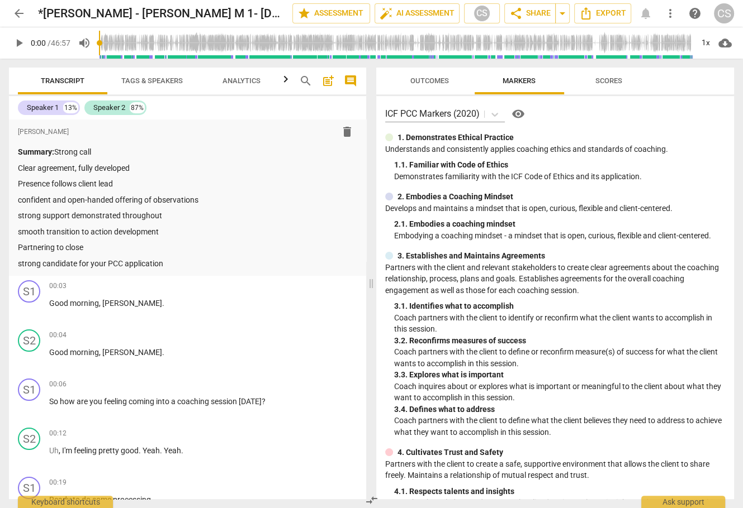
click at [598, 80] on span "Scores" at bounding box center [608, 81] width 27 height 8
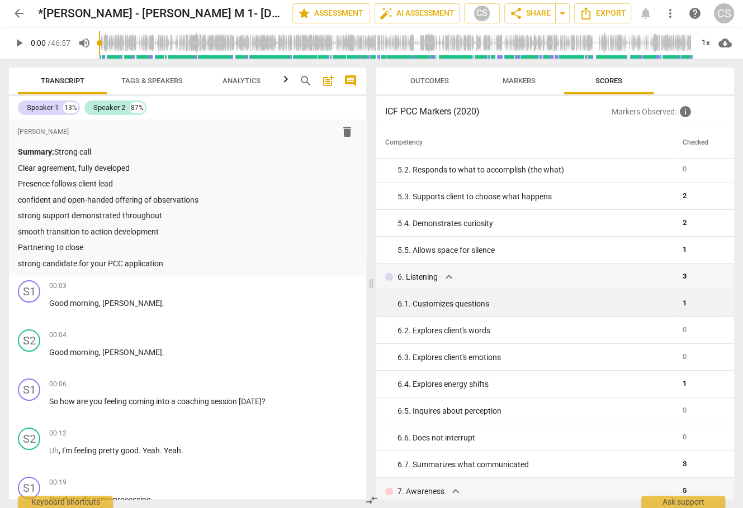
scroll to position [386, 0]
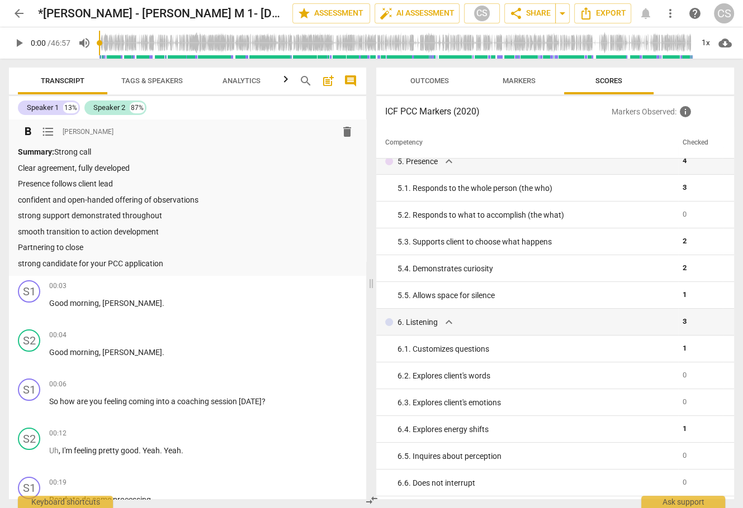
click at [181, 263] on p "strong candidate for your PCC application" at bounding box center [187, 264] width 339 height 12
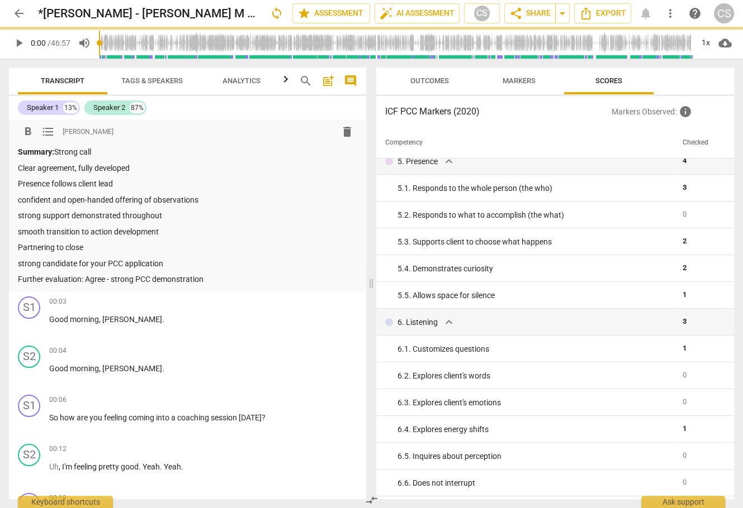
click at [16, 13] on span "arrow_back" at bounding box center [18, 13] width 13 height 13
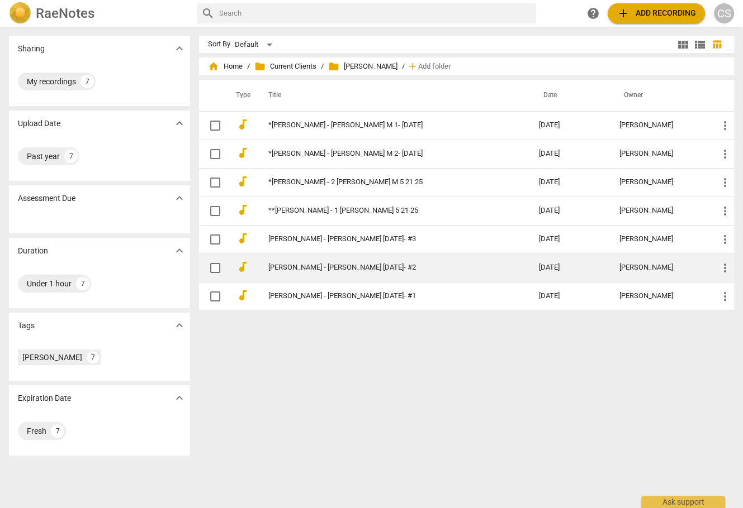
click at [319, 267] on link "[PERSON_NAME] - [PERSON_NAME] [DATE]- #2" at bounding box center [383, 268] width 230 height 8
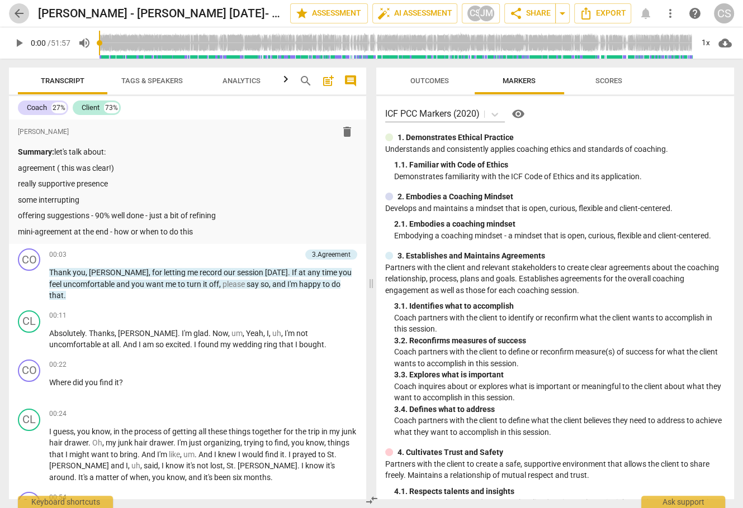
click at [18, 12] on span "arrow_back" at bounding box center [18, 13] width 13 height 13
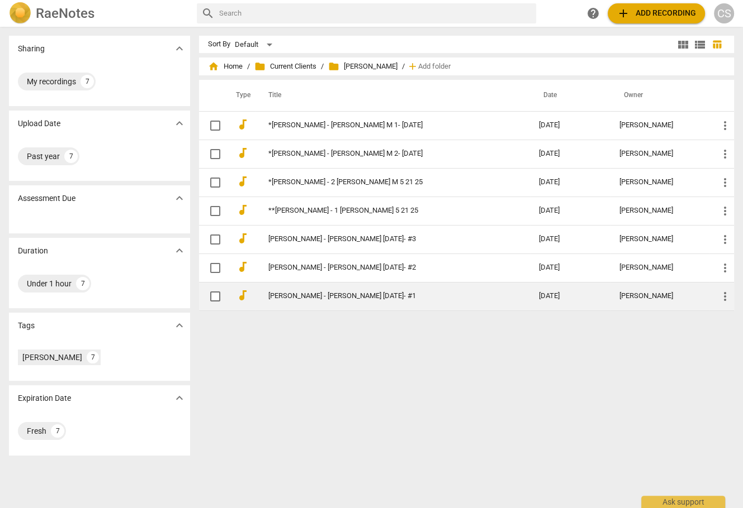
click at [302, 292] on link "[PERSON_NAME] - [PERSON_NAME] [DATE]- #1" at bounding box center [383, 296] width 230 height 8
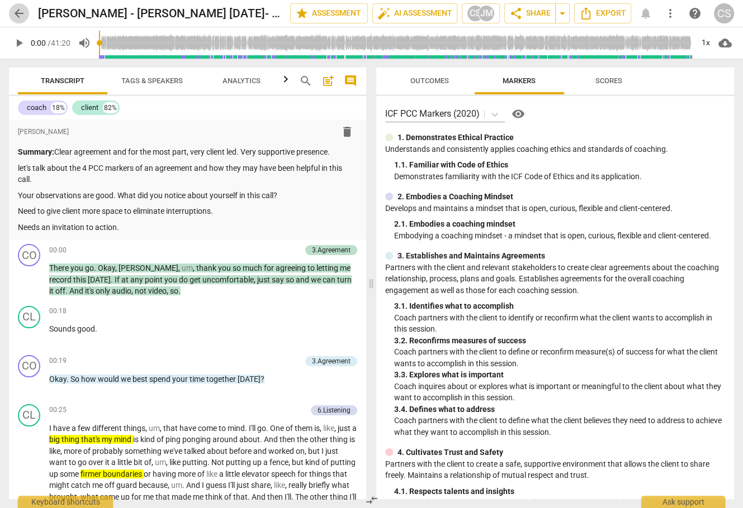
click at [19, 12] on span "arrow_back" at bounding box center [18, 13] width 13 height 13
